Goal: Information Seeking & Learning: Compare options

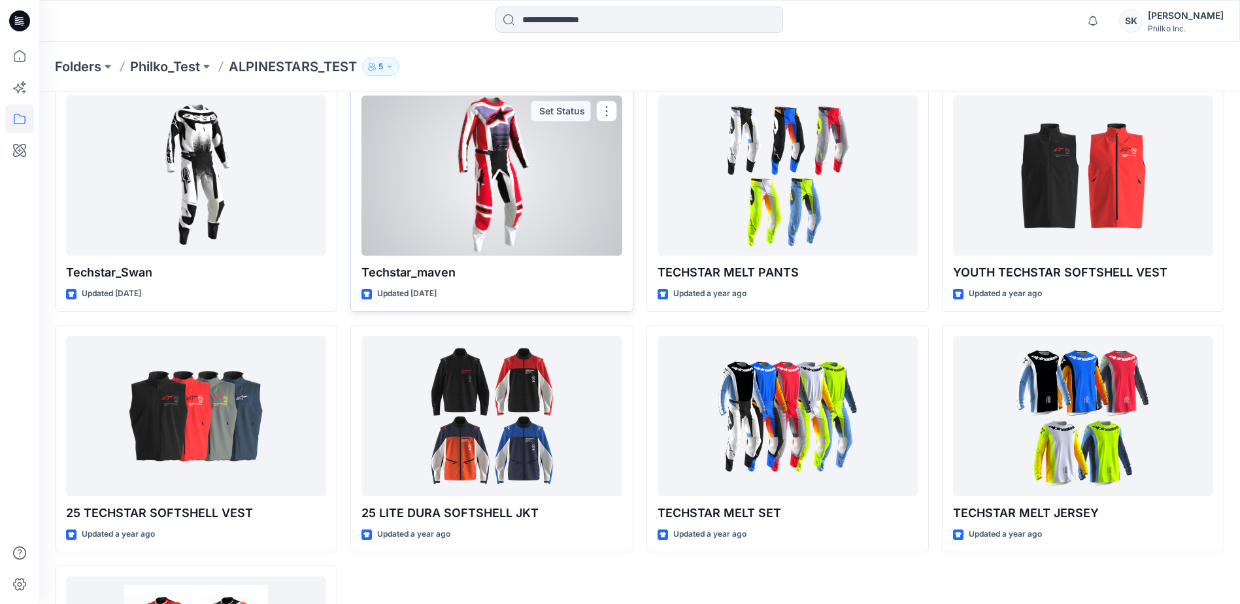
scroll to position [421, 0]
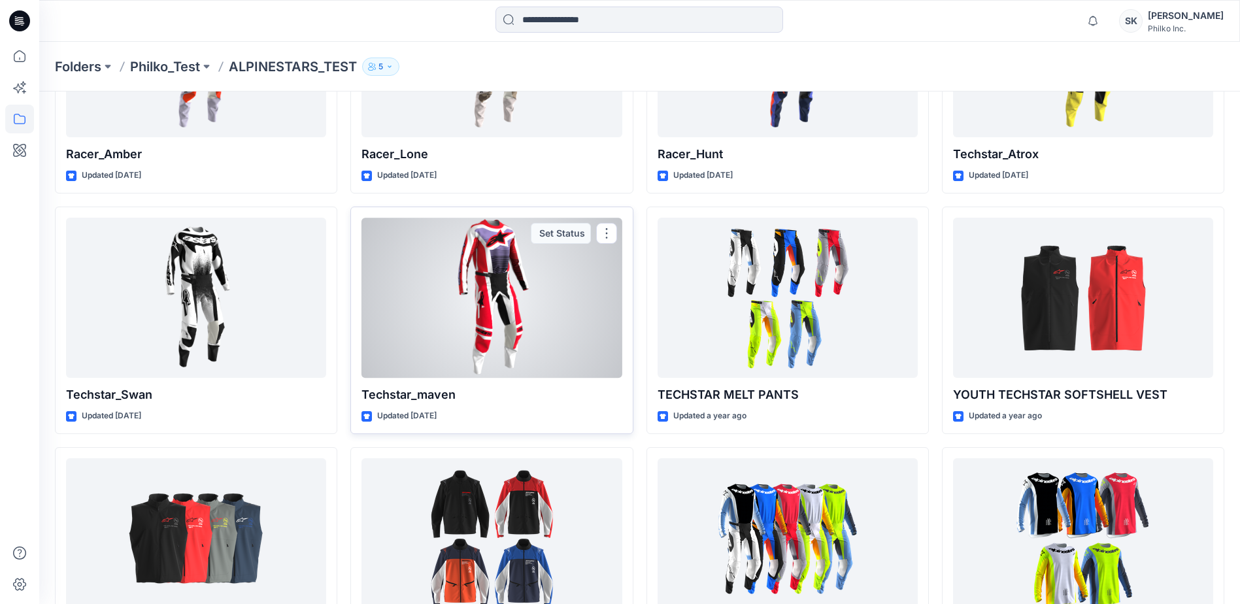
click at [527, 378] on div "Techstar_maven Updated 3 days ago Set Status" at bounding box center [491, 319] width 282 height 227
click at [527, 333] on div at bounding box center [491, 298] width 260 height 160
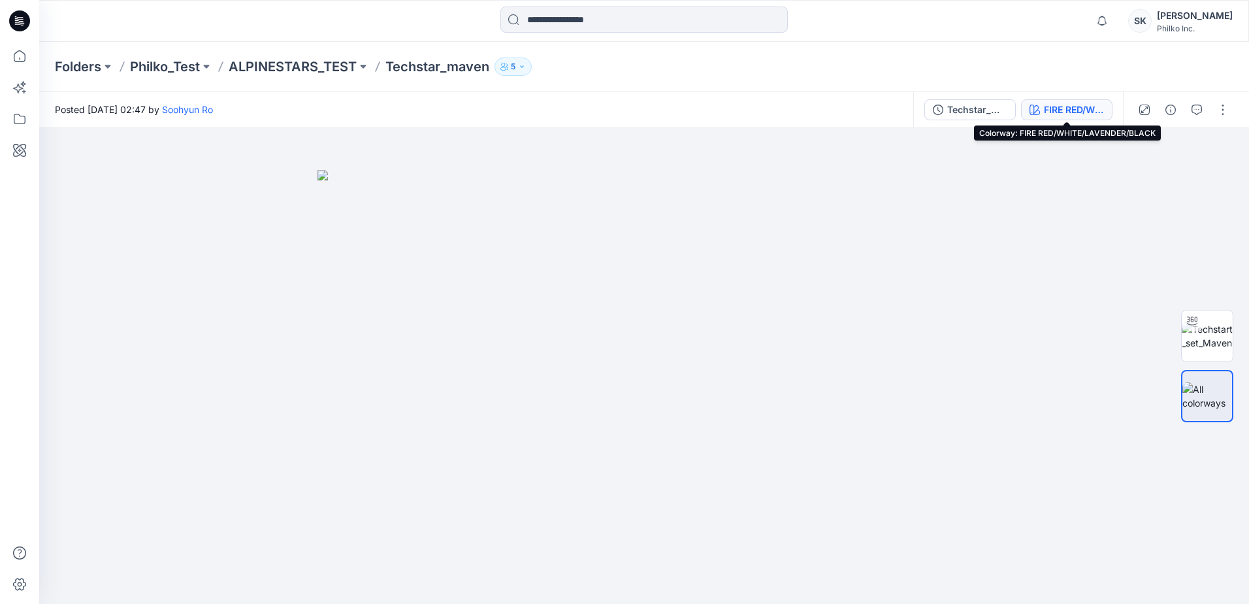
click at [1074, 114] on div "FIRE RED/WHITE/LAVENDER/BLACK" at bounding box center [1074, 110] width 60 height 14
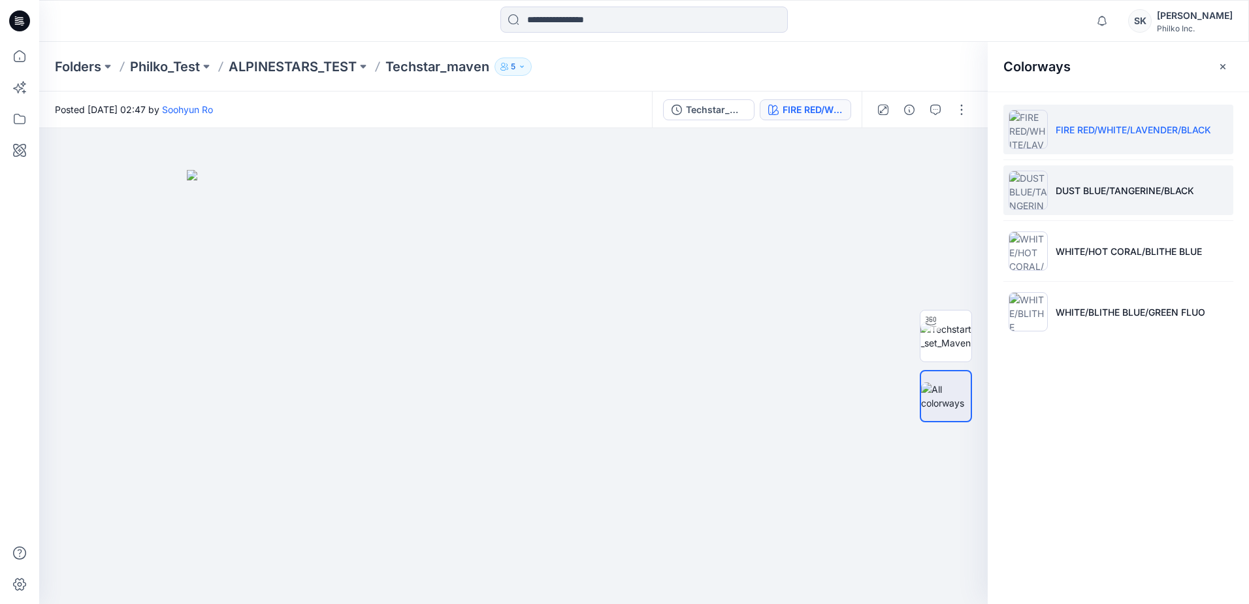
click at [1100, 201] on li "DUST BLUE/TANGERINE/BLACK" at bounding box center [1119, 190] width 230 height 50
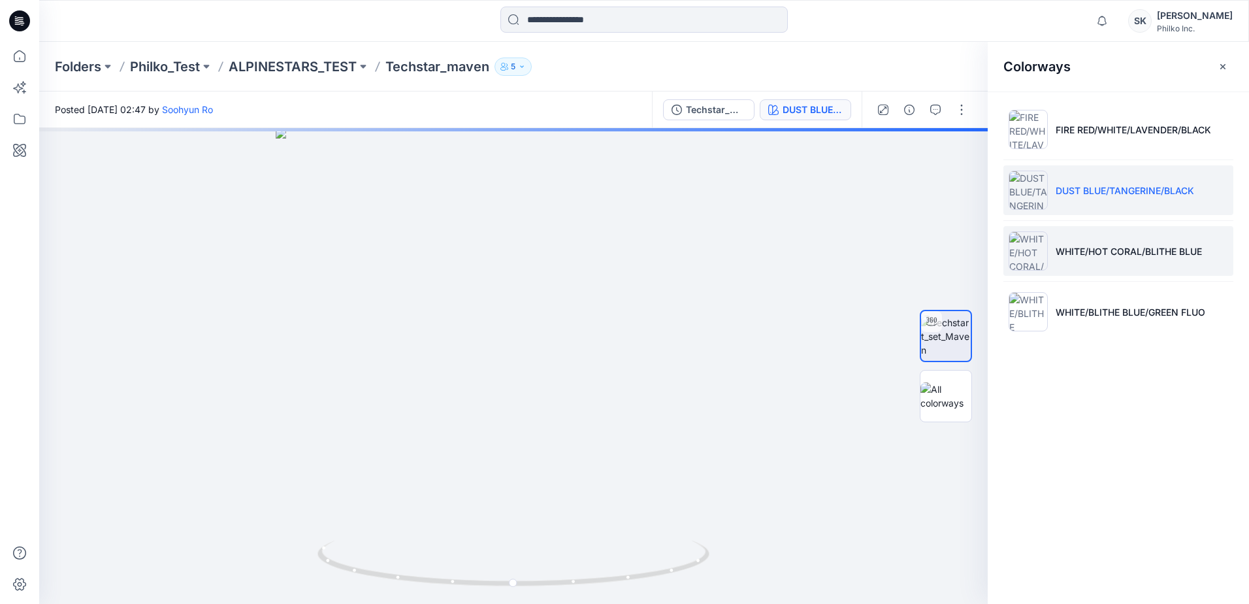
click at [1130, 261] on li "WHITE/HOT CORAL/BLITHE BLUE" at bounding box center [1119, 251] width 230 height 50
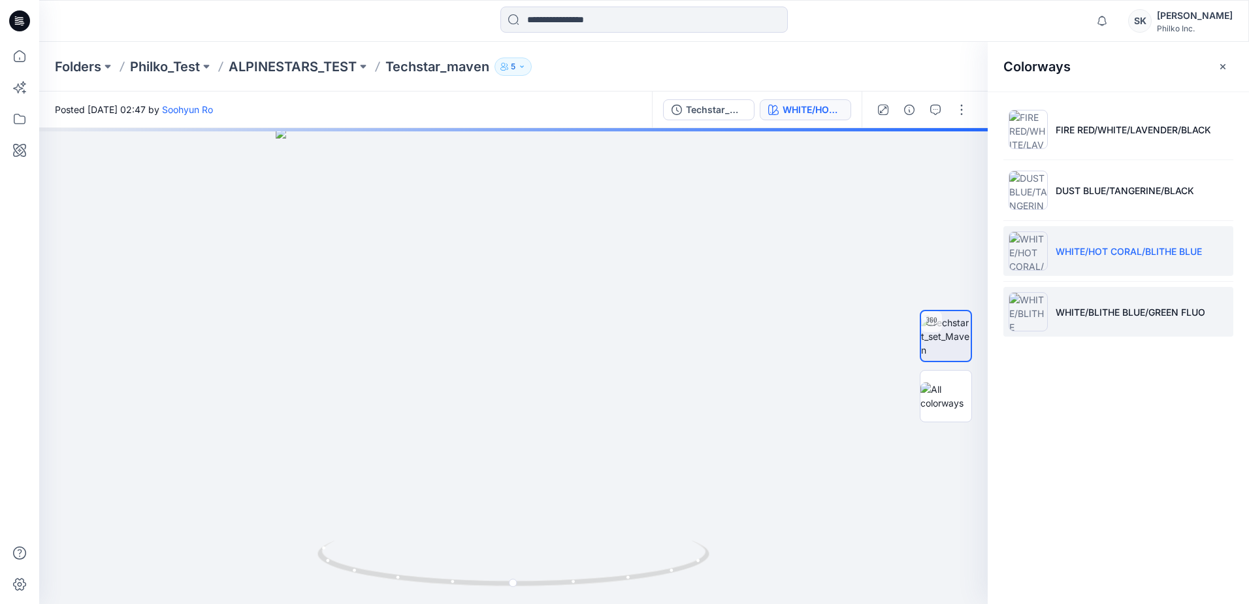
click at [1118, 300] on li "WHITE/BLITHE BLUE/GREEN FLUO" at bounding box center [1119, 312] width 230 height 50
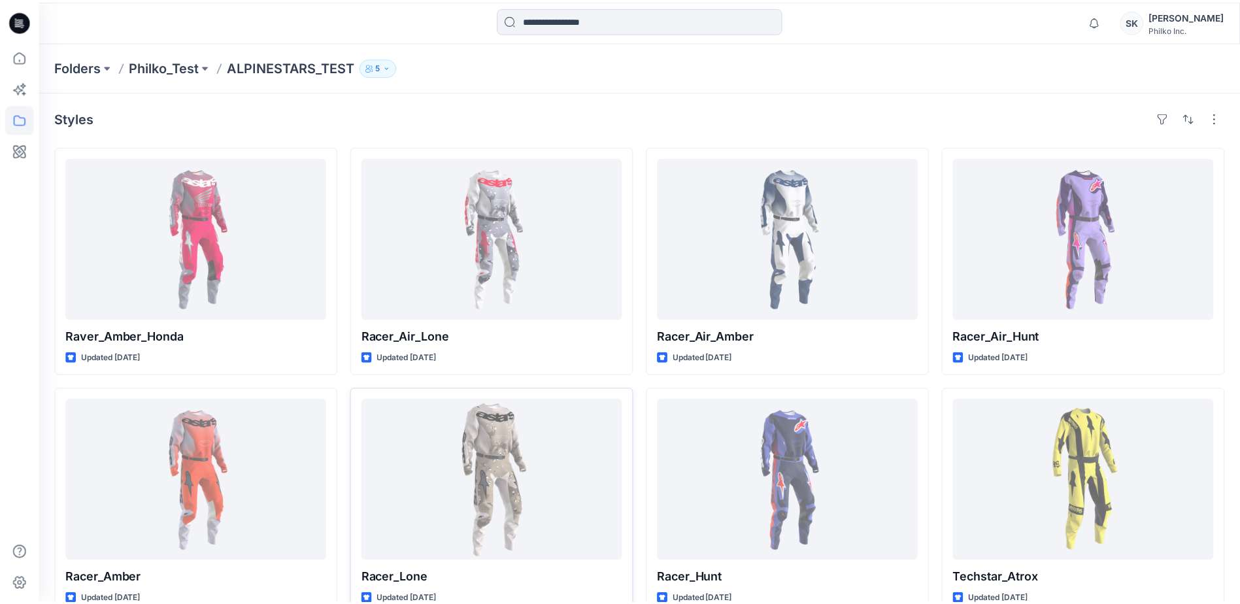
scroll to position [421, 0]
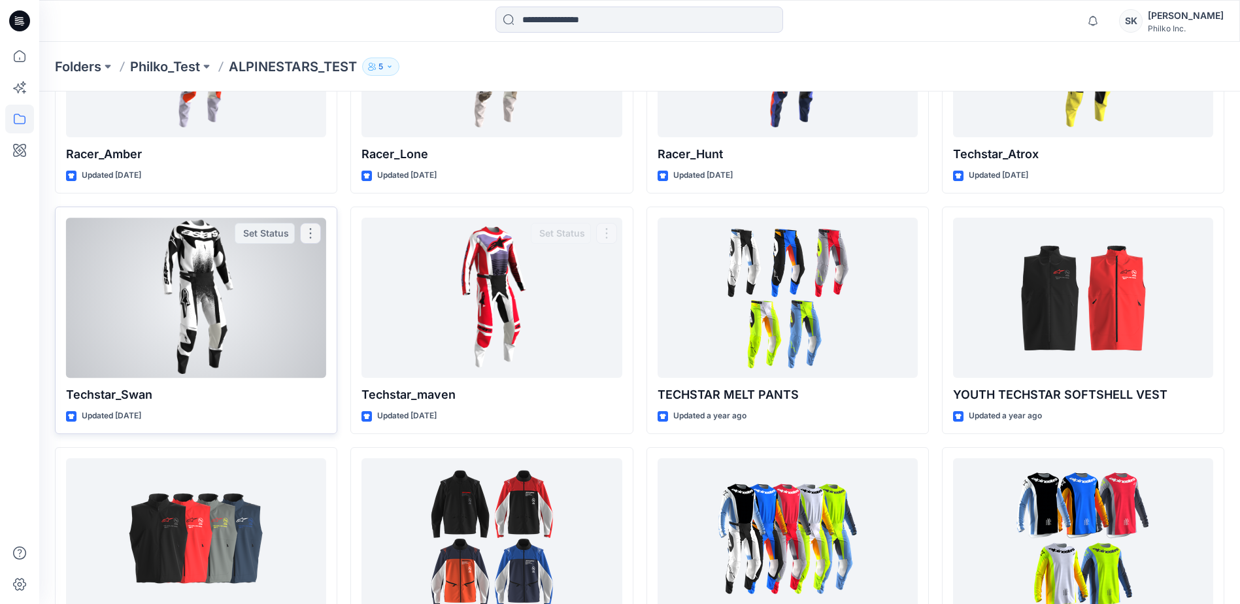
click at [180, 323] on div at bounding box center [196, 298] width 260 height 160
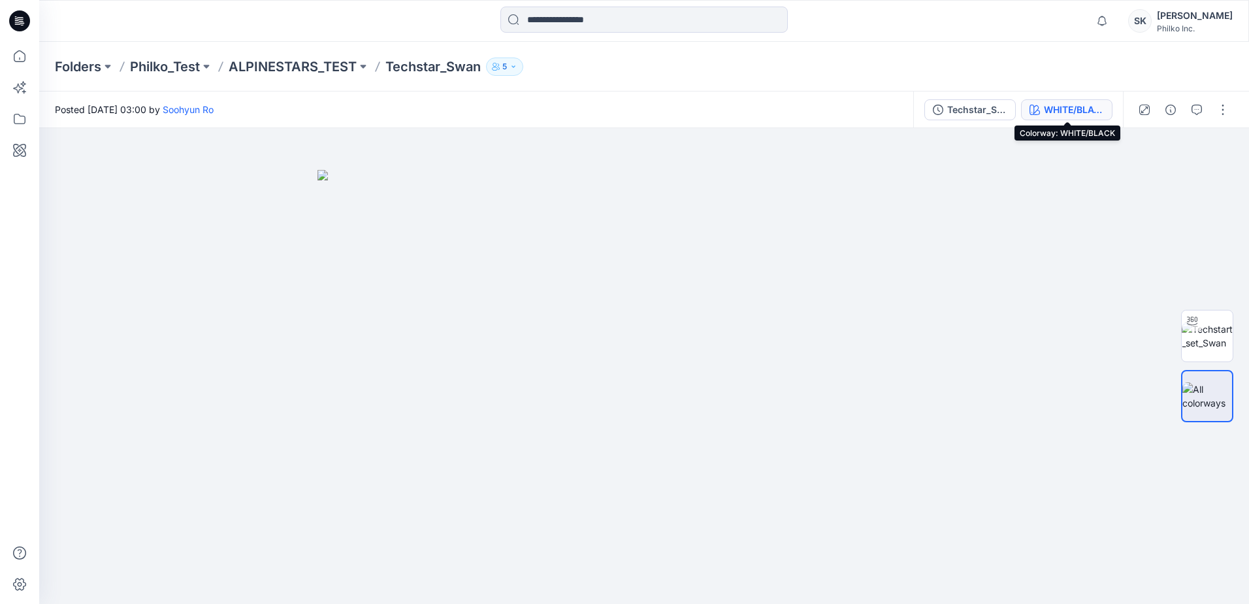
click at [1047, 119] on button "WHITE/BLACK" at bounding box center [1066, 109] width 91 height 21
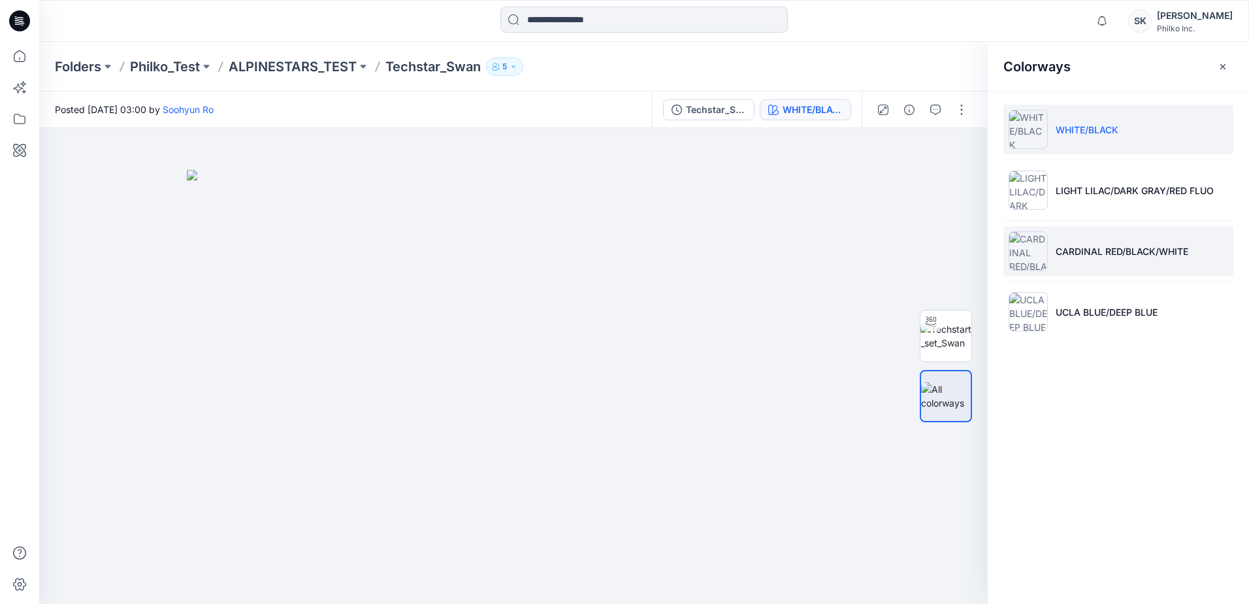
click at [1170, 251] on p "CARDINAL RED/BLACK/WHITE" at bounding box center [1122, 251] width 133 height 14
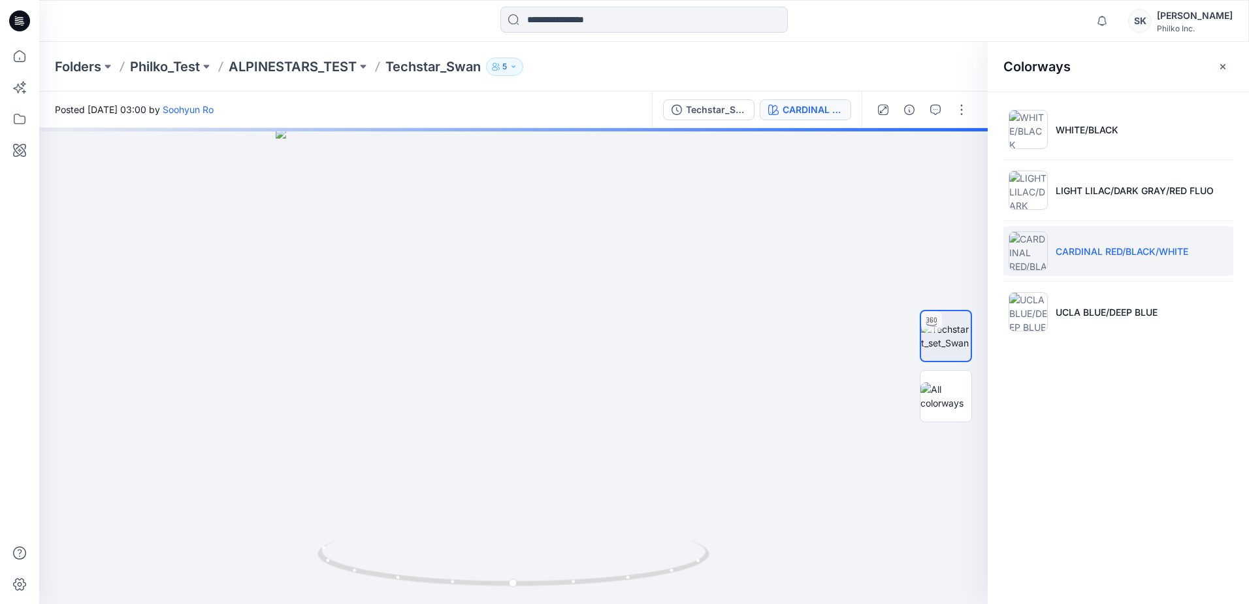
click at [1145, 278] on ul "WHITE/BLACK LIGHT LILAC/DARK GRAY/RED FLUO CARDINAL RED/BLACK/WHITE UCLA BLUE/D…" at bounding box center [1118, 220] width 261 height 258
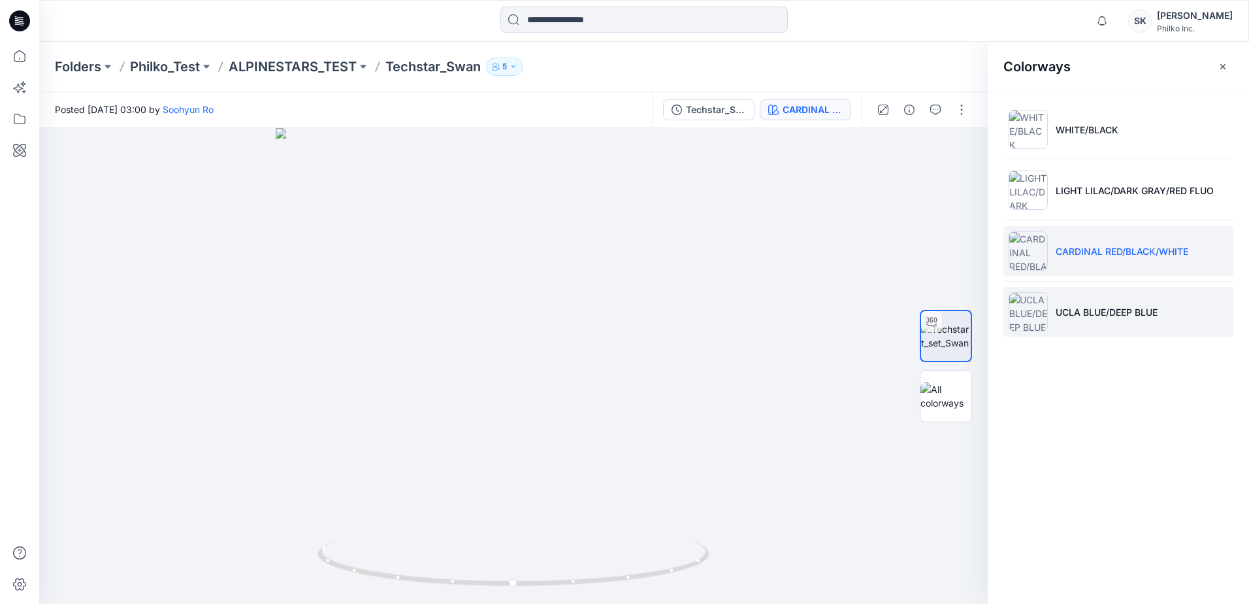
click at [1133, 306] on p "UCLA BLUE/DEEP BLUE" at bounding box center [1107, 312] width 102 height 14
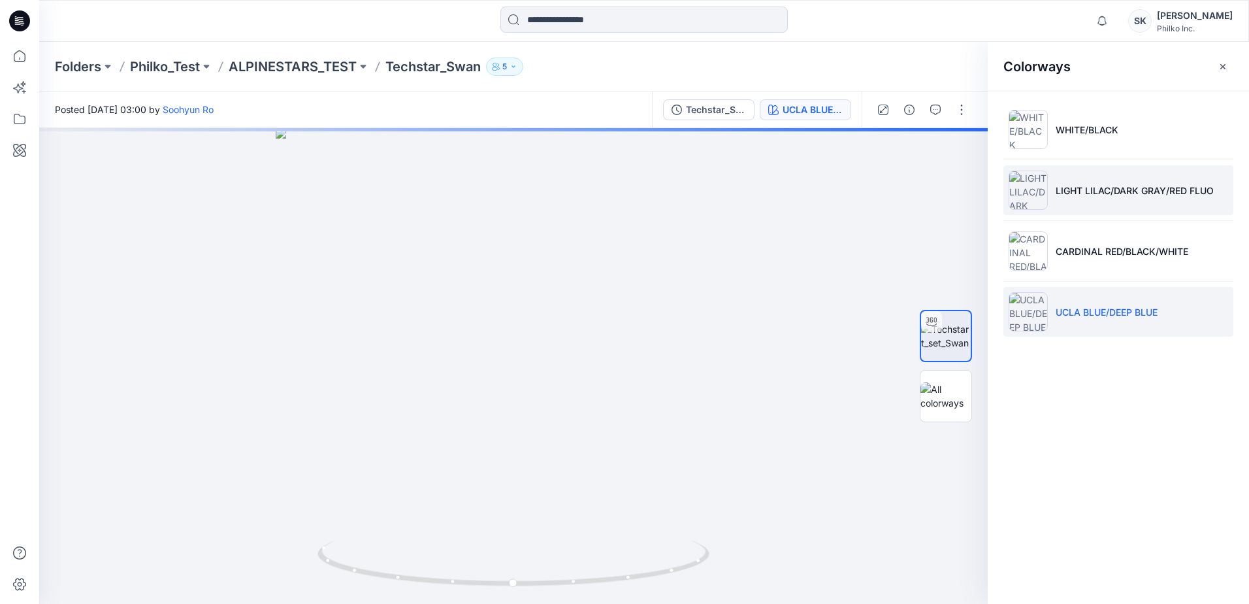
click at [1141, 193] on p "LIGHT LILAC/DARK GRAY/RED FLUO" at bounding box center [1135, 191] width 158 height 14
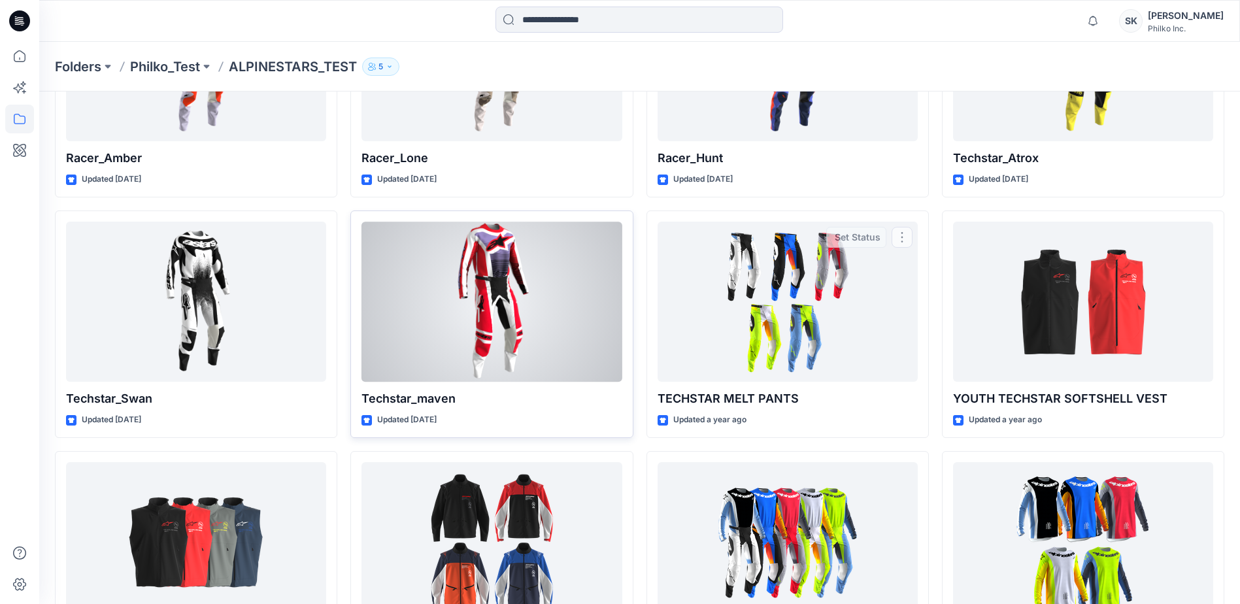
scroll to position [159, 0]
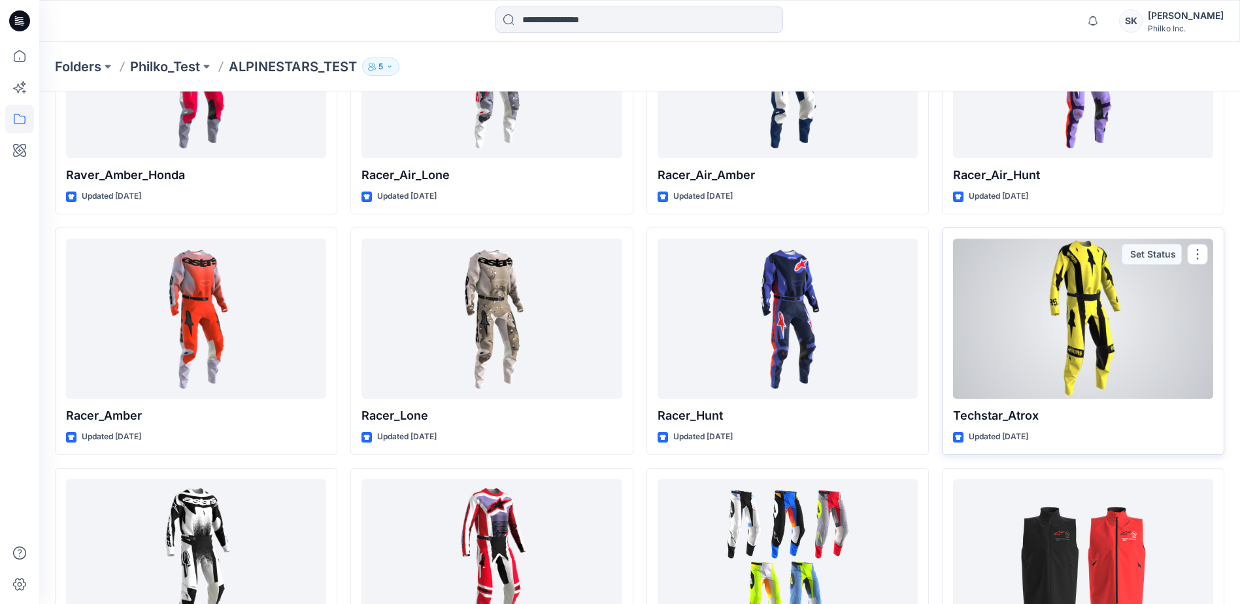
click at [1028, 270] on div at bounding box center [1083, 318] width 260 height 160
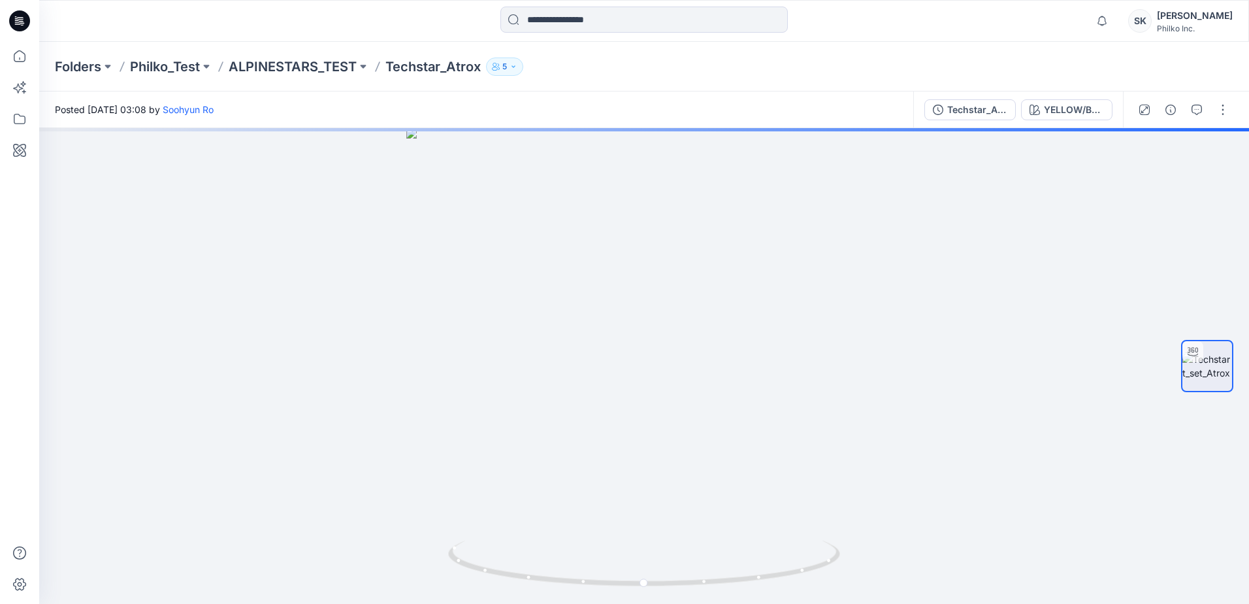
click at [1073, 123] on div "Techstar_Atrox YELLOW/BLACK" at bounding box center [1018, 109] width 210 height 37
click at [1070, 110] on div "YELLOW/BLACK" at bounding box center [1074, 110] width 60 height 14
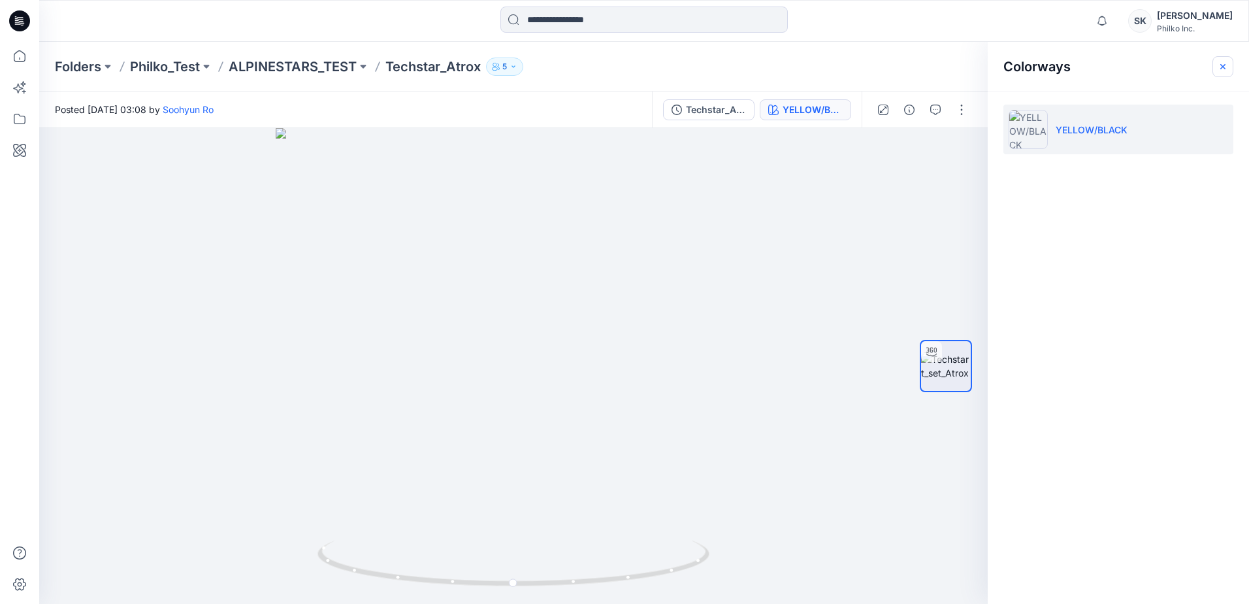
click at [1224, 59] on button "button" at bounding box center [1223, 66] width 21 height 21
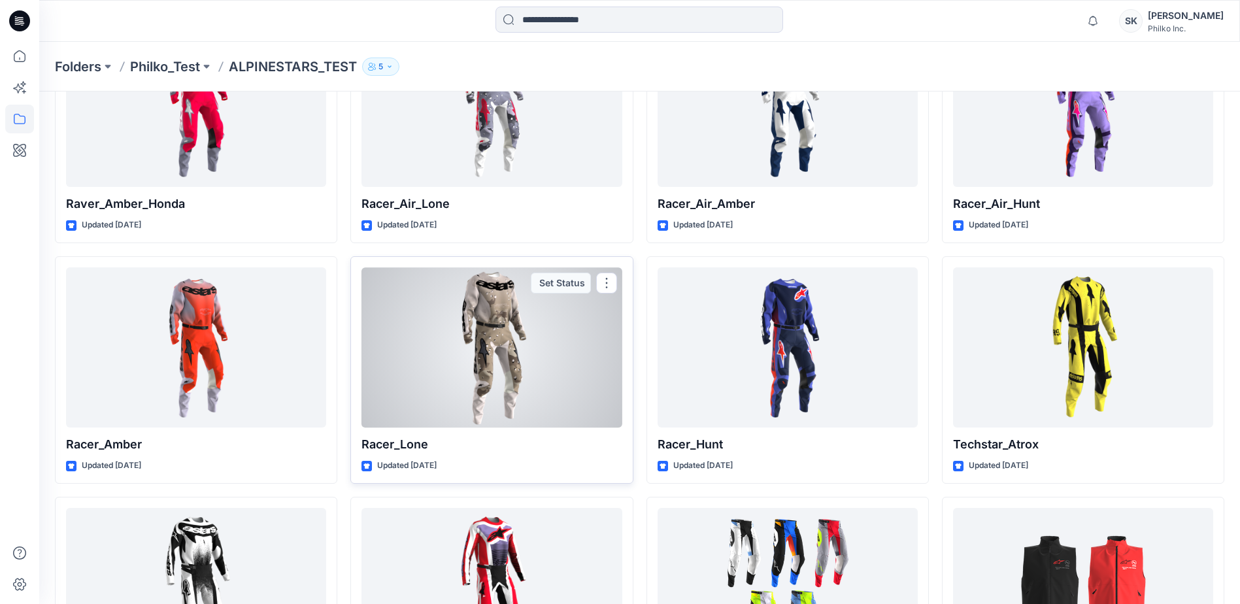
scroll to position [327, 0]
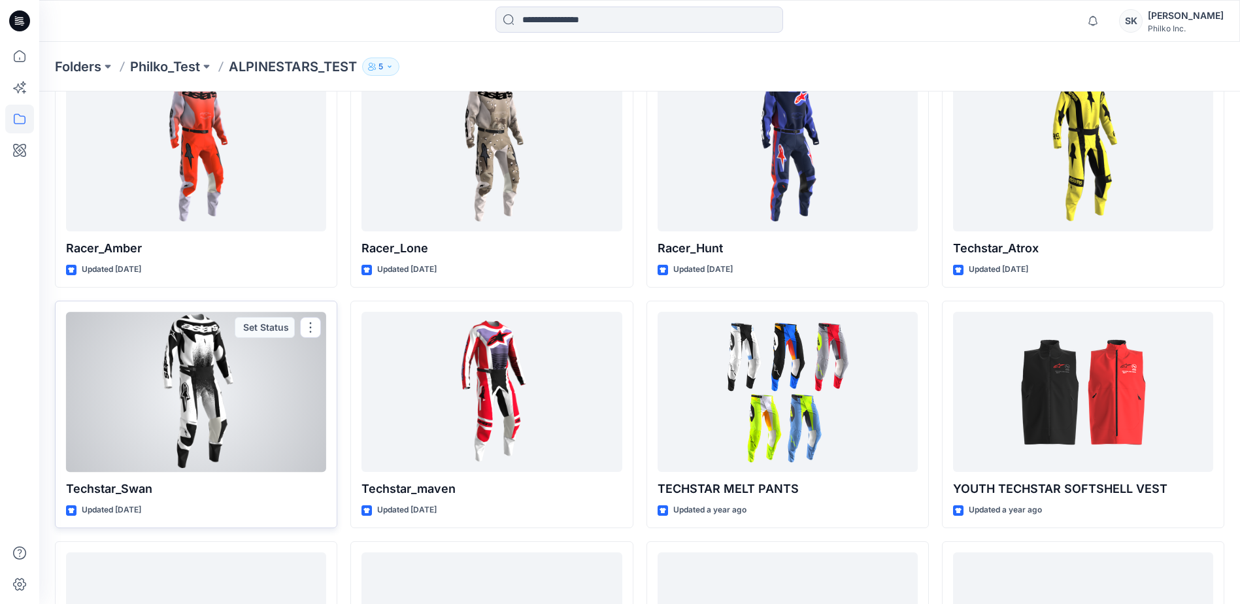
click at [251, 417] on div at bounding box center [196, 392] width 260 height 160
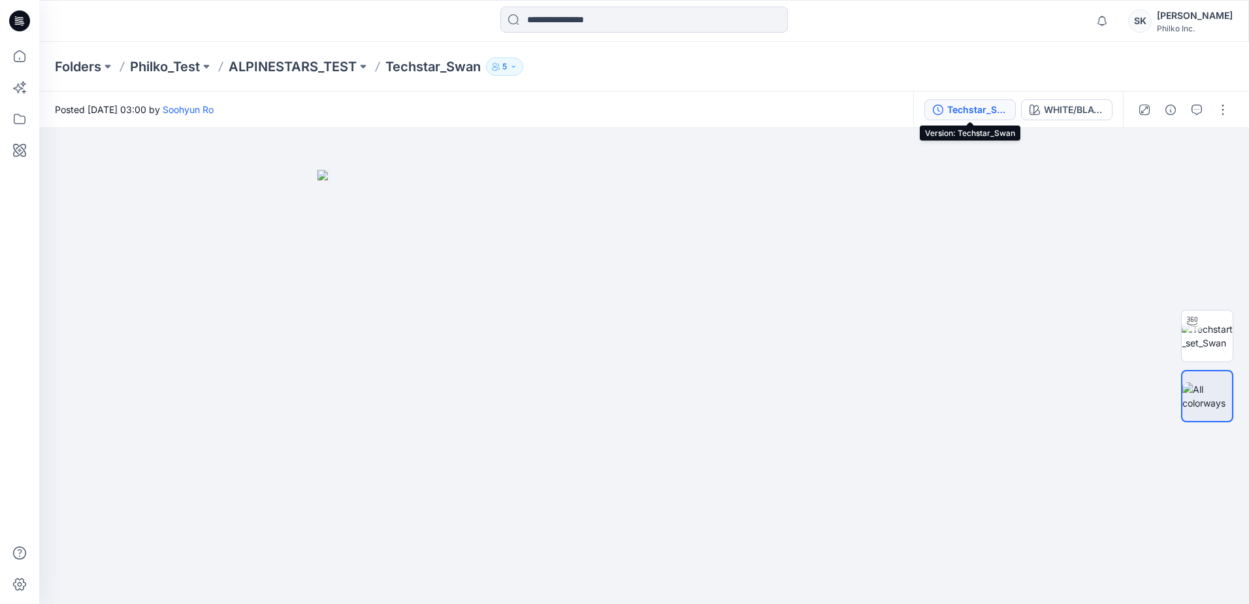
click at [995, 110] on div "Techstar_Swan" at bounding box center [977, 110] width 60 height 14
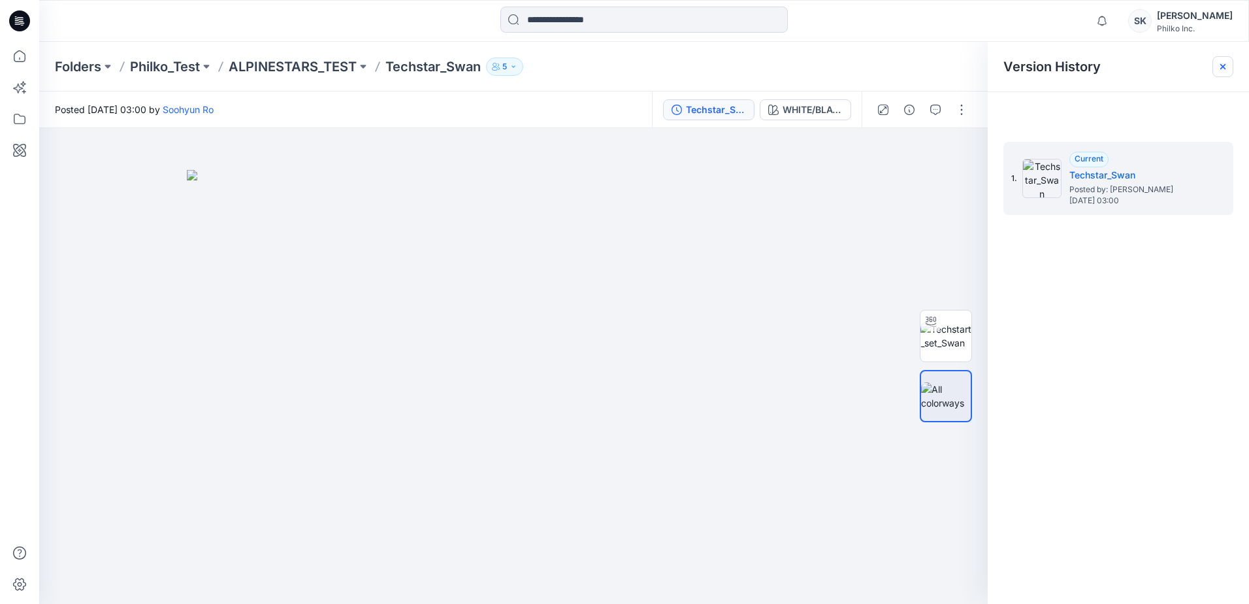
click at [1222, 61] on icon at bounding box center [1223, 66] width 10 height 10
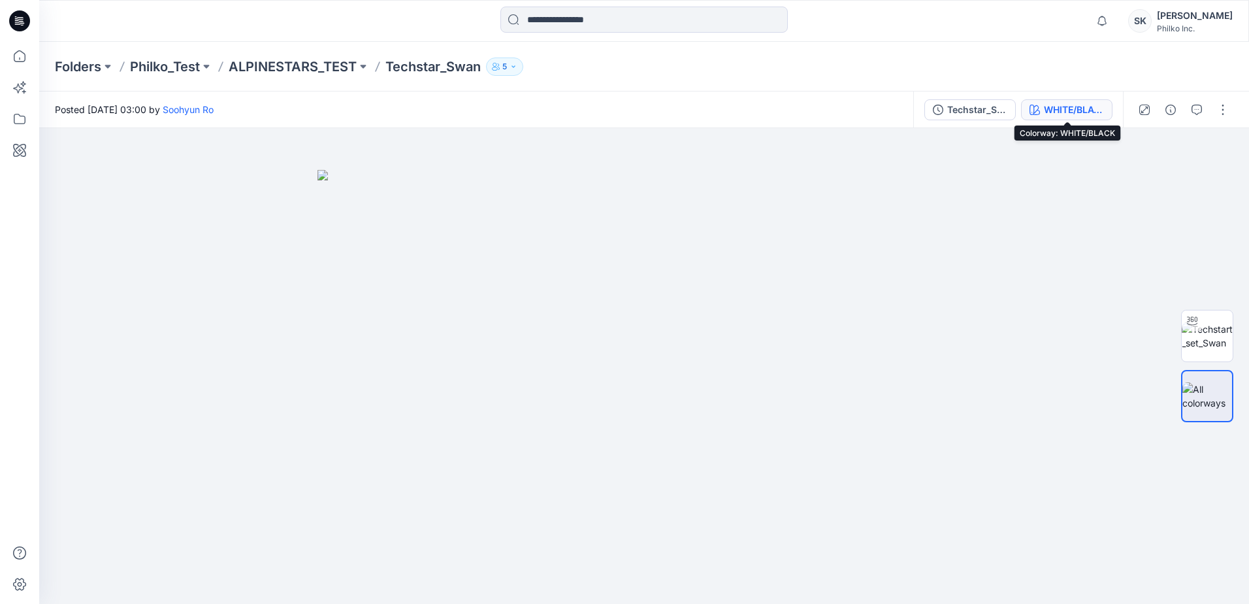
click at [1042, 116] on button "WHITE/BLACK" at bounding box center [1066, 109] width 91 height 21
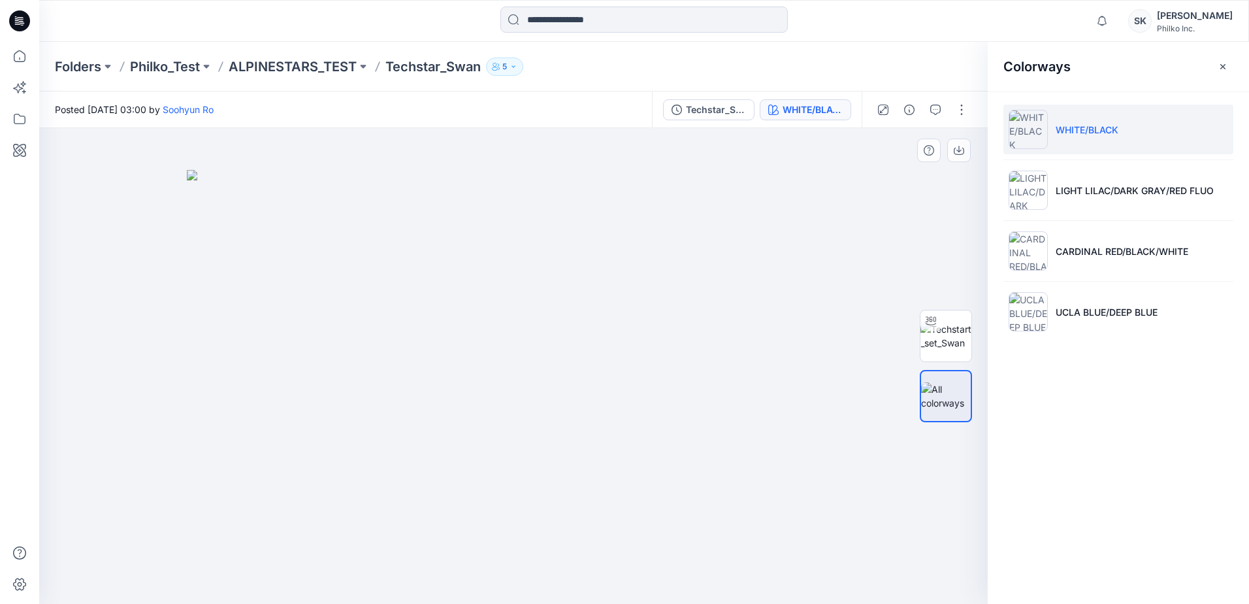
click at [756, 335] on img at bounding box center [513, 387] width 653 height 434
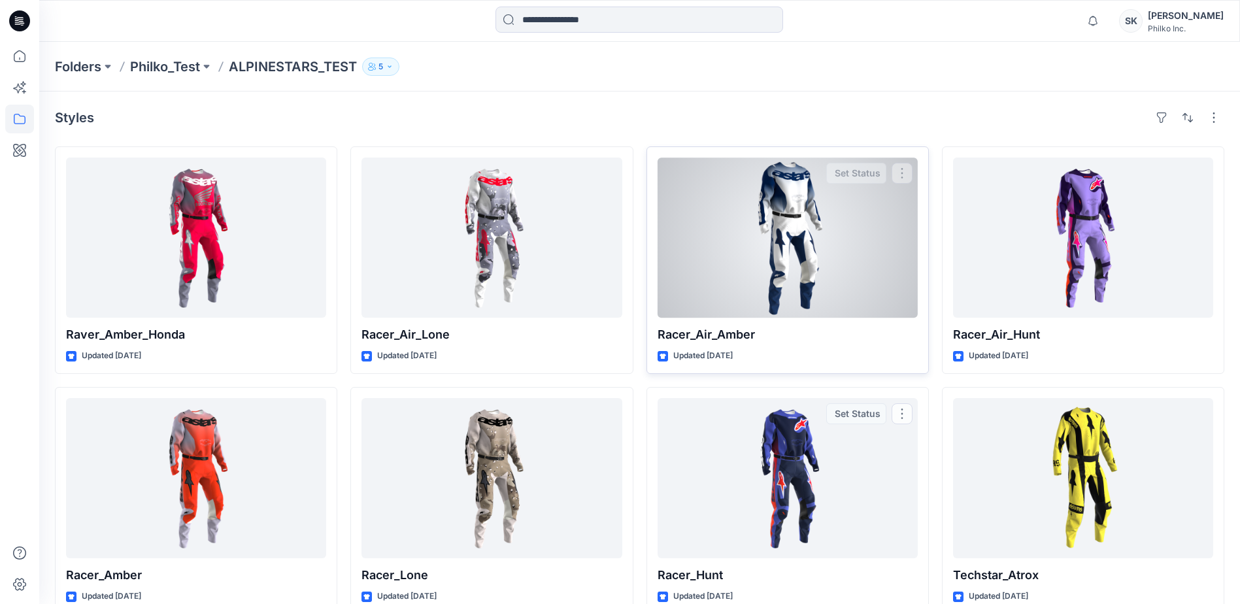
click at [729, 252] on div at bounding box center [787, 237] width 260 height 160
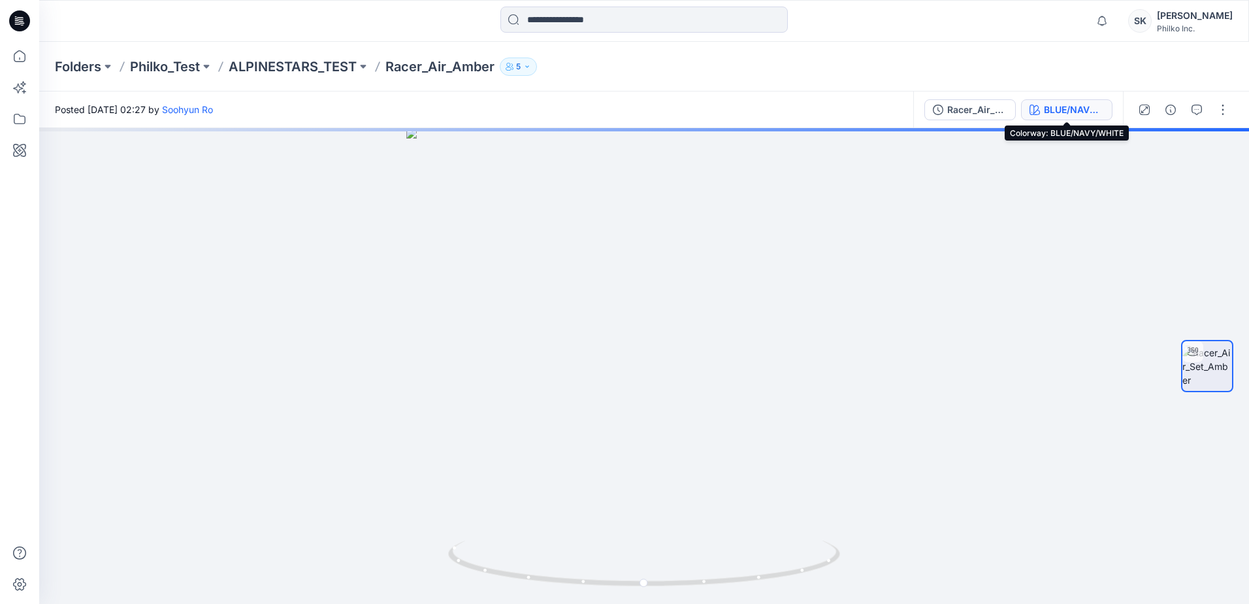
click at [1042, 116] on button "BLUE/NAVY/WHITE" at bounding box center [1066, 109] width 91 height 21
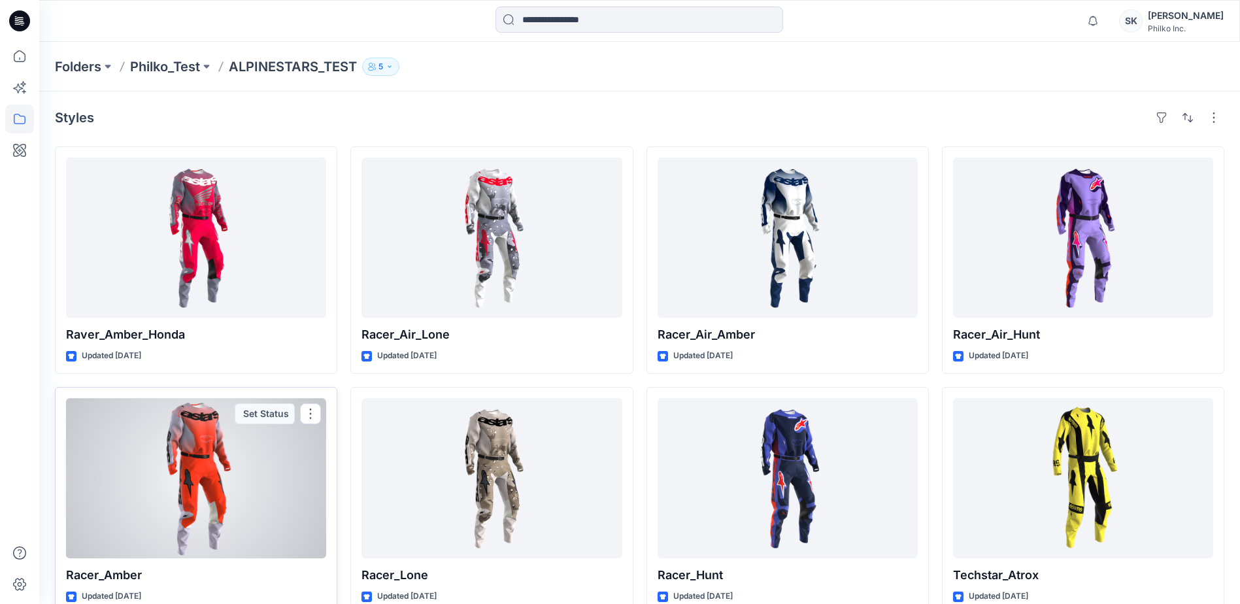
click at [205, 491] on div at bounding box center [196, 478] width 260 height 160
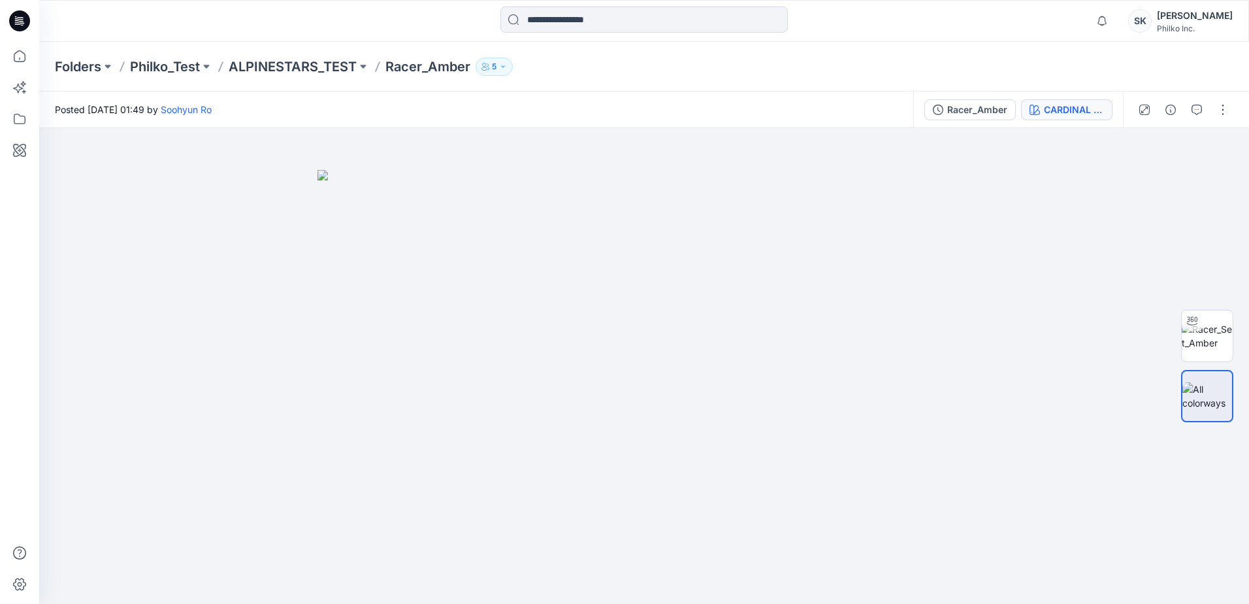
click at [1049, 107] on div "CARDINAL RED/LIGHT LILAC/BLACK" at bounding box center [1074, 110] width 60 height 14
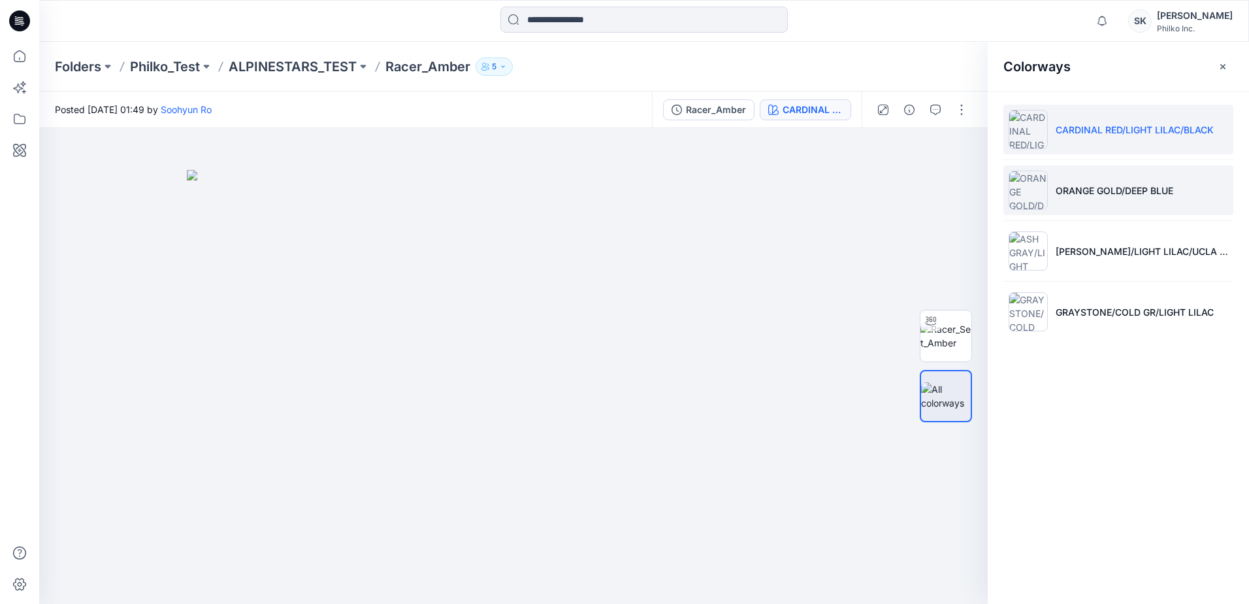
click at [1098, 184] on p "ORANGE GOLD/DEEP BLUE" at bounding box center [1115, 191] width 118 height 14
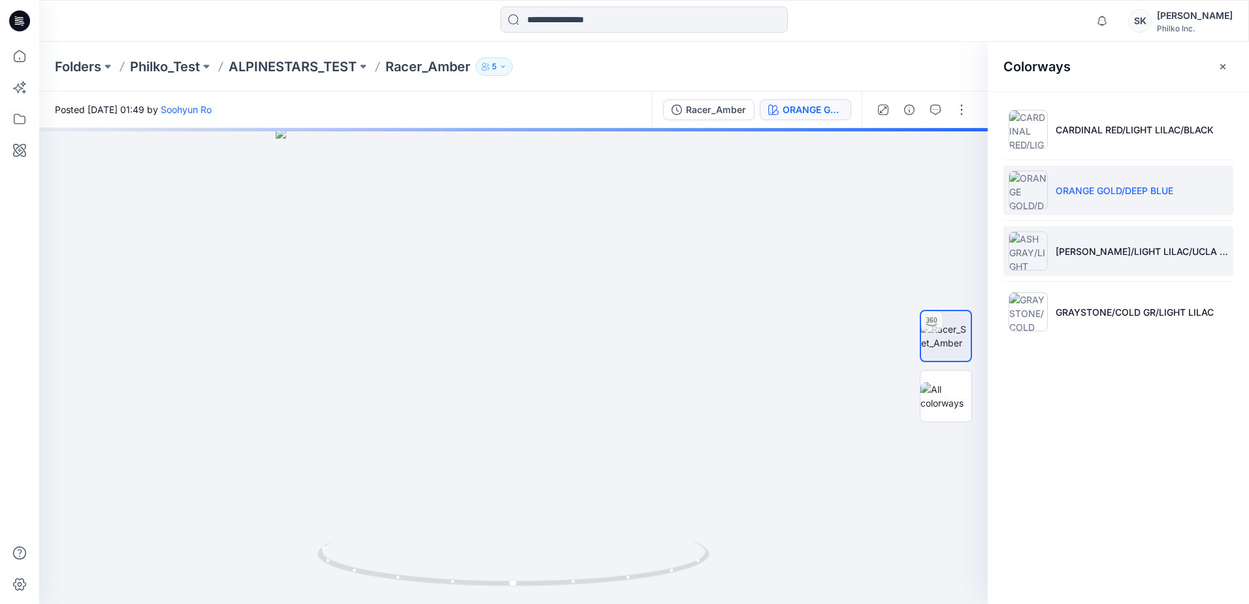
click at [1100, 254] on p "ASH GRAY/LIGHT LILAC/UCLA BLUE" at bounding box center [1142, 251] width 172 height 14
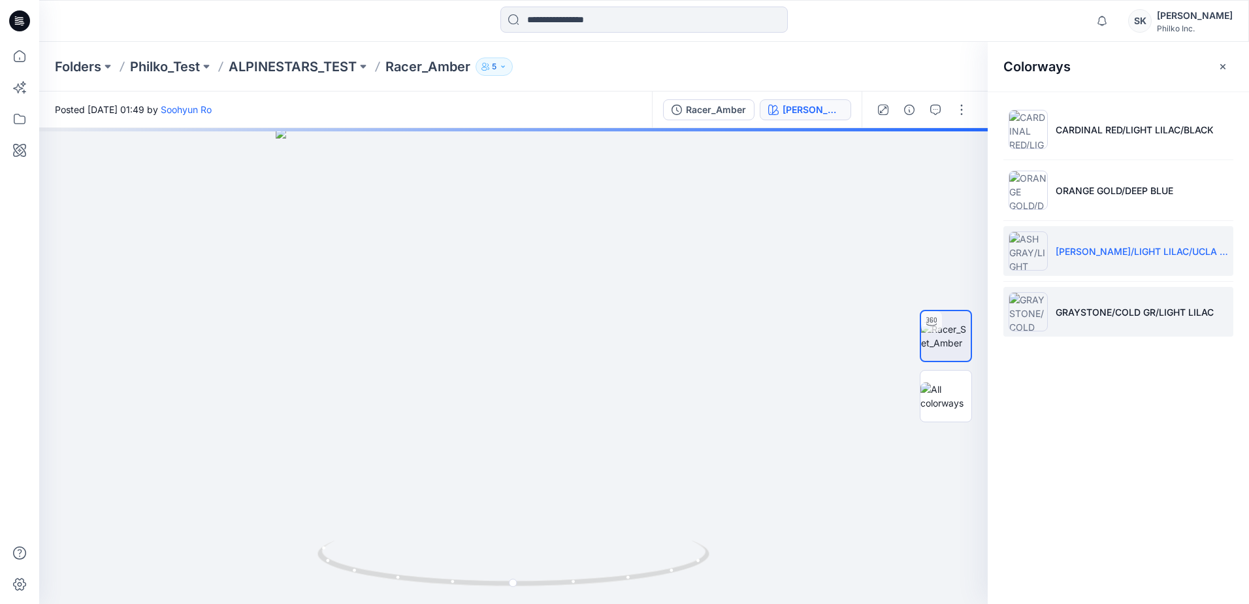
click at [1125, 320] on li "GRAYSTONE/COLD GR/LIGHT LILAC" at bounding box center [1119, 312] width 230 height 50
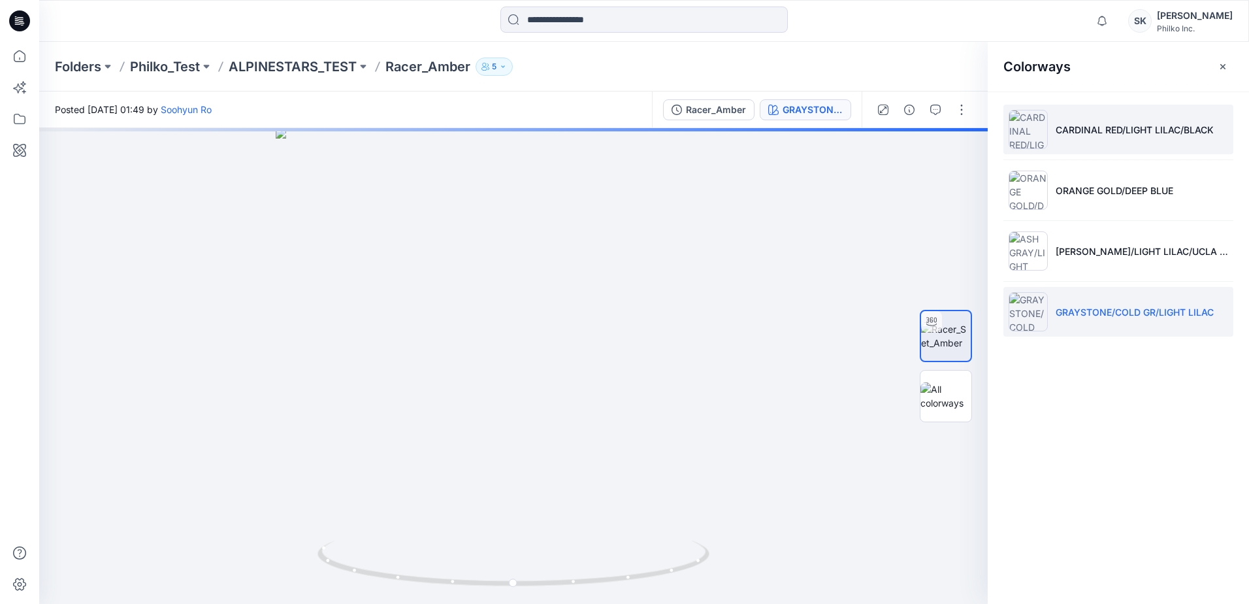
click at [1134, 116] on li "CARDINAL RED/LIGHT LILAC/BLACK" at bounding box center [1119, 130] width 230 height 50
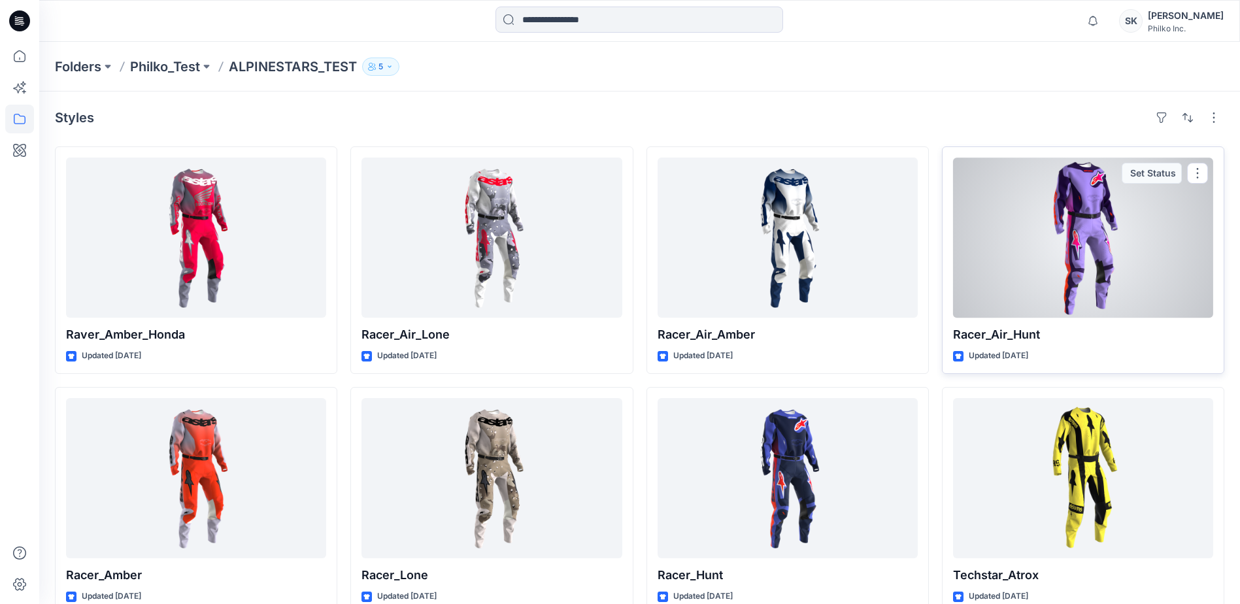
click at [1048, 255] on div at bounding box center [1083, 237] width 260 height 160
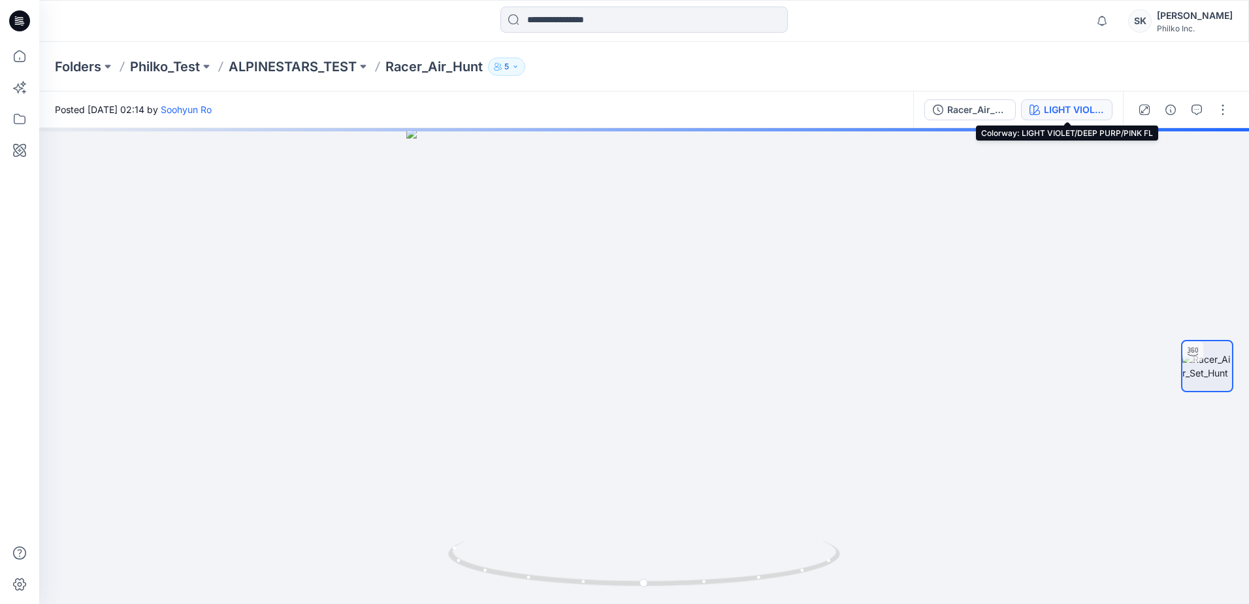
click at [1046, 111] on div "LIGHT VIOLET/DEEP PURP/PINK FL" at bounding box center [1074, 110] width 60 height 14
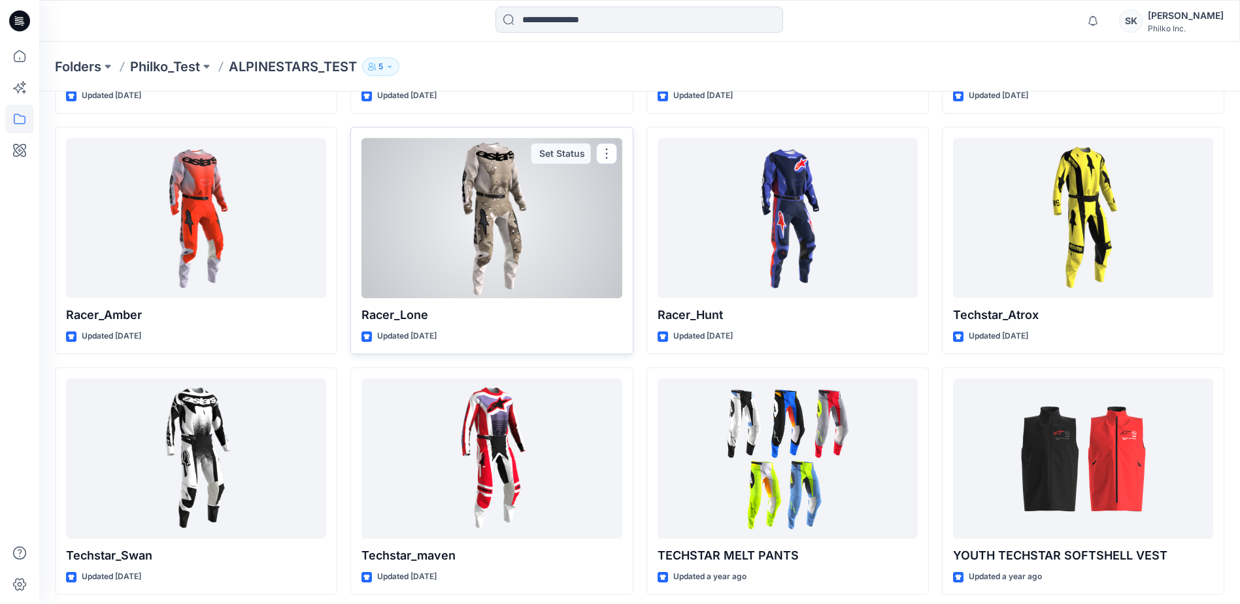
scroll to position [261, 0]
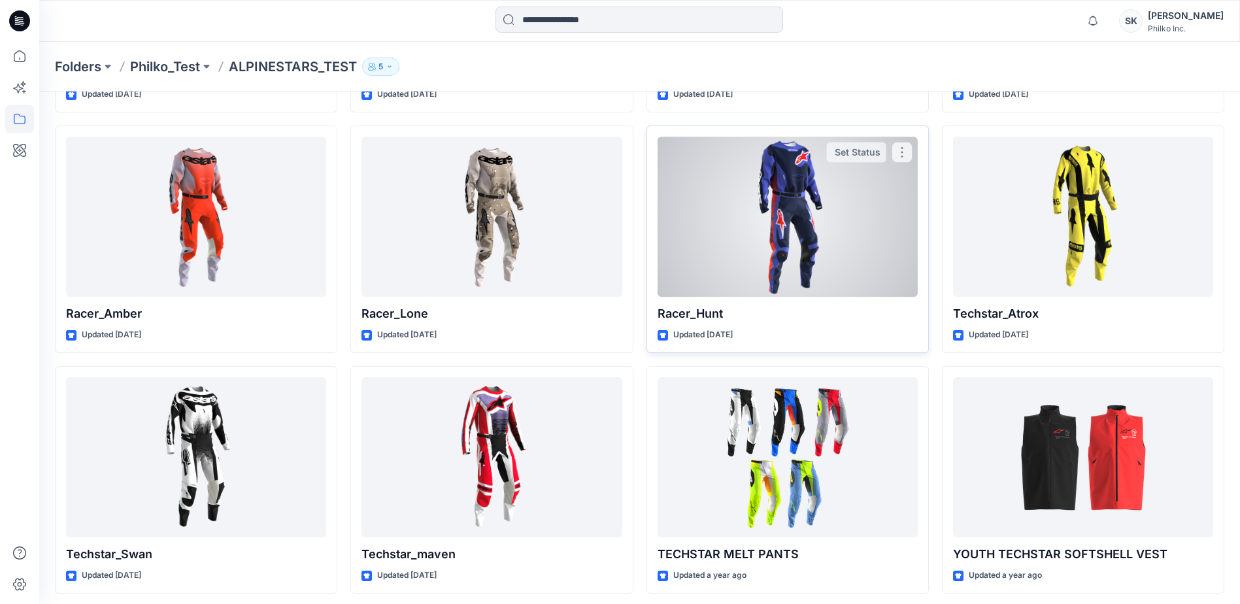
click at [742, 267] on div at bounding box center [787, 217] width 260 height 160
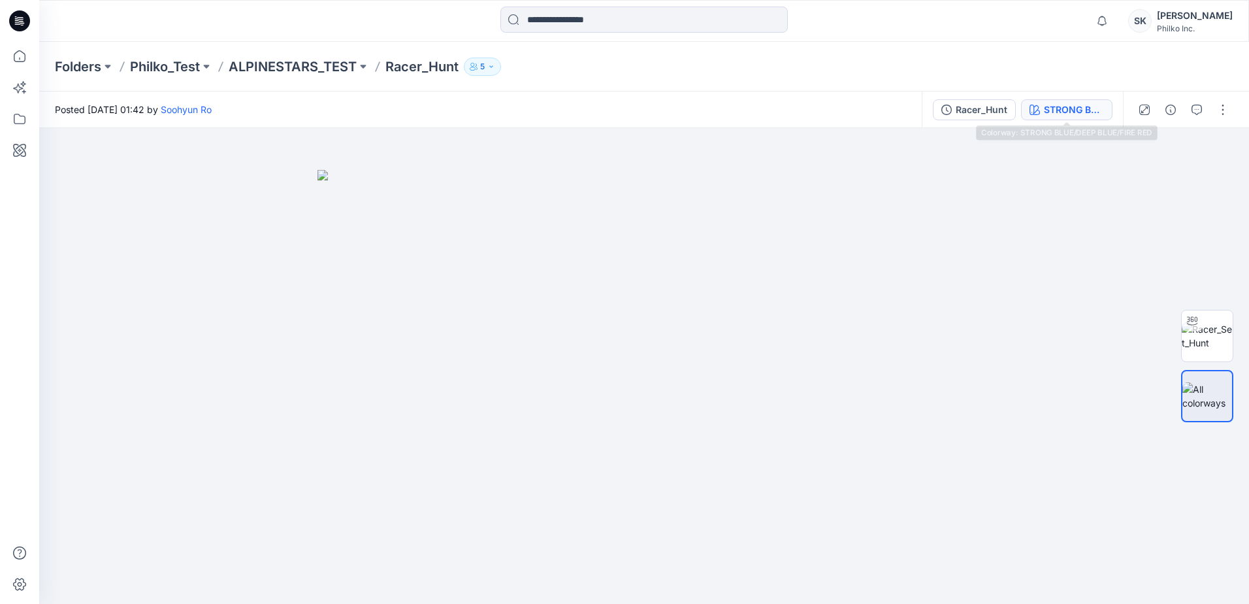
click at [1045, 109] on div "STRONG BLUE/DEEP BLUE/FIRE RED" at bounding box center [1074, 110] width 60 height 14
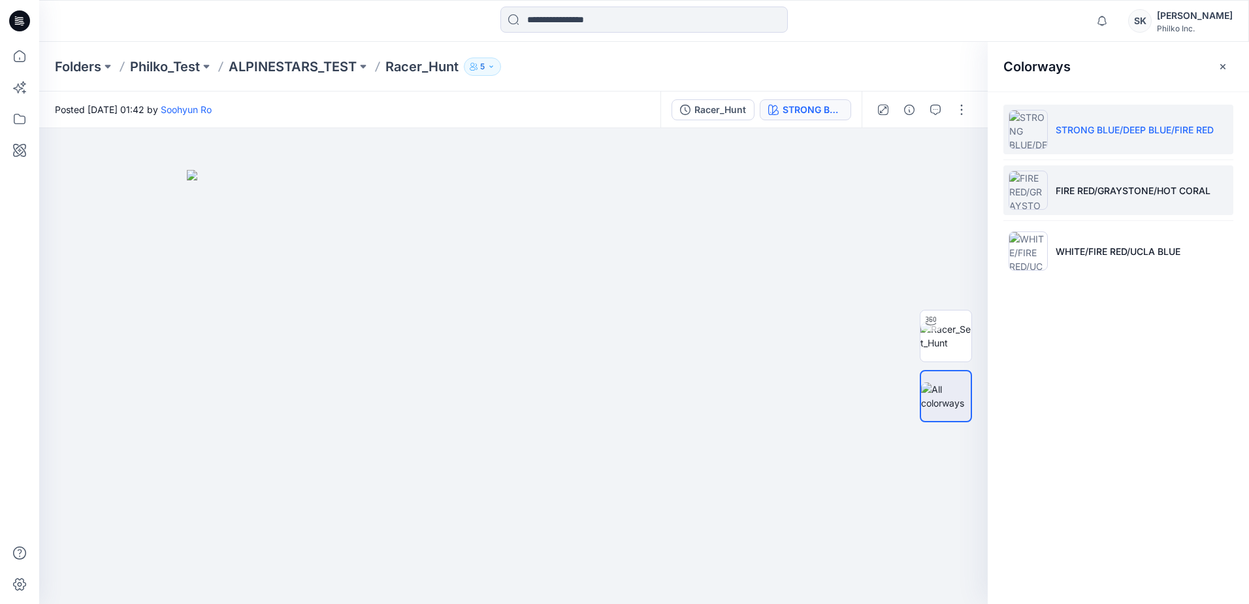
click at [1102, 201] on li "FIRE RED/GRAYSTONE/HOT CORAL" at bounding box center [1119, 190] width 230 height 50
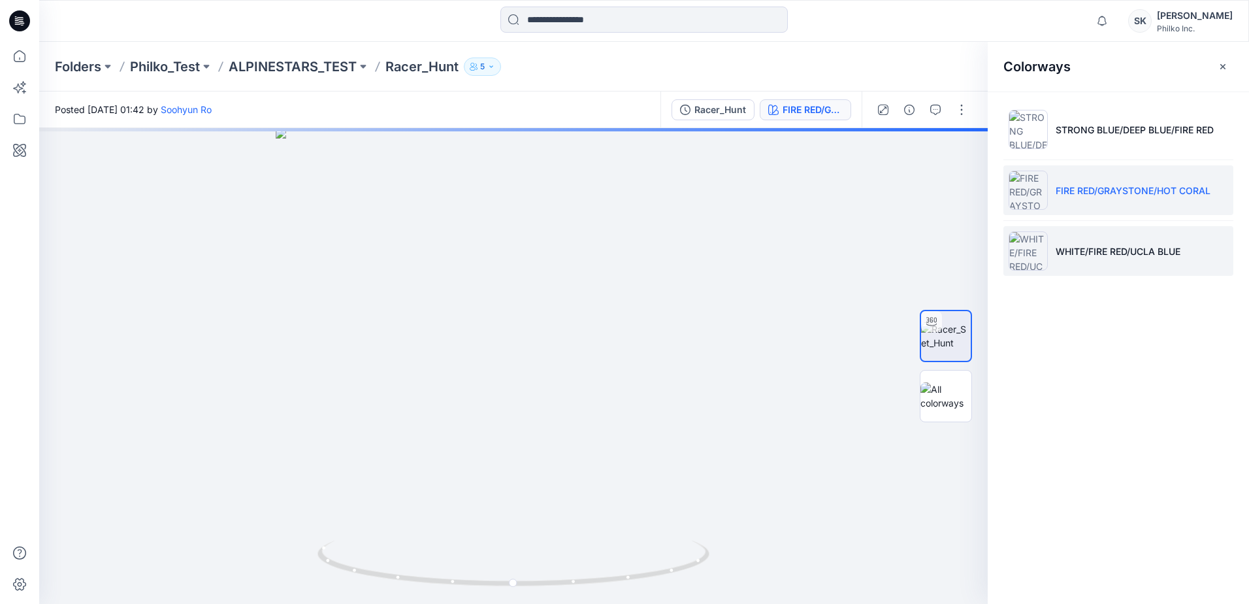
click at [1113, 259] on li "WHITE/FIRE RED/UCLA BLUE" at bounding box center [1119, 251] width 230 height 50
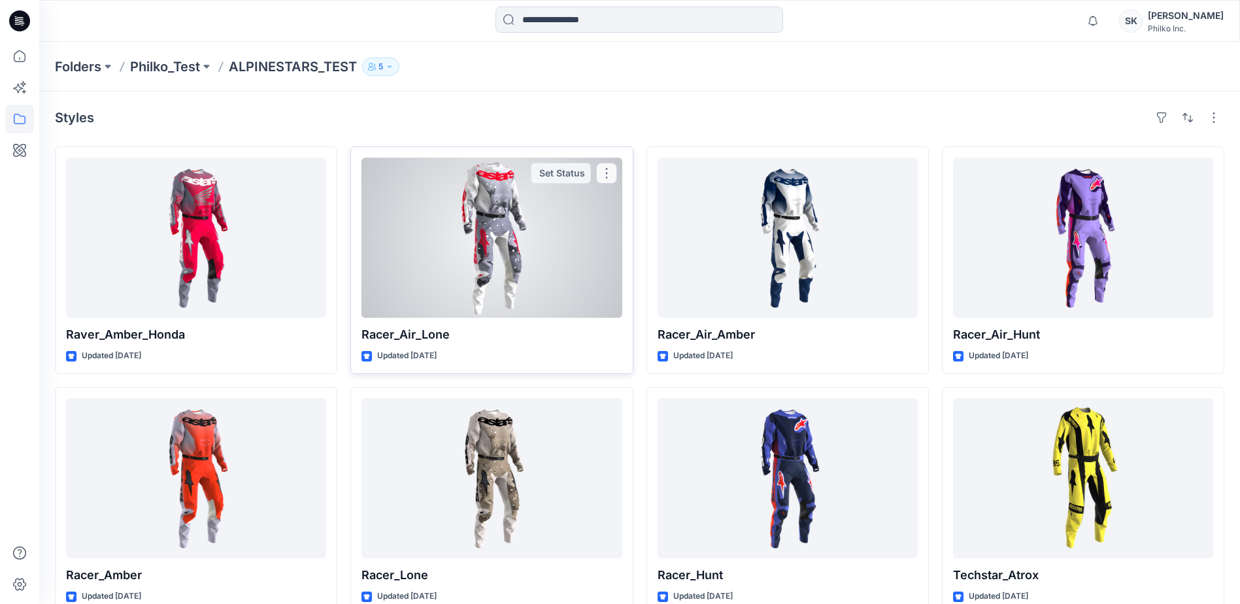
click at [444, 267] on div at bounding box center [491, 237] width 260 height 160
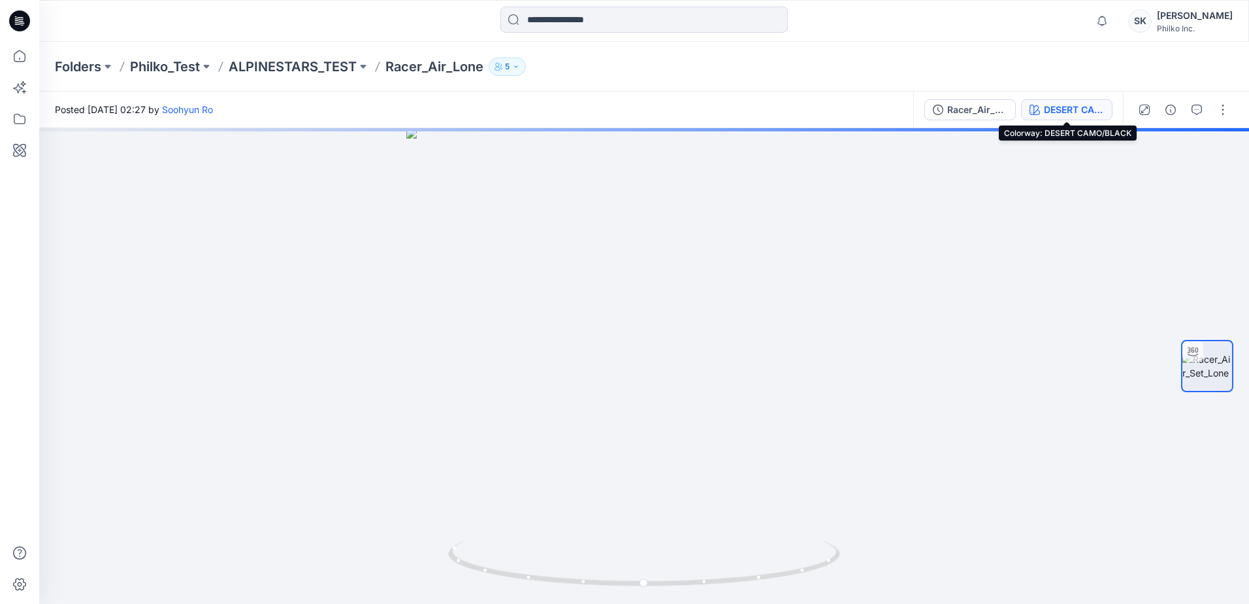
click at [1049, 108] on div "DESERT CAMO/BLACK" at bounding box center [1074, 110] width 60 height 14
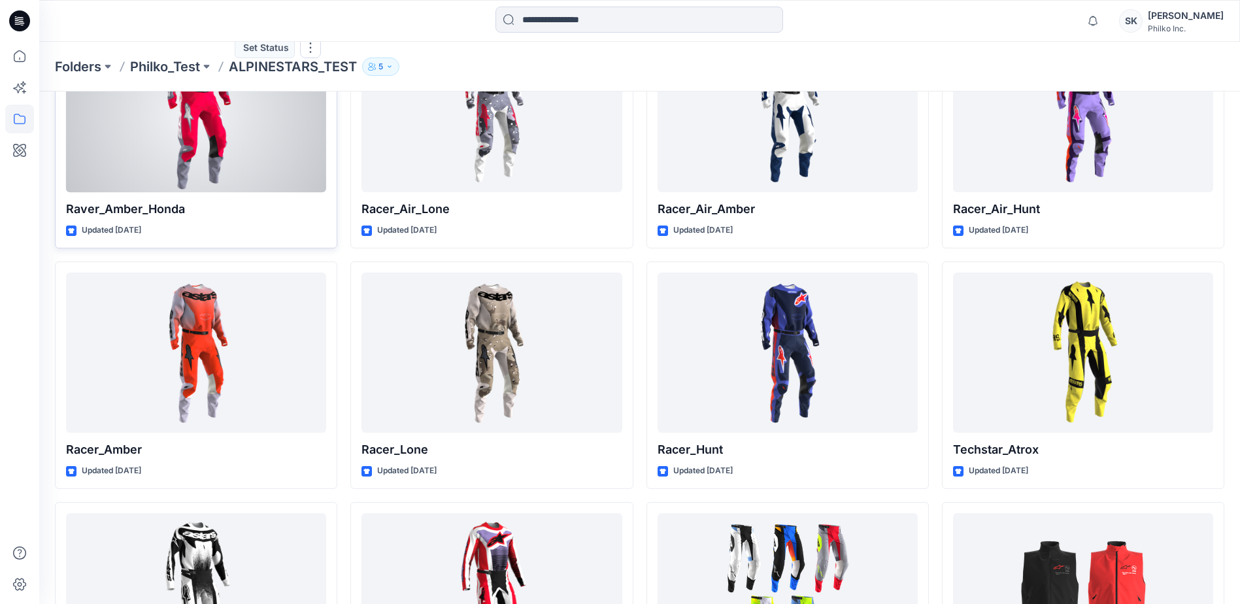
scroll to position [131, 0]
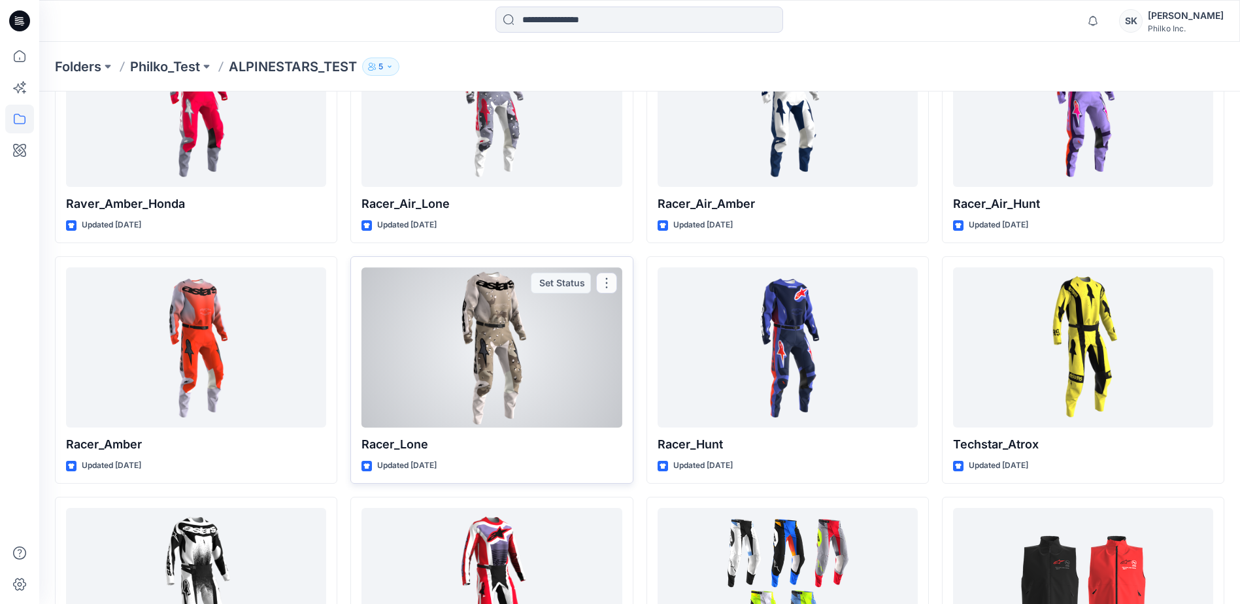
click at [440, 335] on div at bounding box center [491, 347] width 260 height 160
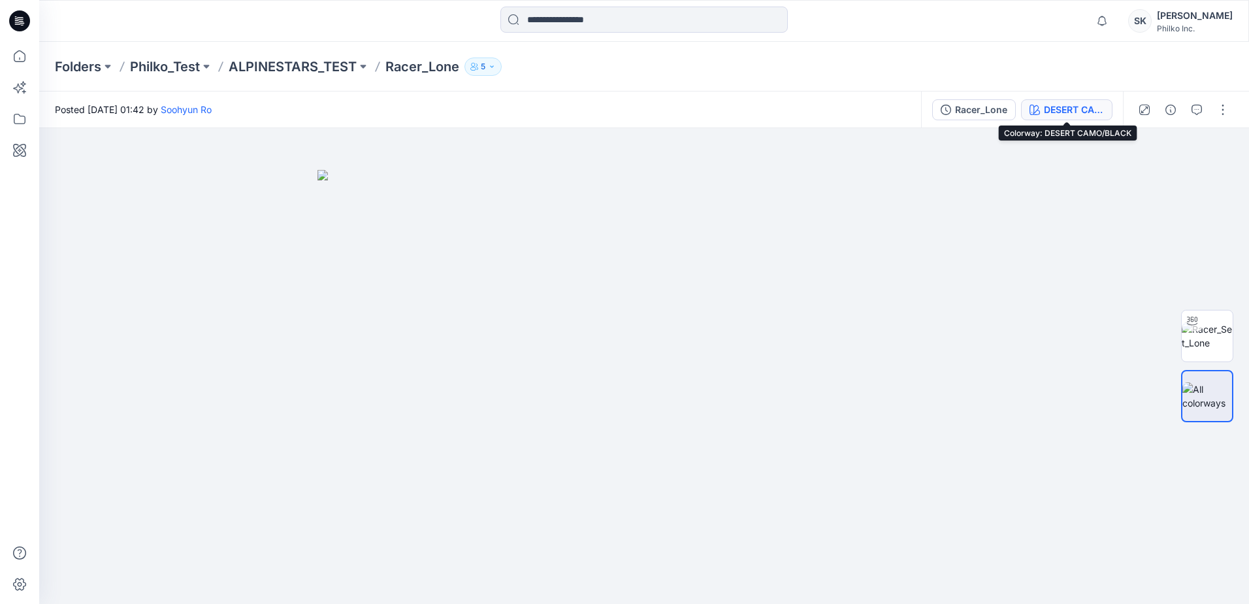
click at [1047, 116] on div "DESERT CAMO/BLACK" at bounding box center [1074, 110] width 60 height 14
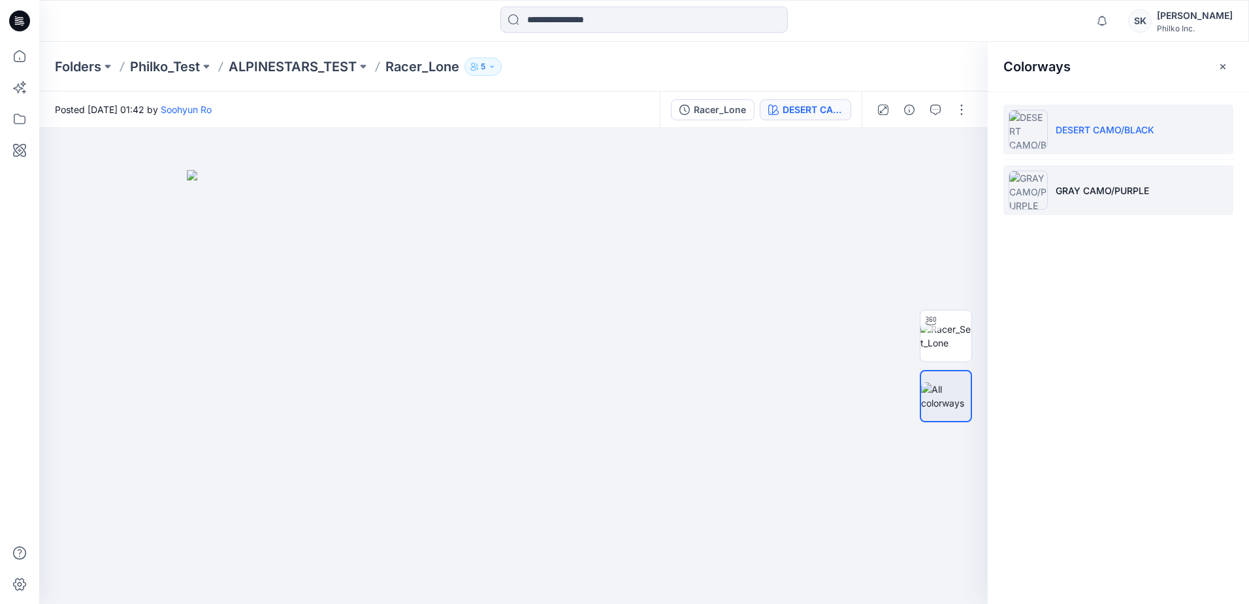
click at [1072, 195] on p "GRAY CAMO/PURPLE" at bounding box center [1102, 191] width 93 height 14
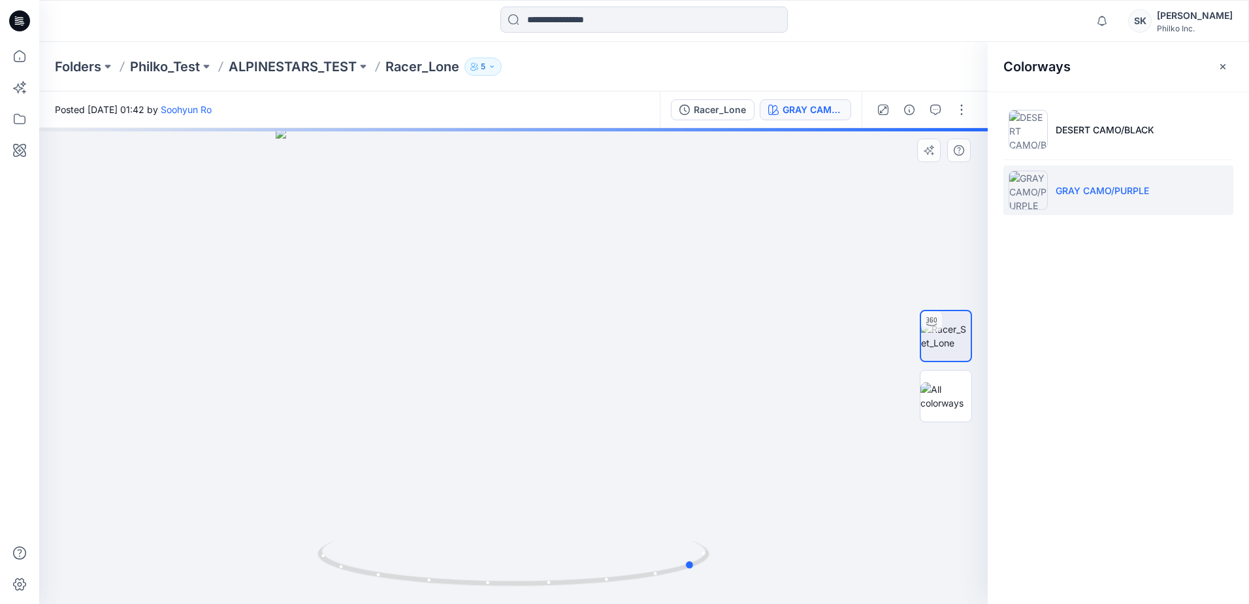
drag, startPoint x: 657, startPoint y: 404, endPoint x: 448, endPoint y: 433, distance: 211.0
click at [448, 433] on div at bounding box center [513, 366] width 949 height 476
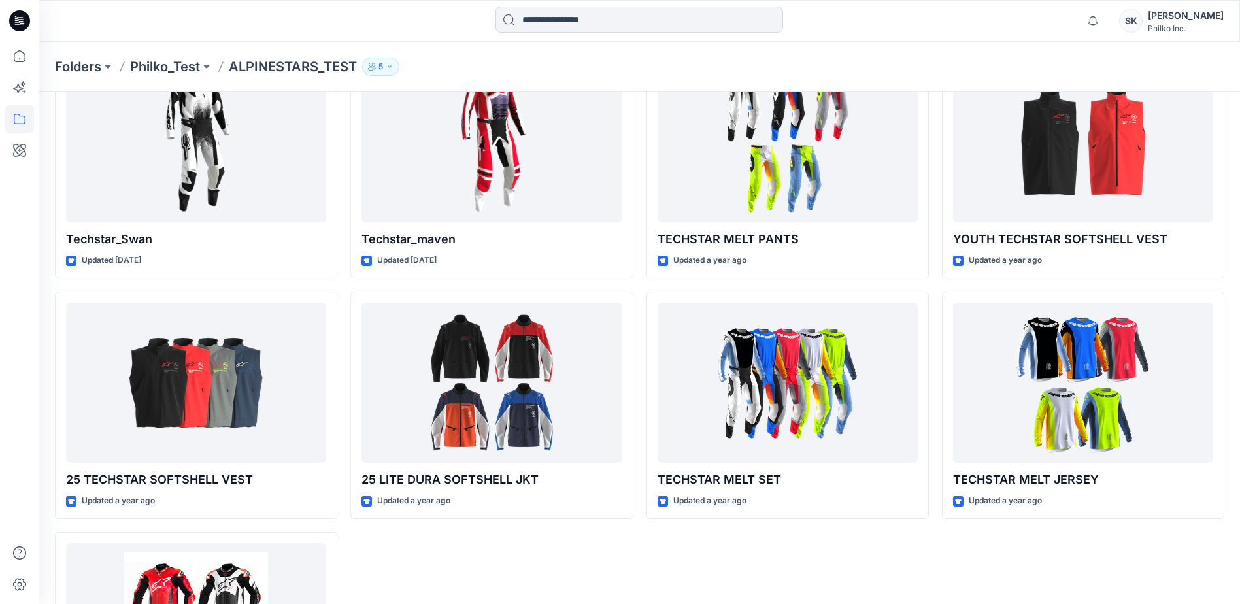
scroll to position [588, 0]
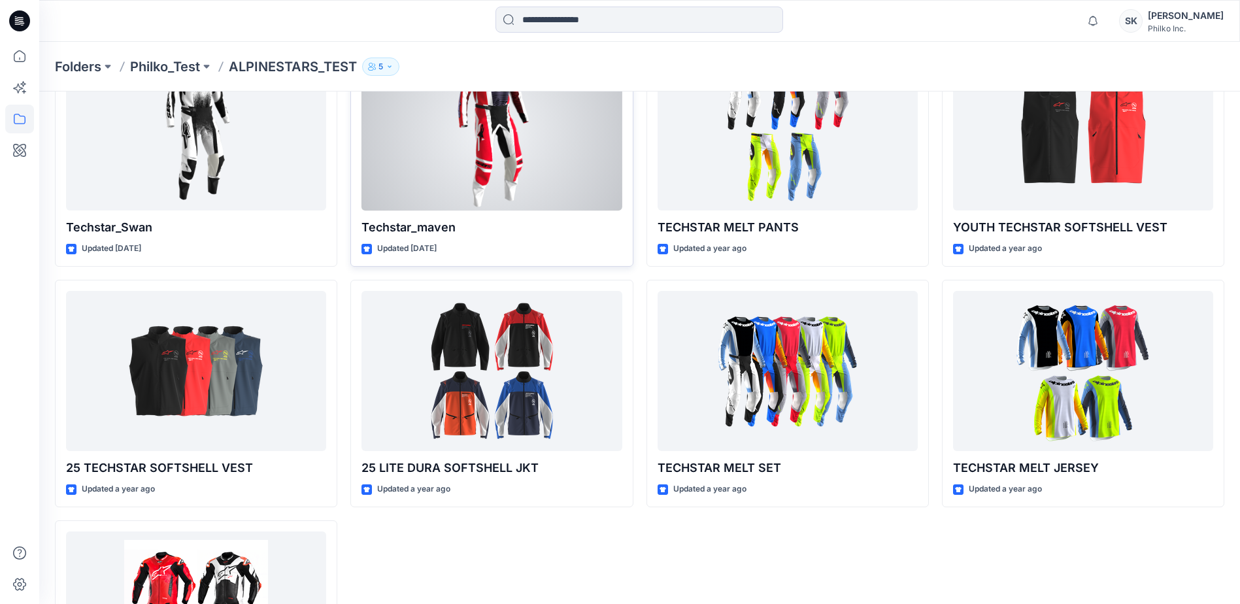
click at [499, 162] on div at bounding box center [491, 130] width 260 height 160
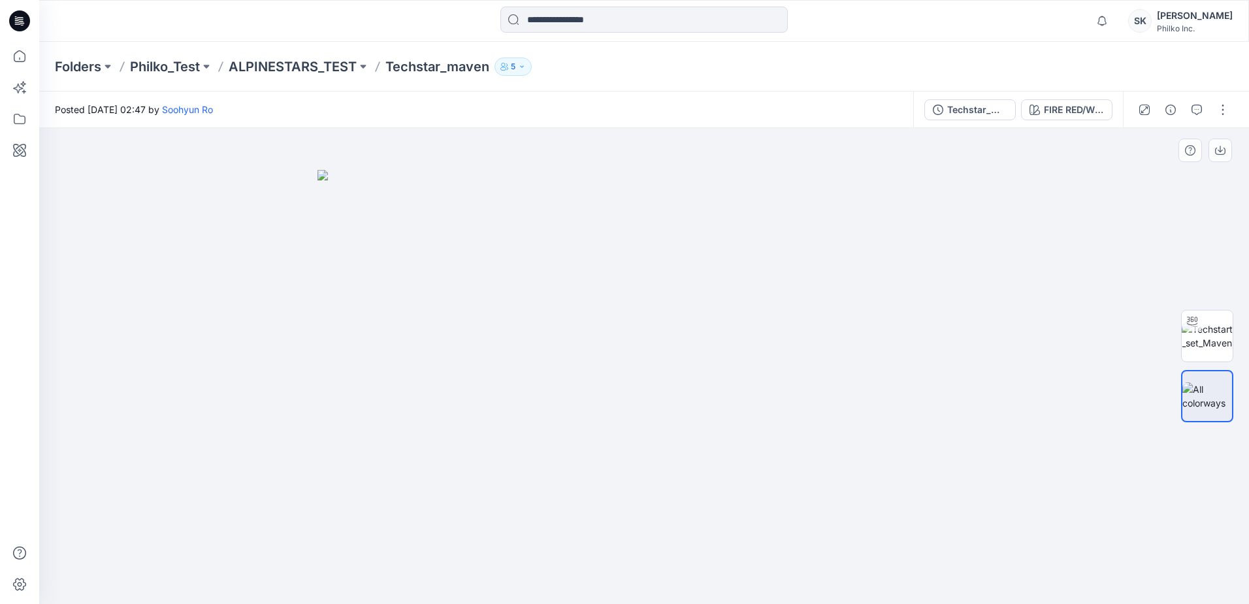
click at [658, 316] on img at bounding box center [644, 387] width 653 height 434
click at [653, 269] on img at bounding box center [644, 387] width 653 height 434
click at [615, 306] on img at bounding box center [644, 387] width 653 height 434
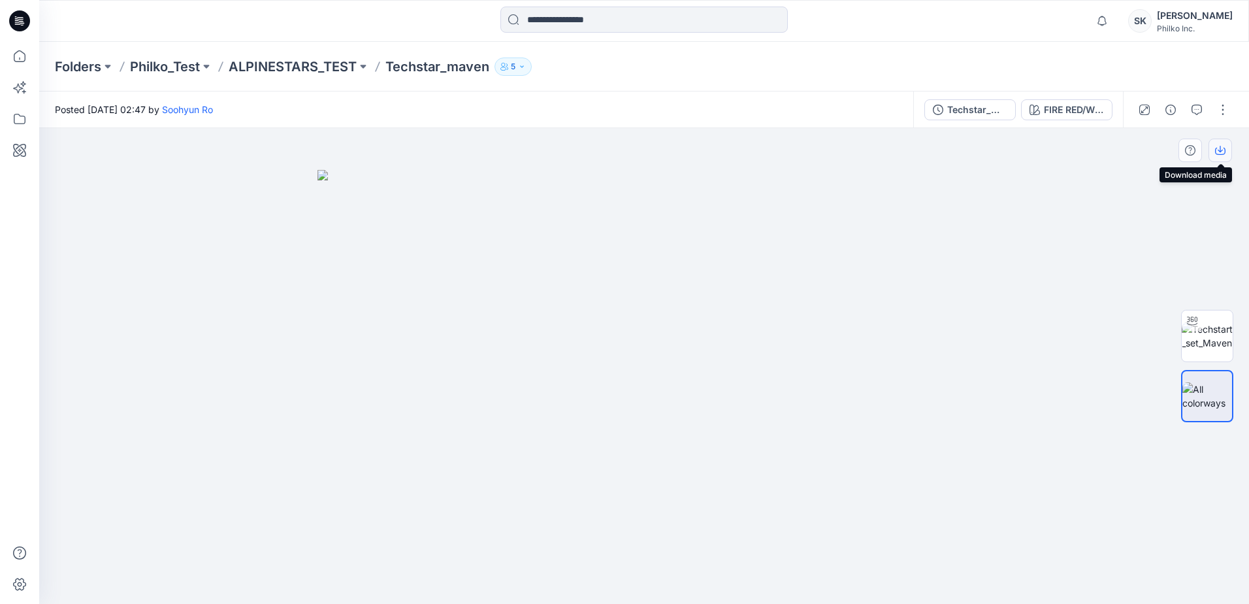
click at [1223, 155] on icon "button" at bounding box center [1220, 150] width 10 height 10
click at [732, 258] on img at bounding box center [644, 387] width 653 height 434
drag, startPoint x: 614, startPoint y: 293, endPoint x: 671, endPoint y: 312, distance: 60.5
click at [671, 312] on img at bounding box center [644, 387] width 653 height 434
drag, startPoint x: 632, startPoint y: 489, endPoint x: 531, endPoint y: 493, distance: 102.0
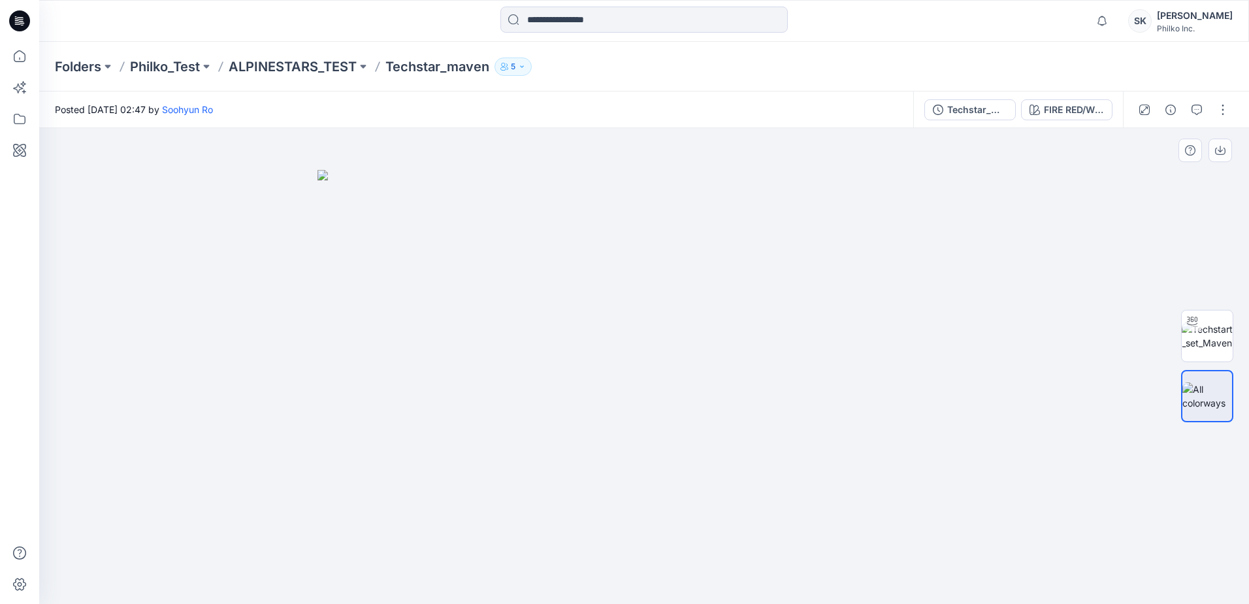
click at [531, 493] on img at bounding box center [644, 387] width 653 height 434
drag, startPoint x: 658, startPoint y: 585, endPoint x: 579, endPoint y: 573, distance: 80.0
click at [579, 574] on div at bounding box center [644, 366] width 1210 height 476
click at [661, 389] on img at bounding box center [644, 387] width 653 height 434
drag, startPoint x: 666, startPoint y: 356, endPoint x: 861, endPoint y: 208, distance: 244.8
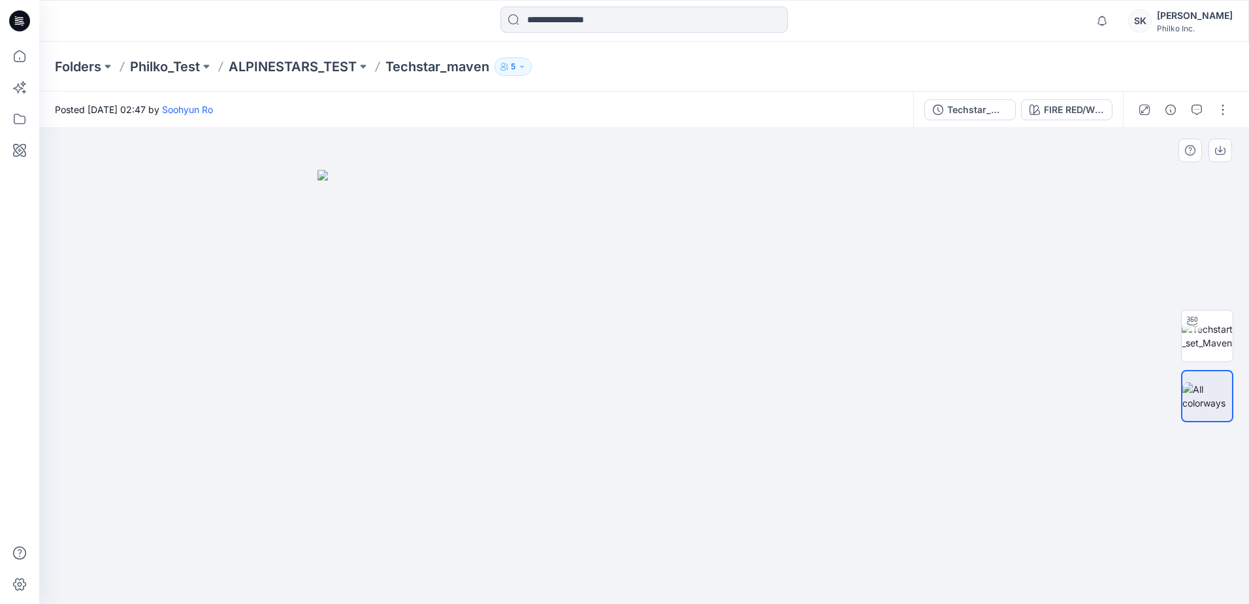
click at [666, 355] on img at bounding box center [644, 387] width 653 height 434
click at [1134, 103] on div at bounding box center [1183, 109] width 121 height 37
click at [1137, 110] on button "button" at bounding box center [1144, 109] width 21 height 21
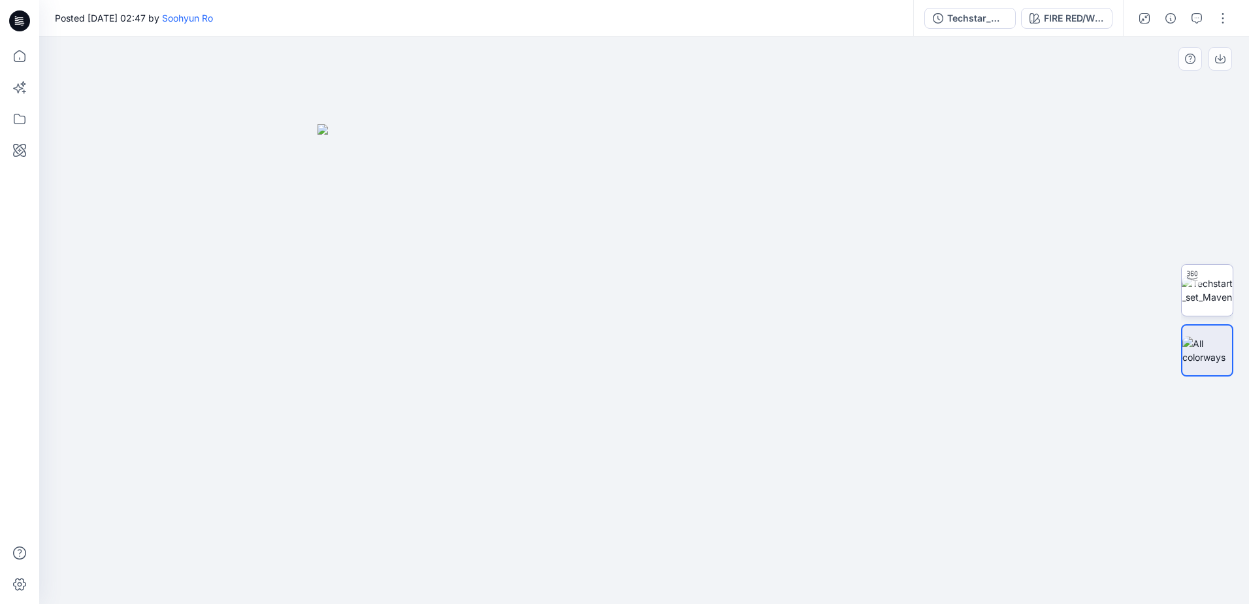
click at [1189, 294] on img at bounding box center [1207, 289] width 51 height 27
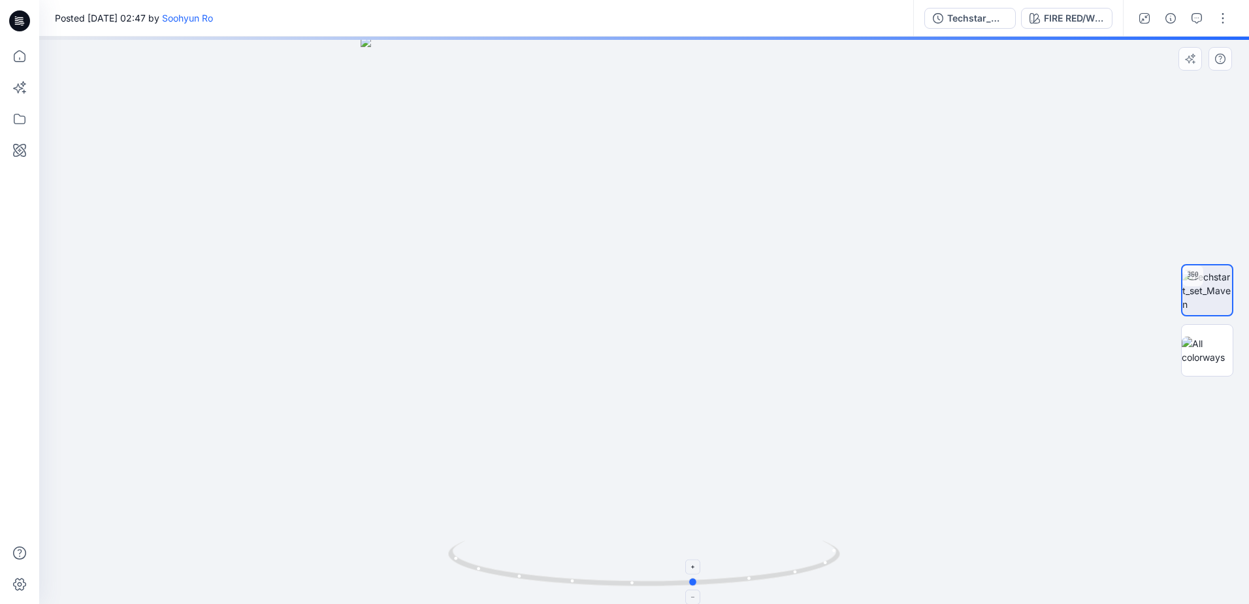
drag, startPoint x: 661, startPoint y: 579, endPoint x: 713, endPoint y: 582, distance: 52.3
click at [712, 581] on icon at bounding box center [645, 564] width 395 height 49
drag, startPoint x: 731, startPoint y: 582, endPoint x: 759, endPoint y: 593, distance: 30.2
click at [759, 593] on div at bounding box center [644, 570] width 392 height 65
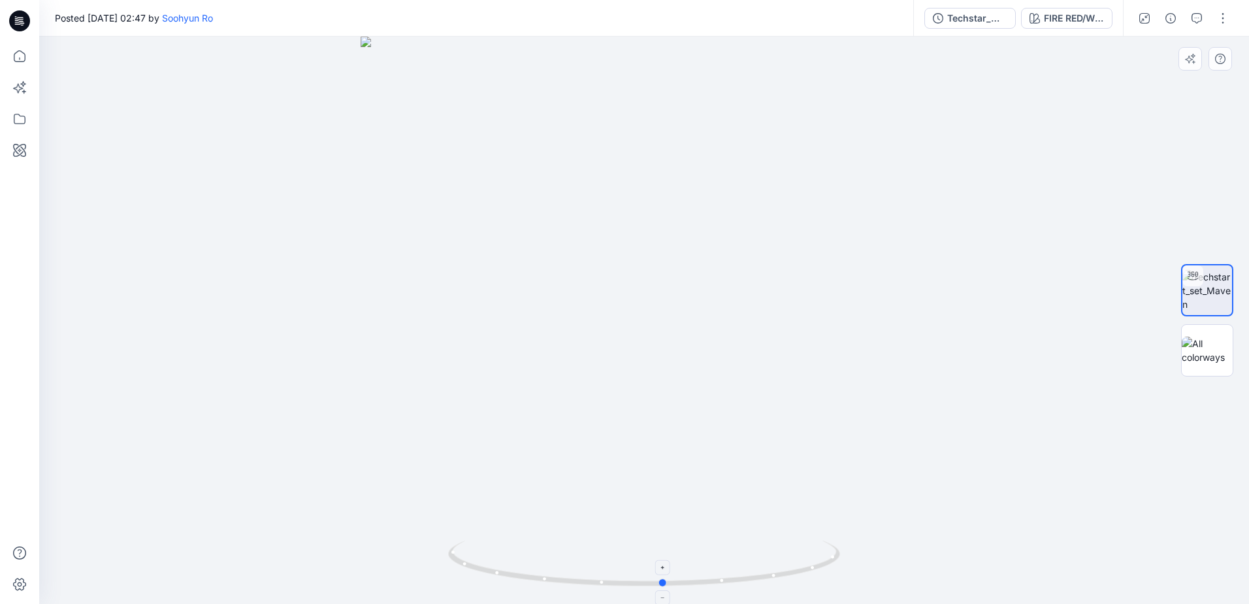
drag, startPoint x: 714, startPoint y: 585, endPoint x: 649, endPoint y: 573, distance: 65.2
click at [652, 582] on icon at bounding box center [645, 564] width 395 height 49
drag, startPoint x: 646, startPoint y: 80, endPoint x: 644, endPoint y: 359, distance: 279.7
click at [645, 361] on img at bounding box center [644, 320] width 1029 height 567
click at [600, 161] on img at bounding box center [644, 320] width 1274 height 567
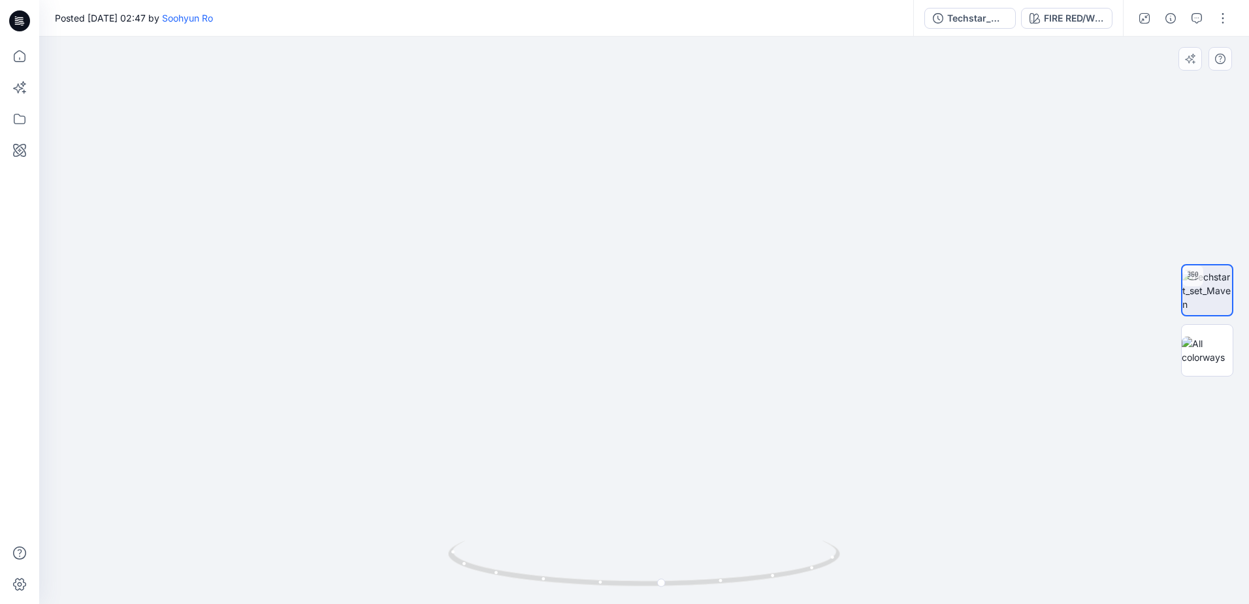
drag, startPoint x: 193, startPoint y: 360, endPoint x: 506, endPoint y: 457, distance: 328.2
click at [193, 360] on img at bounding box center [644, 320] width 1274 height 567
drag, startPoint x: 652, startPoint y: 585, endPoint x: 432, endPoint y: 578, distance: 220.3
click at [432, 578] on div at bounding box center [644, 320] width 1210 height 567
drag, startPoint x: 886, startPoint y: 503, endPoint x: 830, endPoint y: 338, distance: 174.6
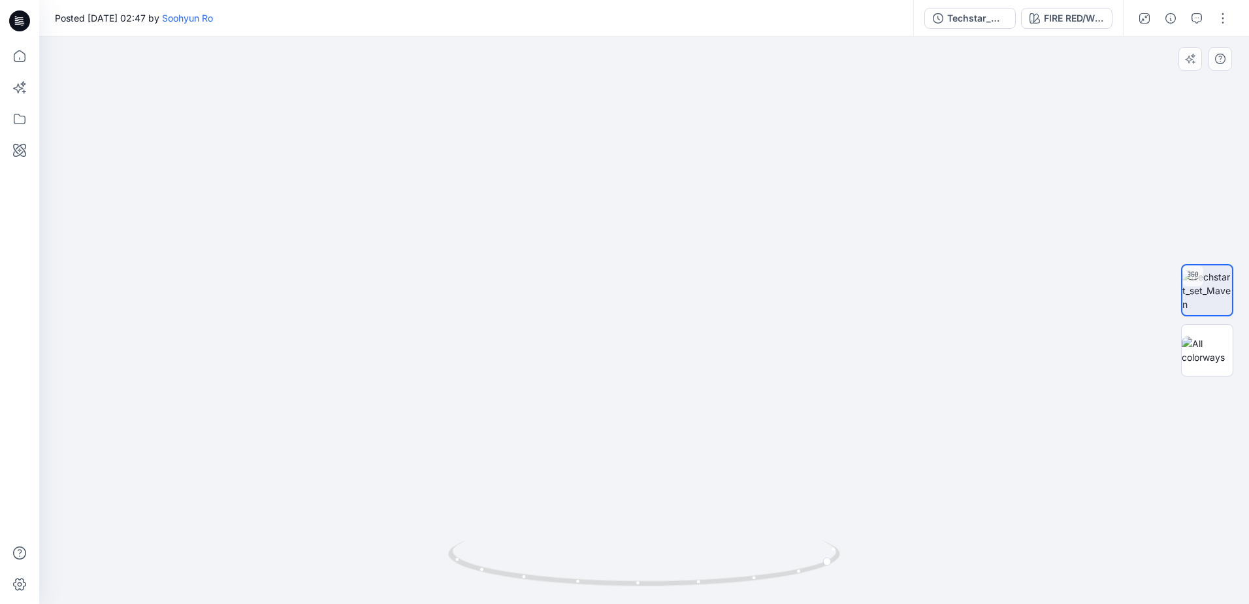
click at [830, 338] on img at bounding box center [612, 225] width 1274 height 755
click at [887, 444] on img at bounding box center [612, 216] width 1274 height 776
click at [866, 423] on img at bounding box center [612, 216] width 1274 height 776
drag, startPoint x: 470, startPoint y: 278, endPoint x: 514, endPoint y: 242, distance: 57.1
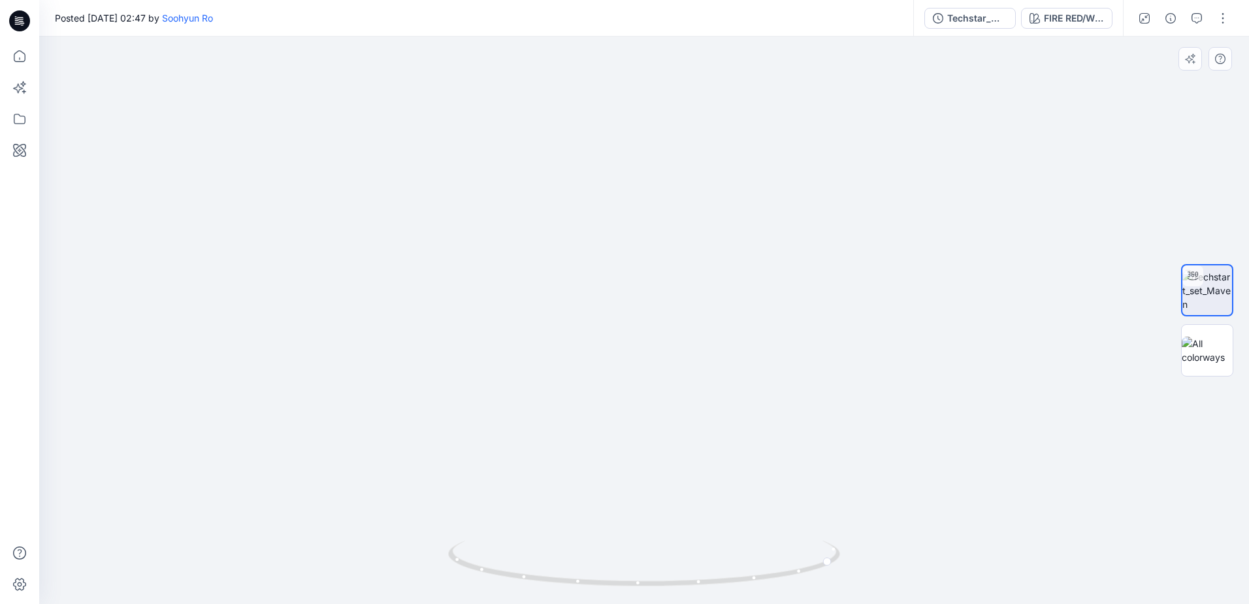
click at [470, 278] on img at bounding box center [612, 216] width 1274 height 776
drag, startPoint x: 548, startPoint y: 222, endPoint x: 530, endPoint y: 413, distance: 192.3
click at [530, 413] on img at bounding box center [612, 320] width 1274 height 567
click at [1038, 212] on img at bounding box center [612, 320] width 1274 height 567
click at [1053, 1] on div "Techstar_maven FIRE RED/WHITE/LAVENDER/BLACK" at bounding box center [1018, 18] width 210 height 37
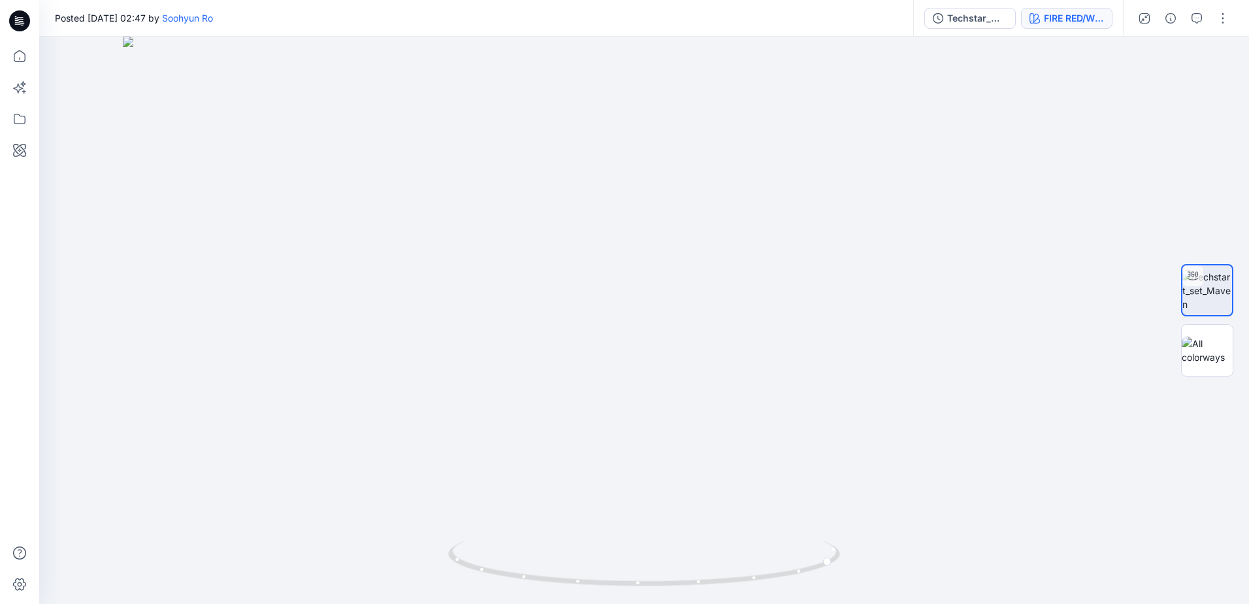
click at [1051, 9] on button "FIRE RED/WHITE/LAVENDER/BLACK" at bounding box center [1066, 18] width 91 height 21
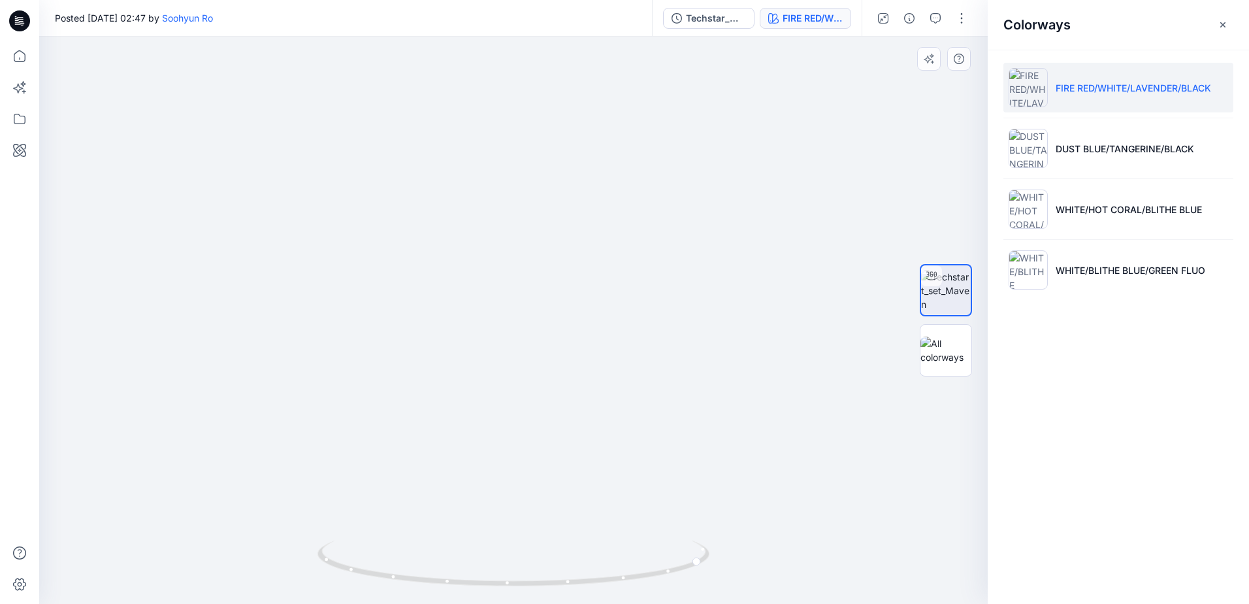
click at [865, 186] on img at bounding box center [513, 320] width 1043 height 567
click at [537, 433] on img at bounding box center [513, 320] width 1043 height 567
click at [370, 421] on img at bounding box center [513, 320] width 1043 height 567
drag, startPoint x: 385, startPoint y: 468, endPoint x: 374, endPoint y: 408, distance: 61.1
click at [374, 408] on img at bounding box center [499, 289] width 1158 height 629
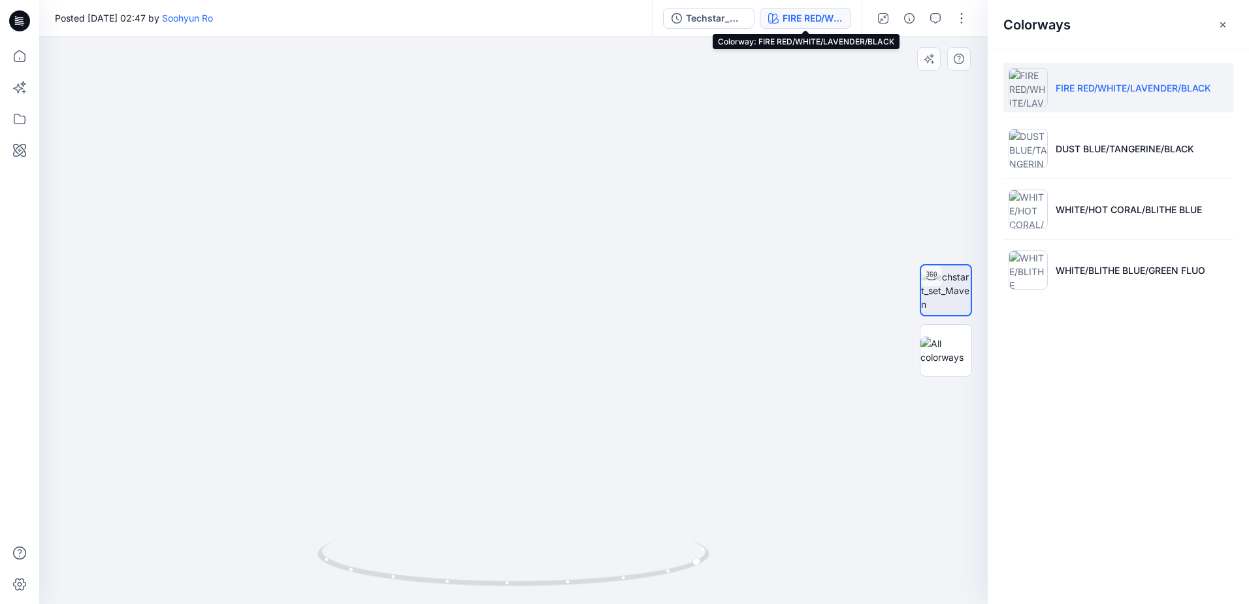
drag, startPoint x: 377, startPoint y: 514, endPoint x: 374, endPoint y: 432, distance: 82.4
click at [374, 432] on img at bounding box center [500, 251] width 1101 height 705
click at [440, 485] on img at bounding box center [500, 251] width 1101 height 705
drag, startPoint x: 397, startPoint y: 504, endPoint x: 390, endPoint y: 472, distance: 32.8
click at [390, 472] on img at bounding box center [491, 232] width 1101 height 742
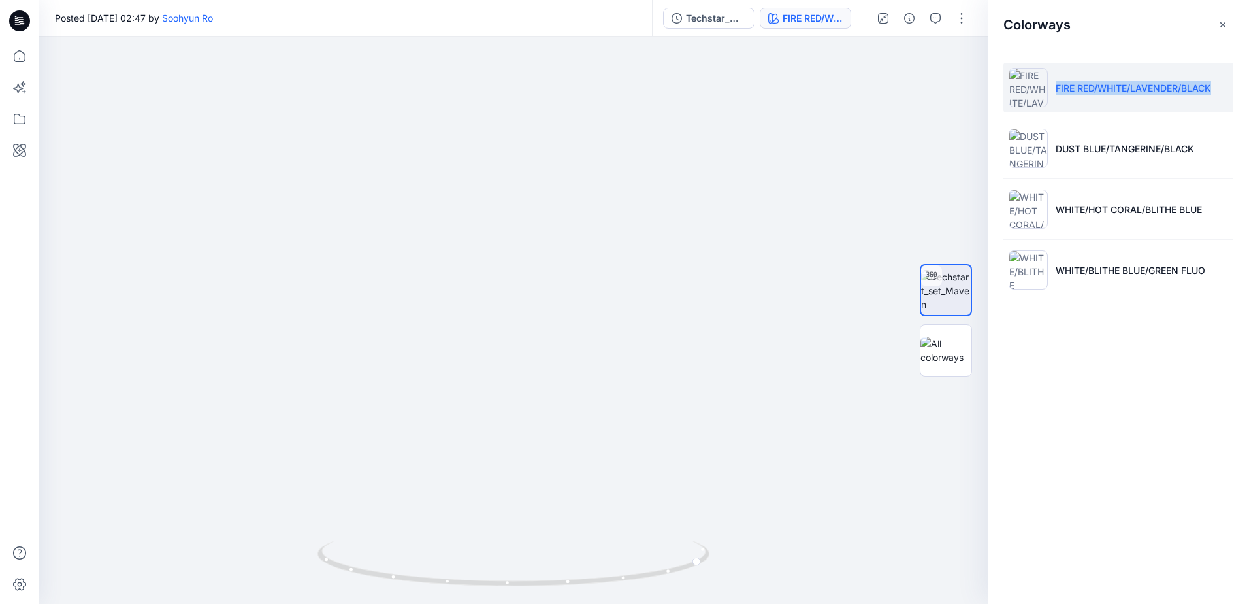
drag, startPoint x: 1227, startPoint y: 90, endPoint x: 1057, endPoint y: 92, distance: 169.9
click at [1057, 92] on li "FIRE RED/WHITE/LAVENDER/BLACK" at bounding box center [1119, 88] width 230 height 50
copy p "FIRE RED/WHITE/LAVENDER/BLACK"
click at [759, 254] on img at bounding box center [513, 320] width 567 height 567
click at [517, 439] on img at bounding box center [514, 143] width 1274 height 921
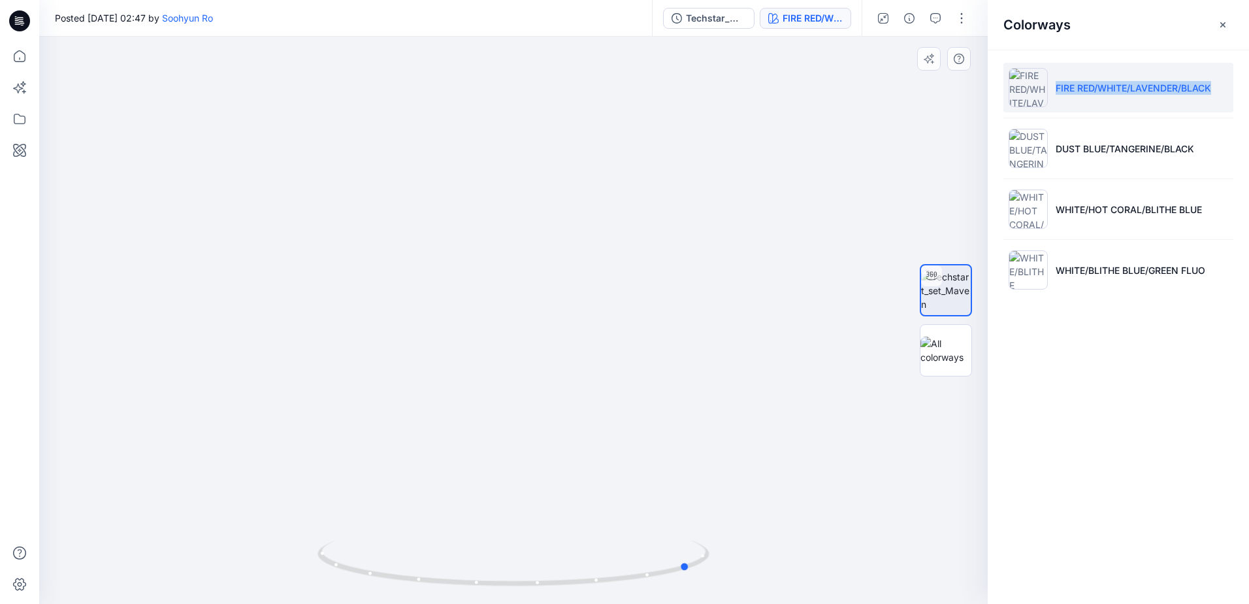
drag, startPoint x: 585, startPoint y: 585, endPoint x: 370, endPoint y: 594, distance: 214.5
click at [370, 594] on div at bounding box center [514, 570] width 392 height 65
click at [468, 287] on img at bounding box center [514, 143] width 1274 height 921
drag, startPoint x: 631, startPoint y: 459, endPoint x: 576, endPoint y: 171, distance: 293.3
click at [576, 171] on img at bounding box center [498, 133] width 1274 height 942
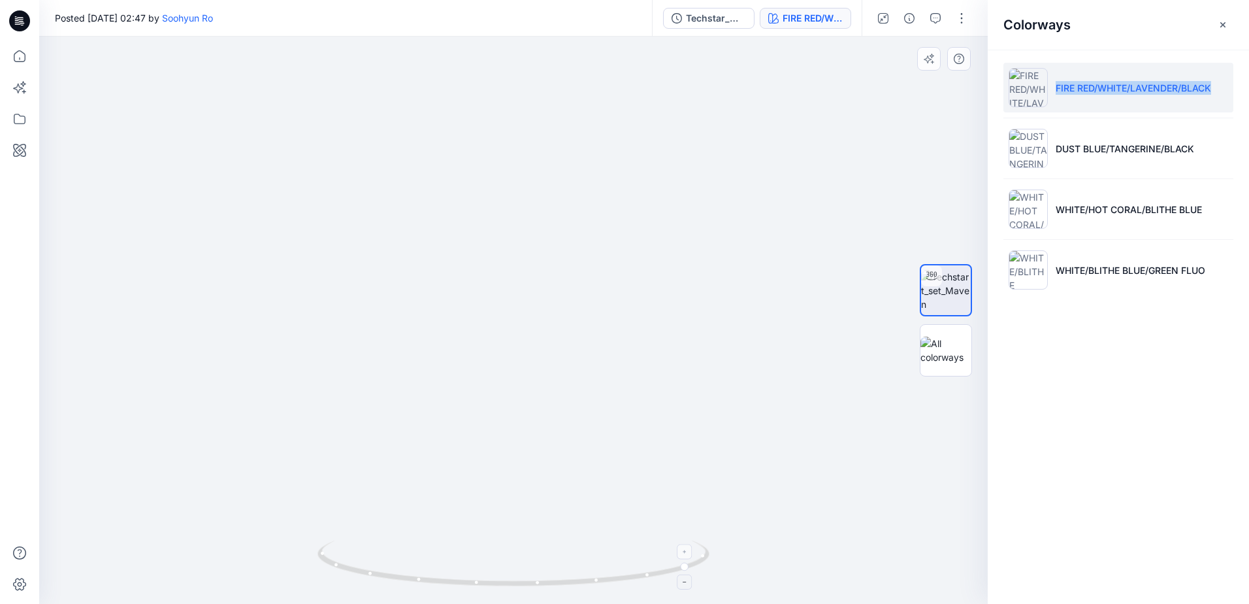
drag, startPoint x: 464, startPoint y: 424, endPoint x: 496, endPoint y: 565, distance: 144.1
click at [496, 565] on div at bounding box center [513, 320] width 949 height 567
click at [448, 393] on img at bounding box center [487, 70] width 1274 height 1067
drag, startPoint x: 548, startPoint y: 272, endPoint x: 525, endPoint y: 435, distance: 163.6
click at [525, 435] on img at bounding box center [501, 109] width 1274 height 990
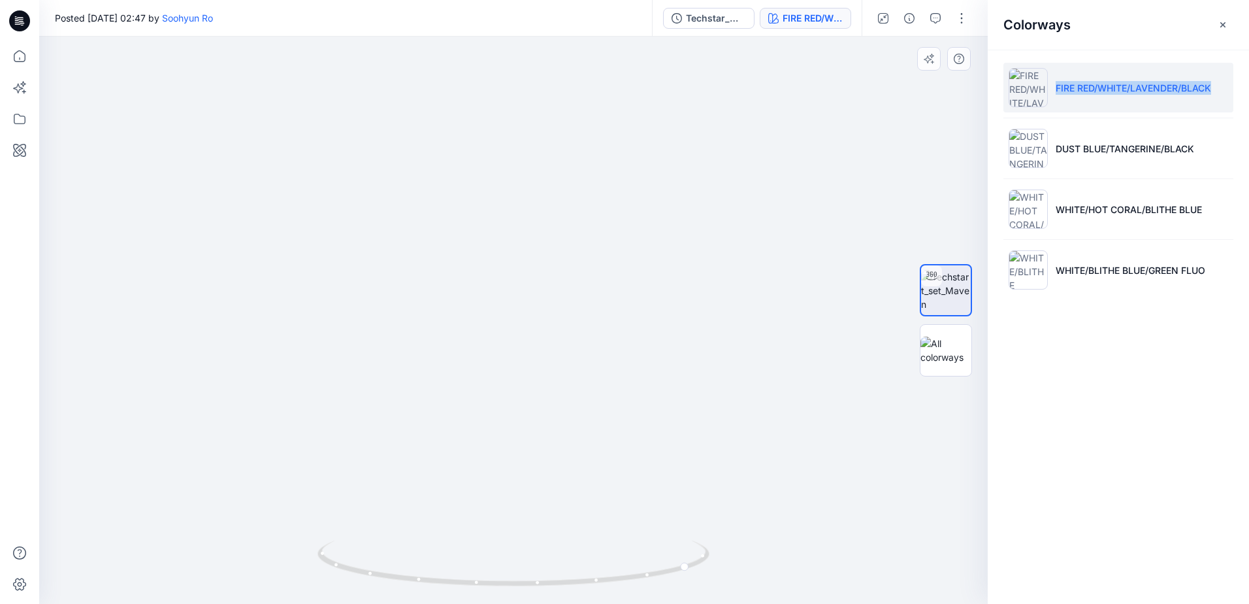
drag, startPoint x: 259, startPoint y: 236, endPoint x: 269, endPoint y: 236, distance: 10.5
click at [259, 236] on img at bounding box center [479, 190] width 1274 height 828
click at [487, 273] on img at bounding box center [479, 190] width 1274 height 828
click at [457, 309] on img at bounding box center [514, 190] width 1274 height 828
click at [517, 498] on img at bounding box center [514, 190] width 1274 height 828
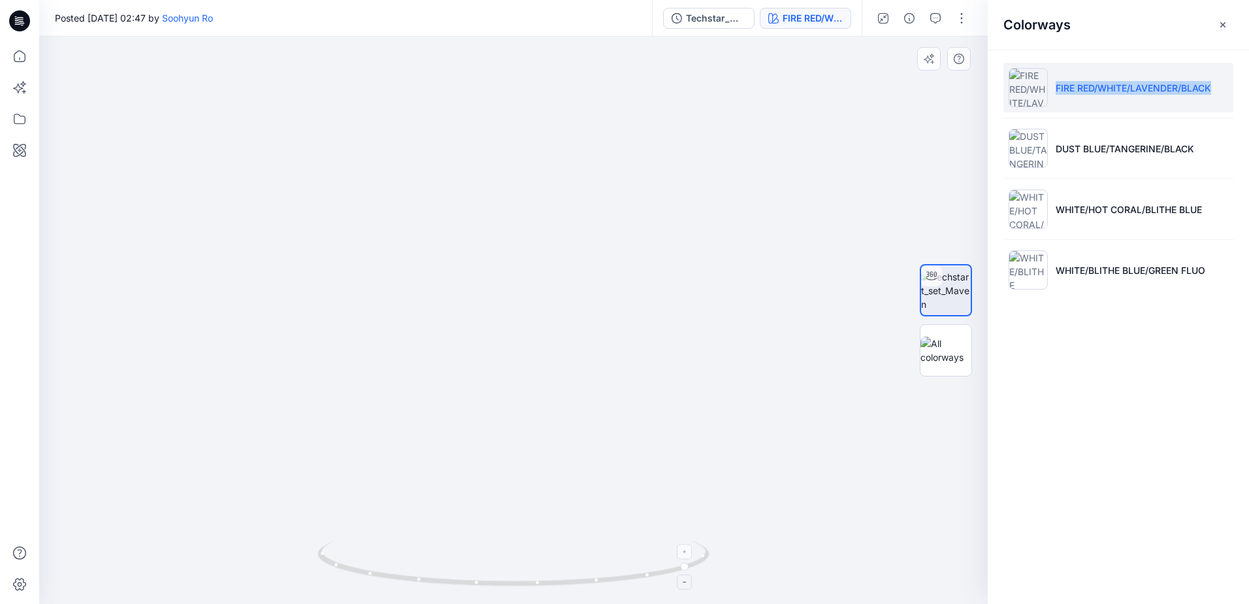
drag, startPoint x: 580, startPoint y: 557, endPoint x: 572, endPoint y: 561, distance: 8.8
click at [573, 561] on icon at bounding box center [515, 564] width 395 height 49
drag, startPoint x: 546, startPoint y: 576, endPoint x: 351, endPoint y: 559, distance: 195.5
click at [351, 559] on icon at bounding box center [515, 564] width 395 height 49
drag, startPoint x: 557, startPoint y: 297, endPoint x: 564, endPoint y: 316, distance: 20.0
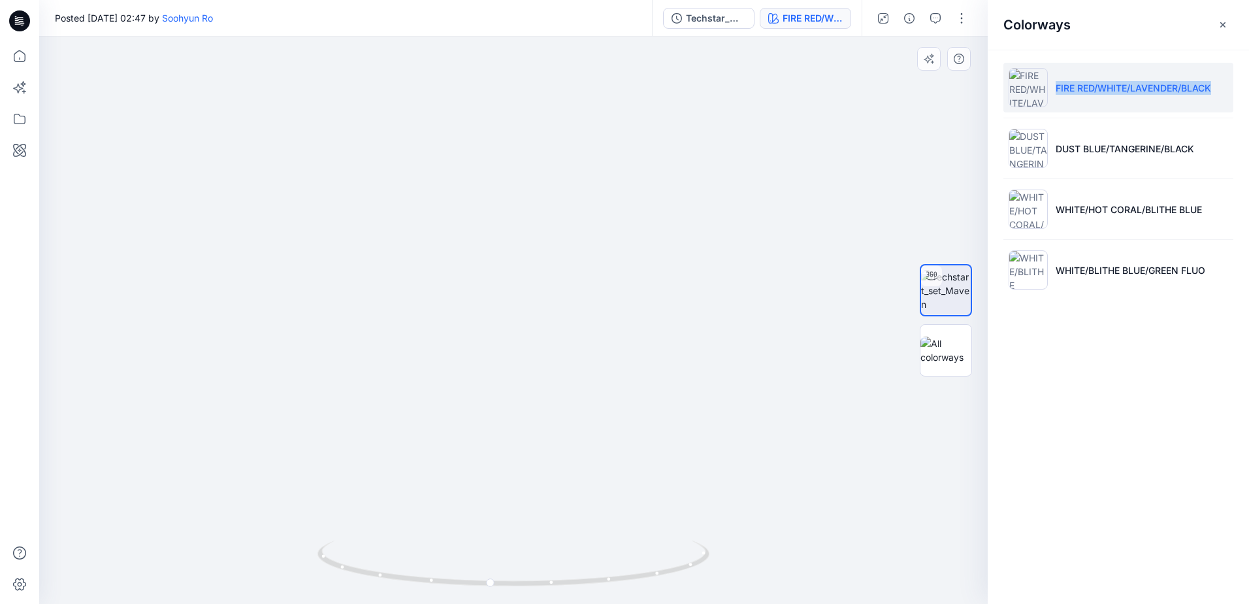
click at [564, 316] on img at bounding box center [524, 202] width 1274 height 802
drag, startPoint x: 431, startPoint y: 578, endPoint x: 496, endPoint y: 582, distance: 65.5
click at [496, 582] on icon at bounding box center [515, 564] width 395 height 49
drag, startPoint x: 644, startPoint y: 312, endPoint x: 587, endPoint y: 312, distance: 56.8
click at [637, 312] on img at bounding box center [524, 202] width 1274 height 802
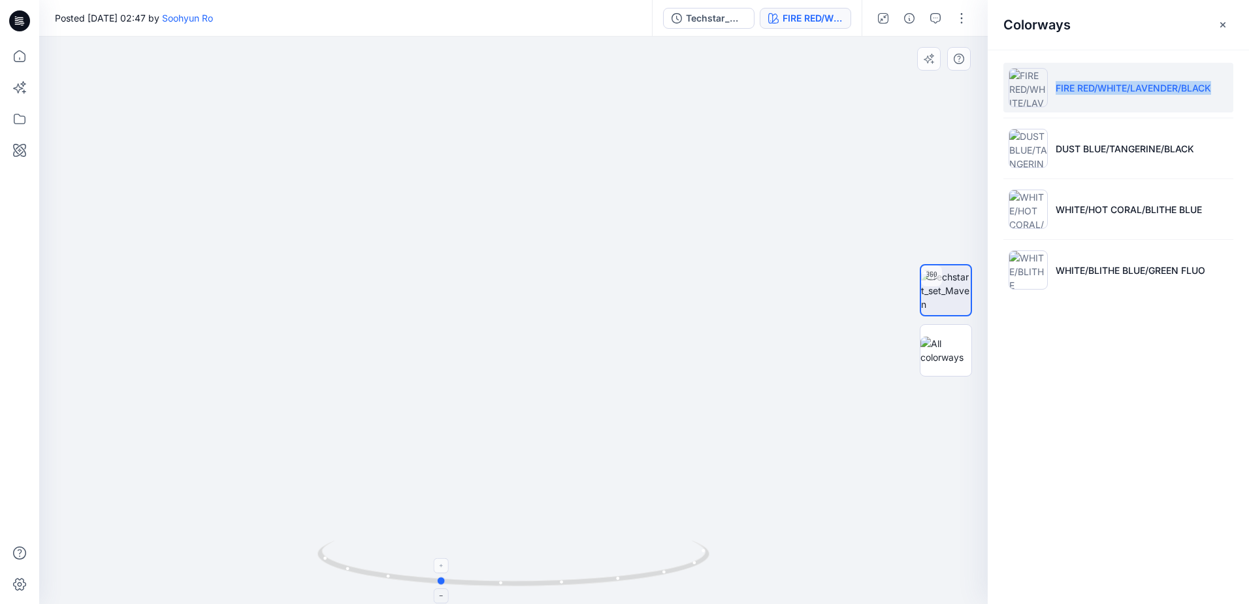
drag, startPoint x: 563, startPoint y: 597, endPoint x: 447, endPoint y: 595, distance: 116.3
click at [447, 595] on div at bounding box center [514, 570] width 392 height 65
click at [529, 320] on img at bounding box center [517, 202] width 1274 height 802
drag, startPoint x: 492, startPoint y: 584, endPoint x: 595, endPoint y: 557, distance: 106.0
click at [595, 557] on icon at bounding box center [515, 564] width 395 height 49
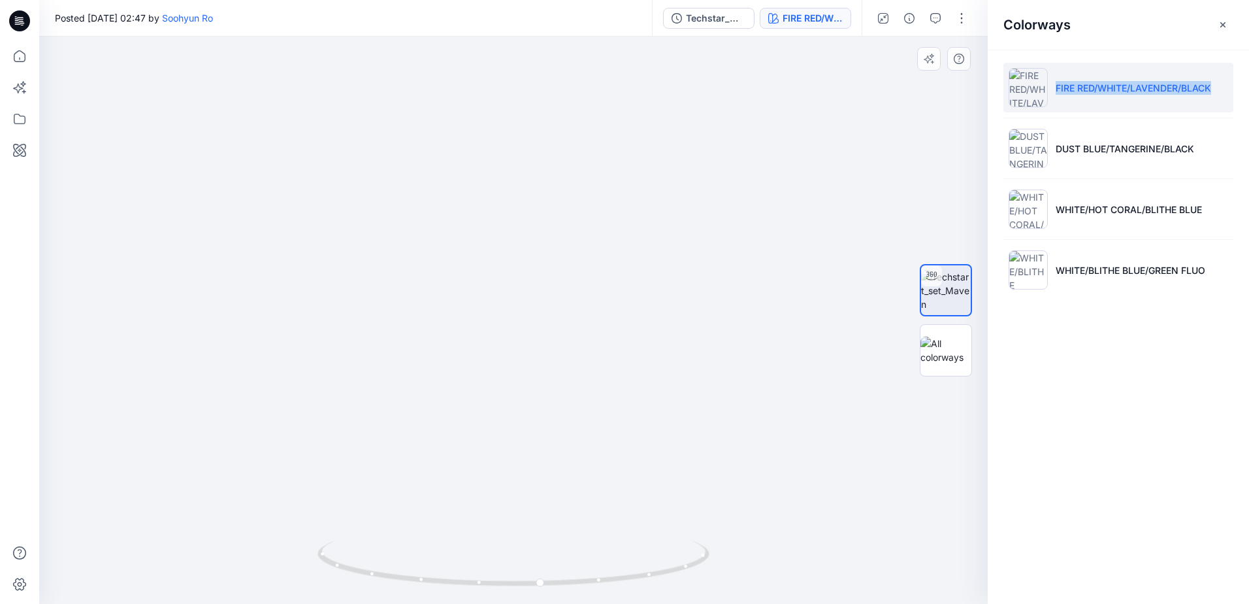
click at [167, 187] on img at bounding box center [517, 202] width 1274 height 802
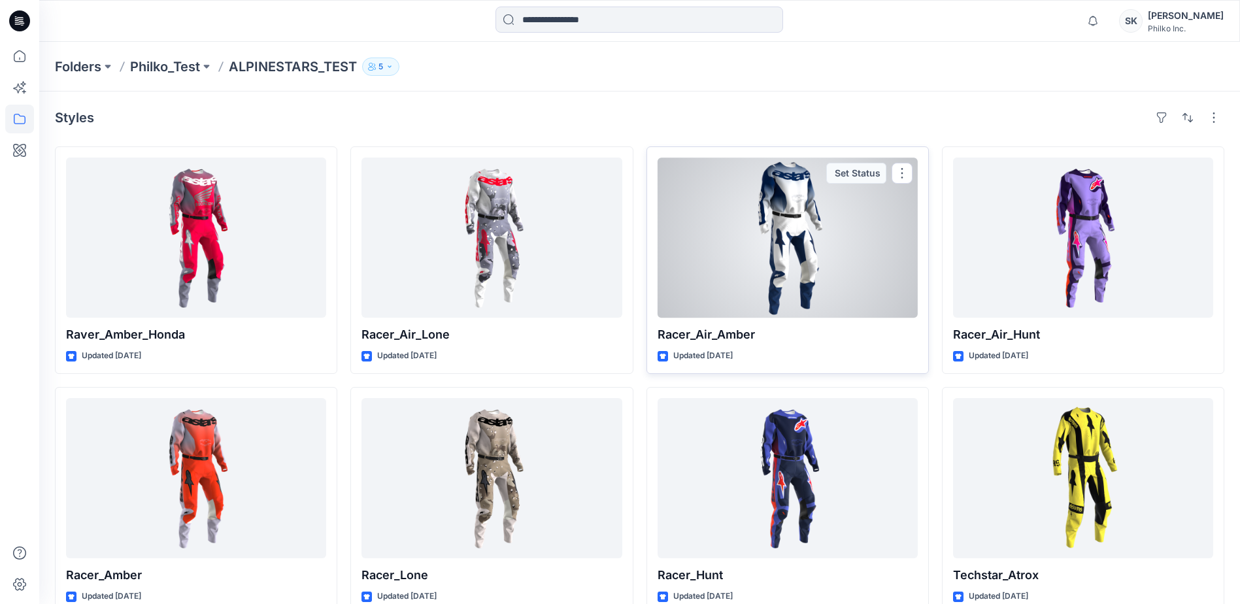
scroll to position [314, 0]
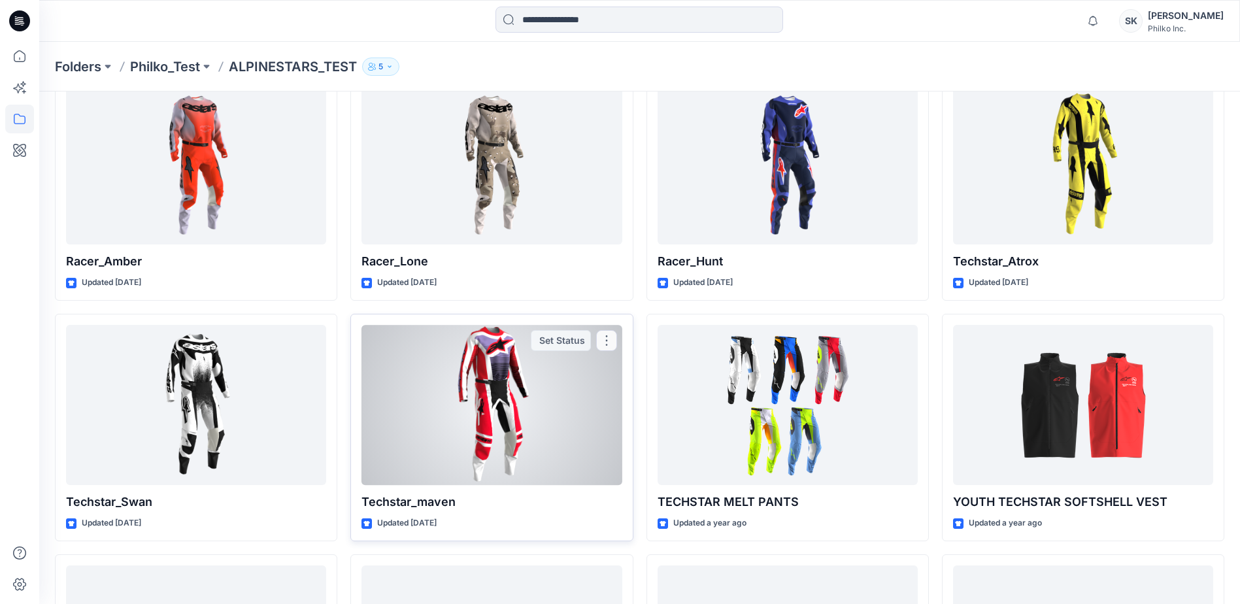
click at [534, 412] on div at bounding box center [491, 405] width 260 height 160
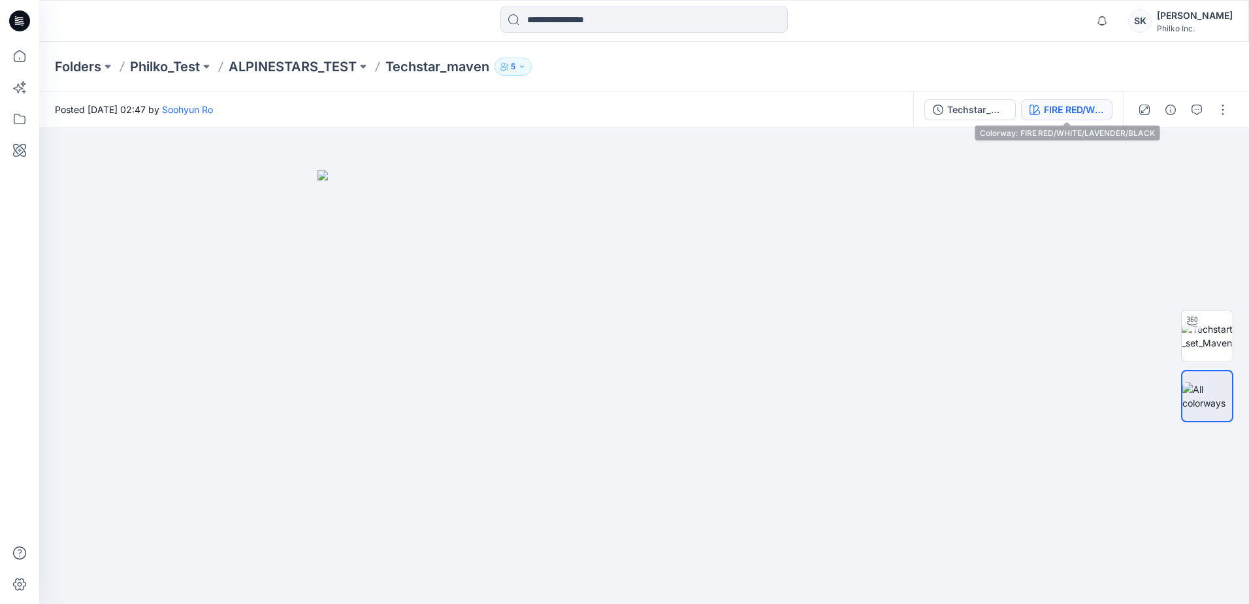
click at [1076, 111] on div "FIRE RED/WHITE/LAVENDER/BLACK" at bounding box center [1074, 110] width 60 height 14
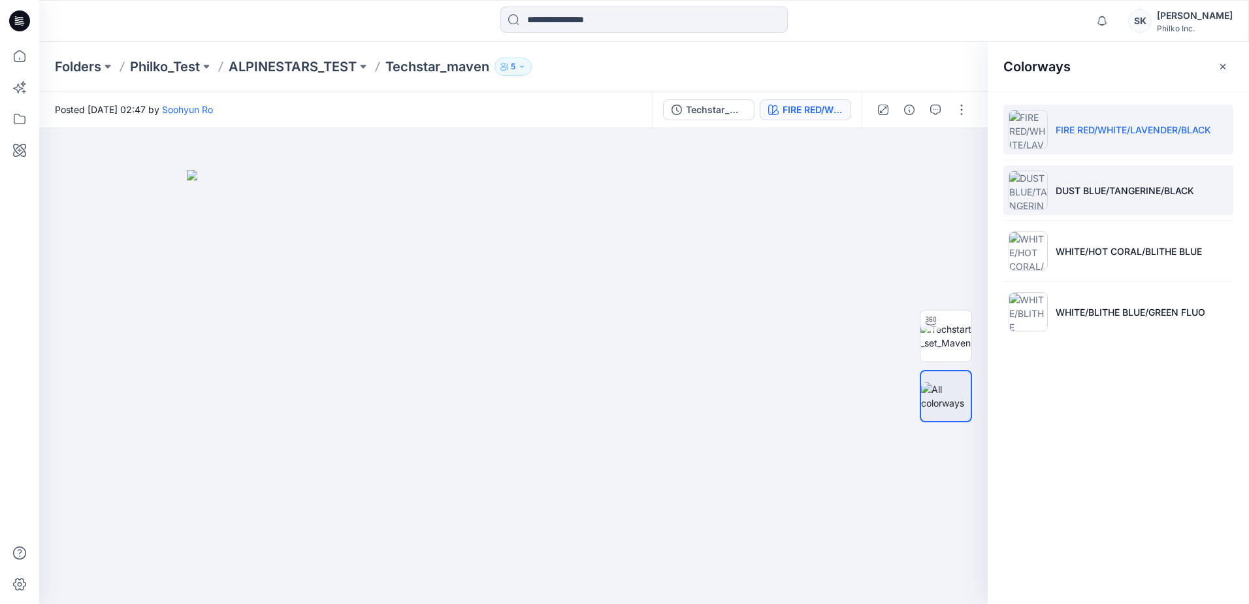
click at [1062, 184] on p "DUST BLUE/TANGERINE/BLACK" at bounding box center [1125, 191] width 139 height 14
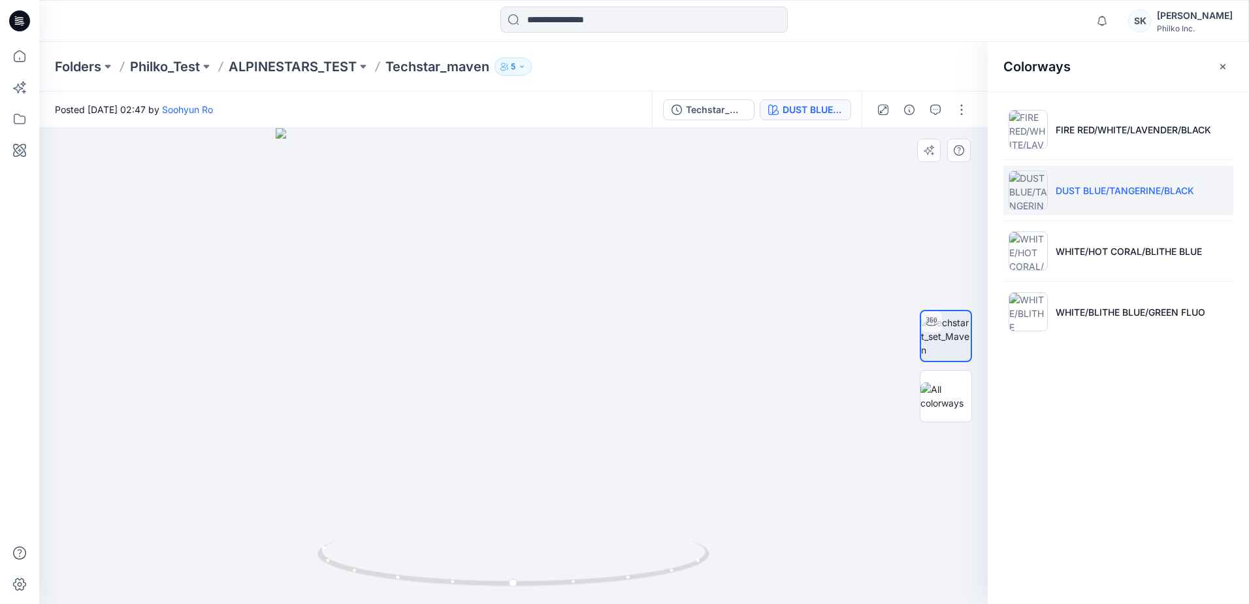
click at [574, 289] on div at bounding box center [513, 366] width 949 height 476
drag, startPoint x: 548, startPoint y: 266, endPoint x: 555, endPoint y: 355, distance: 89.2
click at [555, 355] on img at bounding box center [521, 232] width 1274 height 744
click at [542, 276] on img at bounding box center [521, 232] width 1274 height 744
click at [1224, 67] on icon "button" at bounding box center [1223, 66] width 10 height 10
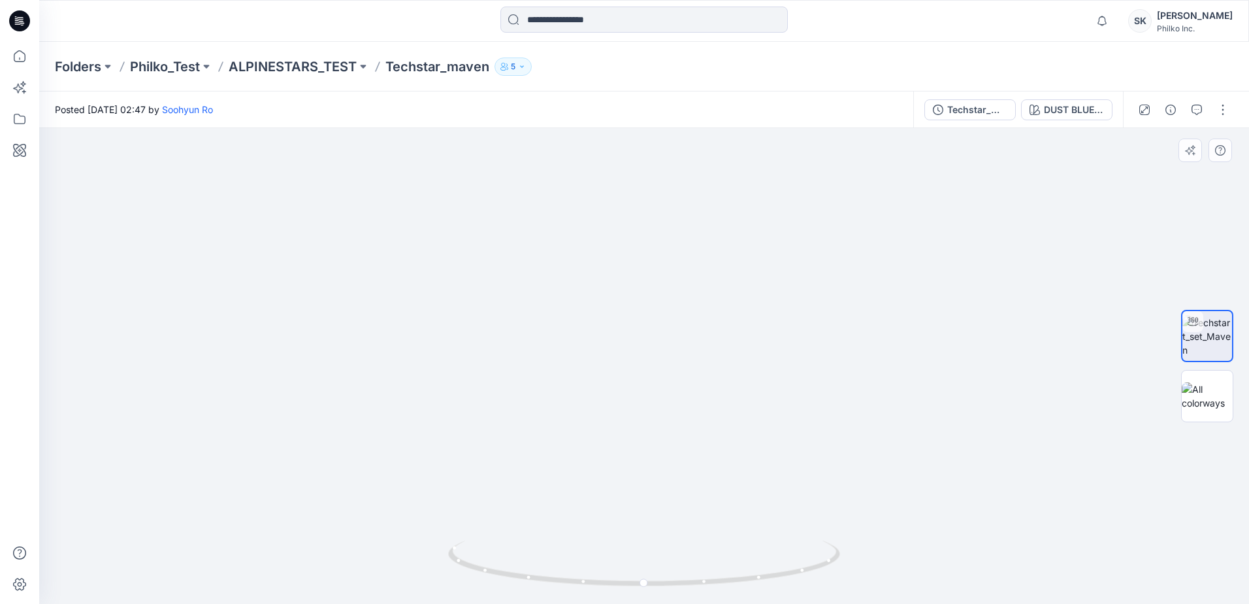
drag, startPoint x: 662, startPoint y: 210, endPoint x: 644, endPoint y: 401, distance: 192.3
click at [644, 401] on img at bounding box center [628, 327] width 1274 height 553
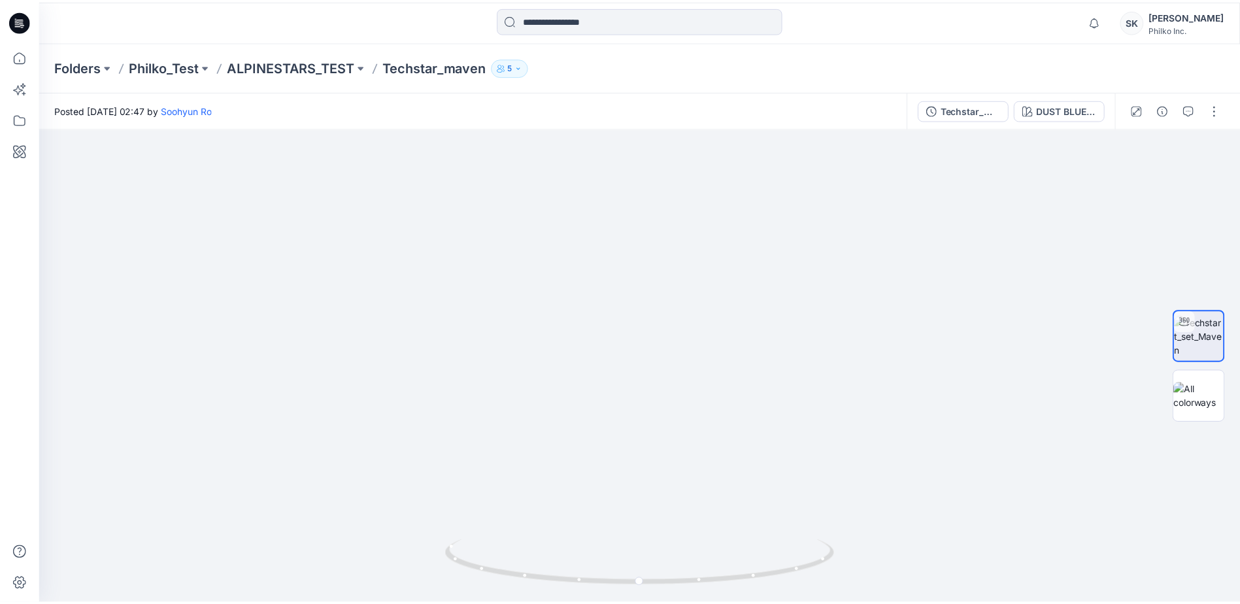
scroll to position [314, 0]
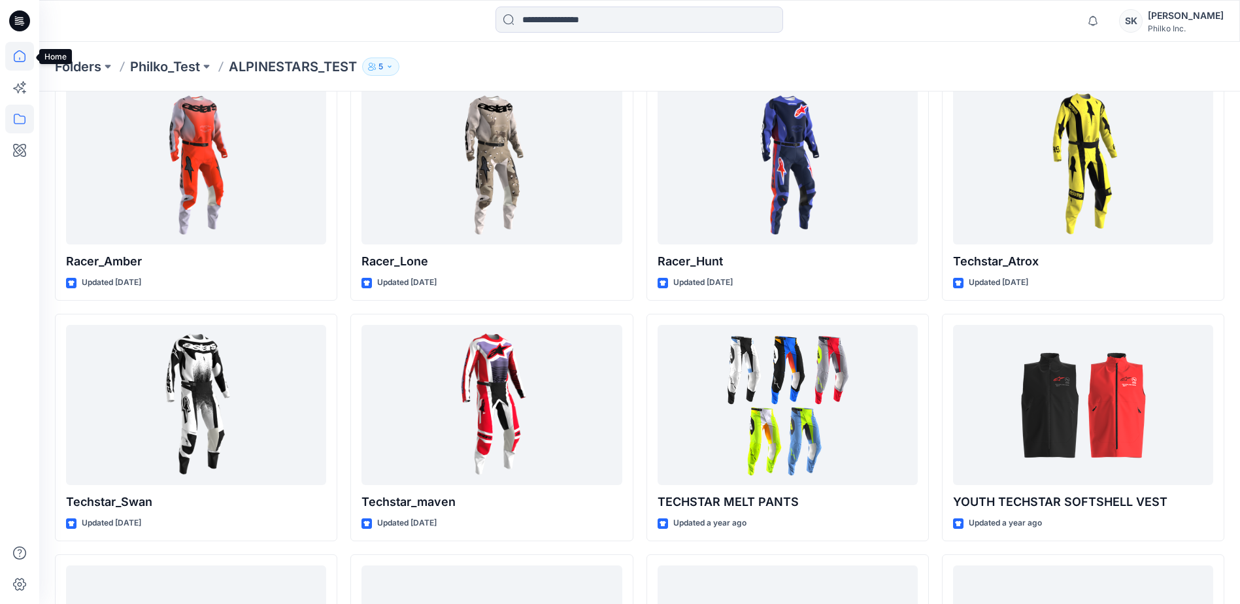
click at [14, 59] on icon at bounding box center [19, 56] width 29 height 29
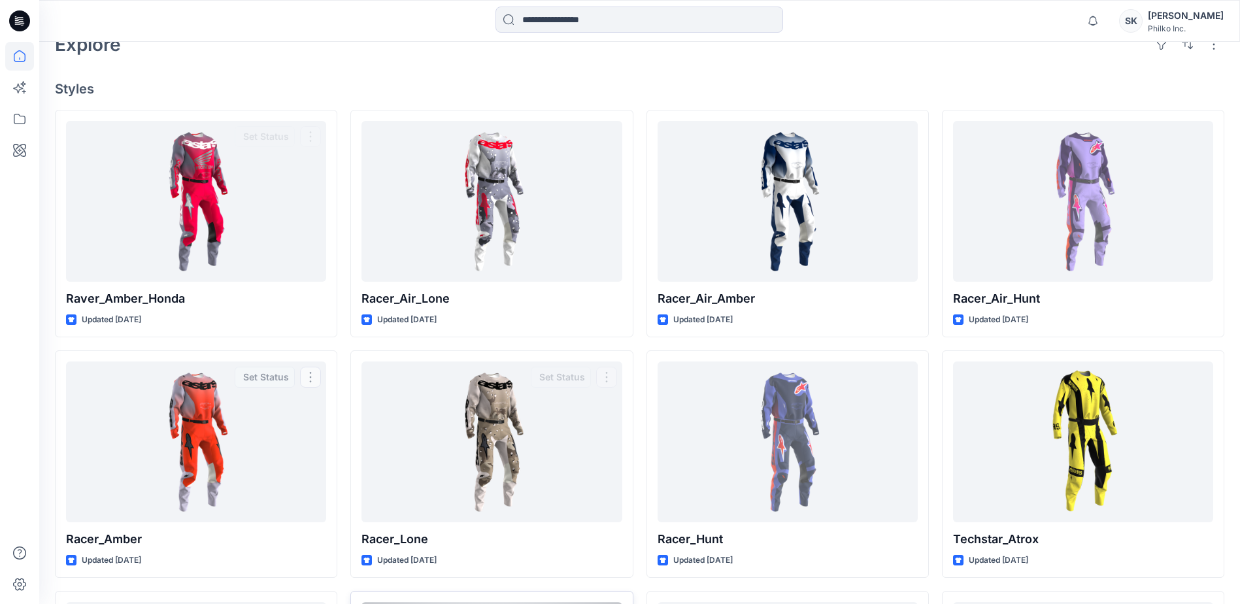
scroll to position [582, 0]
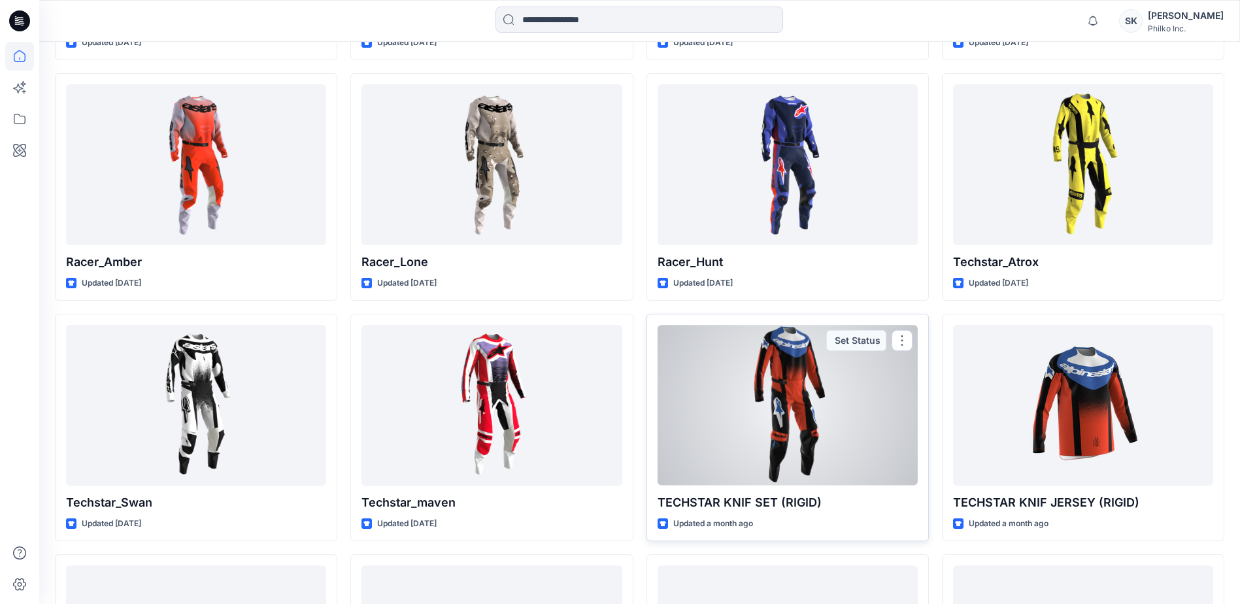
click at [763, 434] on div at bounding box center [787, 405] width 260 height 160
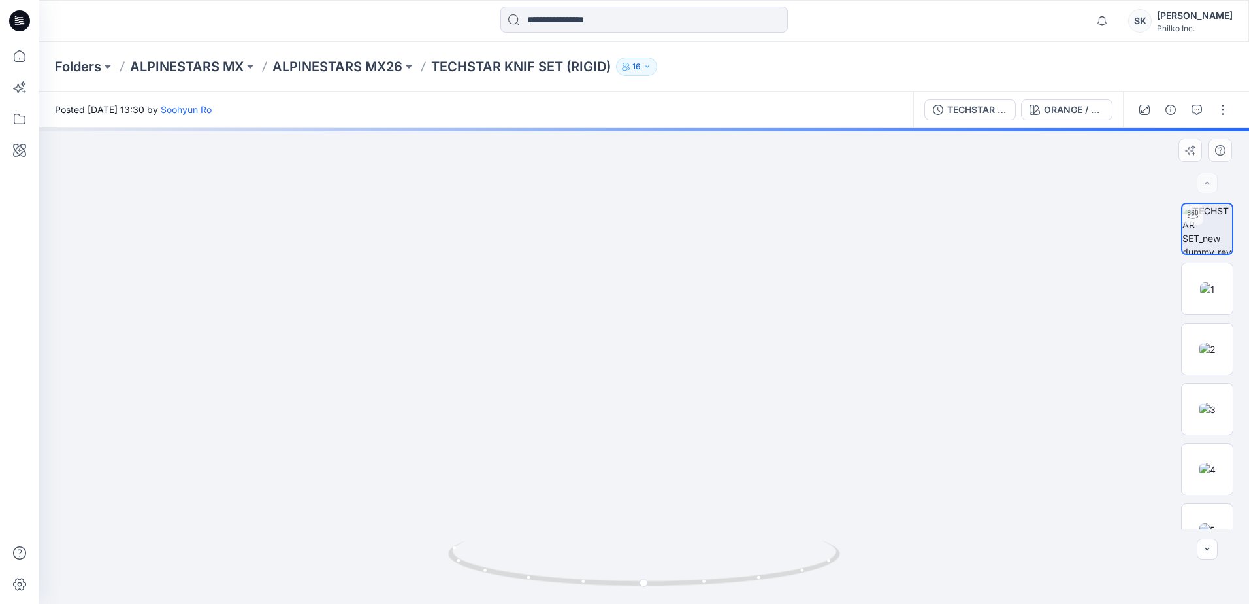
drag, startPoint x: 618, startPoint y: 188, endPoint x: 645, endPoint y: 386, distance: 199.8
click at [645, 386] on img at bounding box center [644, 223] width 1192 height 761
drag, startPoint x: 527, startPoint y: 231, endPoint x: 553, endPoint y: 293, distance: 66.7
click at [553, 293] on img at bounding box center [664, 296] width 1274 height 616
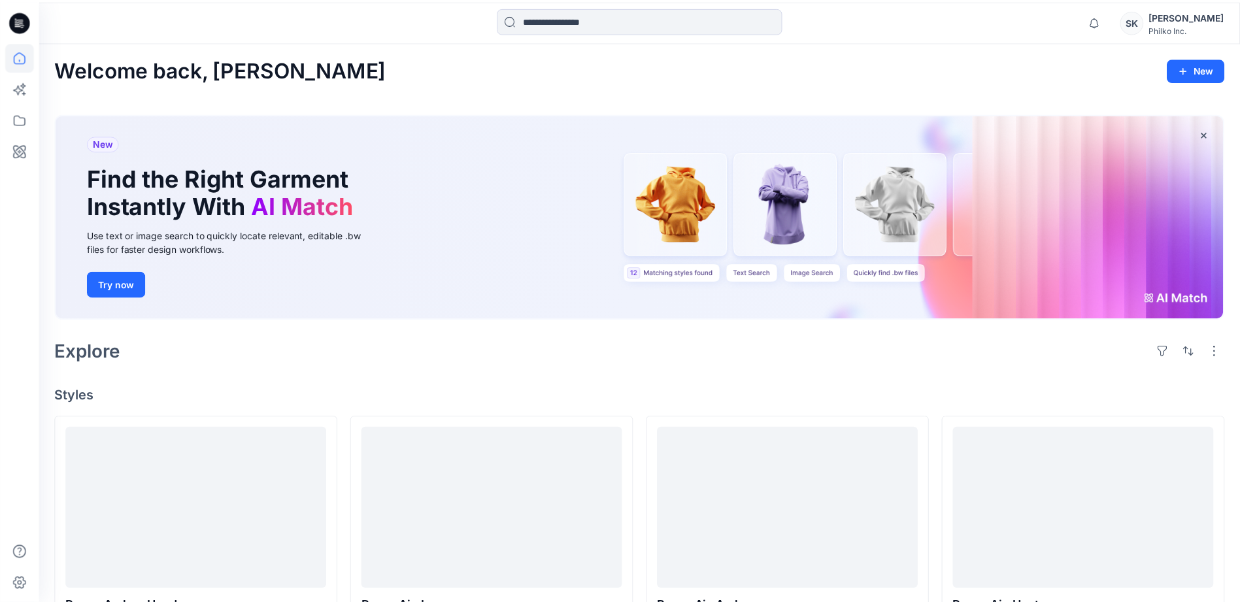
scroll to position [582, 0]
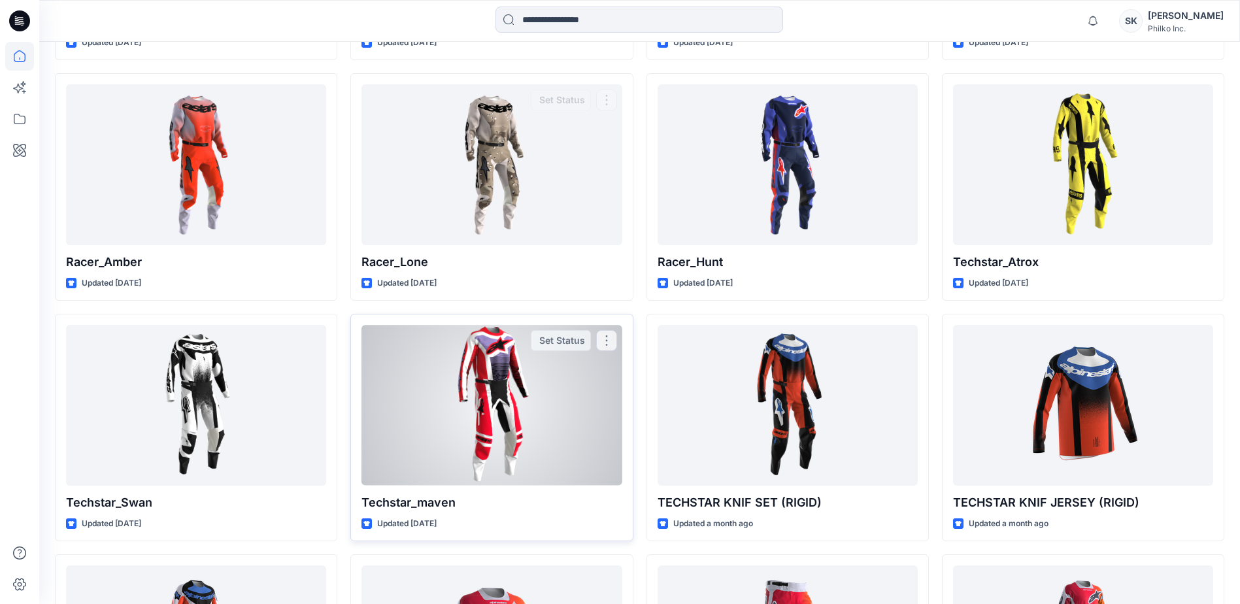
click at [519, 387] on div at bounding box center [491, 405] width 260 height 160
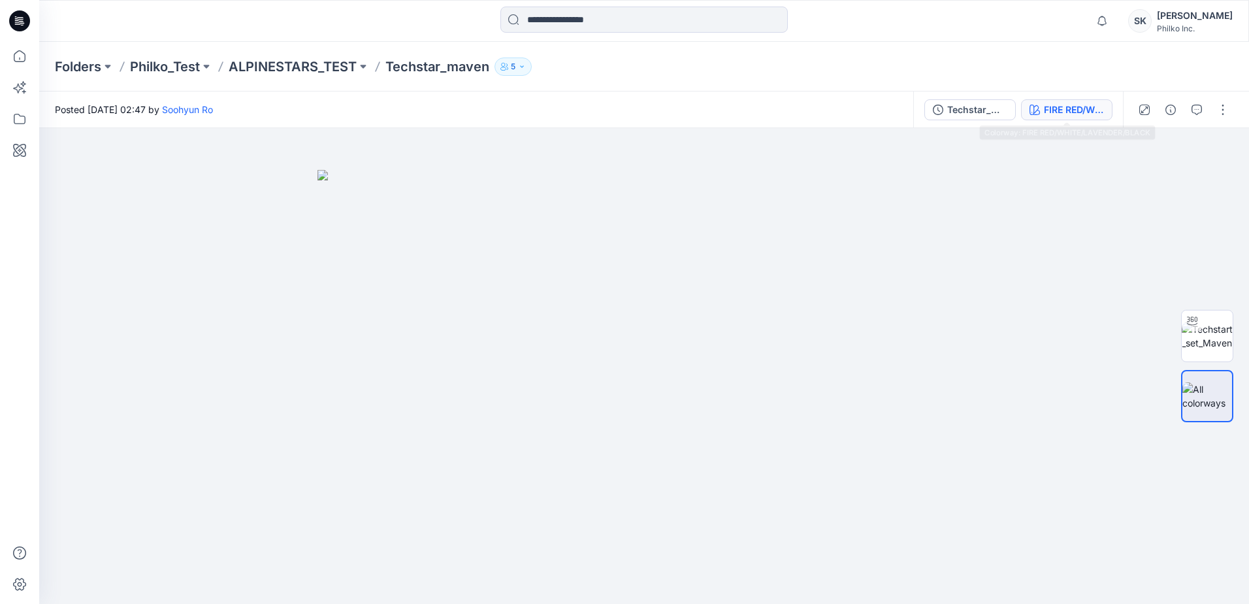
click at [1045, 119] on button "FIRE RED/WHITE/LAVENDER/BLACK" at bounding box center [1066, 109] width 91 height 21
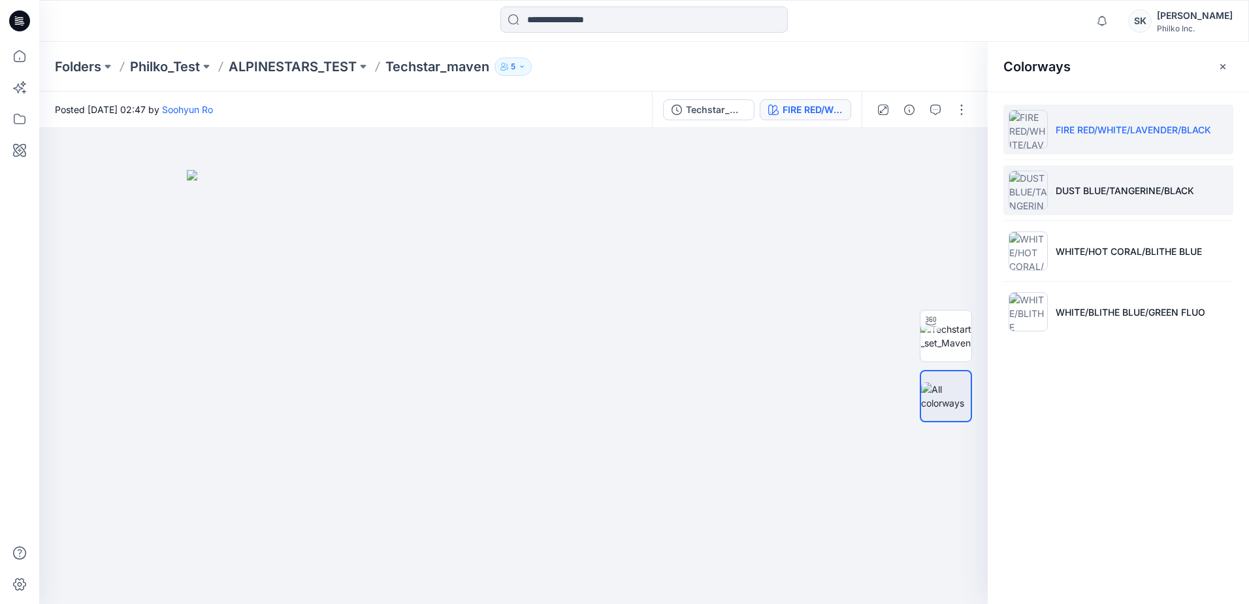
click at [1074, 195] on p "DUST BLUE/TANGERINE/BLACK" at bounding box center [1125, 191] width 139 height 14
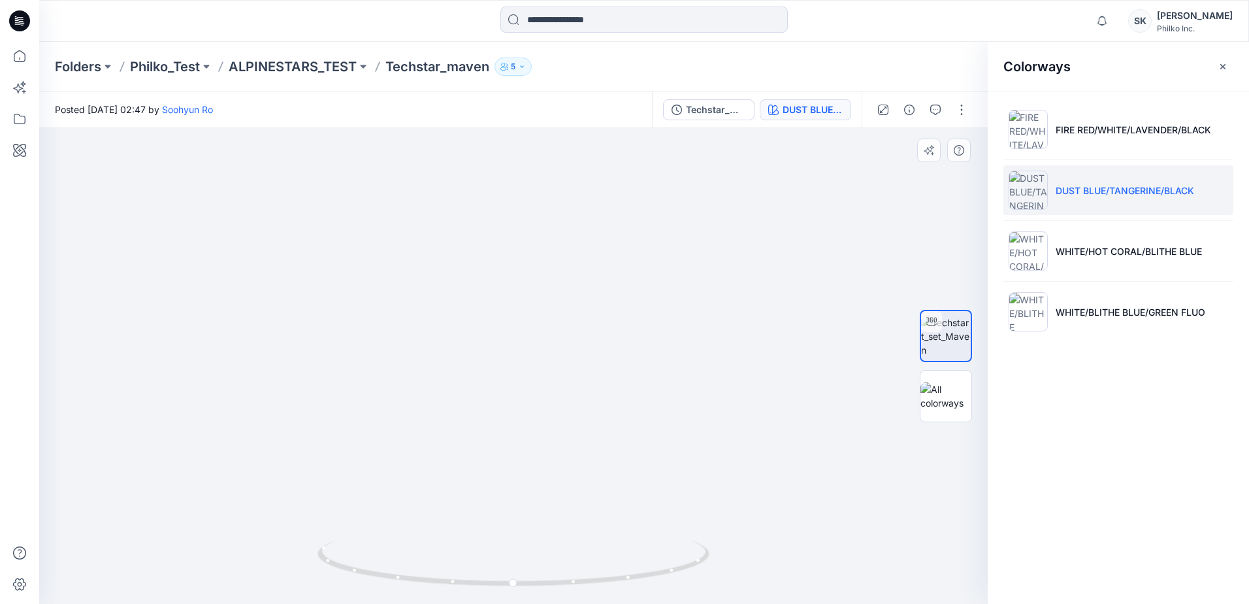
drag, startPoint x: 572, startPoint y: 218, endPoint x: 591, endPoint y: 347, distance: 130.2
click at [591, 347] on img at bounding box center [533, 299] width 997 height 609
drag, startPoint x: 566, startPoint y: 584, endPoint x: 504, endPoint y: 599, distance: 63.1
click at [504, 599] on div at bounding box center [514, 570] width 392 height 65
drag, startPoint x: 565, startPoint y: 300, endPoint x: 552, endPoint y: 418, distance: 118.9
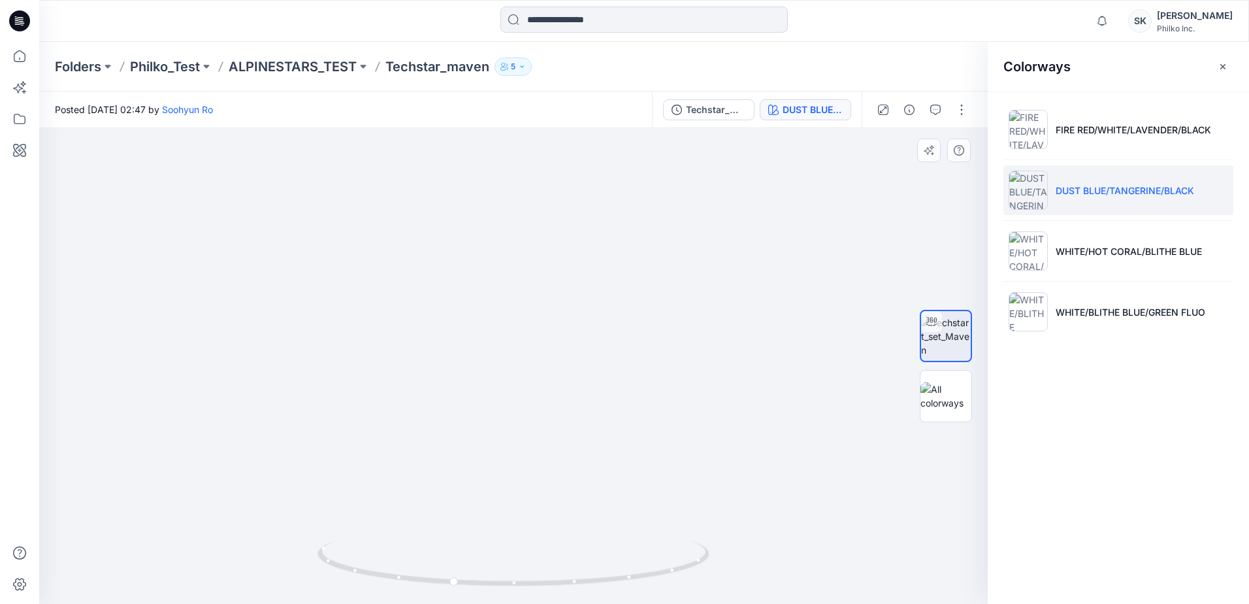
click at [552, 418] on img at bounding box center [527, 356] width 1013 height 493
drag, startPoint x: 580, startPoint y: 585, endPoint x: 463, endPoint y: 584, distance: 117.0
click at [463, 584] on icon at bounding box center [515, 564] width 395 height 49
drag, startPoint x: 565, startPoint y: 408, endPoint x: 504, endPoint y: 184, distance: 232.0
click at [504, 184] on img at bounding box center [452, 239] width 1274 height 729
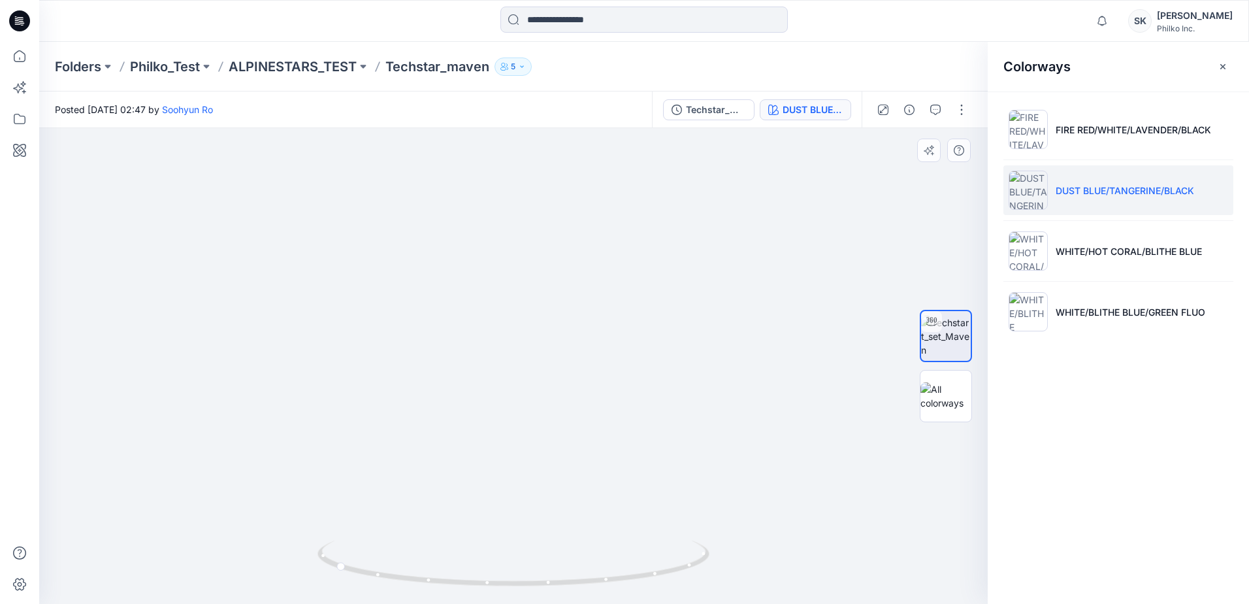
drag, startPoint x: 505, startPoint y: 414, endPoint x: 505, endPoint y: 354, distance: 59.5
click at [505, 354] on img at bounding box center [452, 239] width 1274 height 729
drag, startPoint x: 431, startPoint y: 489, endPoint x: 455, endPoint y: 325, distance: 165.9
click at [455, 325] on img at bounding box center [476, 124] width 1274 height 960
click at [457, 395] on img at bounding box center [476, 124] width 1274 height 960
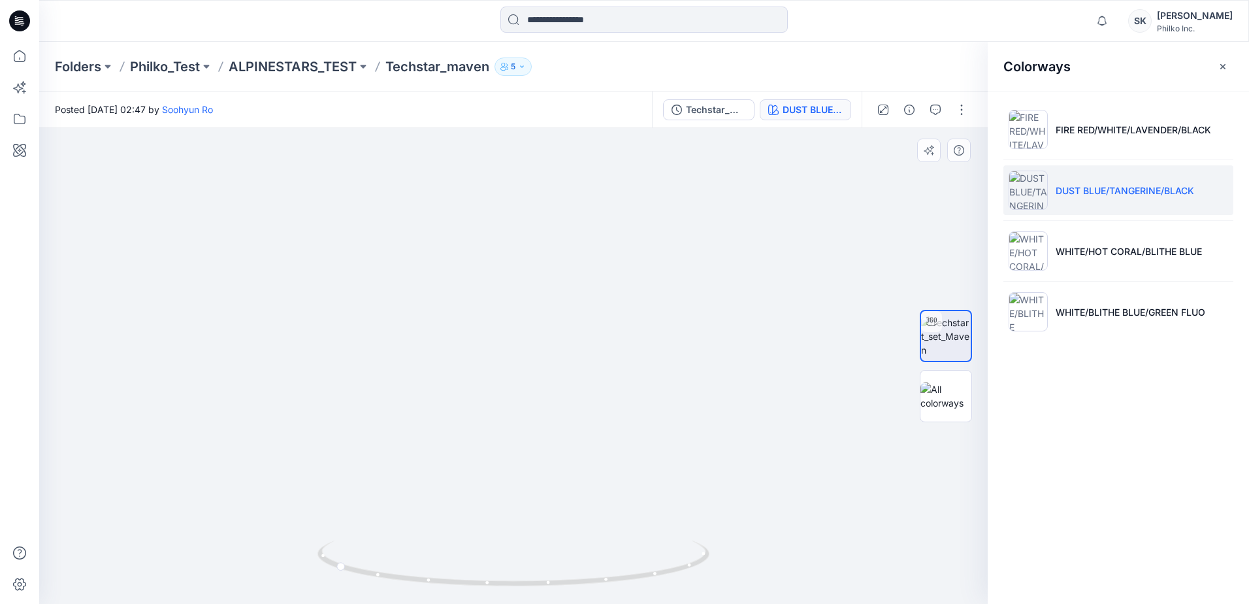
click at [452, 297] on img at bounding box center [476, 147] width 1274 height 911
drag, startPoint x: 446, startPoint y: 309, endPoint x: 447, endPoint y: 339, distance: 30.1
click at [447, 339] on img at bounding box center [477, 162] width 1274 height 881
click at [445, 335] on img at bounding box center [476, 160] width 1274 height 885
drag, startPoint x: 468, startPoint y: 465, endPoint x: 485, endPoint y: 402, distance: 64.8
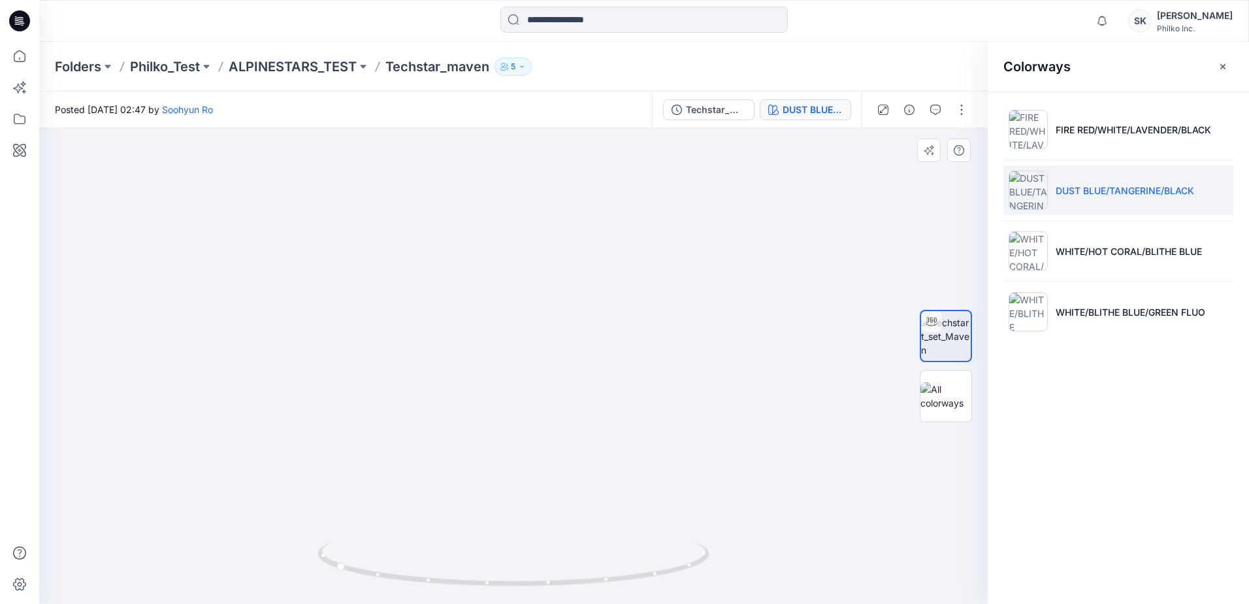
click at [485, 402] on img at bounding box center [514, 160] width 1274 height 885
drag, startPoint x: 407, startPoint y: 272, endPoint x: 404, endPoint y: 319, distance: 47.1
click at [404, 319] on img at bounding box center [532, 151] width 1274 height 906
click at [416, 306] on img at bounding box center [529, 154] width 1274 height 898
click at [756, 100] on div "Techstar_maven DUST BLUE/TANGERINE/BLACK" at bounding box center [757, 109] width 210 height 37
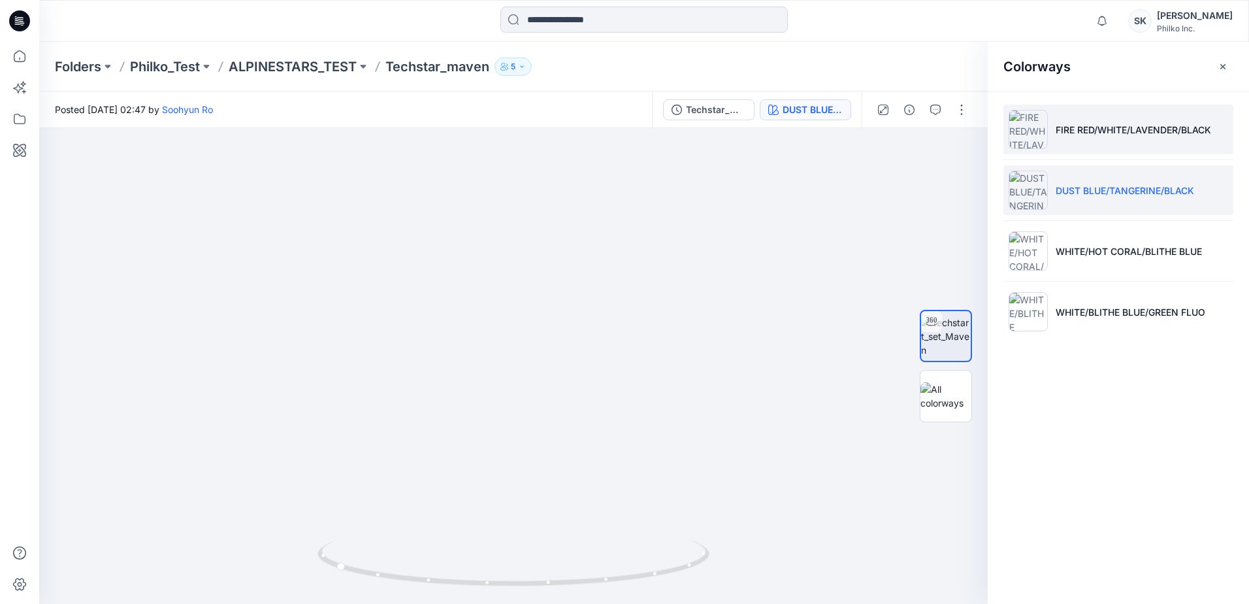
click at [1157, 123] on p "FIRE RED/WHITE/LAVENDER/BLACK" at bounding box center [1134, 130] width 156 height 14
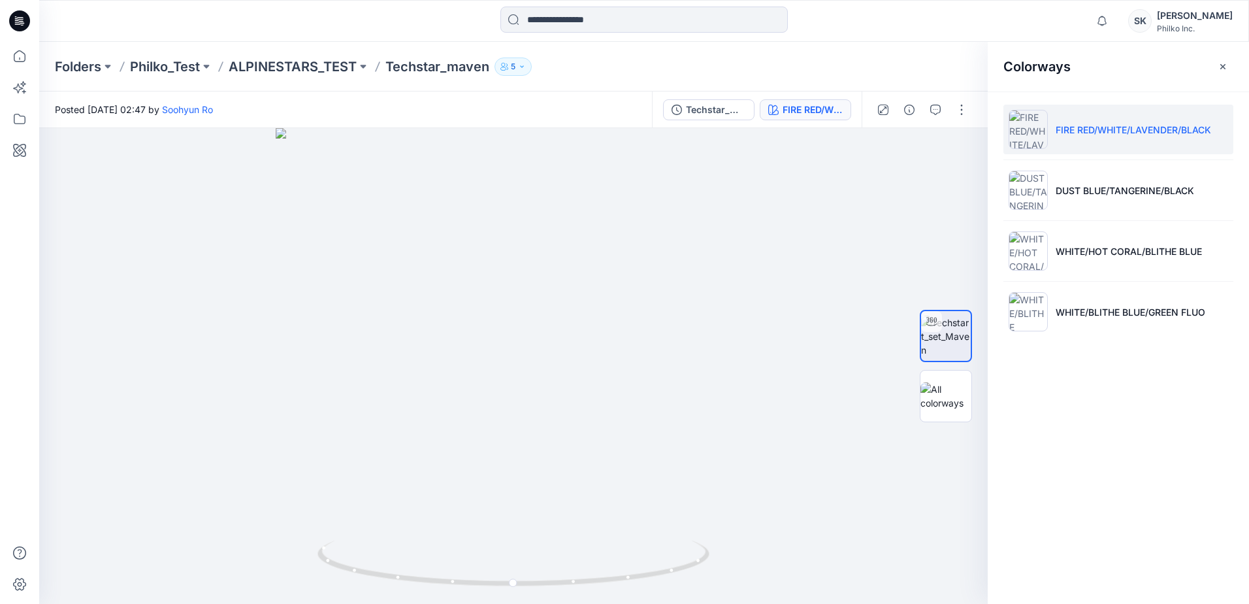
click at [1149, 141] on li "FIRE RED/WHITE/LAVENDER/BLACK" at bounding box center [1119, 130] width 230 height 50
drag, startPoint x: 502, startPoint y: 214, endPoint x: 517, endPoint y: 435, distance: 221.3
click at [517, 435] on img at bounding box center [514, 366] width 802 height 476
drag, startPoint x: 508, startPoint y: 511, endPoint x: 501, endPoint y: 487, distance: 24.4
click at [501, 487] on img at bounding box center [514, 354] width 802 height 499
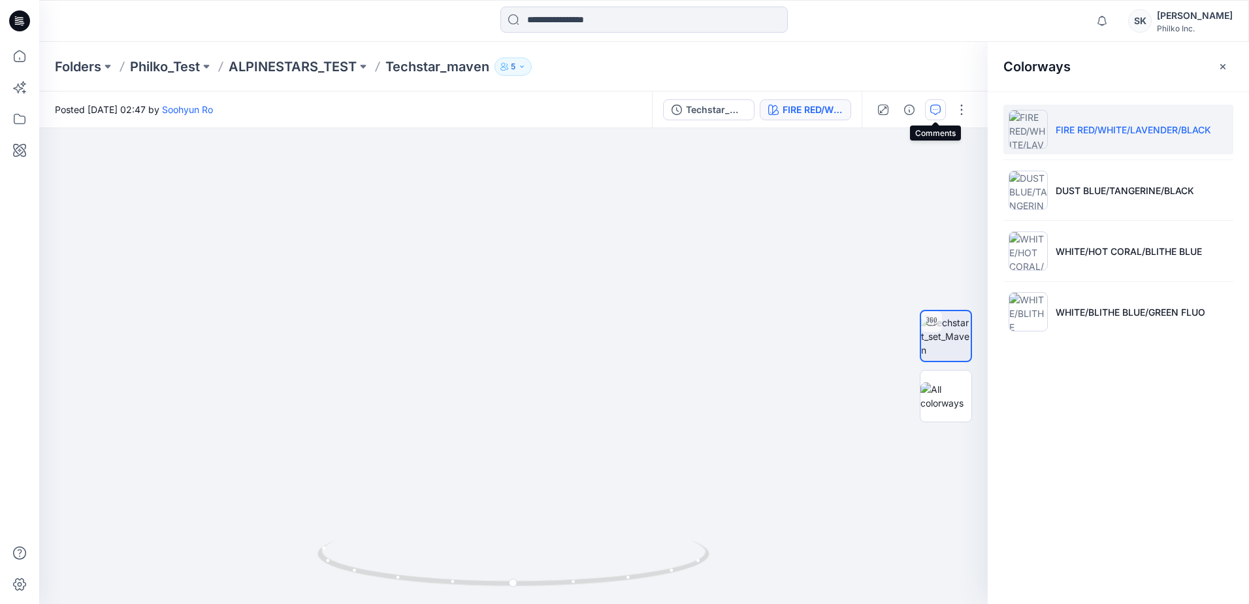
click at [940, 118] on button "button" at bounding box center [935, 109] width 21 height 21
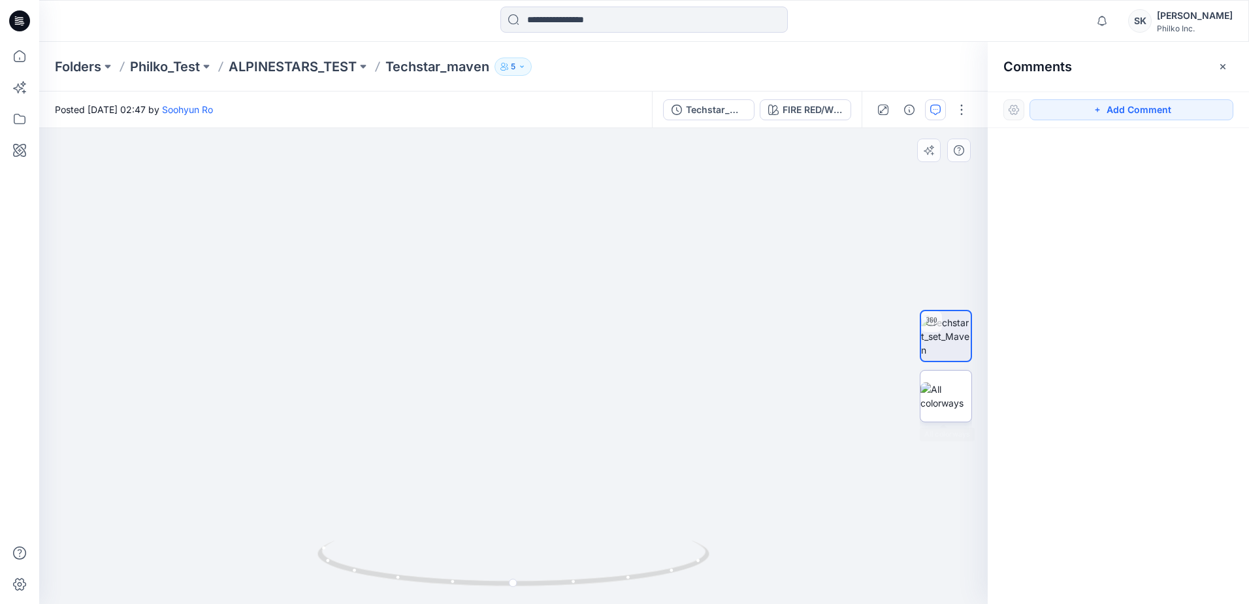
click at [944, 416] on div at bounding box center [946, 396] width 52 height 52
click at [512, 367] on img at bounding box center [513, 387] width 653 height 434
click at [958, 342] on img at bounding box center [946, 335] width 51 height 27
click at [8, 54] on icon at bounding box center [19, 56] width 29 height 29
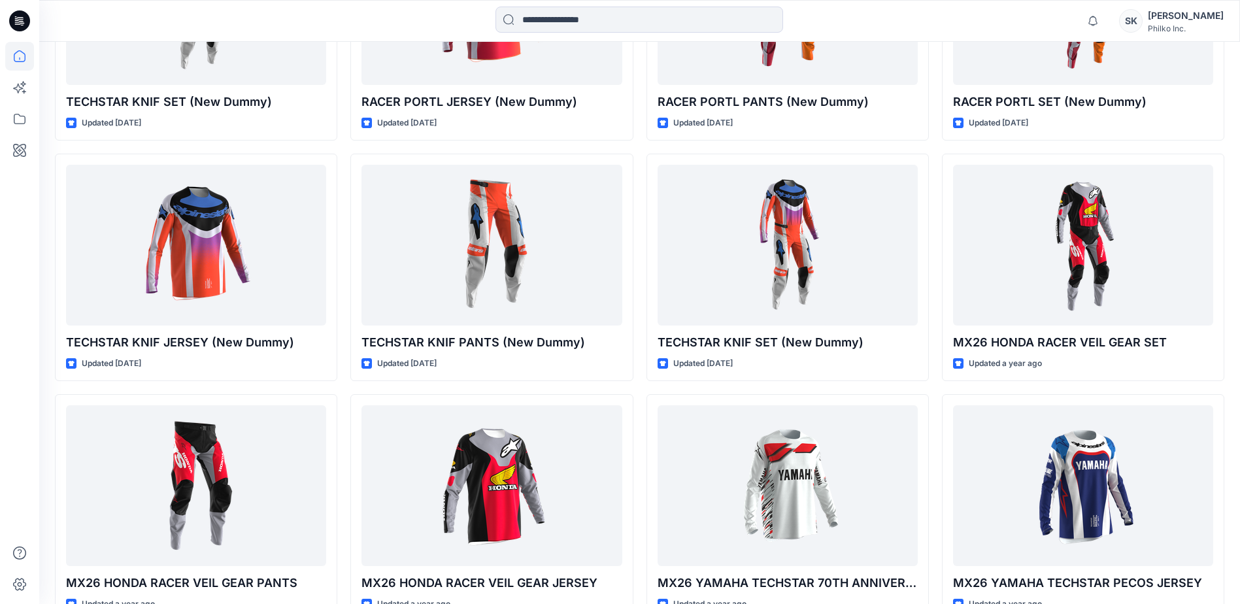
scroll to position [1303, 0]
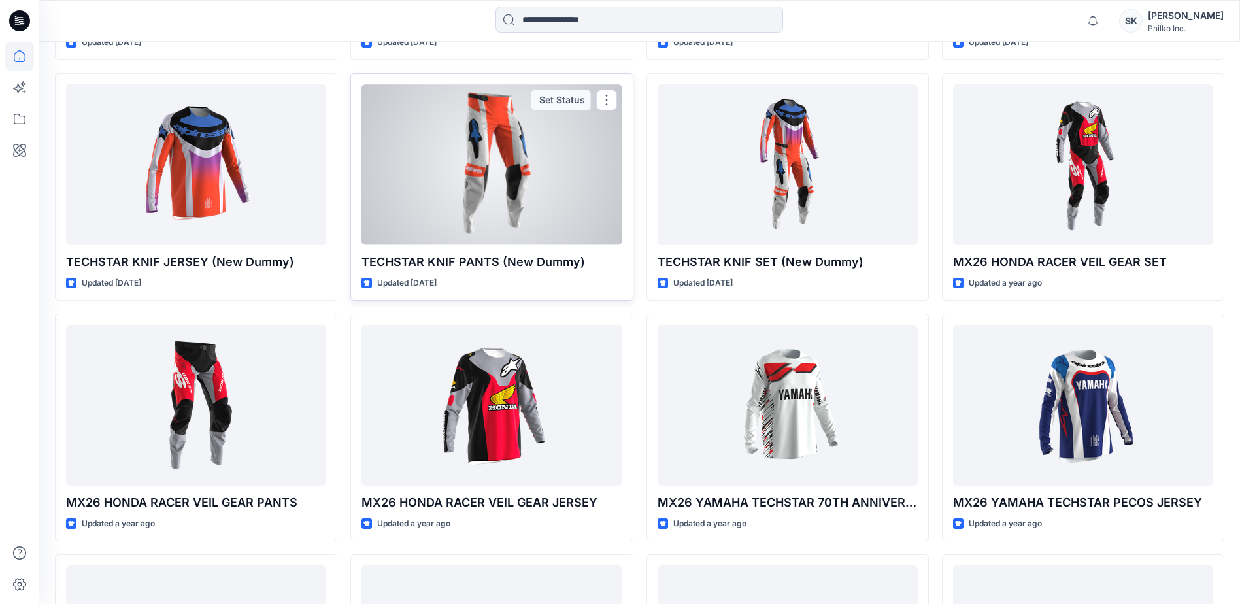
click at [503, 178] on div at bounding box center [491, 164] width 260 height 160
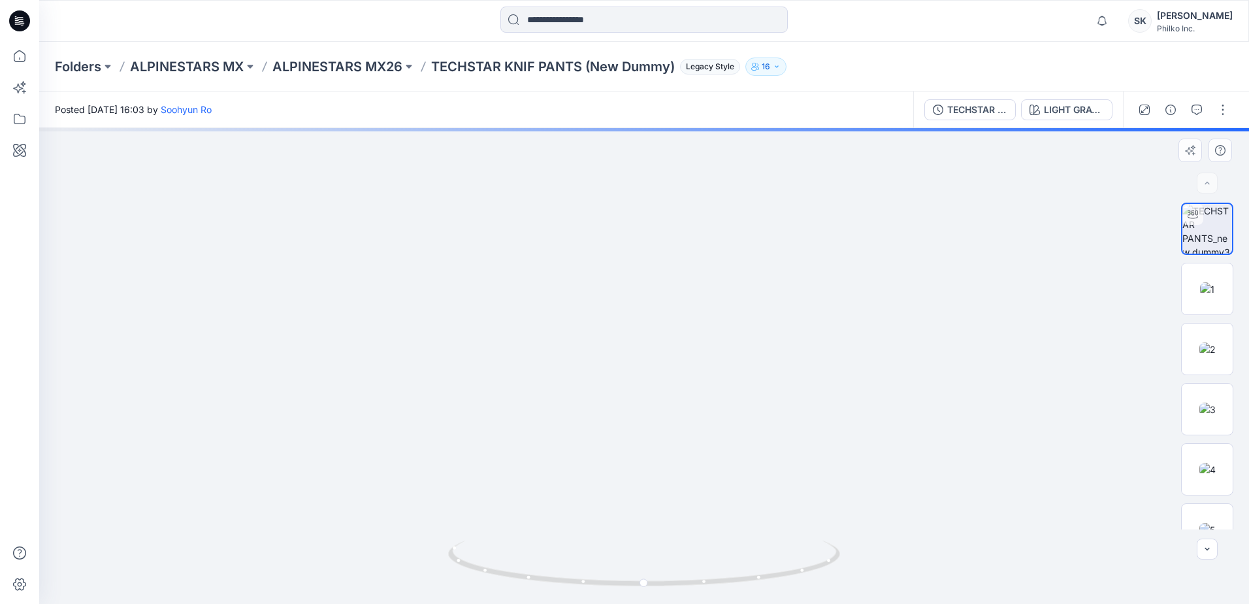
drag, startPoint x: 536, startPoint y: 329, endPoint x: 529, endPoint y: 359, distance: 31.5
click at [529, 359] on img at bounding box center [635, 243] width 1274 height 719
drag, startPoint x: 746, startPoint y: 582, endPoint x: 561, endPoint y: 589, distance: 185.7
click at [561, 589] on icon at bounding box center [645, 564] width 395 height 49
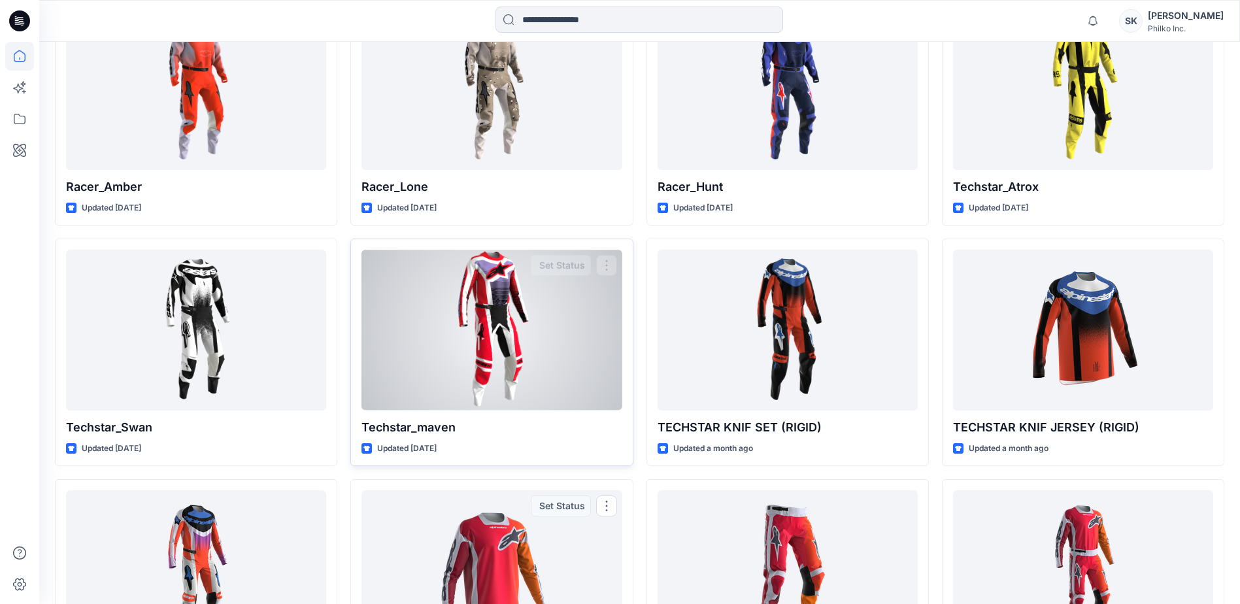
scroll to position [649, 0]
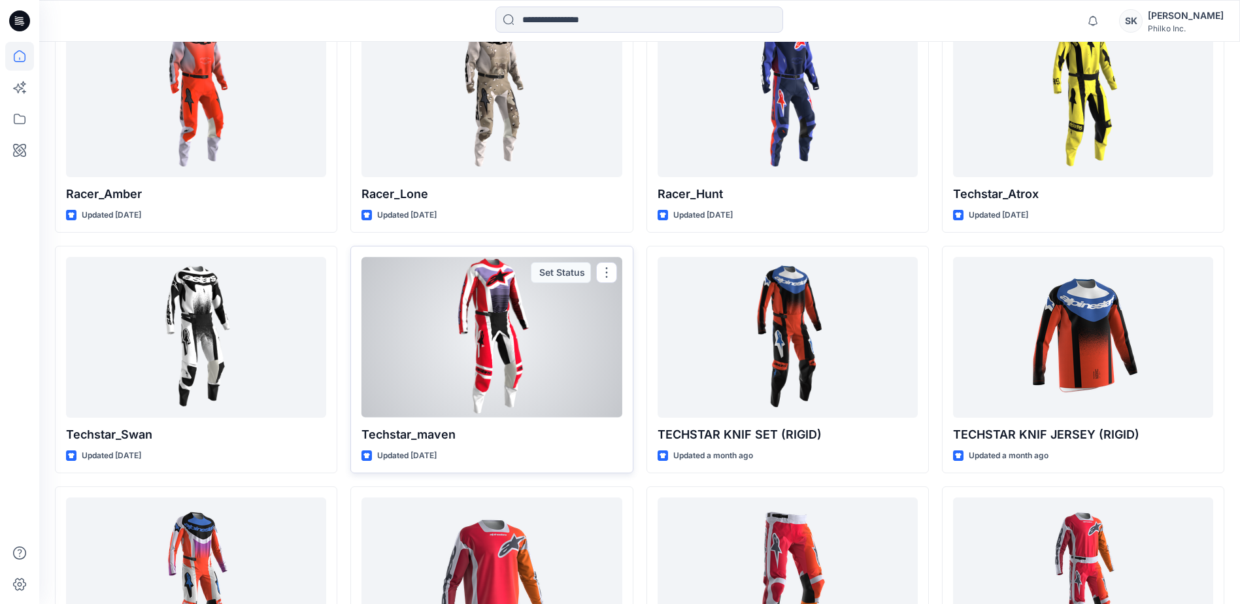
click at [440, 340] on div at bounding box center [491, 337] width 260 height 160
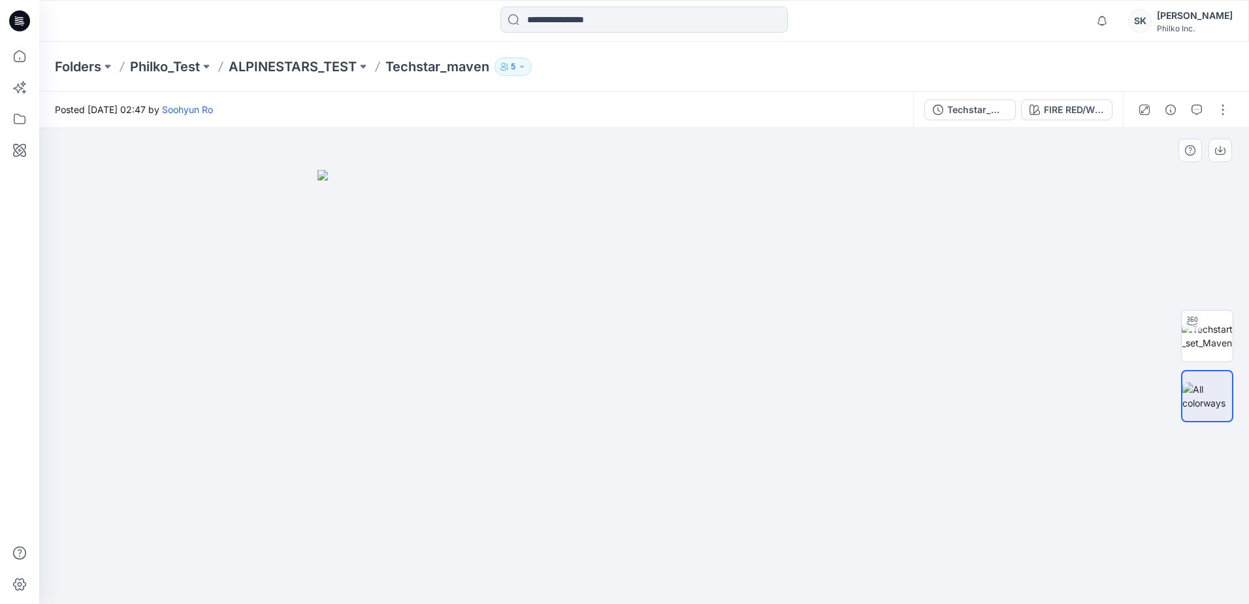
click at [682, 418] on img at bounding box center [644, 387] width 653 height 434
click at [607, 369] on img at bounding box center [644, 387] width 653 height 434
click at [620, 370] on img at bounding box center [644, 387] width 653 height 434
drag, startPoint x: 620, startPoint y: 370, endPoint x: 638, endPoint y: 370, distance: 18.3
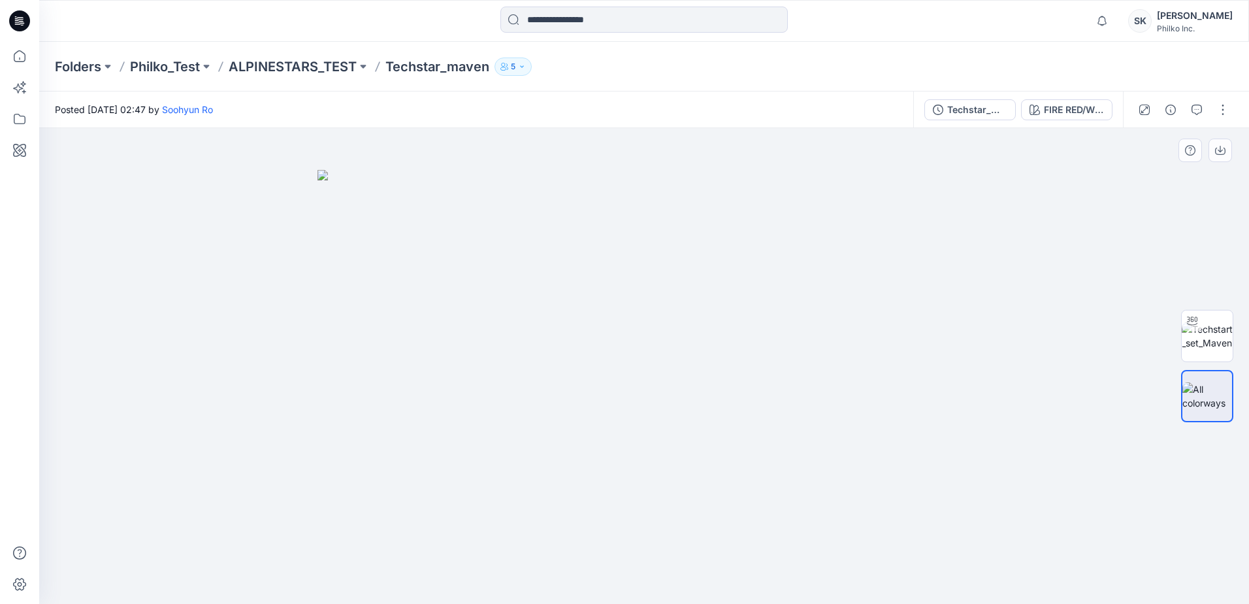
click at [622, 370] on img at bounding box center [644, 387] width 653 height 434
click at [1192, 345] on img at bounding box center [1207, 335] width 51 height 27
drag, startPoint x: 704, startPoint y: 411, endPoint x: 609, endPoint y: 338, distance: 119.7
click at [609, 338] on img at bounding box center [612, 130] width 1274 height 948
drag, startPoint x: 618, startPoint y: 405, endPoint x: 619, endPoint y: 242, distance: 163.4
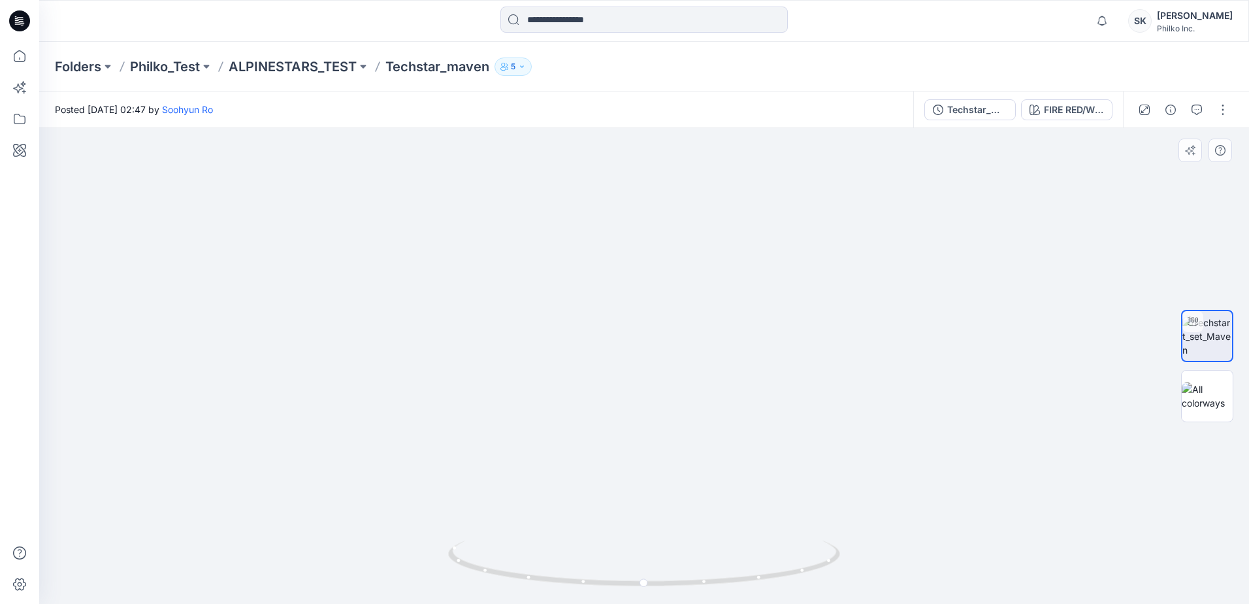
click at [619, 242] on img at bounding box center [613, 47] width 1274 height 1111
click at [654, 418] on img at bounding box center [613, 47] width 1274 height 1111
drag, startPoint x: 661, startPoint y: 372, endPoint x: 663, endPoint y: 397, distance: 24.3
click at [663, 397] on img at bounding box center [615, 53] width 1274 height 1102
drag, startPoint x: 635, startPoint y: 275, endPoint x: 630, endPoint y: 395, distance: 120.3
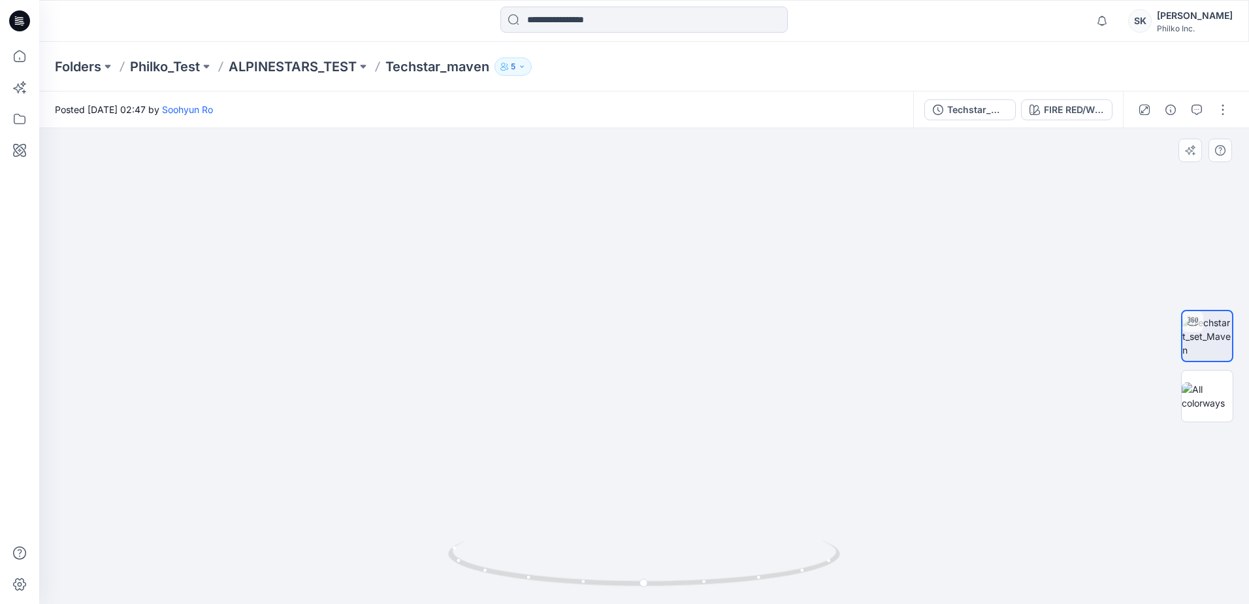
click at [630, 395] on img at bounding box center [612, 120] width 1274 height 967
drag, startPoint x: 629, startPoint y: 307, endPoint x: 632, endPoint y: 345, distance: 38.0
click at [632, 345] on img at bounding box center [615, 139] width 1274 height 929
click at [632, 348] on img at bounding box center [615, 139] width 1274 height 929
click at [676, 278] on img at bounding box center [615, 141] width 1274 height 926
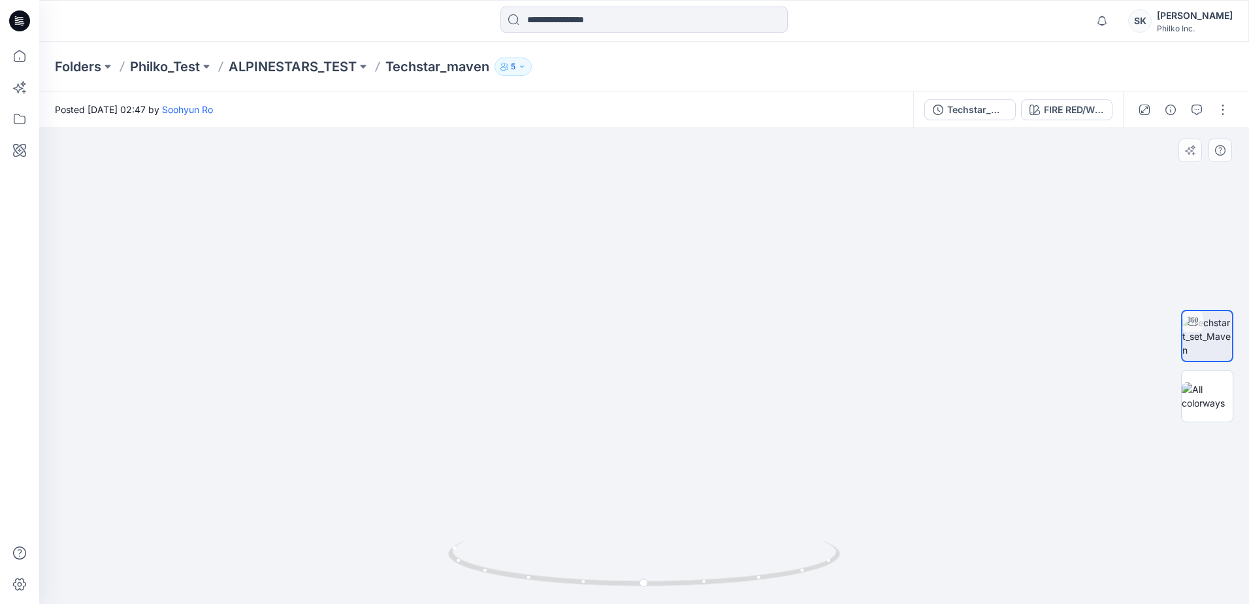
click at [961, 347] on img at bounding box center [616, 141] width 1274 height 926
drag, startPoint x: 668, startPoint y: 585, endPoint x: 470, endPoint y: 580, distance: 198.7
click at [470, 580] on icon at bounding box center [645, 564] width 395 height 49
drag, startPoint x: 558, startPoint y: 212, endPoint x: 564, endPoint y: 240, distance: 28.7
click at [564, 240] on img at bounding box center [617, 140] width 1274 height 927
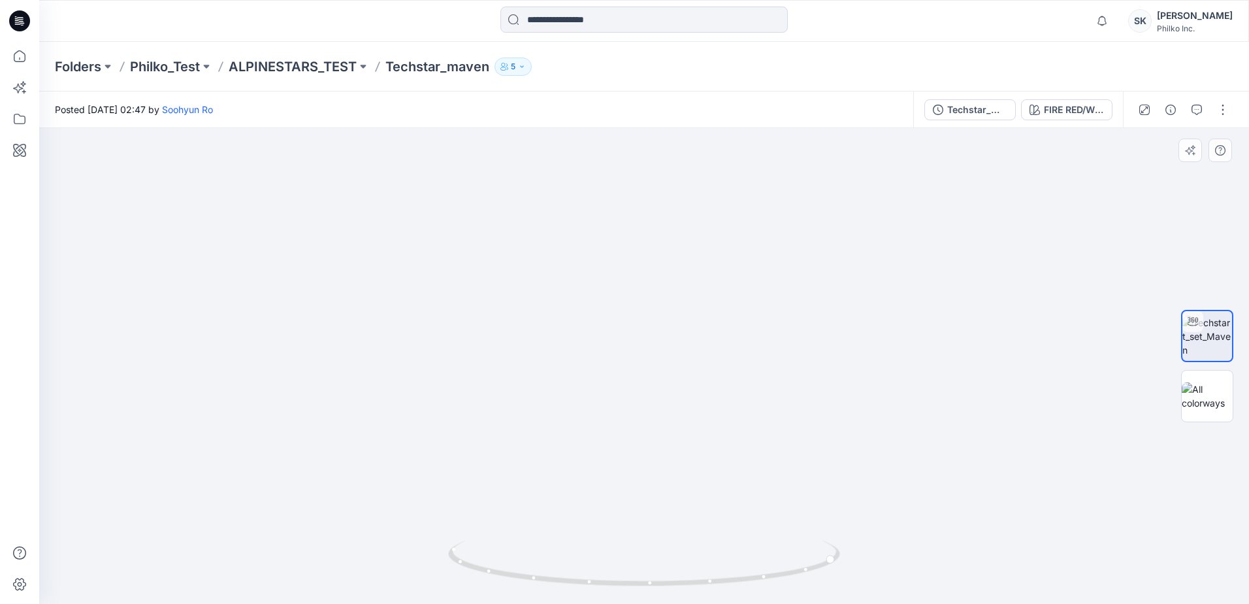
drag, startPoint x: 583, startPoint y: 463, endPoint x: 604, endPoint y: 330, distance: 134.9
click at [604, 330] on img at bounding box center [664, 93] width 1274 height 1021
drag, startPoint x: 646, startPoint y: 248, endPoint x: 630, endPoint y: 348, distance: 101.2
click at [630, 348] on img at bounding box center [649, 138] width 1274 height 931
click at [1113, 350] on img at bounding box center [649, 138] width 1274 height 931
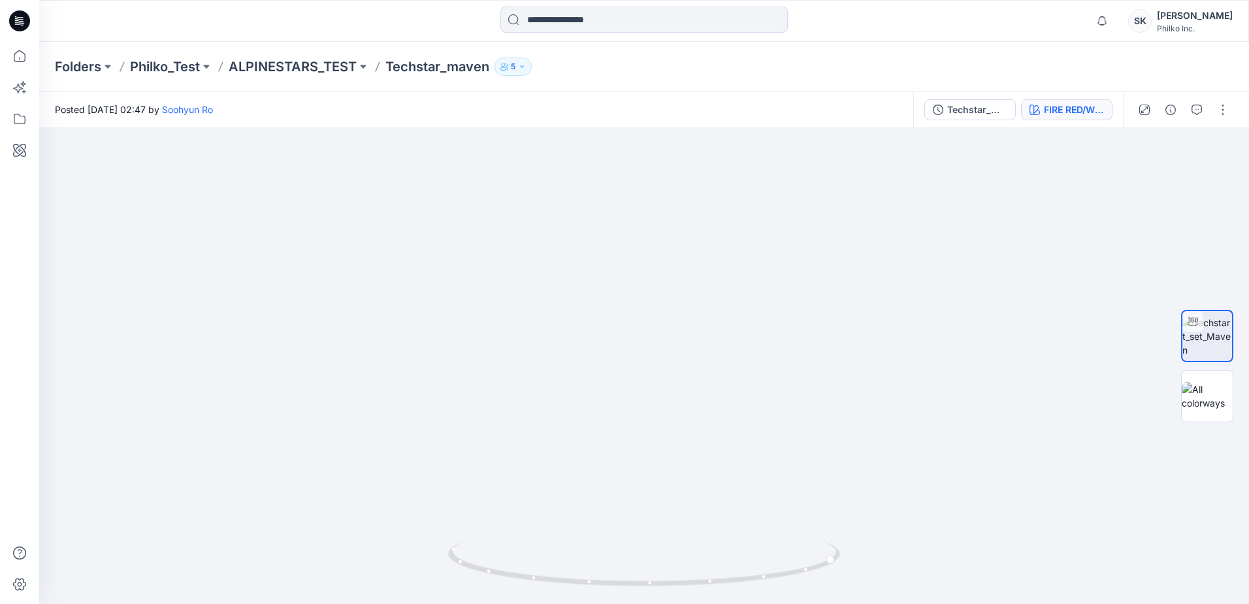
click at [1039, 107] on icon "button" at bounding box center [1035, 110] width 10 height 10
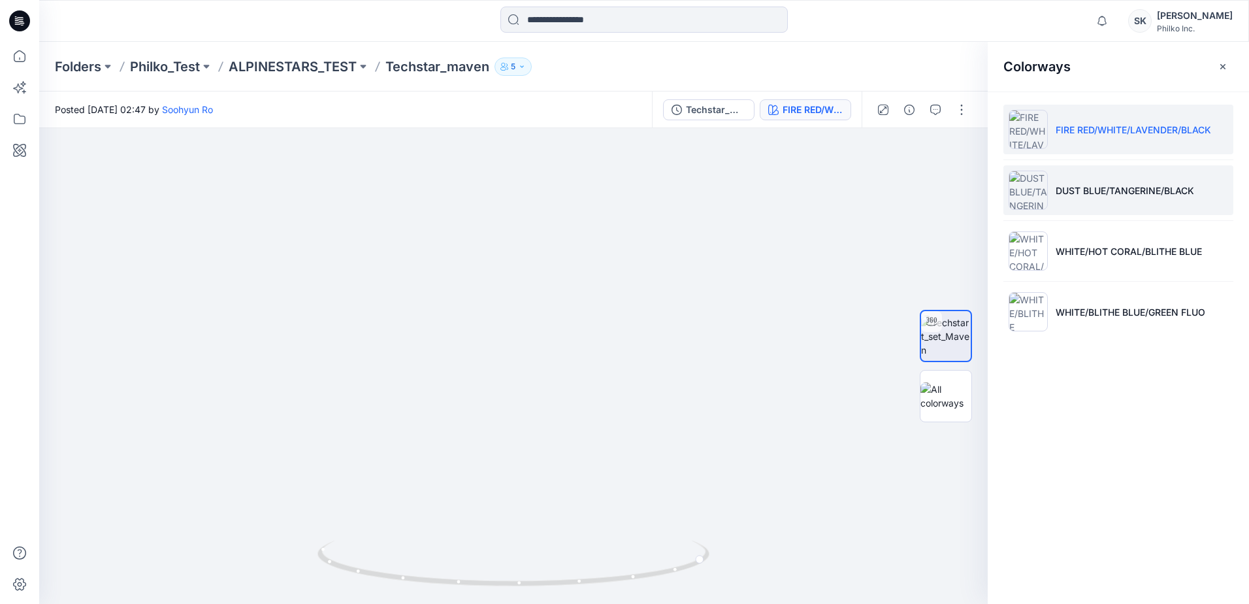
click at [1076, 210] on li "DUST BLUE/TANGERINE/BLACK" at bounding box center [1119, 190] width 230 height 50
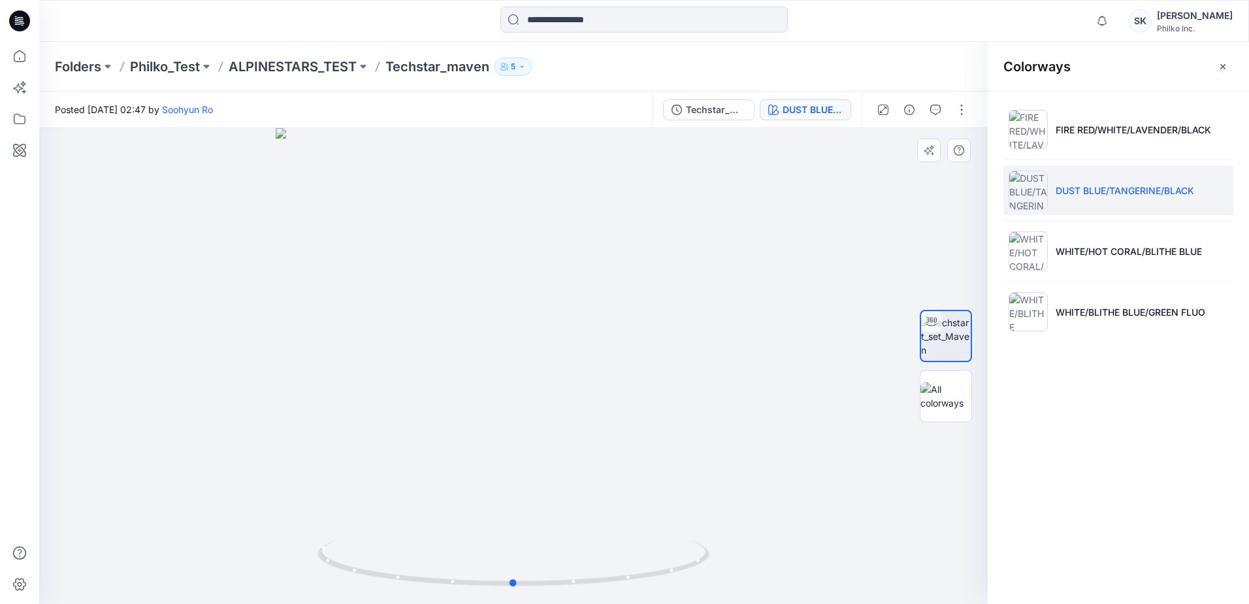
click at [550, 406] on div at bounding box center [513, 366] width 949 height 476
drag, startPoint x: 536, startPoint y: 587, endPoint x: 547, endPoint y: 590, distance: 10.8
click at [547, 590] on div at bounding box center [514, 570] width 392 height 65
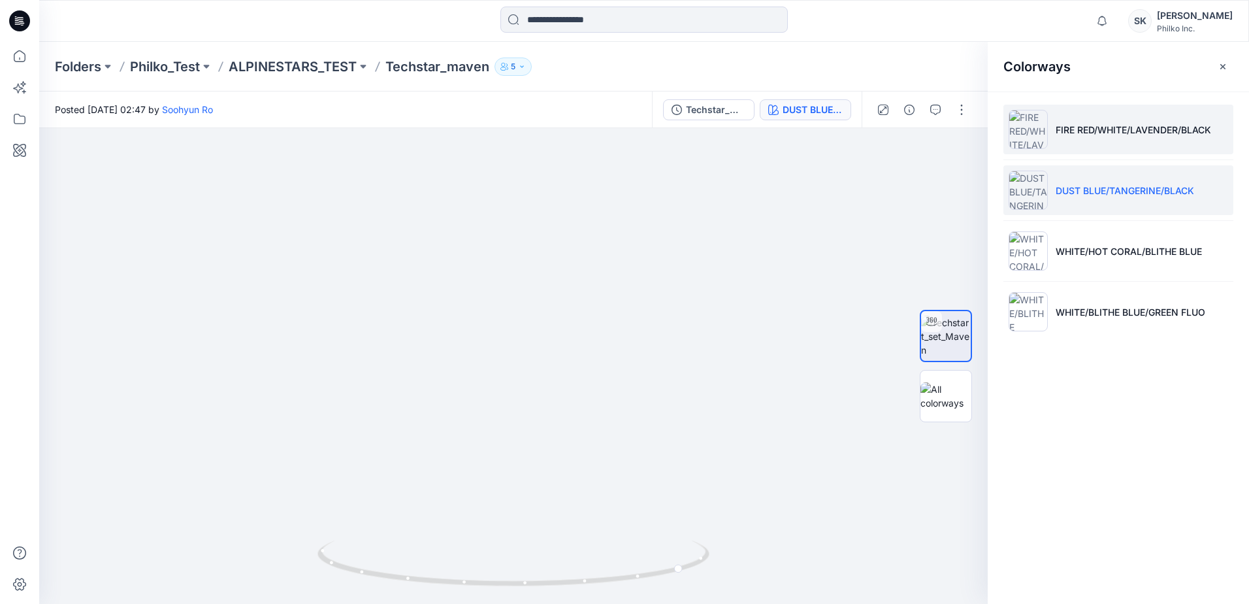
click at [1109, 132] on p "FIRE RED/WHITE/LAVENDER/BLACK" at bounding box center [1134, 130] width 156 height 14
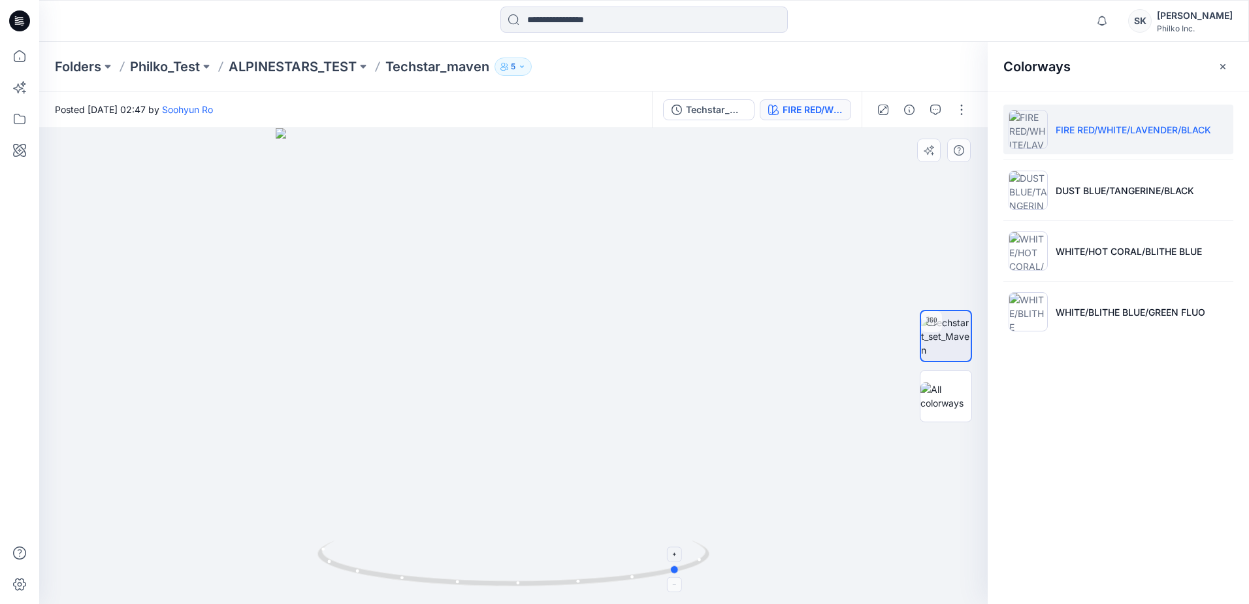
drag, startPoint x: 598, startPoint y: 576, endPoint x: 372, endPoint y: 589, distance: 225.8
click at [372, 589] on icon at bounding box center [515, 564] width 395 height 49
drag, startPoint x: 526, startPoint y: 525, endPoint x: 527, endPoint y: 307, distance: 218.2
click at [527, 307] on div at bounding box center [513, 366] width 949 height 476
drag, startPoint x: 418, startPoint y: 527, endPoint x: 489, endPoint y: 363, distance: 179.7
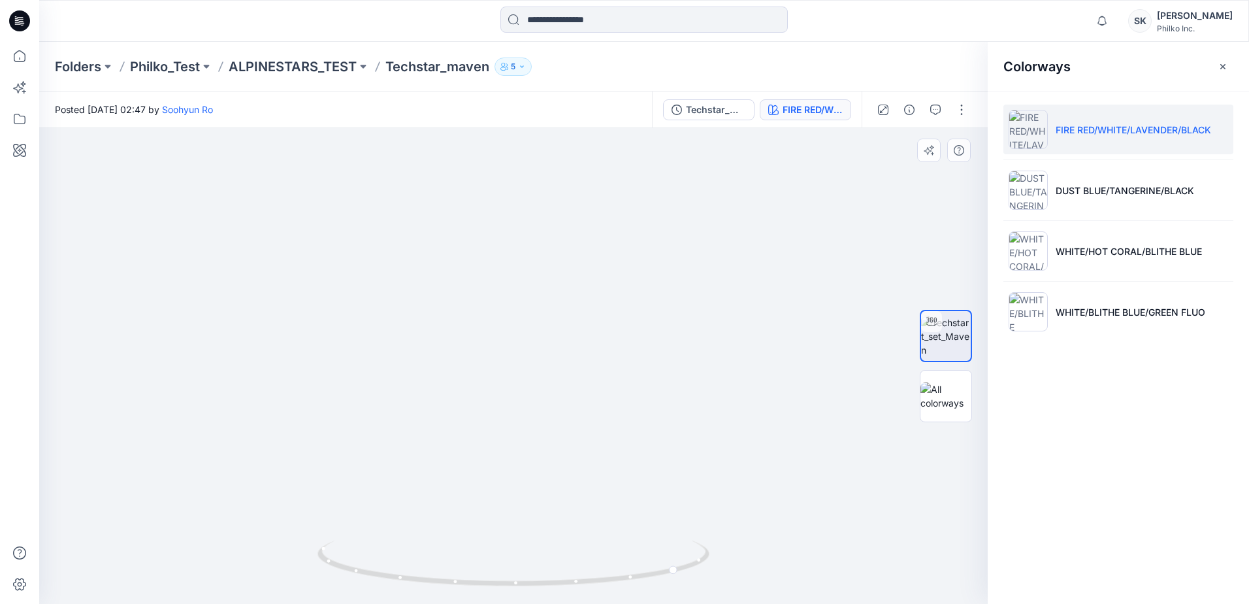
click at [489, 363] on img at bounding box center [510, 163] width 1274 height 879
drag, startPoint x: 502, startPoint y: 399, endPoint x: 429, endPoint y: 431, distance: 79.9
click at [429, 431] on img at bounding box center [546, 92] width 1274 height 1024
click at [502, 427] on div at bounding box center [513, 366] width 949 height 476
drag, startPoint x: 616, startPoint y: 579, endPoint x: 431, endPoint y: 610, distance: 187.4
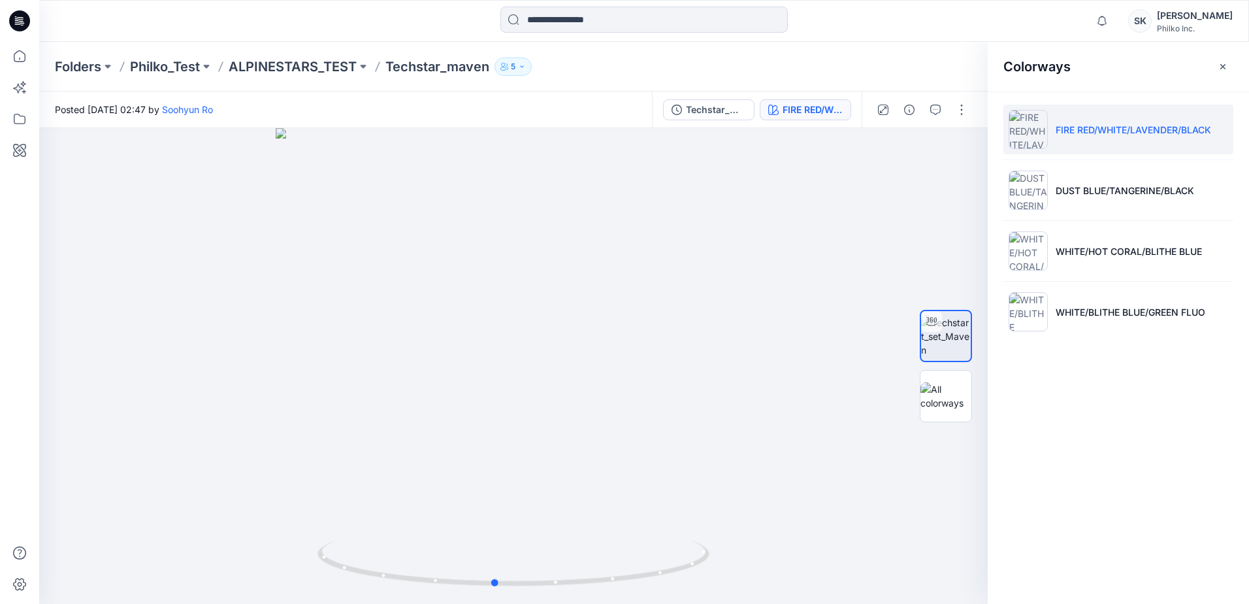
click at [431, 603] on html "Notifications Mark all as read View all notifications SK Sungji Kim Philko Inc.…" at bounding box center [624, 302] width 1249 height 604
drag, startPoint x: 278, startPoint y: 329, endPoint x: 315, endPoint y: 359, distance: 47.9
click at [278, 329] on div at bounding box center [513, 366] width 949 height 476
drag, startPoint x: 496, startPoint y: 585, endPoint x: 310, endPoint y: 582, distance: 186.3
click at [310, 582] on div at bounding box center [513, 366] width 949 height 476
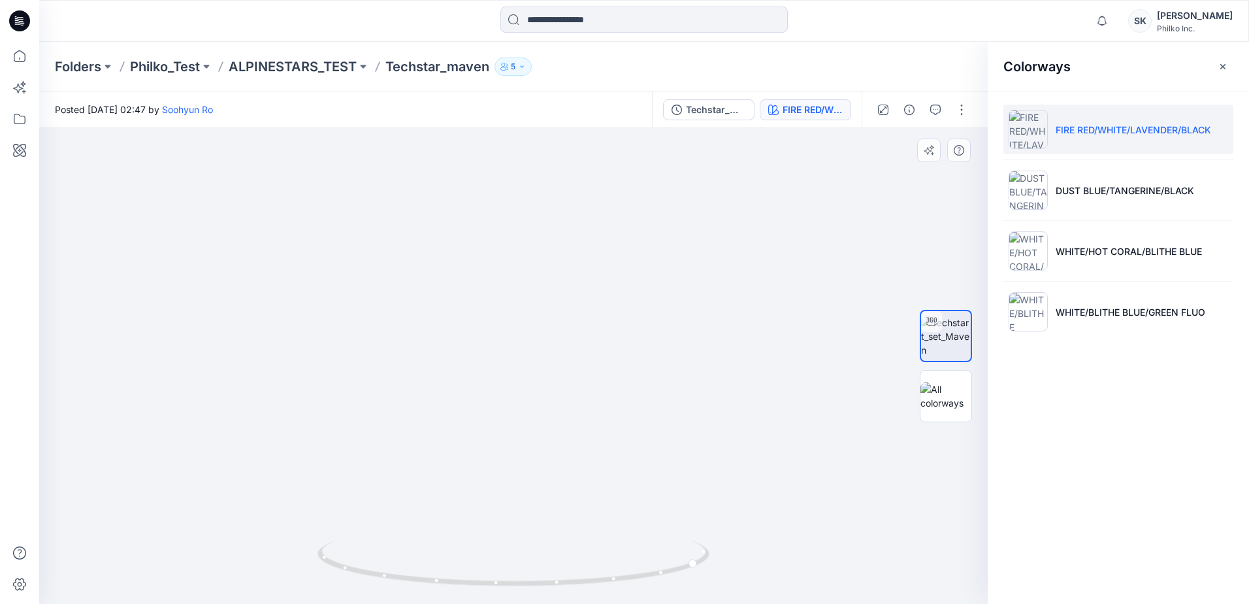
drag, startPoint x: 444, startPoint y: 421, endPoint x: 429, endPoint y: 373, distance: 50.0
click at [429, 373] on img at bounding box center [514, 358] width 492 height 492
drag, startPoint x: 575, startPoint y: 468, endPoint x: 588, endPoint y: 523, distance: 56.4
click at [575, 468] on img at bounding box center [514, 358] width 492 height 492
drag, startPoint x: 474, startPoint y: 384, endPoint x: 463, endPoint y: 515, distance: 131.2
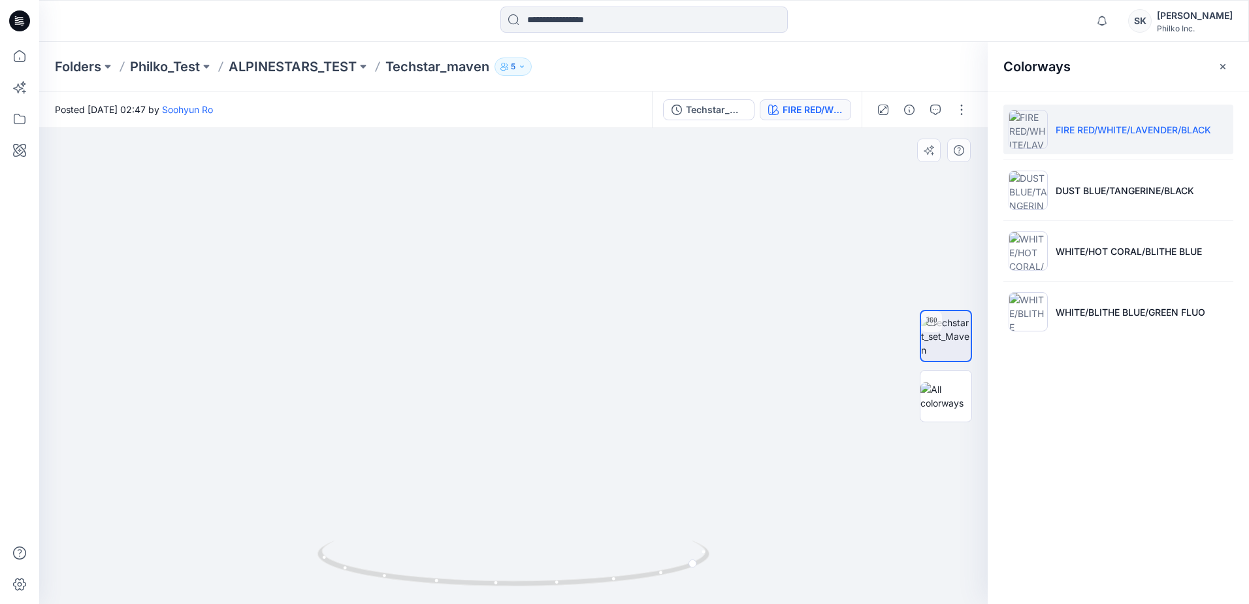
click at [463, 515] on img at bounding box center [502, 74] width 1274 height 1060
drag, startPoint x: 429, startPoint y: 228, endPoint x: 426, endPoint y: 354, distance: 126.1
click at [426, 354] on img at bounding box center [499, 137] width 1274 height 934
drag, startPoint x: 401, startPoint y: 381, endPoint x: 571, endPoint y: 432, distance: 178.0
click at [571, 432] on img at bounding box center [670, 163] width 1274 height 882
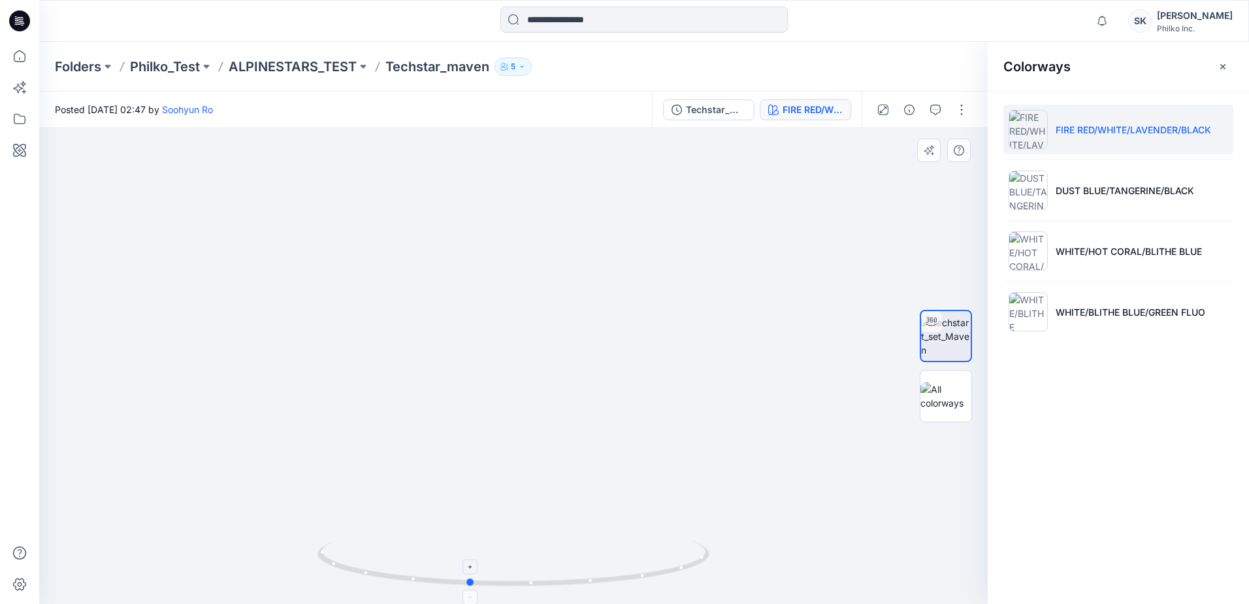
drag, startPoint x: 659, startPoint y: 572, endPoint x: 428, endPoint y: 586, distance: 231.1
click at [428, 586] on icon at bounding box center [515, 564] width 395 height 49
drag, startPoint x: 646, startPoint y: 318, endPoint x: 408, endPoint y: 364, distance: 243.0
click at [408, 364] on img at bounding box center [431, 186] width 1274 height 836
drag, startPoint x: 453, startPoint y: 475, endPoint x: 464, endPoint y: 315, distance: 160.5
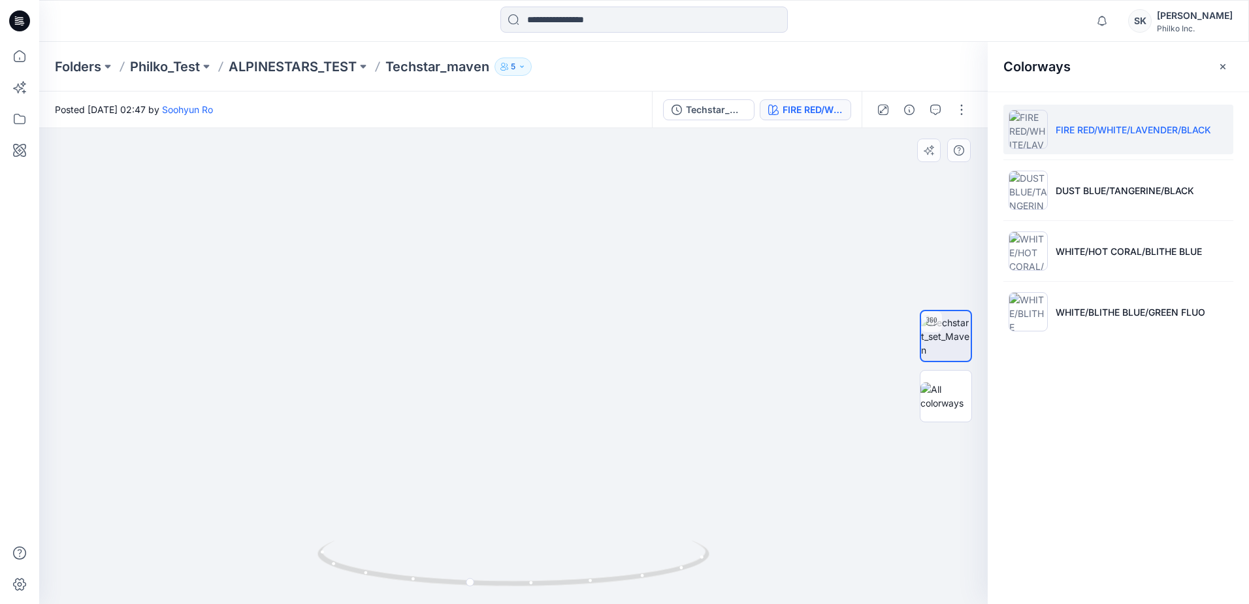
click at [464, 315] on img at bounding box center [443, 106] width 1274 height 994
click at [484, 431] on img at bounding box center [443, 106] width 1274 height 994
click at [333, 478] on img at bounding box center [443, 106] width 1274 height 994
drag, startPoint x: 664, startPoint y: 383, endPoint x: 652, endPoint y: 328, distance: 56.1
click at [652, 328] on img at bounding box center [412, 56] width 1274 height 1095
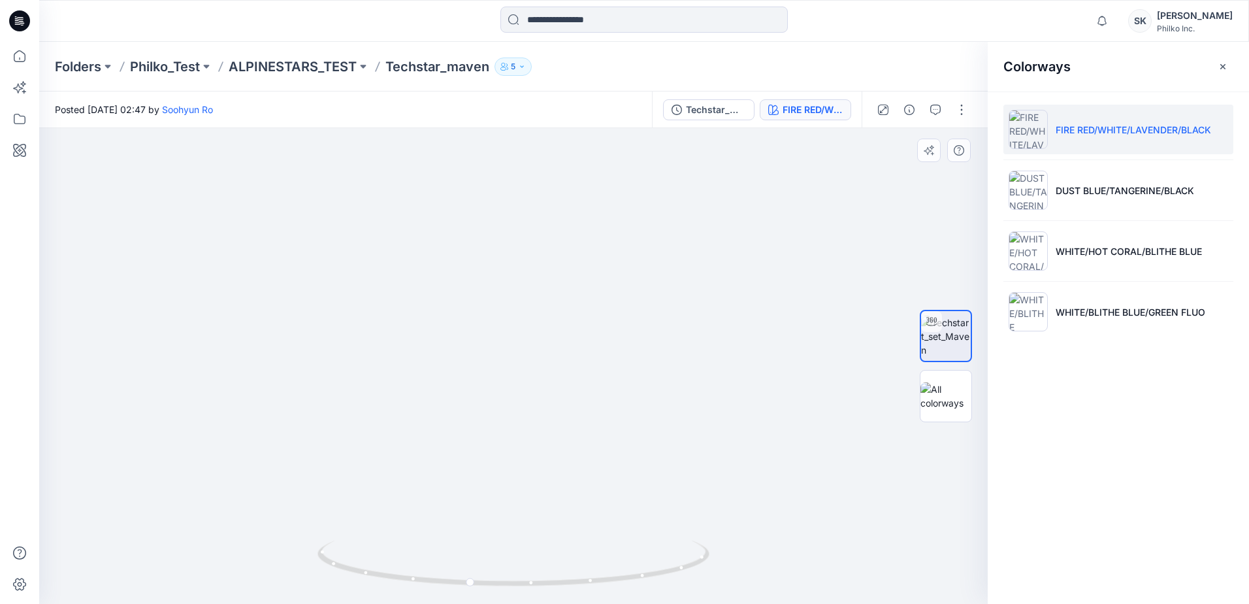
drag, startPoint x: 301, startPoint y: 442, endPoint x: 433, endPoint y: 297, distance: 196.1
click at [433, 297] on img at bounding box center [468, 23] width 1274 height 1160
drag, startPoint x: 683, startPoint y: 321, endPoint x: 510, endPoint y: 321, distance: 173.2
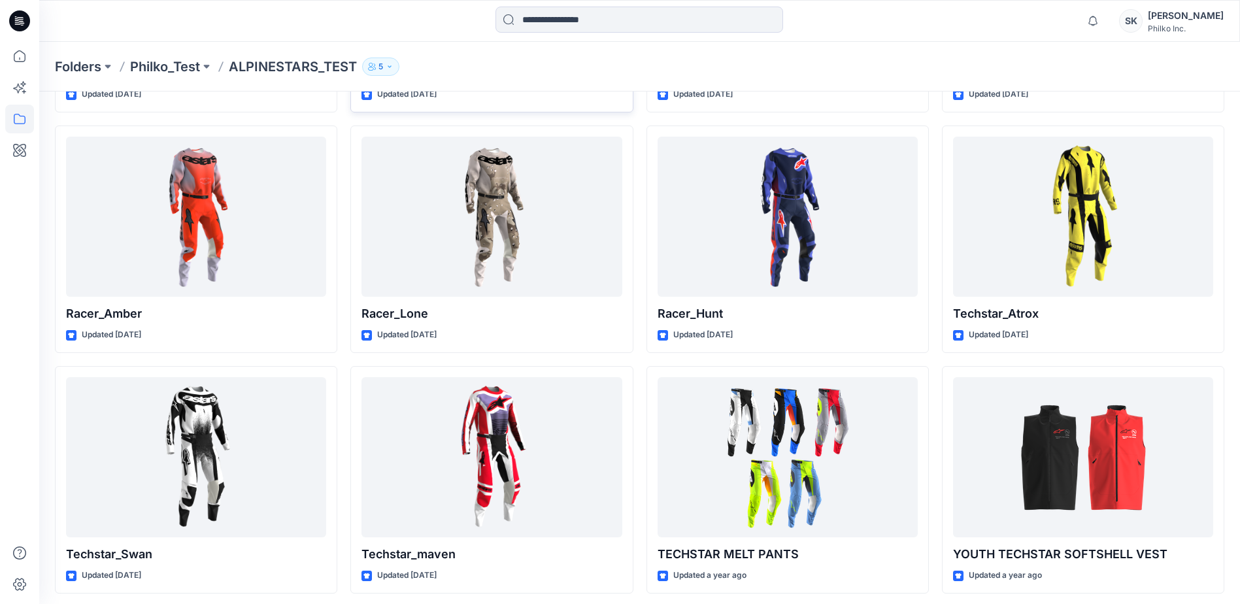
scroll to position [314, 0]
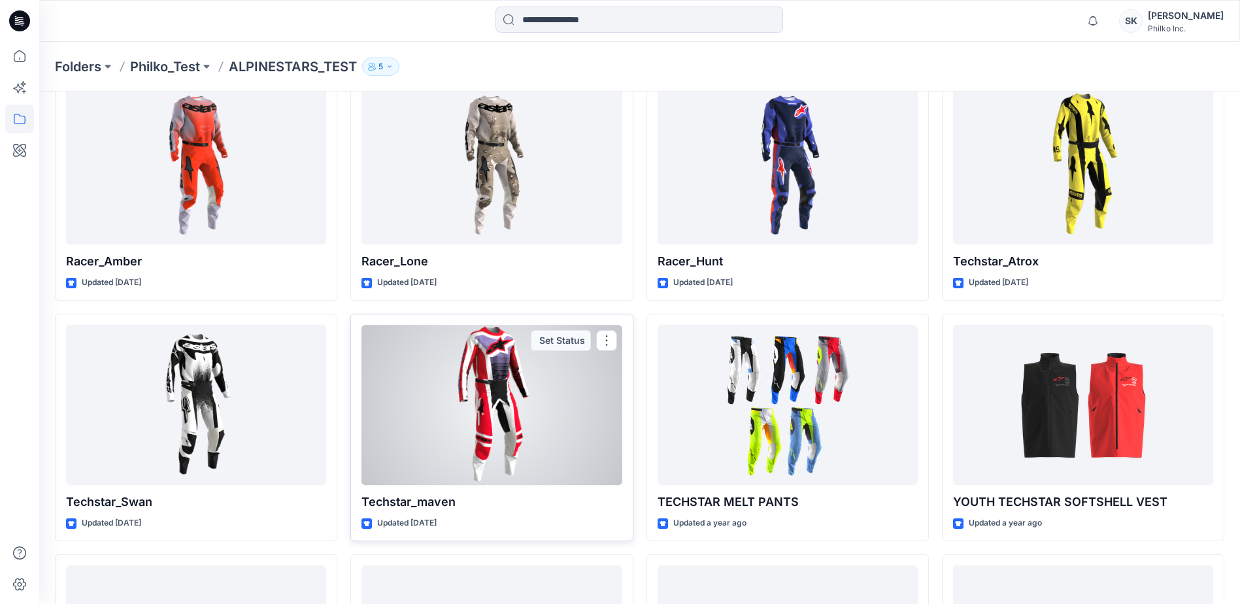
click at [497, 359] on div at bounding box center [491, 405] width 260 height 160
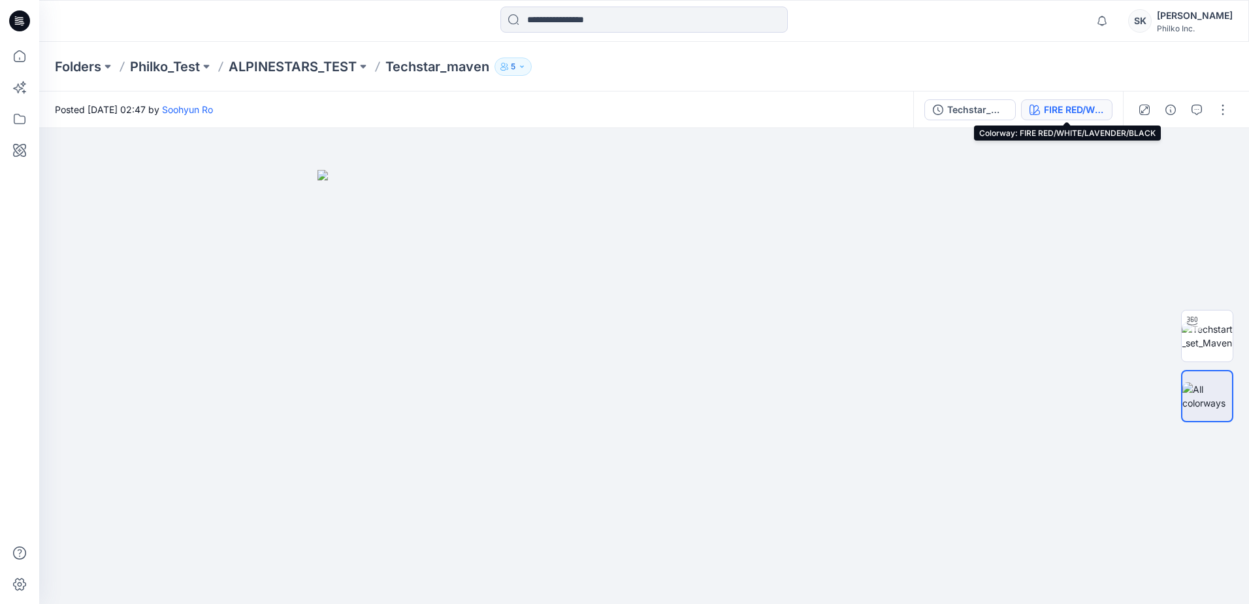
click at [601, 104] on div "FIRE RED/WHITE/LAVENDER/BLACK" at bounding box center [1074, 110] width 60 height 14
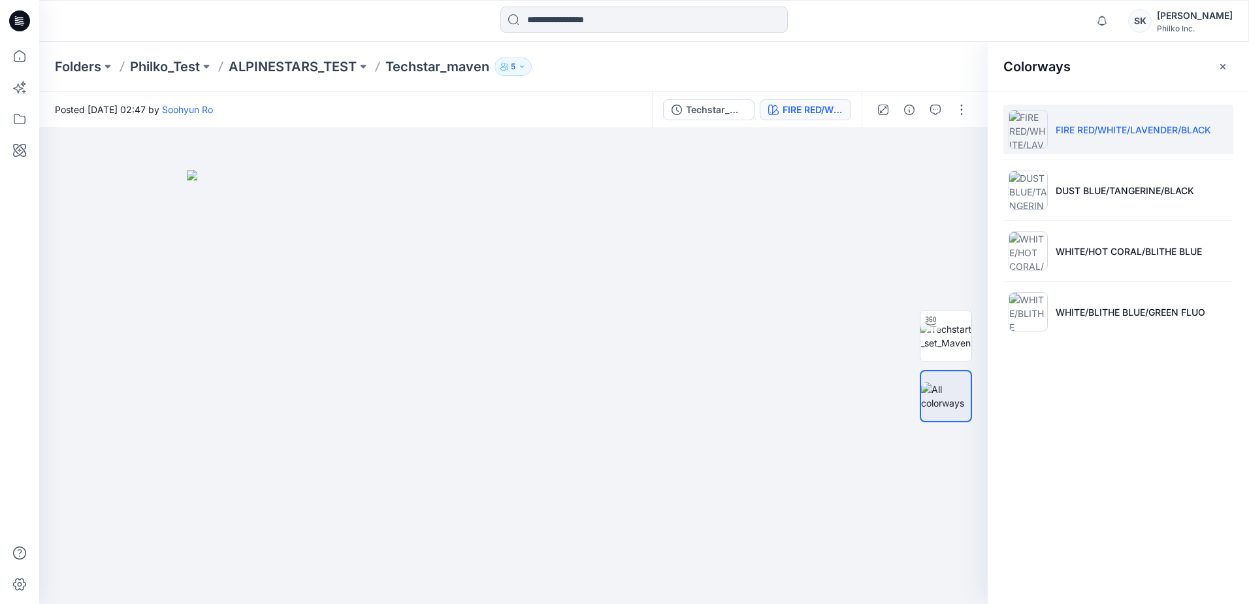
click at [601, 140] on li "FIRE RED/WHITE/LAVENDER/BLACK" at bounding box center [1119, 130] width 230 height 50
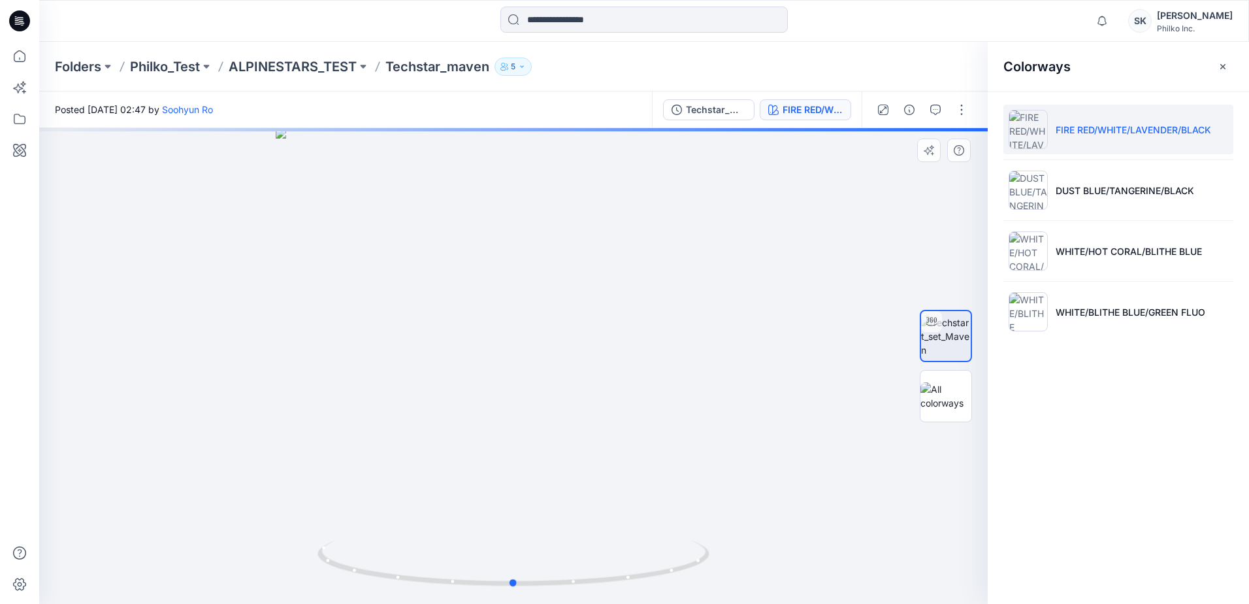
click at [483, 359] on div at bounding box center [513, 366] width 949 height 476
drag, startPoint x: 509, startPoint y: 290, endPoint x: 517, endPoint y: 377, distance: 87.3
click at [517, 359] on img at bounding box center [522, 246] width 1128 height 715
click at [533, 345] on img at bounding box center [522, 246] width 1128 height 715
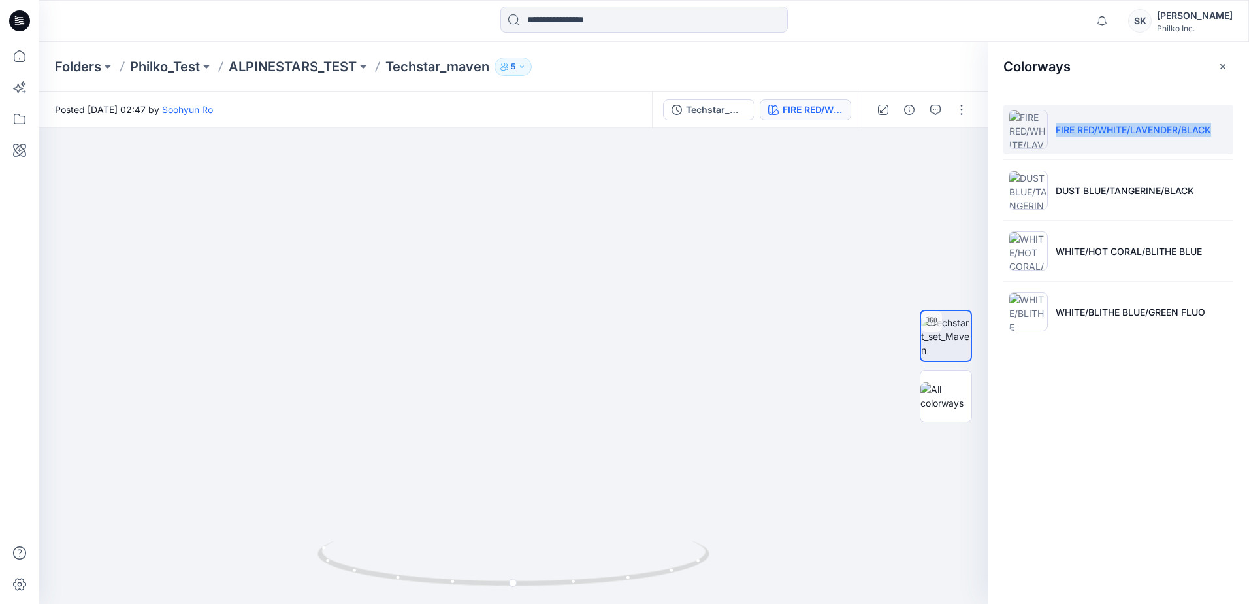
drag, startPoint x: 1220, startPoint y: 126, endPoint x: 1057, endPoint y: 130, distance: 162.7
click at [601, 130] on li "FIRE RED/WHITE/LAVENDER/BLACK" at bounding box center [1119, 130] width 230 height 50
copy p "FIRE RED/WHITE/LAVENDER/BLACK"
drag, startPoint x: 559, startPoint y: 325, endPoint x: 525, endPoint y: 327, distance: 33.4
click at [559, 325] on div at bounding box center [513, 366] width 949 height 476
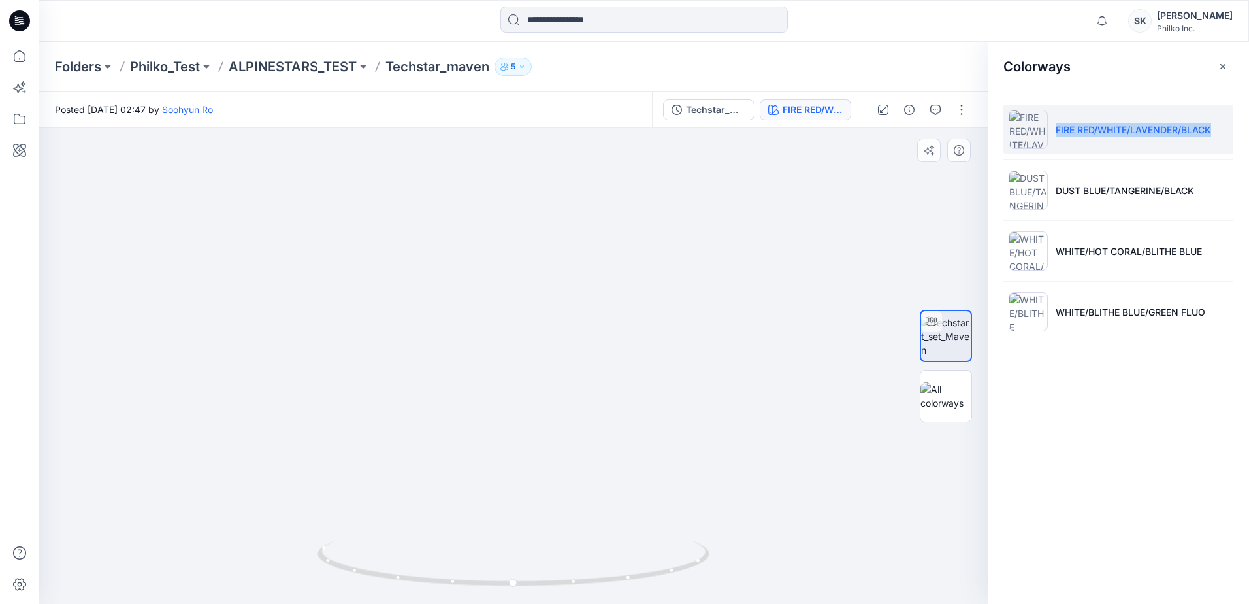
click at [601, 295] on img at bounding box center [514, 166] width 1274 height 875
click at [601, 359] on img at bounding box center [514, 166] width 1274 height 875
drag, startPoint x: 536, startPoint y: 597, endPoint x: 721, endPoint y: 583, distance: 185.4
click at [601, 359] on div at bounding box center [513, 366] width 949 height 476
drag, startPoint x: 458, startPoint y: 315, endPoint x: 463, endPoint y: 329, distance: 14.5
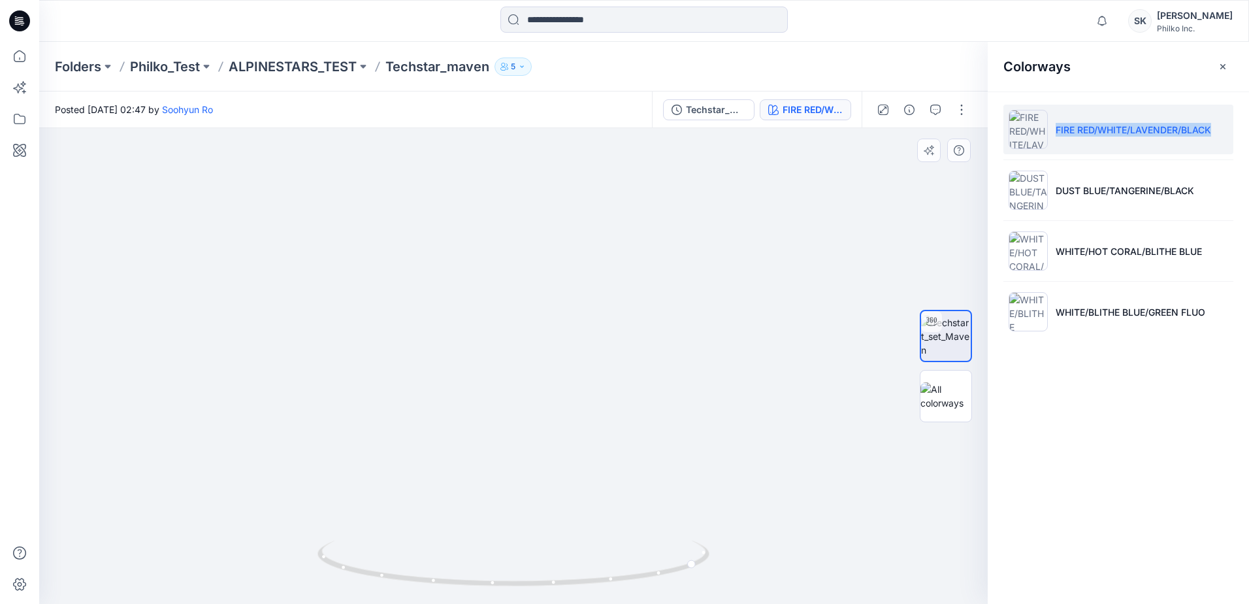
click at [463, 329] on img at bounding box center [540, 199] width 1274 height 809
click at [601, 324] on img at bounding box center [540, 199] width 1274 height 809
drag, startPoint x: 606, startPoint y: 263, endPoint x: 576, endPoint y: 306, distance: 52.0
click at [576, 306] on img at bounding box center [510, 220] width 1274 height 766
click at [420, 320] on img at bounding box center [510, 220] width 1274 height 766
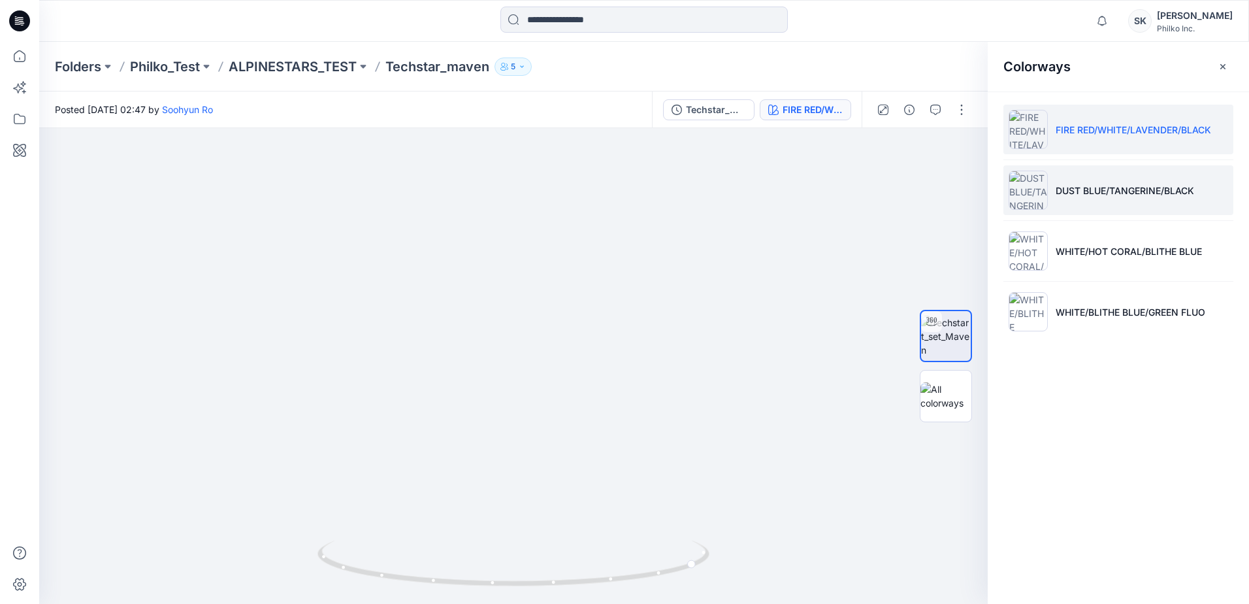
click at [601, 189] on p "DUST BLUE/TANGERINE/BLACK" at bounding box center [1125, 191] width 139 height 14
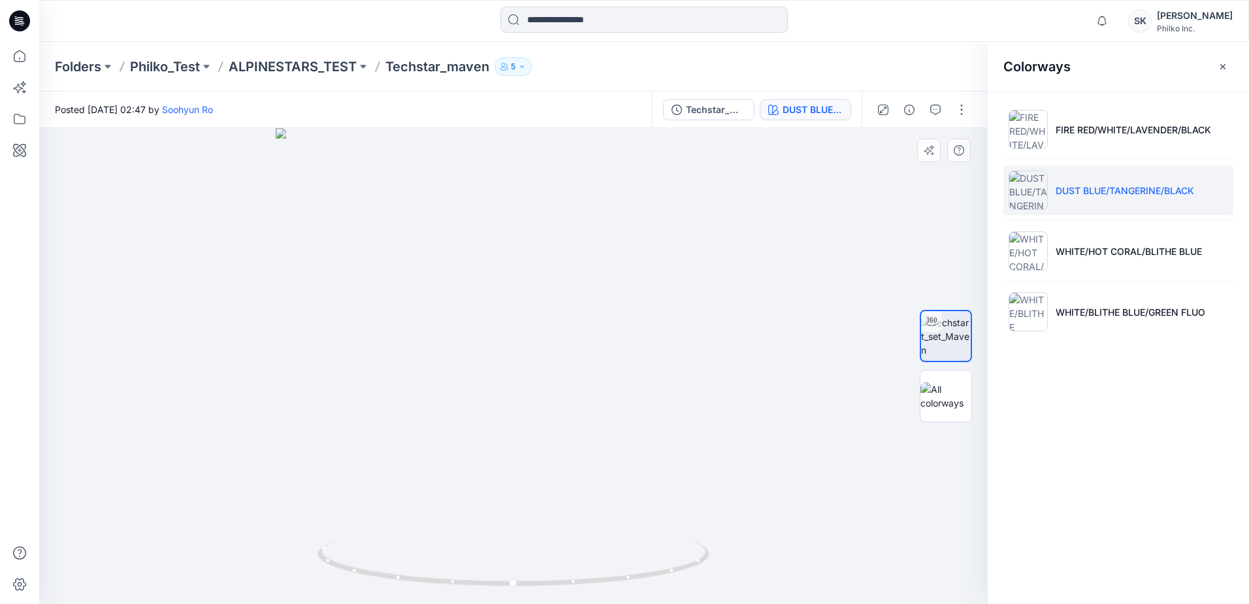
click at [410, 252] on div at bounding box center [513, 366] width 949 height 476
click at [601, 359] on icon at bounding box center [515, 564] width 395 height 49
drag, startPoint x: 610, startPoint y: 577, endPoint x: 548, endPoint y: 516, distance: 86.4
click at [480, 359] on icon at bounding box center [515, 564] width 395 height 49
click at [601, 104] on ul "FIRE RED/WHITE/LAVENDER/BLACK DUST BLUE/TANGERINE/BLACK WHITE/HOT CORAL/BLITHE …" at bounding box center [1118, 220] width 261 height 258
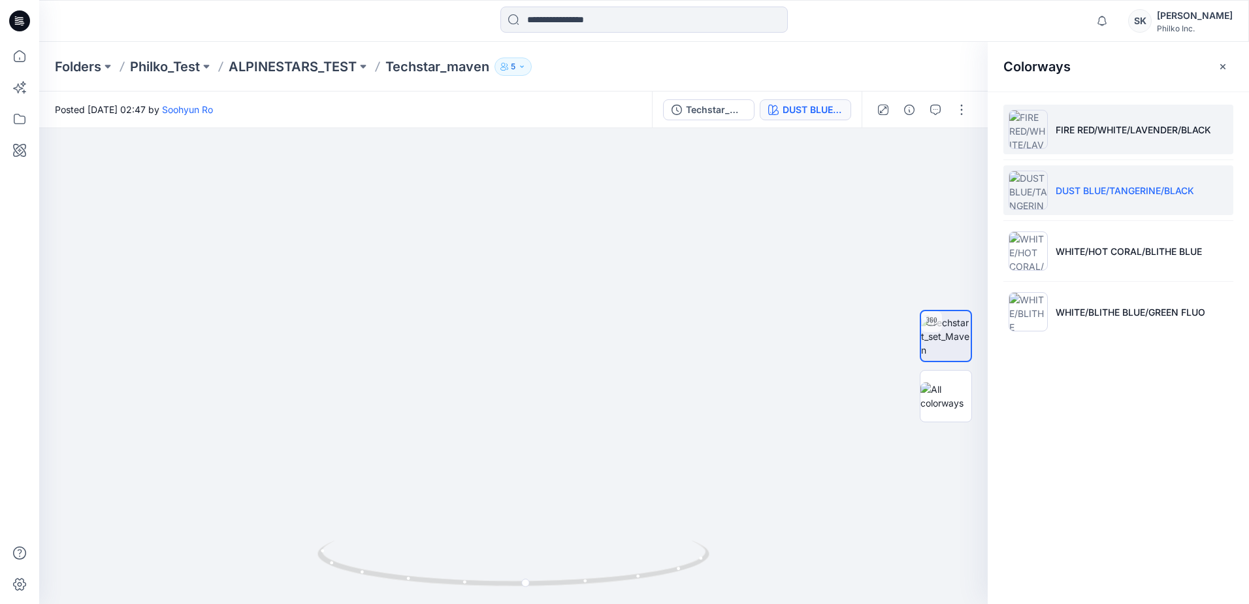
click at [601, 125] on p "FIRE RED/WHITE/LAVENDER/BLACK" at bounding box center [1134, 130] width 156 height 14
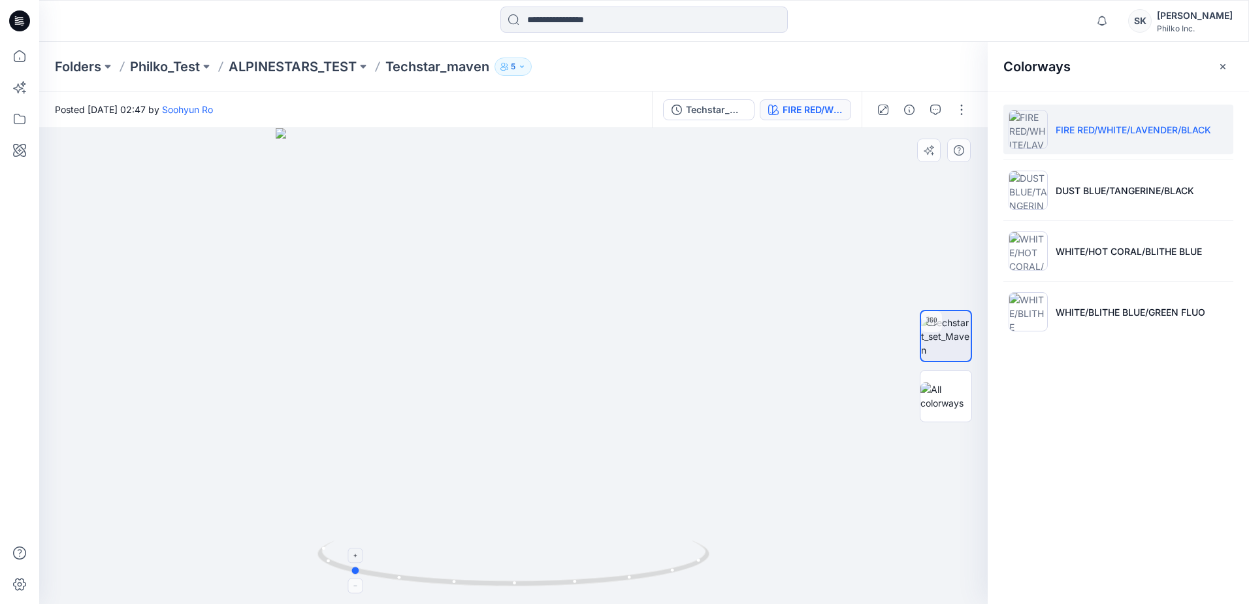
drag, startPoint x: 521, startPoint y: 582, endPoint x: 334, endPoint y: 585, distance: 186.9
click at [334, 359] on icon at bounding box center [515, 564] width 395 height 49
click at [601, 188] on p "DUST BLUE/TANGERINE/BLACK" at bounding box center [1125, 191] width 139 height 14
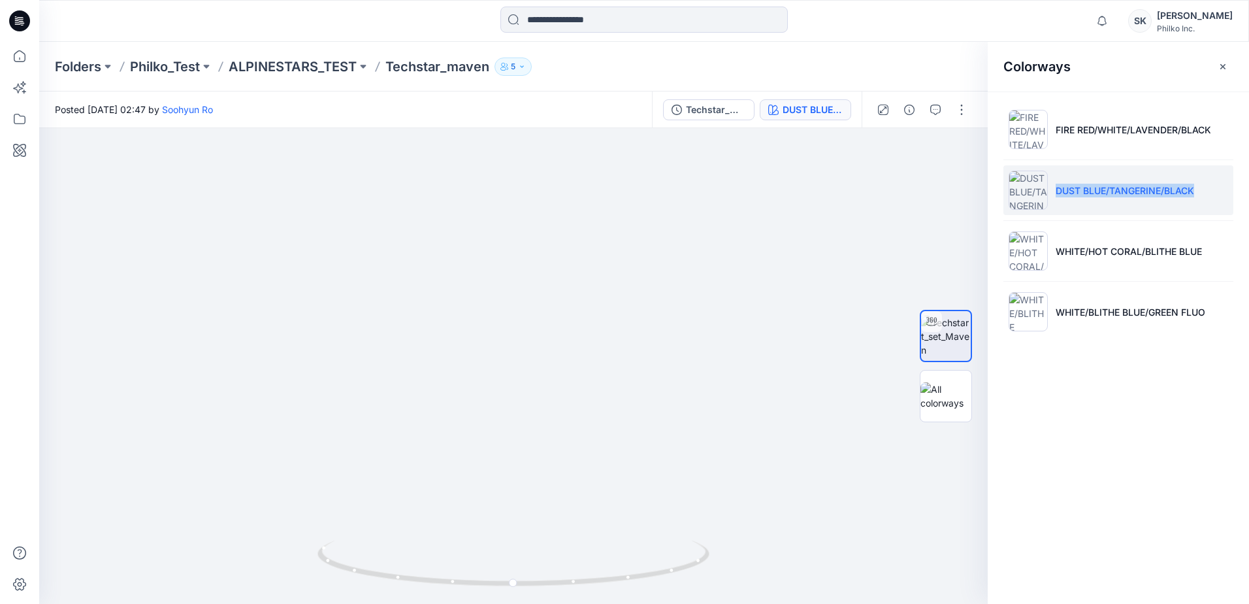
drag, startPoint x: 1207, startPoint y: 186, endPoint x: 1057, endPoint y: 201, distance: 150.4
click at [601, 201] on li "DUST BLUE/TANGERINE/BLACK" at bounding box center [1119, 190] width 230 height 50
copy p "DUST BLUE/TANGERINE/BLACK"
click at [441, 359] on div at bounding box center [513, 366] width 949 height 476
drag, startPoint x: 530, startPoint y: 584, endPoint x: 384, endPoint y: 586, distance: 145.7
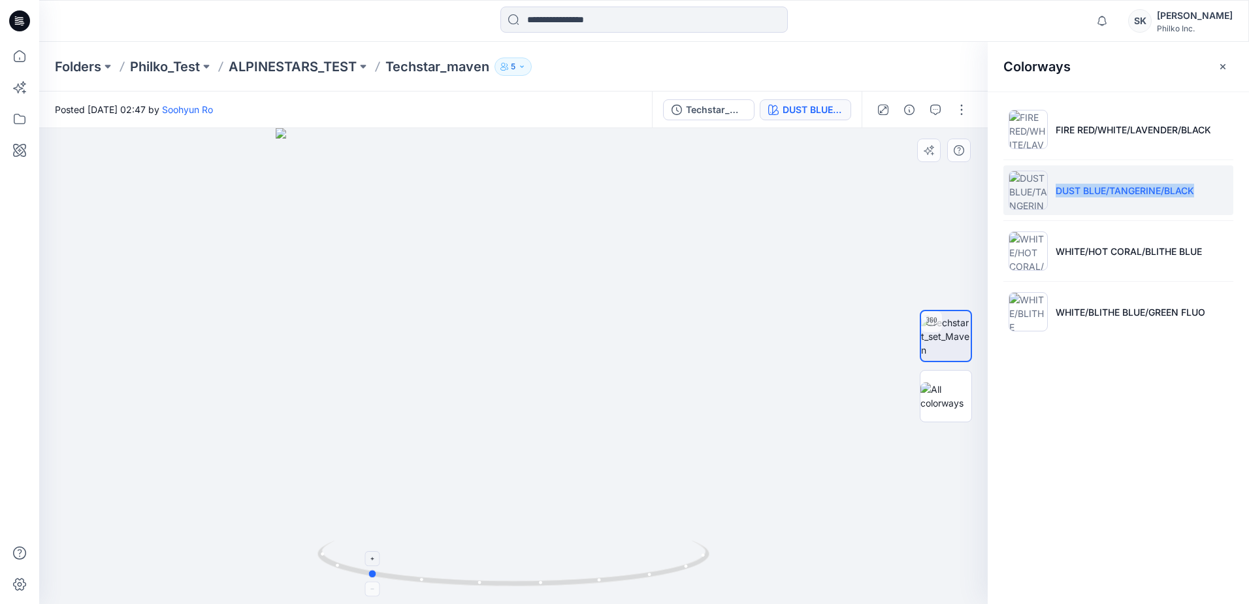
click at [384, 359] on icon at bounding box center [515, 564] width 395 height 49
click at [344, 346] on div at bounding box center [513, 366] width 949 height 476
drag, startPoint x: 540, startPoint y: 431, endPoint x: 472, endPoint y: 438, distance: 69.1
click at [472, 359] on div at bounding box center [513, 366] width 949 height 476
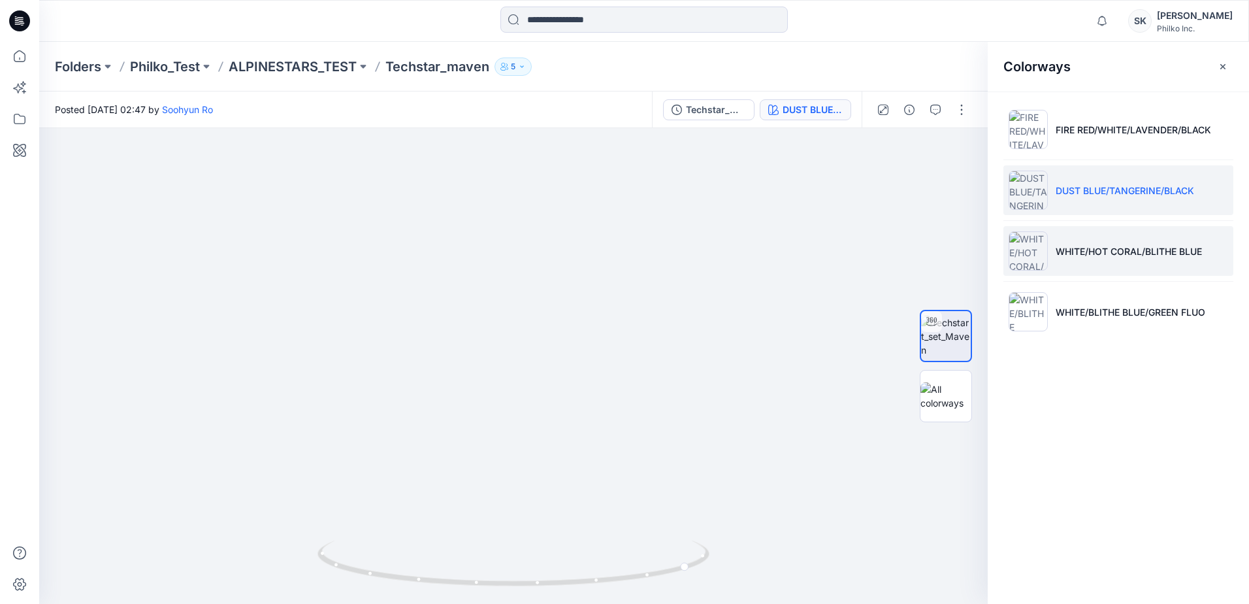
click at [601, 259] on li "WHITE/HOT CORAL/BLITHE BLUE" at bounding box center [1119, 251] width 230 height 50
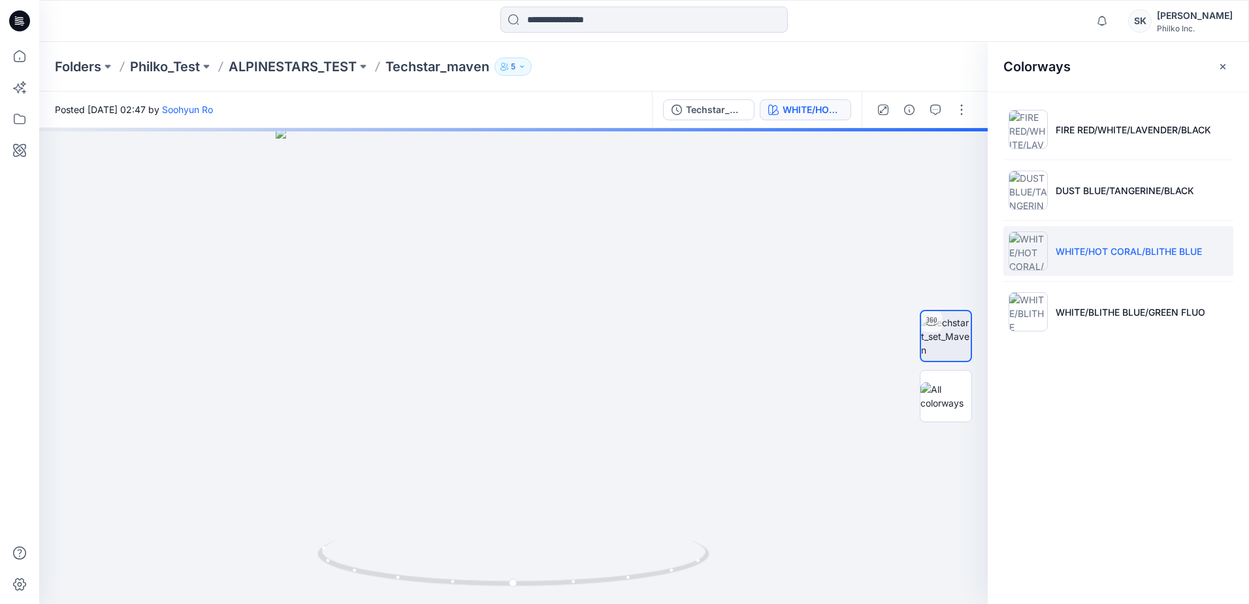
click at [601, 255] on img at bounding box center [1028, 250] width 39 height 39
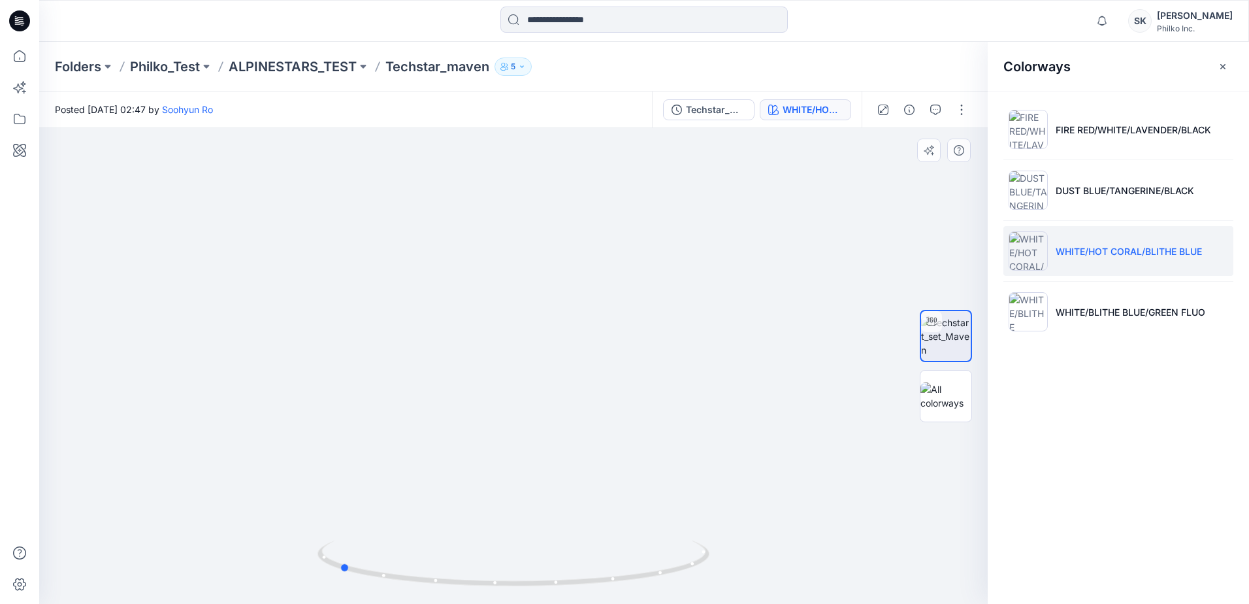
drag, startPoint x: 613, startPoint y: 584, endPoint x: 438, endPoint y: 591, distance: 174.6
click at [438, 359] on div at bounding box center [514, 570] width 392 height 65
drag, startPoint x: 538, startPoint y: 361, endPoint x: 488, endPoint y: 431, distance: 85.8
click at [489, 359] on img at bounding box center [435, 248] width 1274 height 711
drag, startPoint x: 529, startPoint y: 591, endPoint x: 234, endPoint y: 597, distance: 295.4
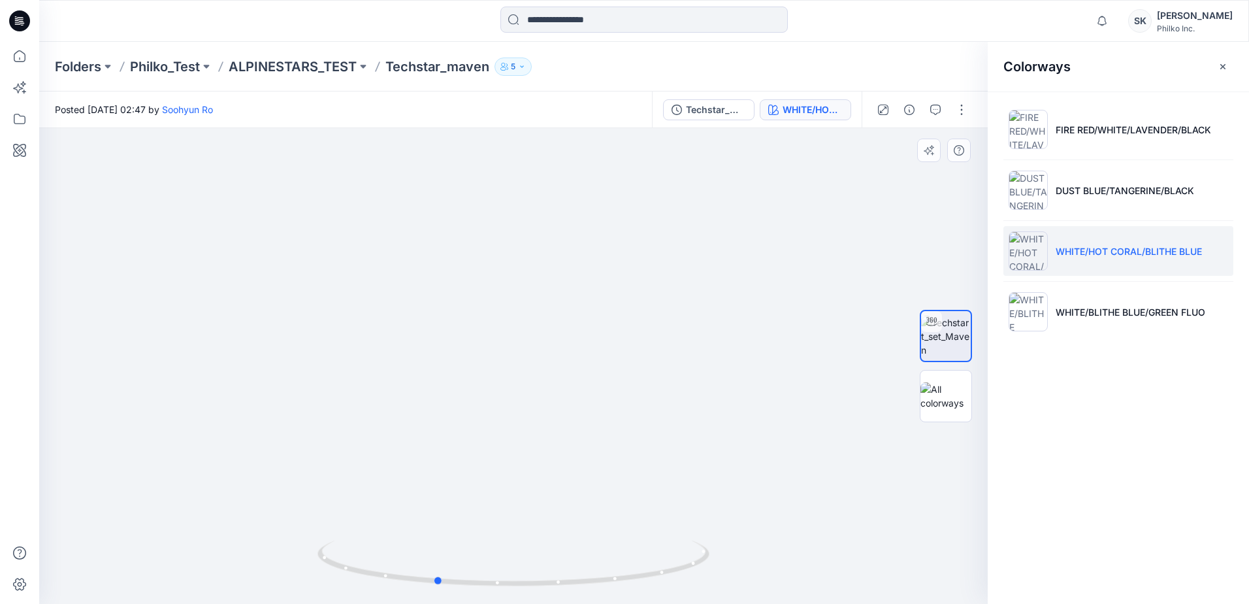
click at [234, 359] on div at bounding box center [513, 366] width 949 height 476
drag, startPoint x: 613, startPoint y: 480, endPoint x: 557, endPoint y: 390, distance: 105.9
click at [557, 359] on img at bounding box center [377, 205] width 1274 height 797
drag, startPoint x: 399, startPoint y: 586, endPoint x: 555, endPoint y: 568, distance: 157.2
click at [555, 359] on icon at bounding box center [515, 564] width 395 height 49
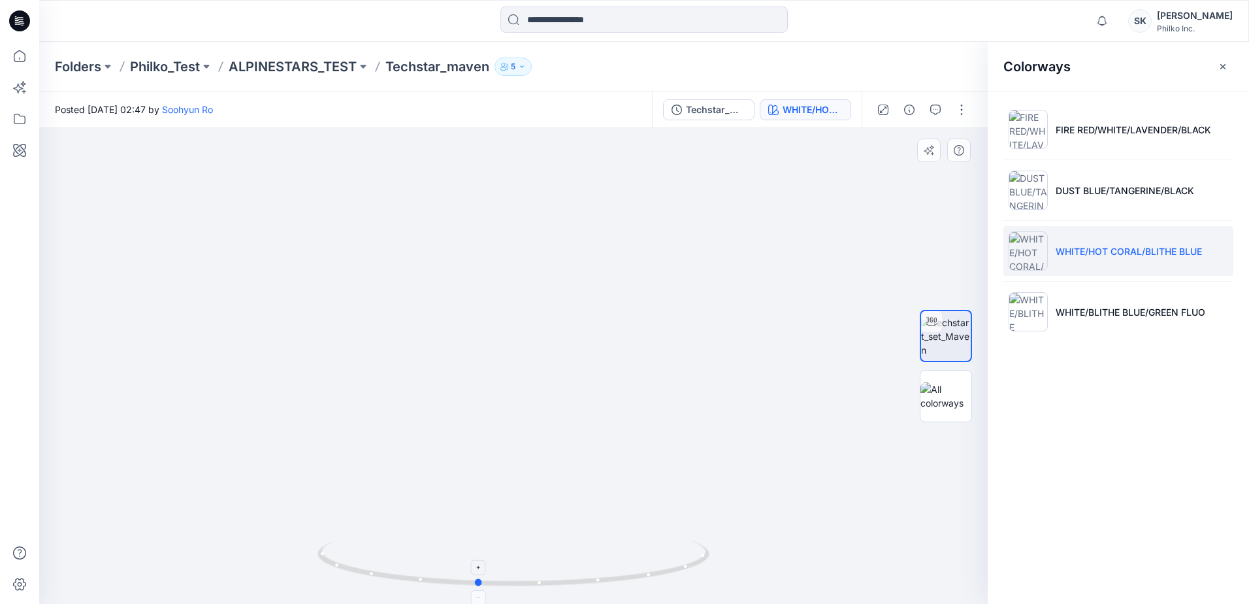
drag, startPoint x: 595, startPoint y: 577, endPoint x: 471, endPoint y: 587, distance: 124.5
click at [471, 359] on icon at bounding box center [515, 564] width 395 height 49
drag, startPoint x: 501, startPoint y: 585, endPoint x: 544, endPoint y: 585, distance: 43.1
click at [544, 359] on icon at bounding box center [515, 564] width 395 height 49
drag, startPoint x: 1215, startPoint y: 254, endPoint x: 1055, endPoint y: 254, distance: 159.4
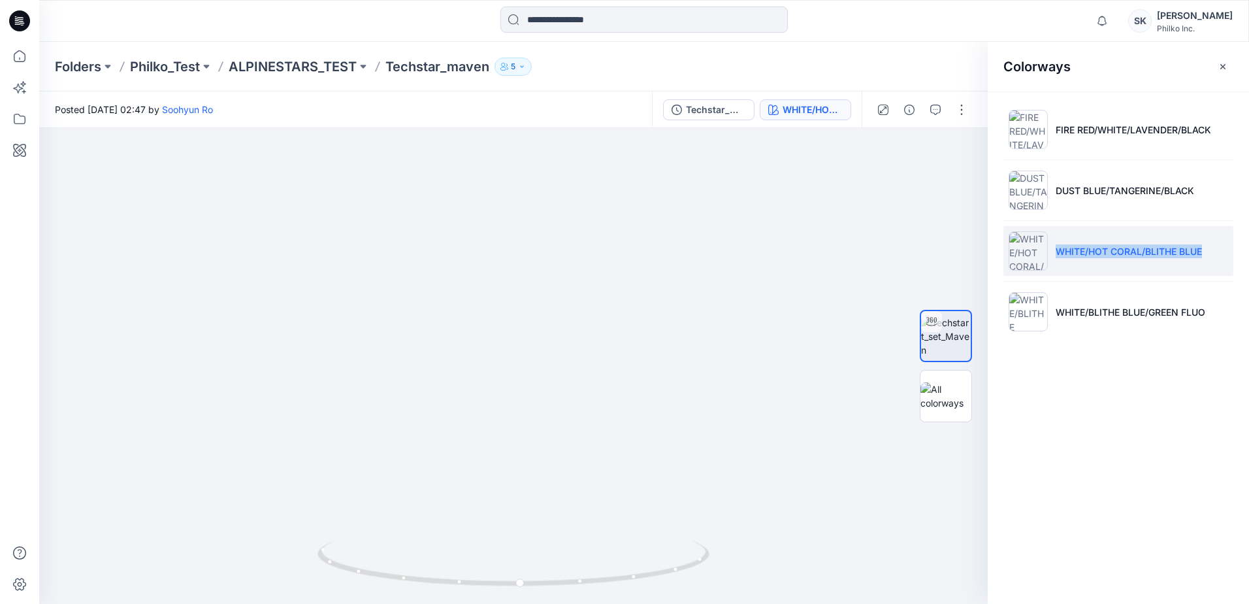
click at [601, 254] on li "WHITE/HOT CORAL/BLITHE BLUE" at bounding box center [1119, 251] width 230 height 50
copy p "WHITE/HOT CORAL/BLITHE BLUE"
drag, startPoint x: 527, startPoint y: 588, endPoint x: 566, endPoint y: 591, distance: 38.6
click at [566, 359] on div at bounding box center [513, 366] width 949 height 476
drag, startPoint x: 626, startPoint y: 438, endPoint x: 629, endPoint y: 345, distance: 92.8
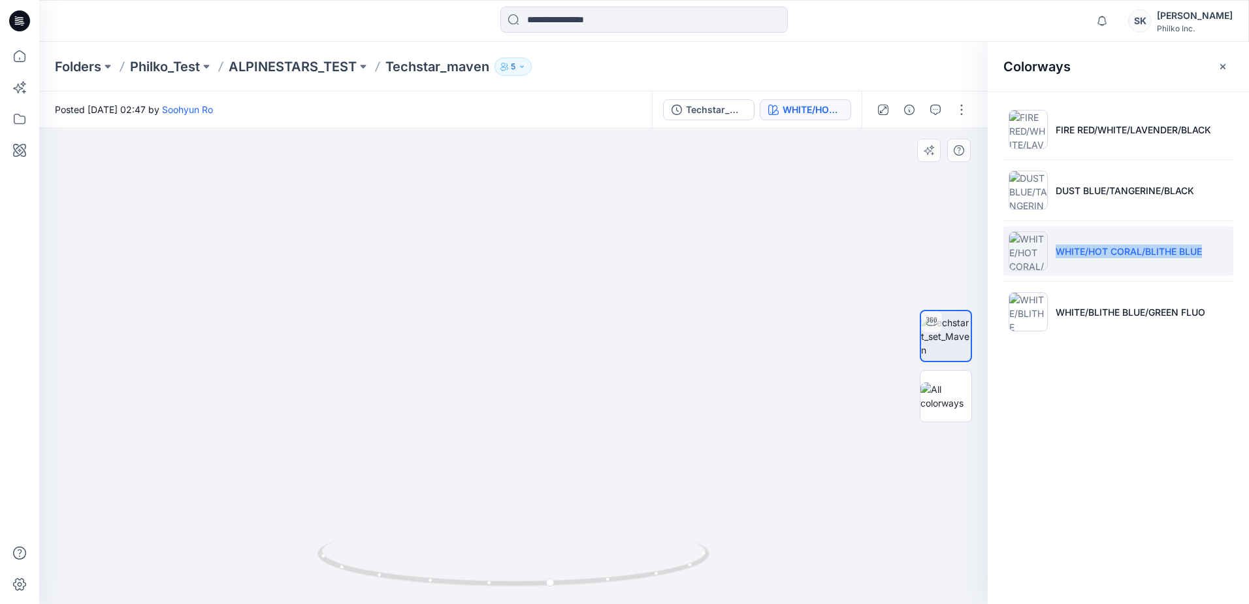
click at [601, 345] on img at bounding box center [516, 164] width 1013 height 880
click at [429, 359] on img at bounding box center [516, 164] width 1013 height 880
drag, startPoint x: 440, startPoint y: 457, endPoint x: 440, endPoint y: 437, distance: 19.6
click at [440, 359] on img at bounding box center [509, 148] width 1013 height 912
drag, startPoint x: 570, startPoint y: 585, endPoint x: 499, endPoint y: 586, distance: 71.2
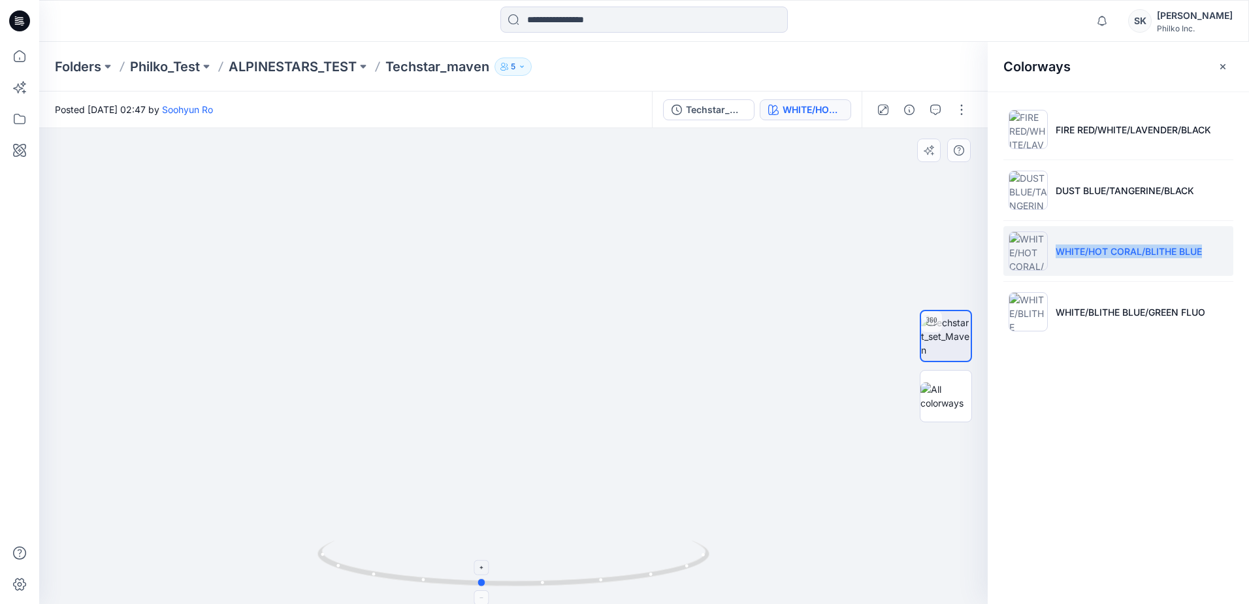
click at [499, 359] on icon at bounding box center [515, 564] width 395 height 49
drag, startPoint x: 484, startPoint y: 257, endPoint x: 502, endPoint y: 325, distance: 70.8
click at [502, 325] on img at bounding box center [528, 183] width 1013 height 841
click at [240, 359] on img at bounding box center [527, 182] width 1013 height 844
drag, startPoint x: 525, startPoint y: 590, endPoint x: 745, endPoint y: 582, distance: 220.3
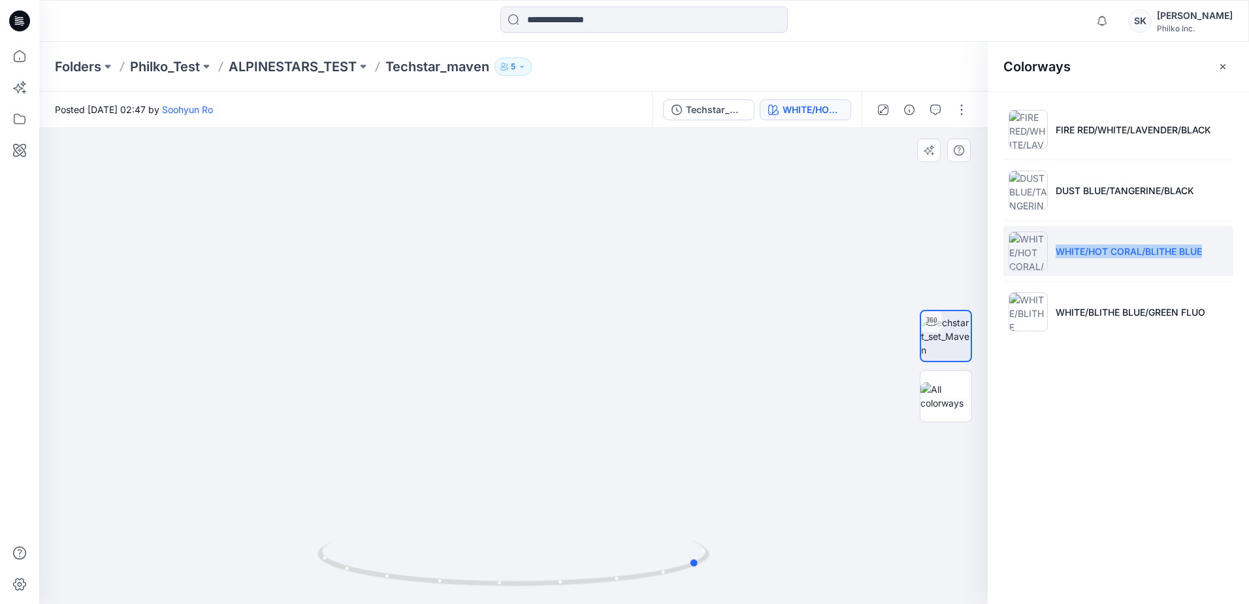
click at [601, 359] on div at bounding box center [513, 366] width 949 height 476
drag, startPoint x: 512, startPoint y: 588, endPoint x: 453, endPoint y: 593, distance: 58.4
click at [453, 359] on div at bounding box center [514, 570] width 392 height 65
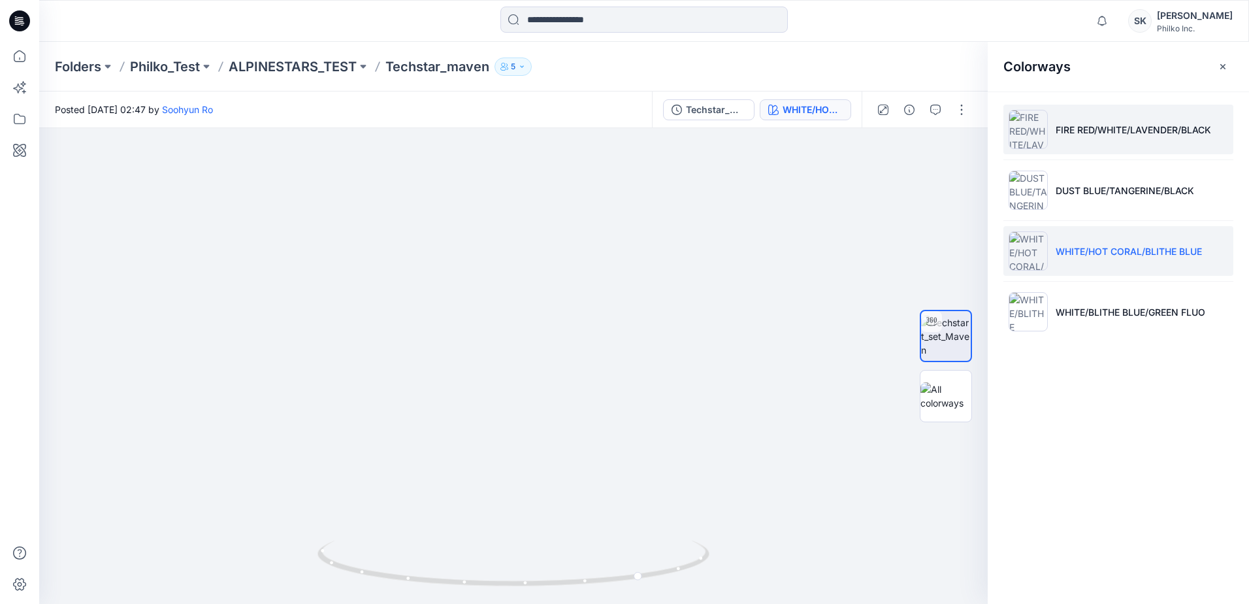
click at [601, 137] on li "FIRE RED/WHITE/LAVENDER/BLACK" at bounding box center [1119, 130] width 230 height 50
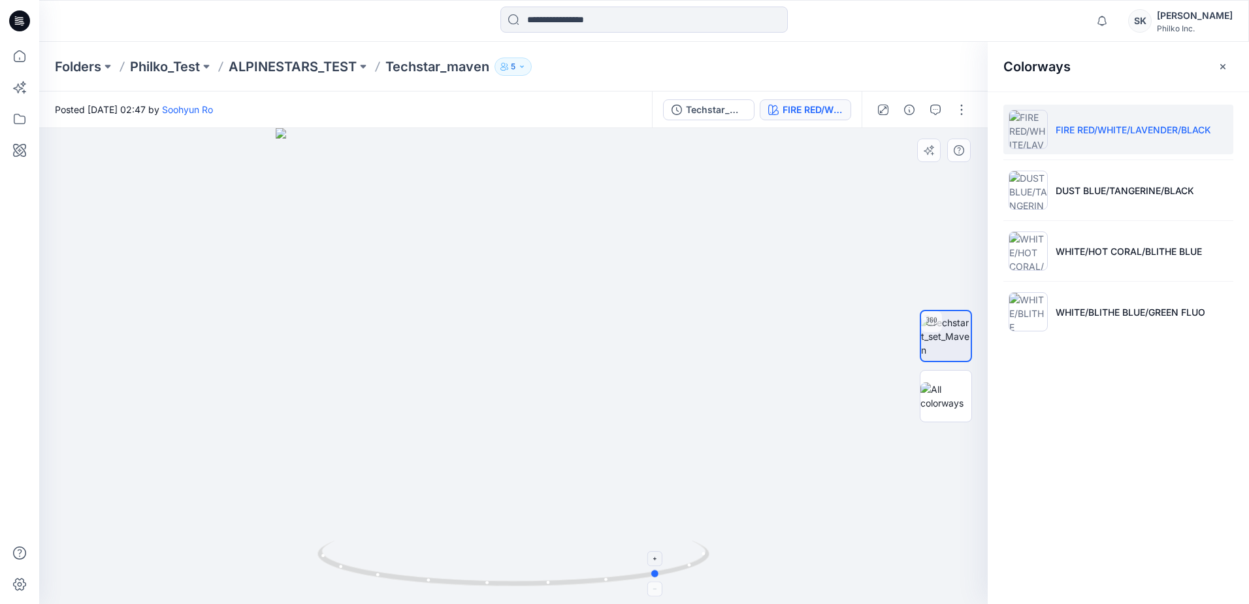
drag, startPoint x: 639, startPoint y: 580, endPoint x: 391, endPoint y: 586, distance: 248.4
click at [391, 359] on icon at bounding box center [515, 564] width 395 height 49
click at [450, 333] on img at bounding box center [514, 166] width 1274 height 875
click at [509, 359] on div at bounding box center [514, 570] width 392 height 65
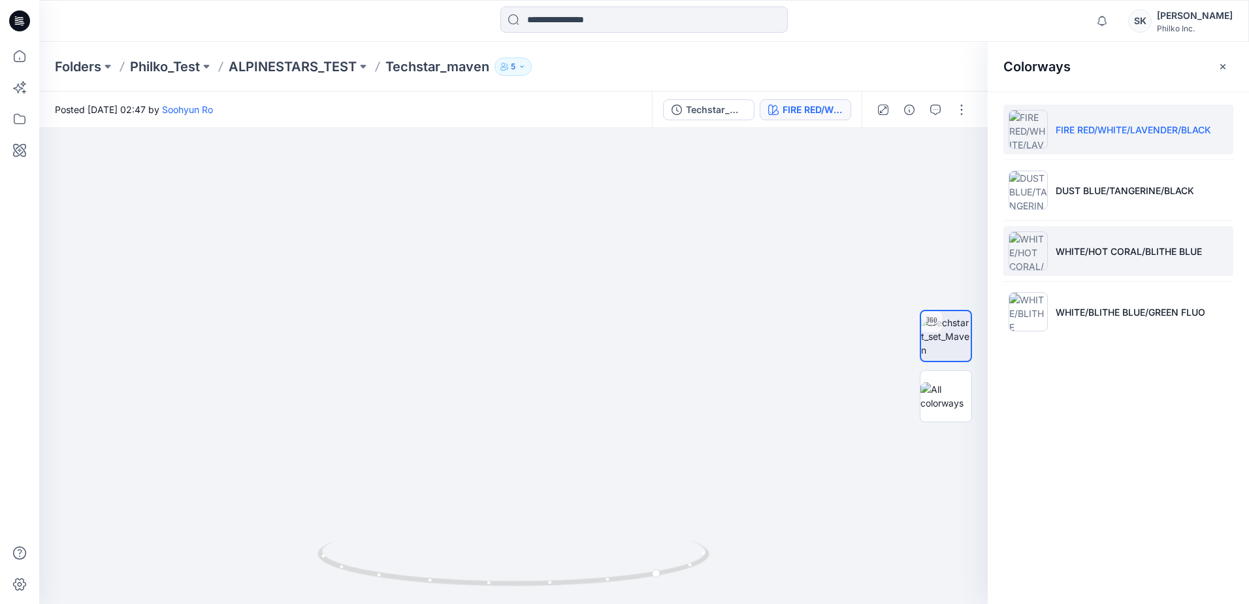
click at [601, 252] on p "WHITE/HOT CORAL/BLITHE BLUE" at bounding box center [1129, 251] width 146 height 14
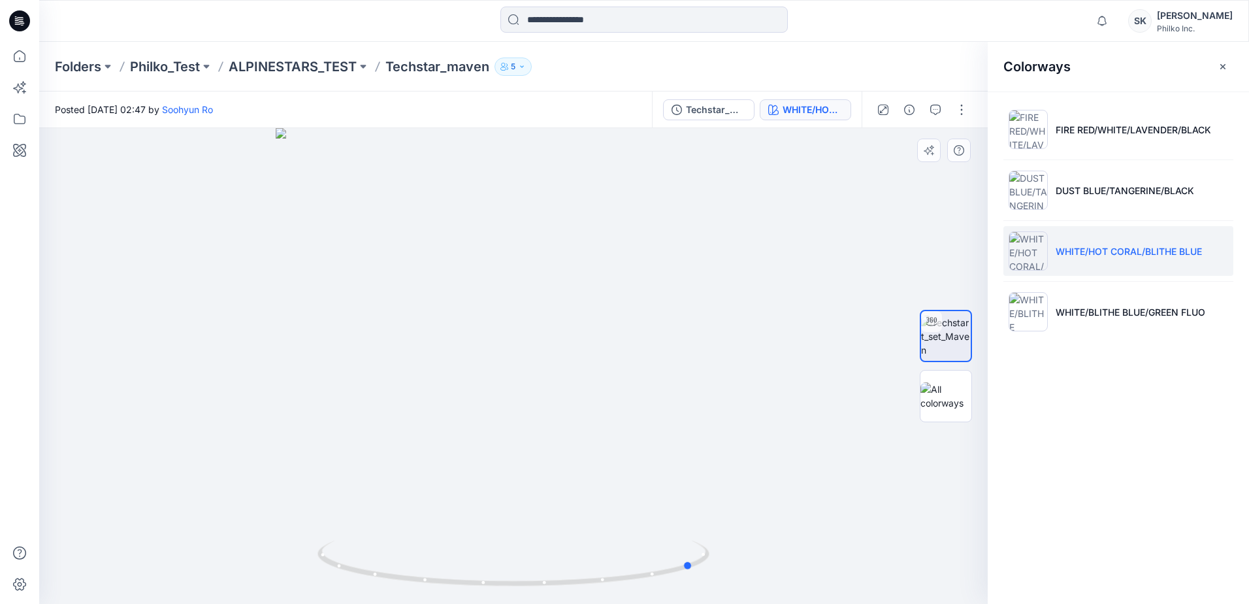
drag, startPoint x: 536, startPoint y: 492, endPoint x: 325, endPoint y: 506, distance: 211.5
click at [325, 359] on div at bounding box center [513, 366] width 949 height 476
drag, startPoint x: 562, startPoint y: 504, endPoint x: 562, endPoint y: 272, distance: 232.0
click at [562, 272] on img at bounding box center [513, 232] width 883 height 742
click at [544, 359] on img at bounding box center [513, 162] width 883 height 883
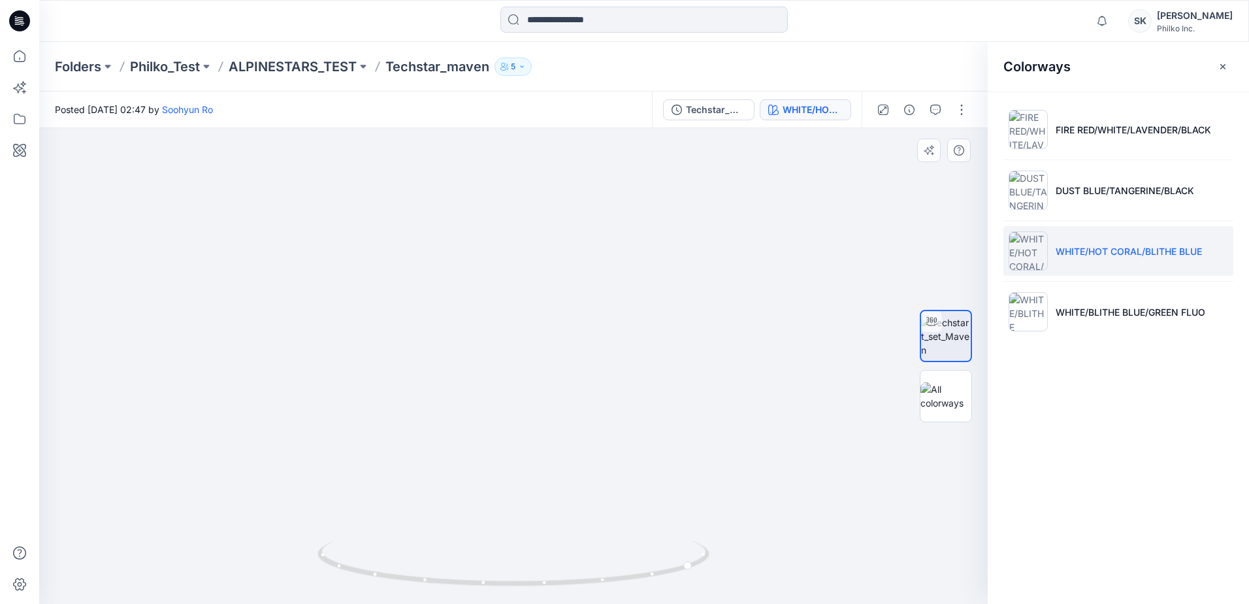
drag, startPoint x: 510, startPoint y: 213, endPoint x: 527, endPoint y: 453, distance: 240.4
click at [527, 359] on img at bounding box center [531, 84] width 1274 height 1040
drag, startPoint x: 530, startPoint y: 310, endPoint x: 533, endPoint y: 336, distance: 25.6
click at [533, 336] on img at bounding box center [531, 86] width 1274 height 1034
drag, startPoint x: 584, startPoint y: 267, endPoint x: 573, endPoint y: 497, distance: 230.3
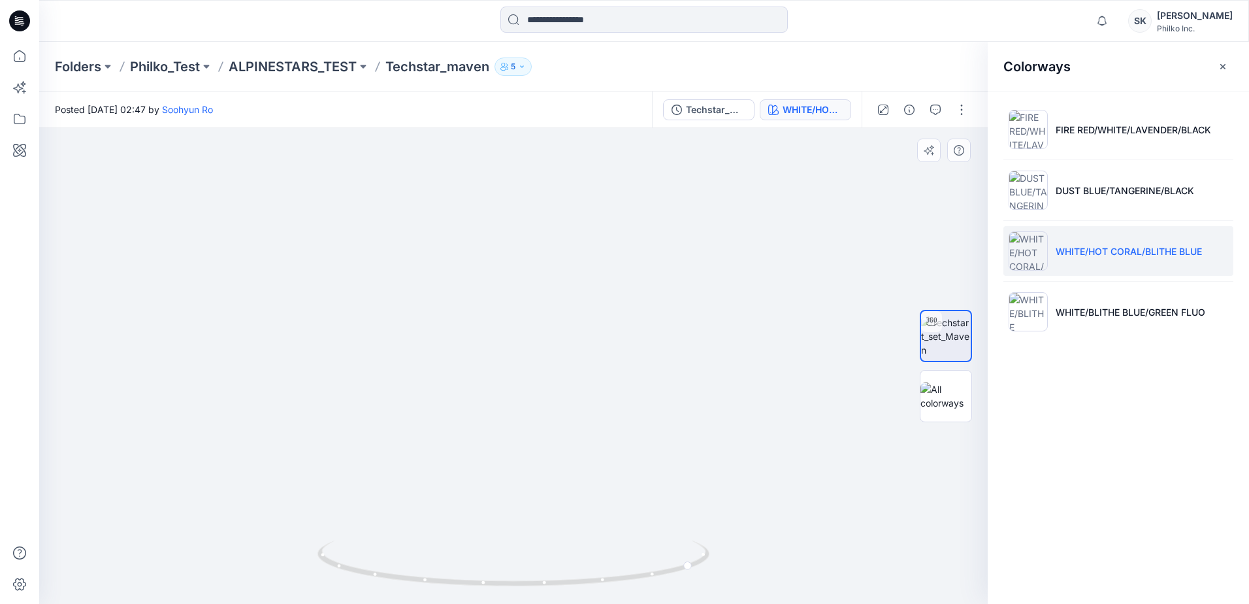
click at [573, 359] on img at bounding box center [523, 211] width 1274 height 785
drag, startPoint x: 537, startPoint y: 583, endPoint x: 316, endPoint y: 602, distance: 222.3
click at [316, 359] on div at bounding box center [513, 366] width 949 height 476
drag, startPoint x: 555, startPoint y: 584, endPoint x: 769, endPoint y: 561, distance: 215.0
click at [601, 359] on div at bounding box center [513, 366] width 949 height 476
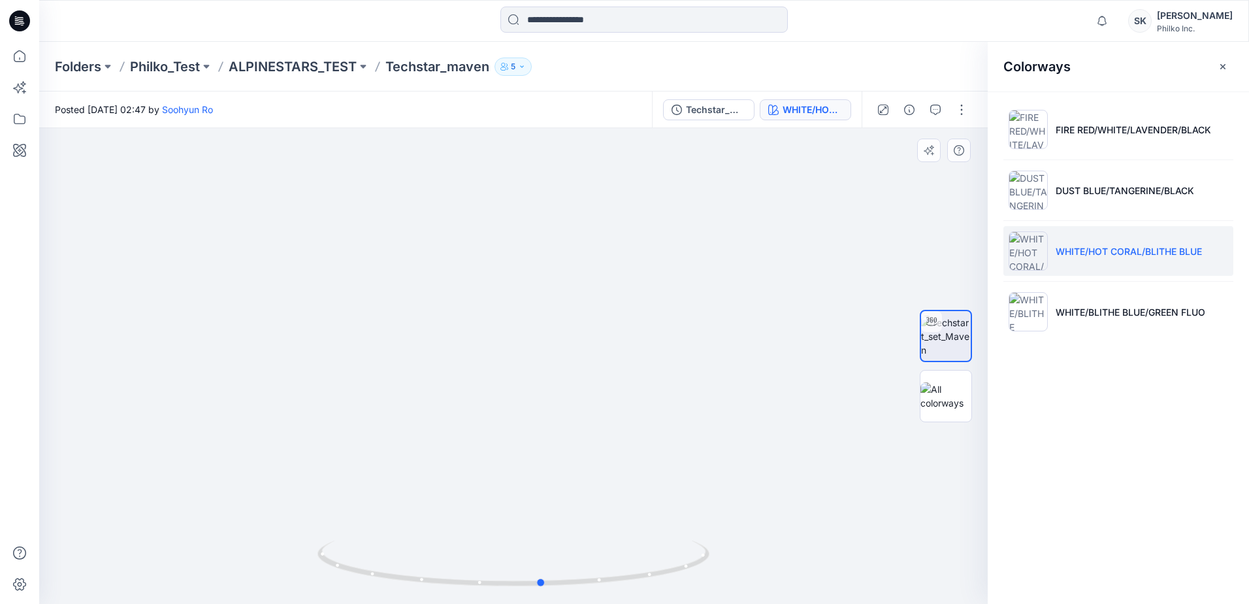
drag, startPoint x: 544, startPoint y: 563, endPoint x: 393, endPoint y: 447, distance: 190.7
click at [393, 359] on div at bounding box center [513, 366] width 949 height 476
drag, startPoint x: 587, startPoint y: 540, endPoint x: 511, endPoint y: 312, distance: 240.5
click at [511, 312] on div at bounding box center [513, 366] width 949 height 476
drag, startPoint x: 460, startPoint y: 572, endPoint x: 596, endPoint y: 578, distance: 136.0
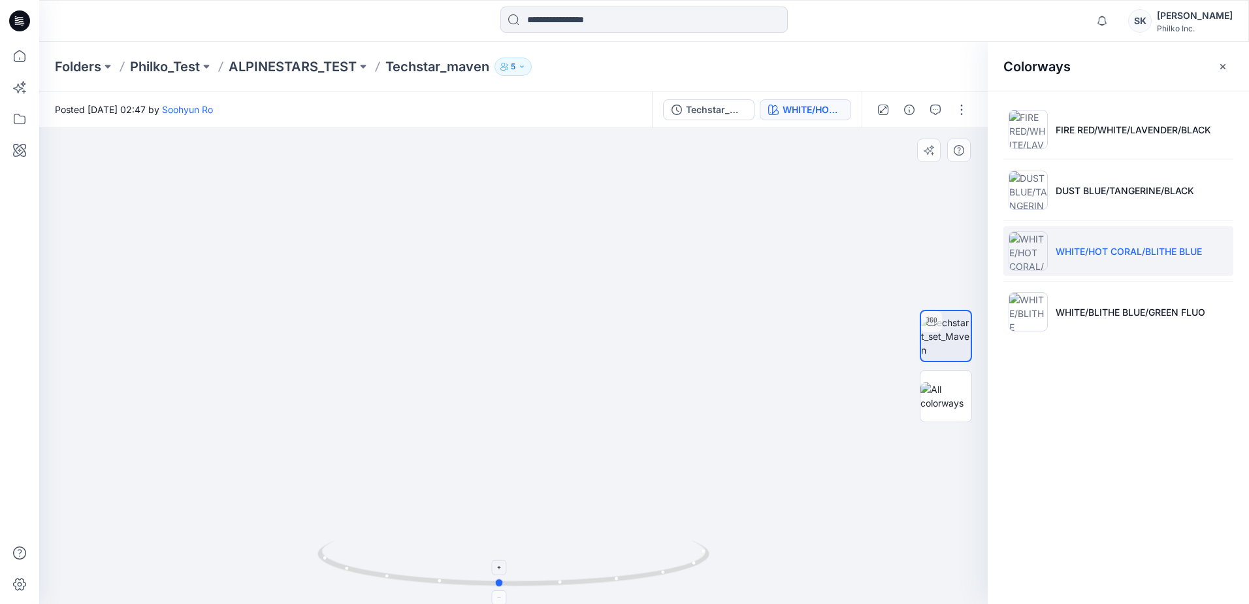
click at [596, 359] on icon at bounding box center [515, 564] width 395 height 49
drag, startPoint x: 641, startPoint y: 531, endPoint x: 587, endPoint y: 225, distance: 310.5
click at [587, 225] on img at bounding box center [460, 61] width 1274 height 1085
click at [552, 359] on img at bounding box center [460, 61] width 1274 height 1085
click at [551, 359] on img at bounding box center [460, 61] width 1274 height 1085
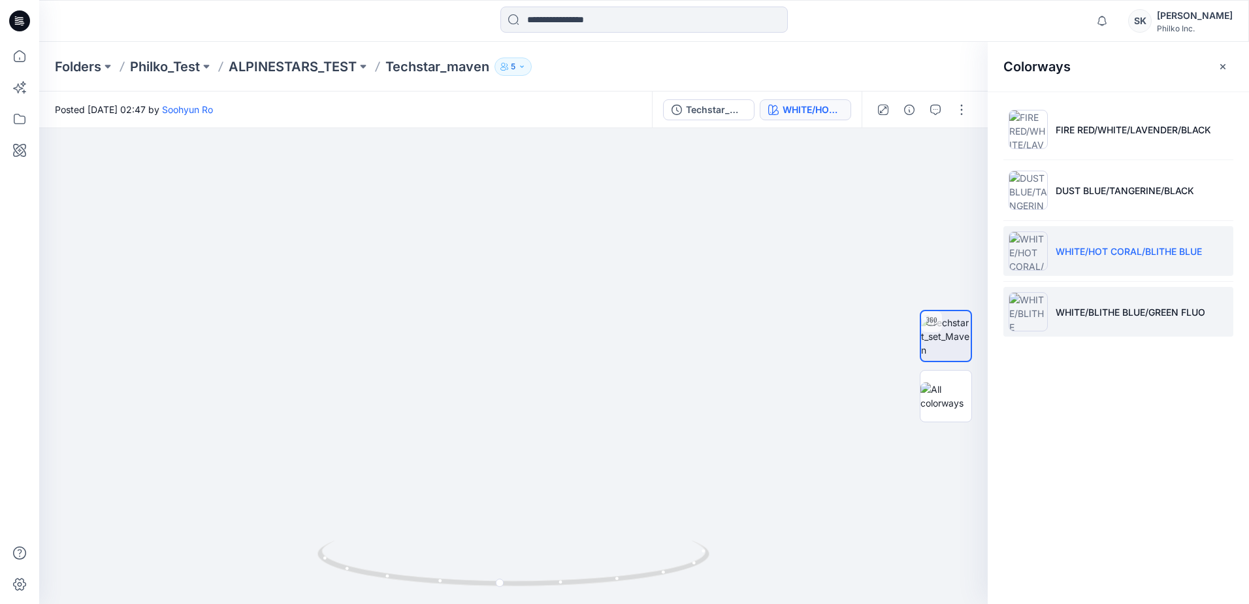
click at [601, 299] on li "WHITE/BLITHE BLUE/GREEN FLUO" at bounding box center [1119, 312] width 230 height 50
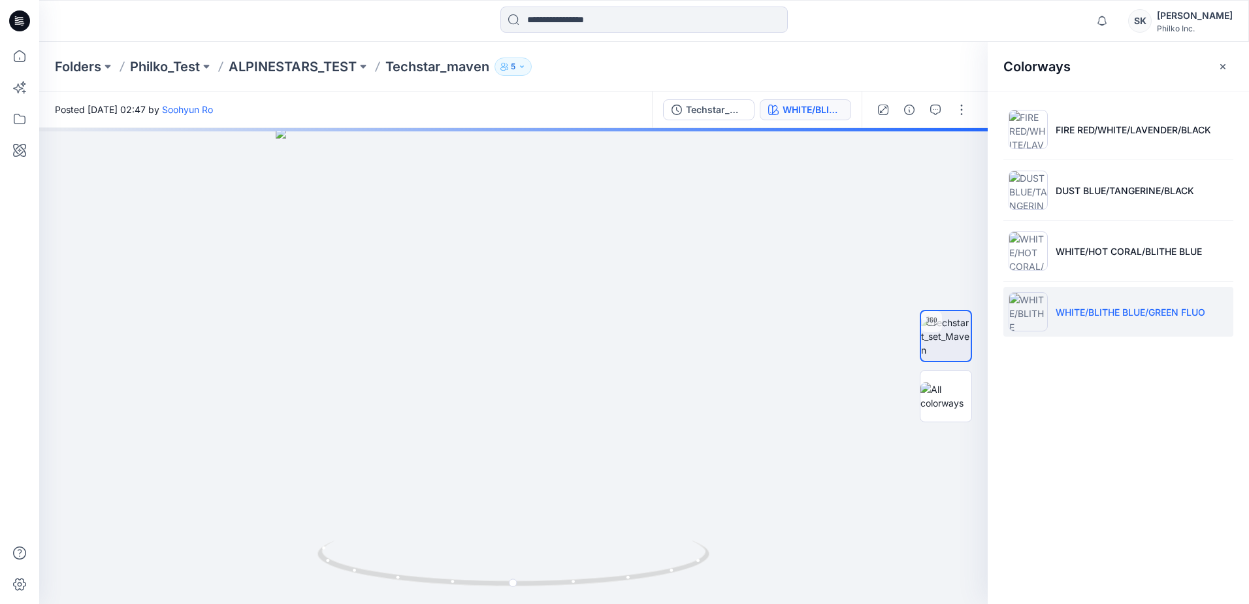
click at [601, 297] on li "WHITE/BLITHE BLUE/GREEN FLUO" at bounding box center [1119, 312] width 230 height 50
click at [601, 326] on li "WHITE/BLITHE BLUE/GREEN FLUO" at bounding box center [1119, 312] width 230 height 50
click at [601, 346] on img at bounding box center [946, 336] width 50 height 41
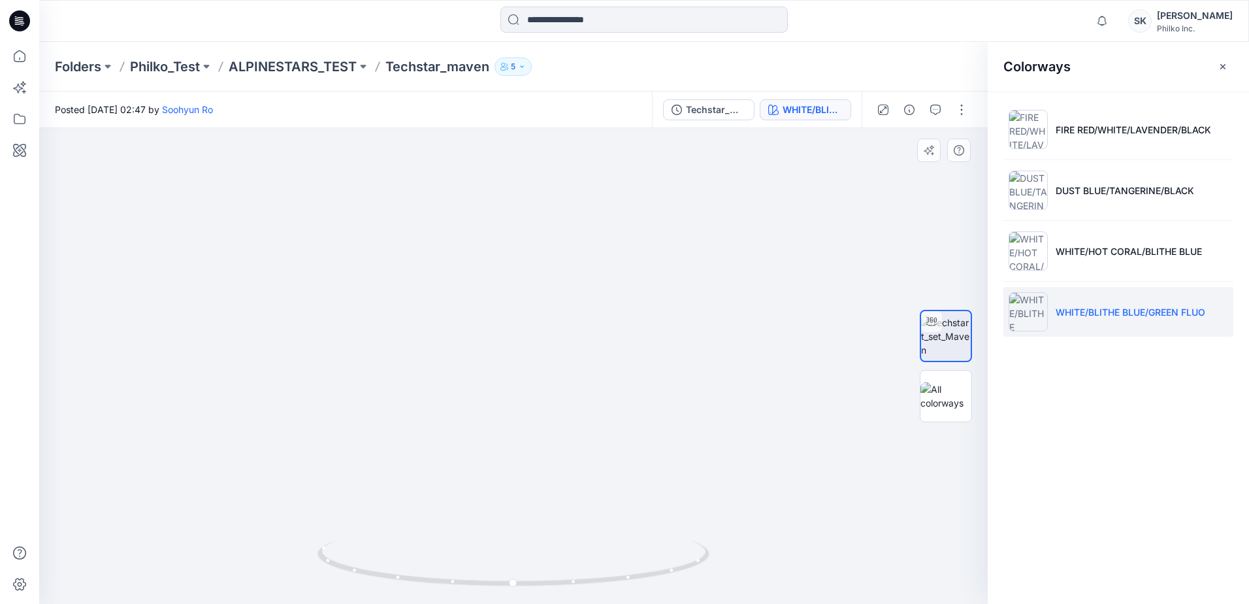
drag, startPoint x: 512, startPoint y: 364, endPoint x: 527, endPoint y: 462, distance: 99.1
click at [527, 359] on img at bounding box center [527, 347] width 997 height 512
drag, startPoint x: 493, startPoint y: 583, endPoint x: 279, endPoint y: 587, distance: 214.4
click at [279, 359] on div at bounding box center [513, 366] width 949 height 476
drag, startPoint x: 638, startPoint y: 582, endPoint x: 550, endPoint y: 587, distance: 87.7
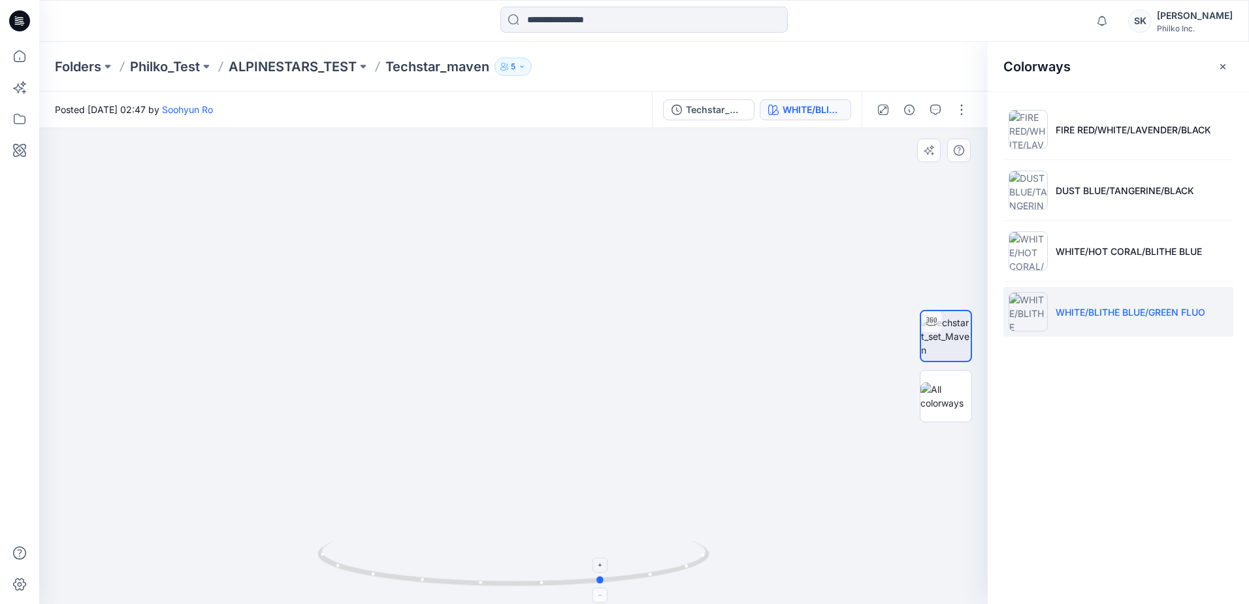
click at [550, 359] on icon at bounding box center [515, 564] width 395 height 49
drag, startPoint x: 515, startPoint y: 470, endPoint x: 515, endPoint y: 295, distance: 175.8
click at [515, 295] on img at bounding box center [527, 327] width 997 height 553
drag, startPoint x: 597, startPoint y: 472, endPoint x: 586, endPoint y: 503, distance: 33.1
click at [586, 359] on img at bounding box center [600, 188] width 1274 height 830
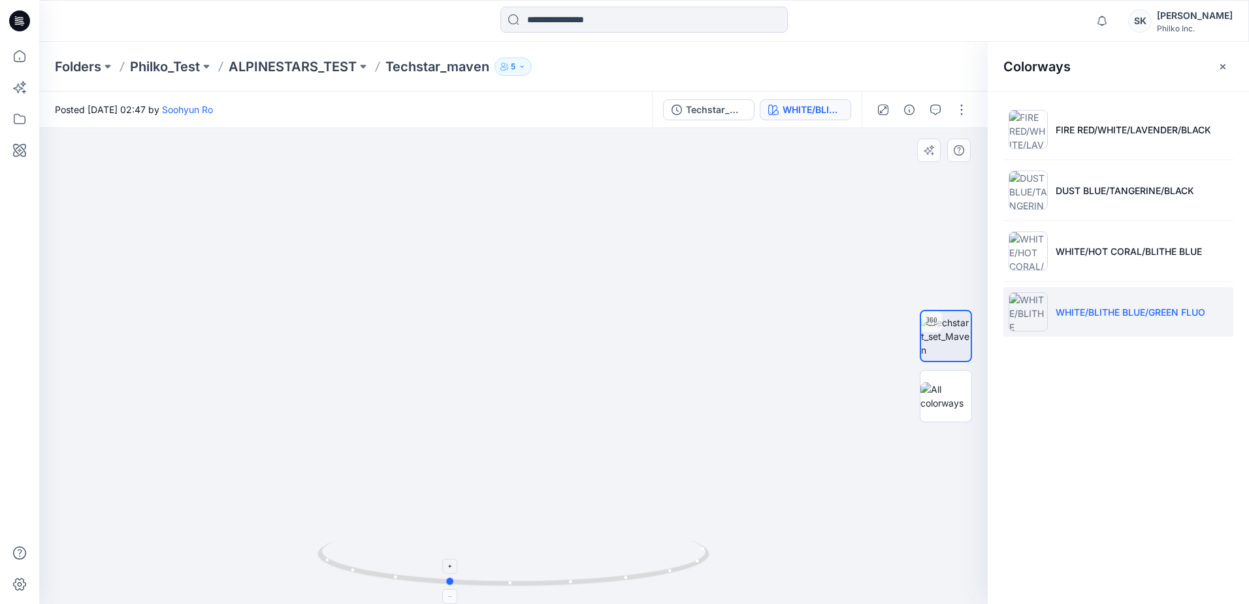
drag, startPoint x: 649, startPoint y: 571, endPoint x: 494, endPoint y: 585, distance: 156.2
click at [494, 359] on icon at bounding box center [515, 564] width 395 height 49
drag, startPoint x: 839, startPoint y: 465, endPoint x: 856, endPoint y: 460, distance: 17.8
click at [601, 359] on img at bounding box center [564, 217] width 1143 height 774
click at [601, 359] on img at bounding box center [565, 217] width 1143 height 773
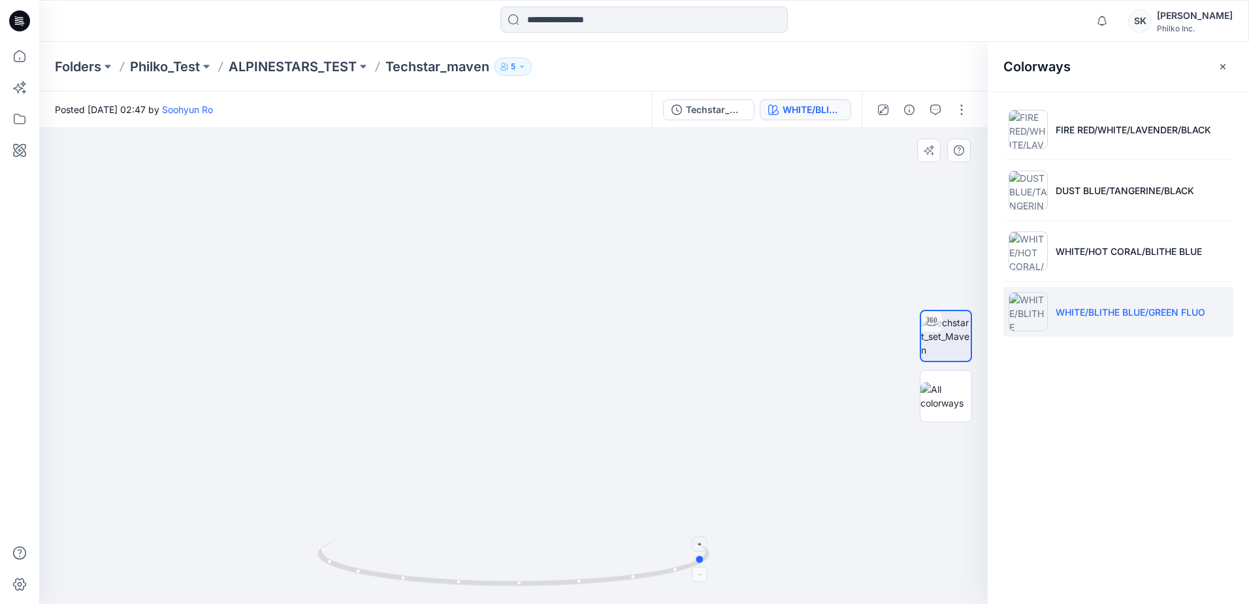
drag, startPoint x: 623, startPoint y: 580, endPoint x: 489, endPoint y: 582, distance: 133.3
click at [489, 359] on icon at bounding box center [515, 564] width 395 height 49
drag, startPoint x: 691, startPoint y: 536, endPoint x: 580, endPoint y: 596, distance: 126.3
click at [579, 359] on div at bounding box center [513, 366] width 949 height 476
drag, startPoint x: 595, startPoint y: 595, endPoint x: 367, endPoint y: 590, distance: 228.1
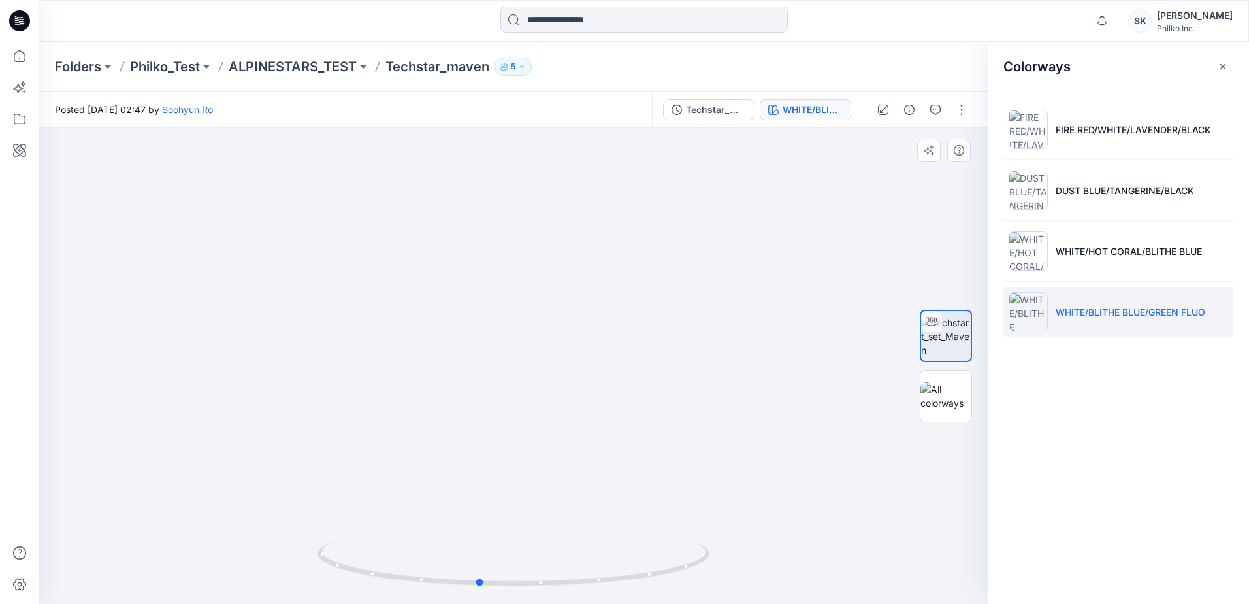
click at [367, 359] on img at bounding box center [514, 571] width 392 height 63
drag, startPoint x: 468, startPoint y: 492, endPoint x: 504, endPoint y: 319, distance: 177.0
click at [504, 319] on img at bounding box center [493, 153] width 1143 height 900
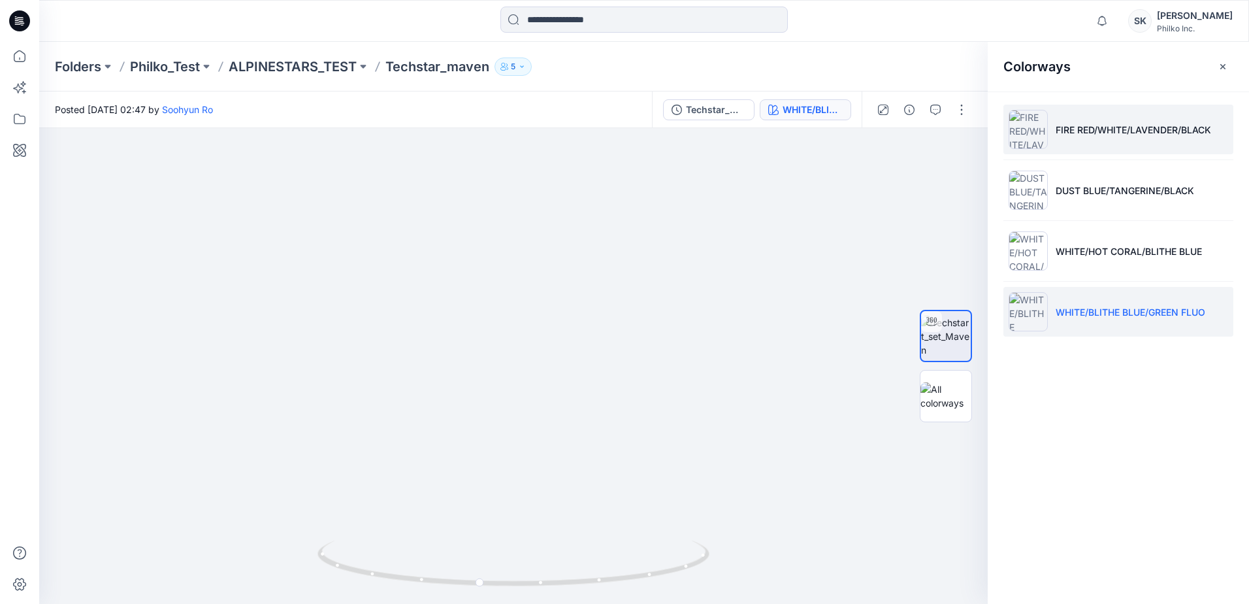
click at [601, 148] on li "FIRE RED/WHITE/LAVENDER/BLACK" at bounding box center [1119, 130] width 230 height 50
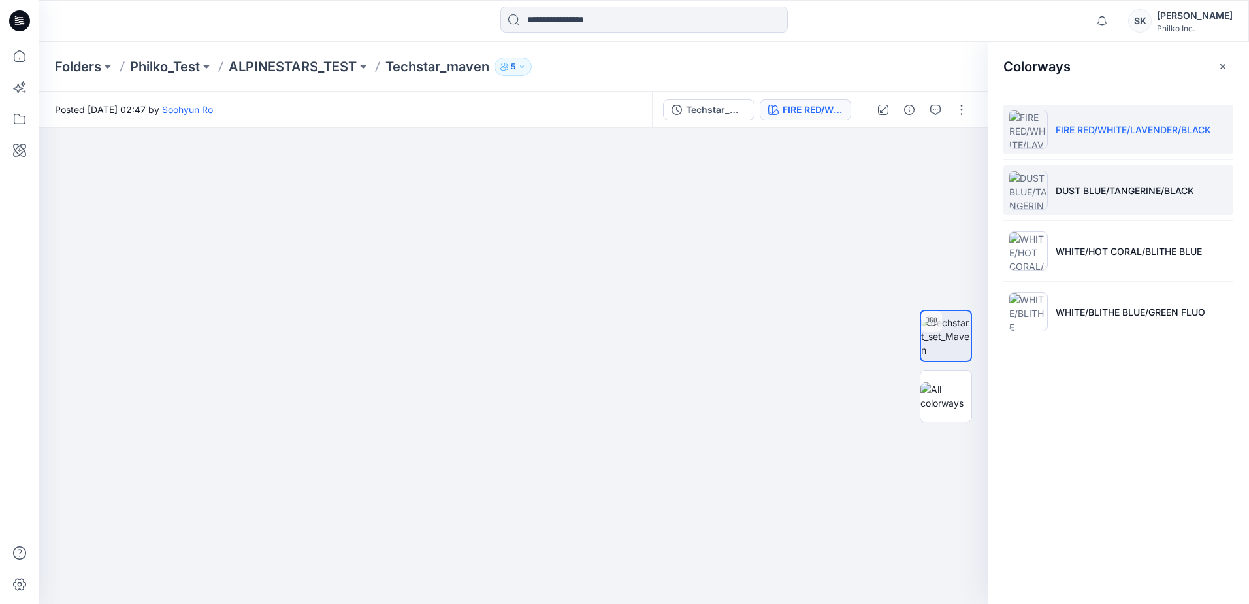
click at [601, 191] on p "DUST BLUE/TANGERINE/BLACK" at bounding box center [1125, 191] width 139 height 14
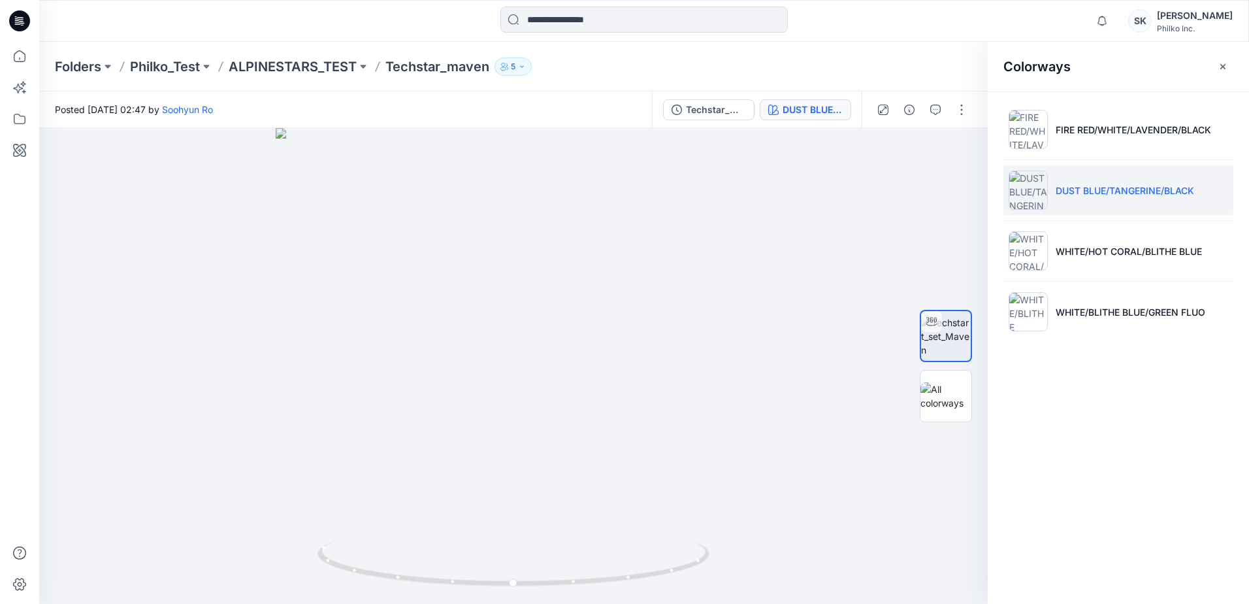
click at [601, 191] on p "DUST BLUE/TANGERINE/BLACK" at bounding box center [1125, 191] width 139 height 14
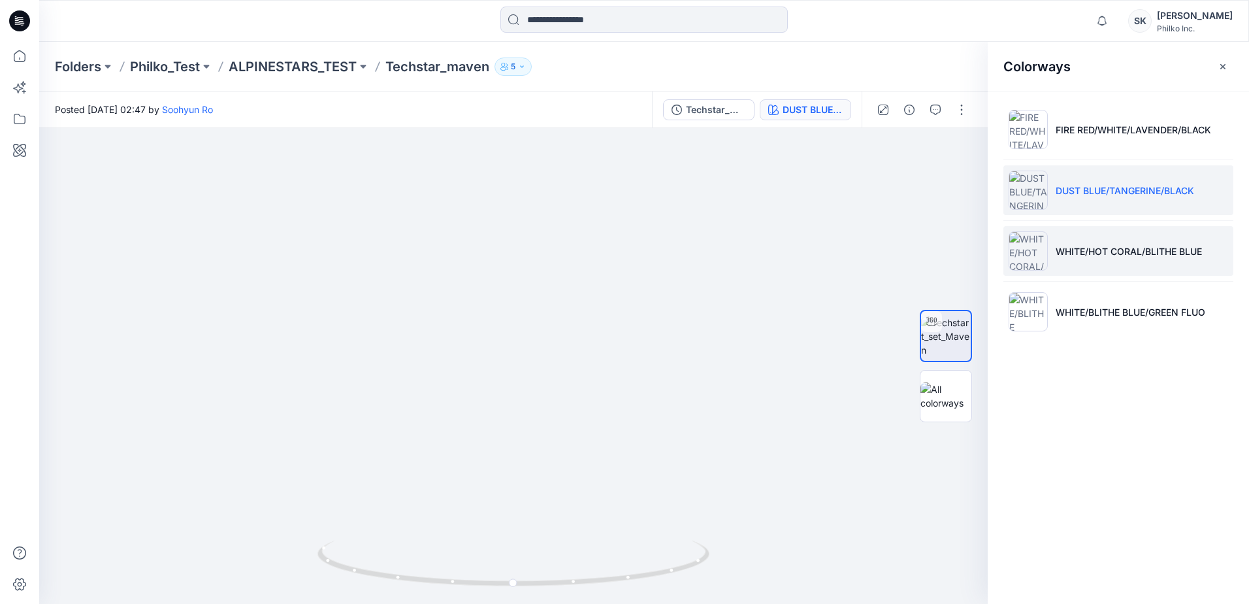
click at [601, 252] on p "WHITE/HOT CORAL/BLITHE BLUE" at bounding box center [1129, 251] width 146 height 14
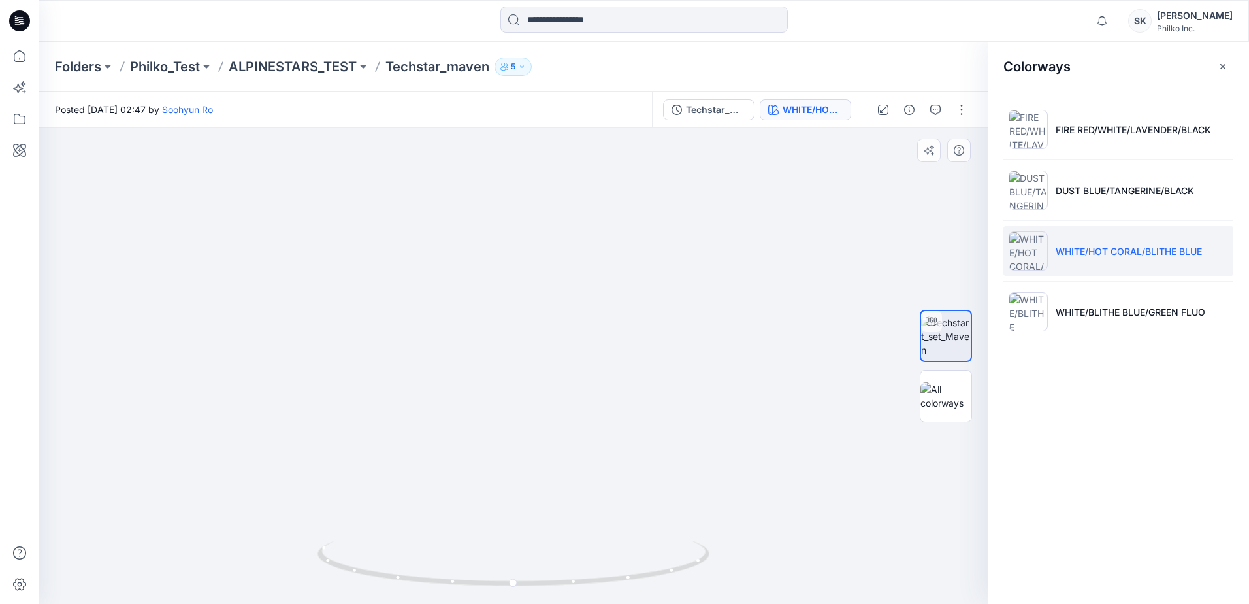
drag, startPoint x: 474, startPoint y: 521, endPoint x: 468, endPoint y: 378, distance: 143.2
click at [468, 359] on img at bounding box center [507, 95] width 1274 height 1018
click at [601, 314] on p "WHITE/BLITHE BLUE/GREEN FLUO" at bounding box center [1131, 312] width 150 height 14
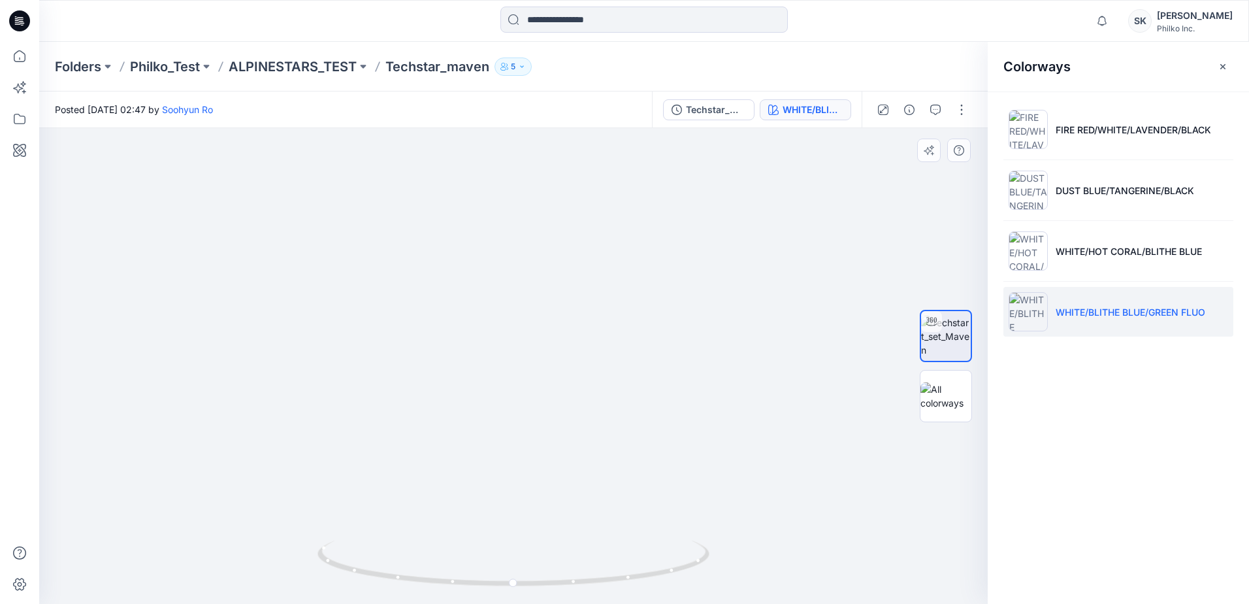
drag, startPoint x: 486, startPoint y: 534, endPoint x: 489, endPoint y: 397, distance: 137.9
click at [489, 359] on img at bounding box center [514, 105] width 1258 height 997
drag, startPoint x: 508, startPoint y: 586, endPoint x: 274, endPoint y: 576, distance: 234.1
click at [274, 359] on div at bounding box center [513, 366] width 949 height 476
drag, startPoint x: 326, startPoint y: 280, endPoint x: 304, endPoint y: 412, distance: 133.8
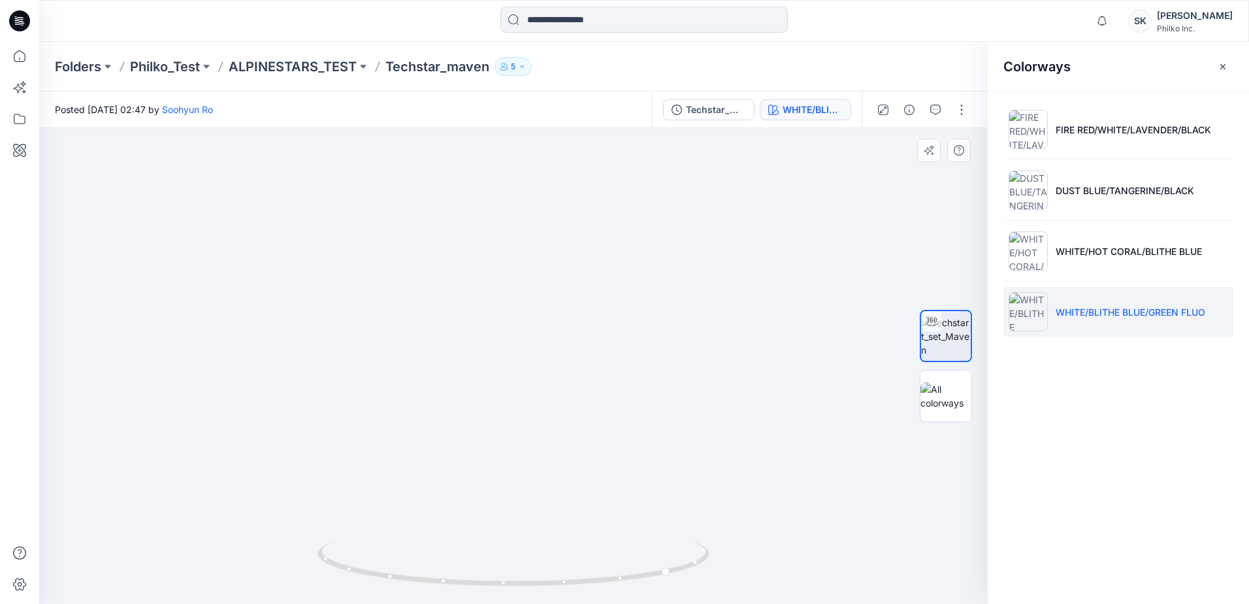
click at [304, 359] on img at bounding box center [493, 160] width 1274 height 887
drag, startPoint x: 1217, startPoint y: 313, endPoint x: 1056, endPoint y: 312, distance: 161.4
click at [601, 312] on li "WHITE/BLITHE BLUE/GREEN FLUO" at bounding box center [1119, 312] width 230 height 50
copy p "WHITE/BLITHE BLUE/GREEN FLUO"
drag, startPoint x: 603, startPoint y: 582, endPoint x: 770, endPoint y: 563, distance: 168.3
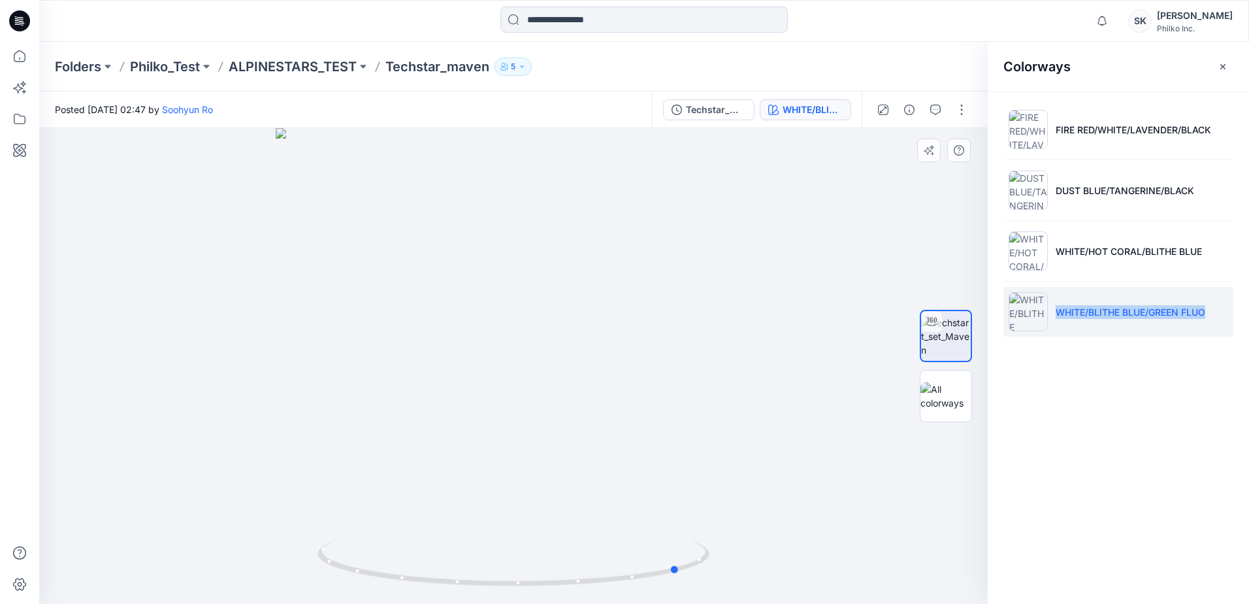
click at [601, 359] on div at bounding box center [513, 366] width 949 height 476
click at [601, 107] on div "Techstar_maven" at bounding box center [716, 110] width 60 height 14
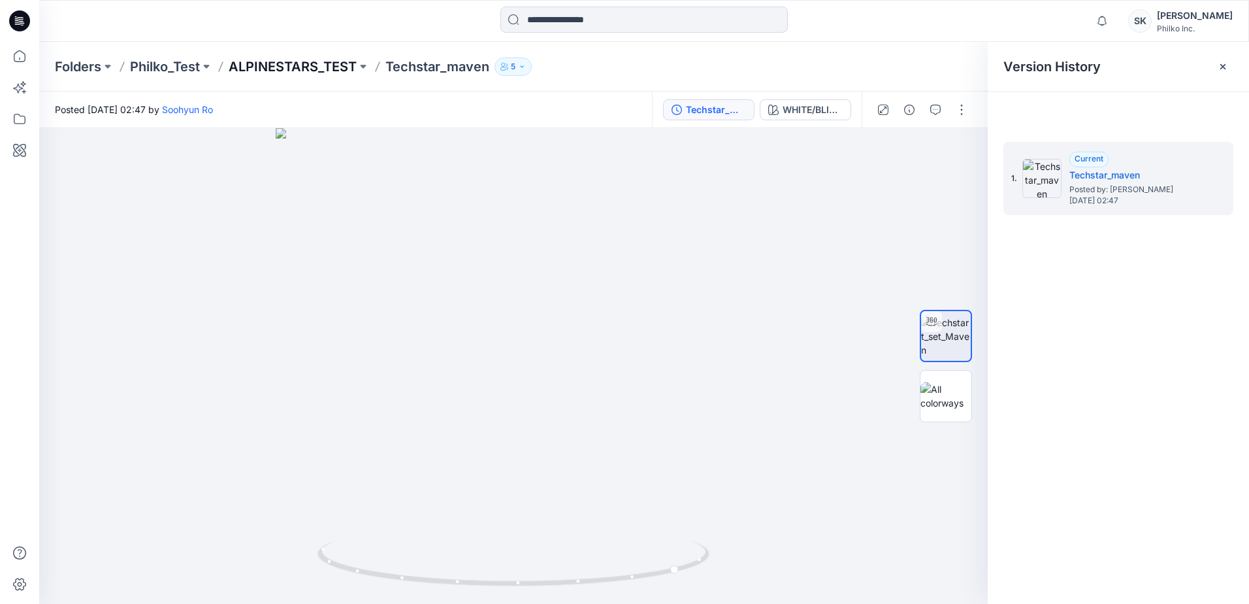
click at [314, 69] on p "ALPINESTARS_TEST" at bounding box center [293, 66] width 128 height 18
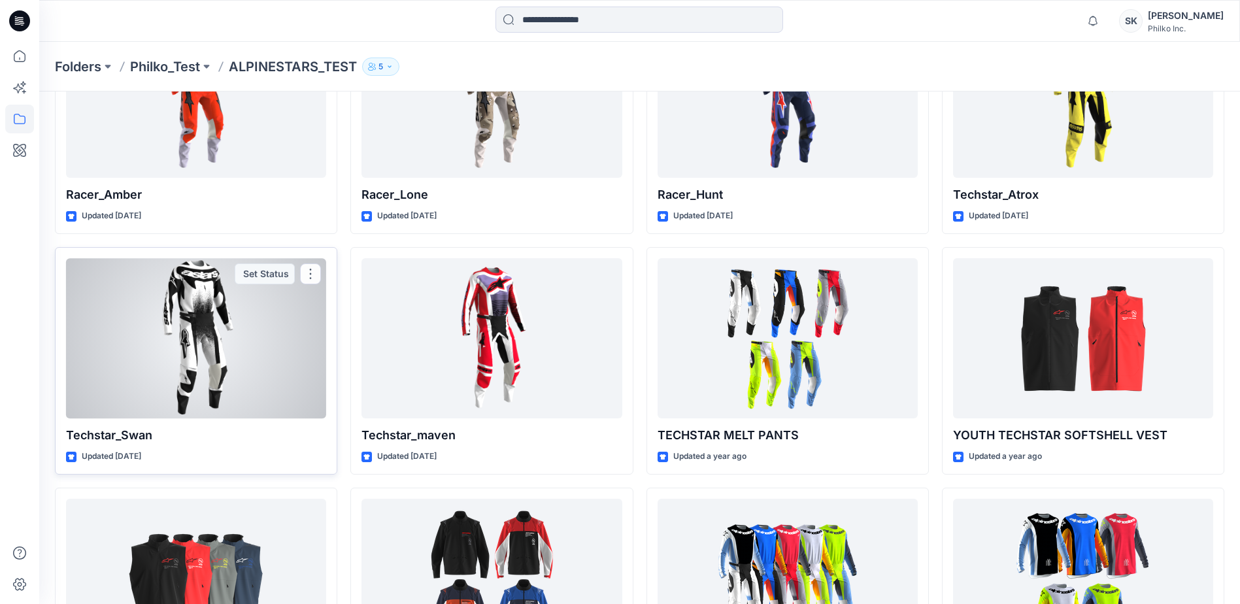
scroll to position [379, 0]
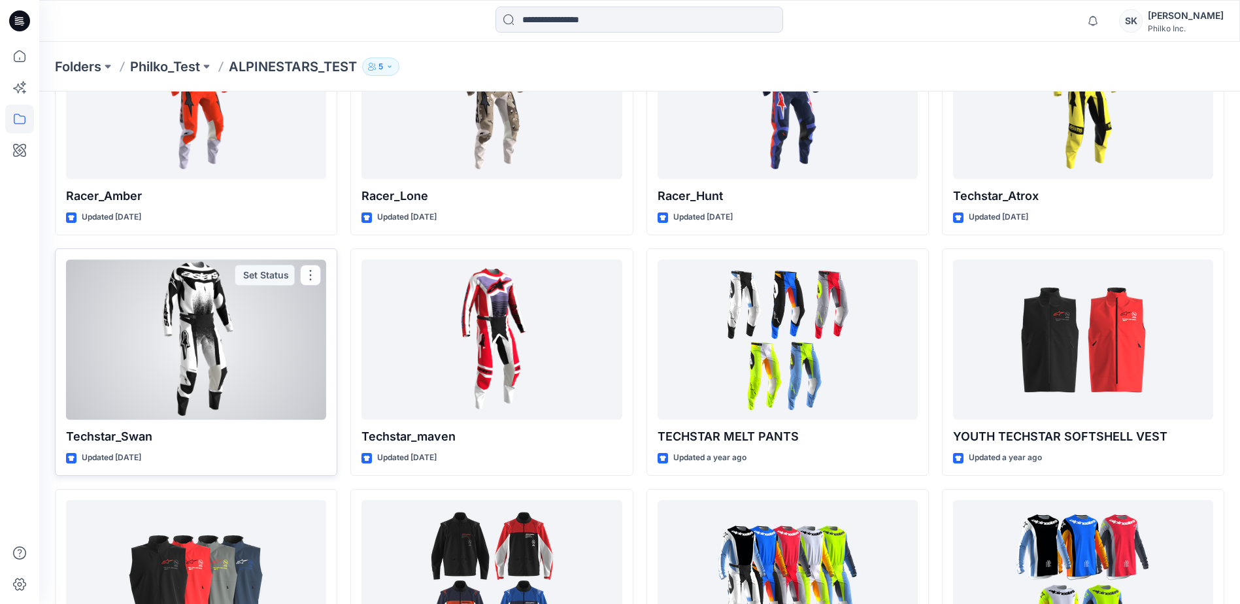
click at [180, 328] on div at bounding box center [196, 339] width 260 height 160
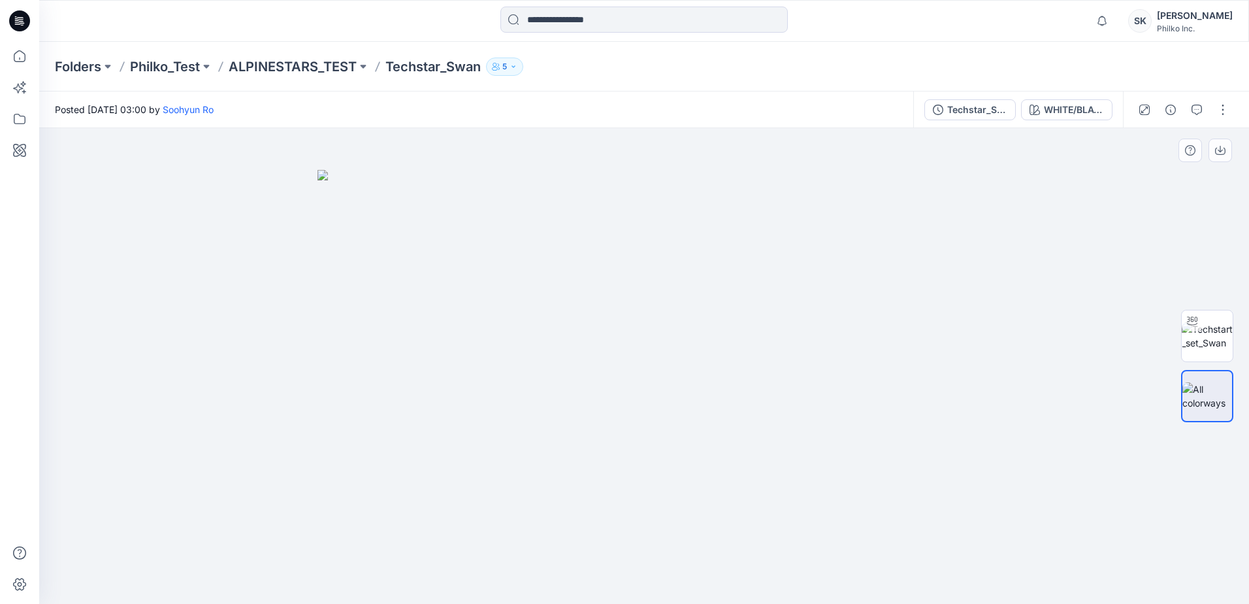
drag, startPoint x: 689, startPoint y: 303, endPoint x: 597, endPoint y: 303, distance: 92.8
click at [597, 303] on img at bounding box center [644, 387] width 653 height 434
click at [601, 345] on img at bounding box center [644, 387] width 653 height 434
click at [601, 356] on img at bounding box center [644, 387] width 653 height 434
click at [601, 333] on img at bounding box center [1207, 335] width 51 height 27
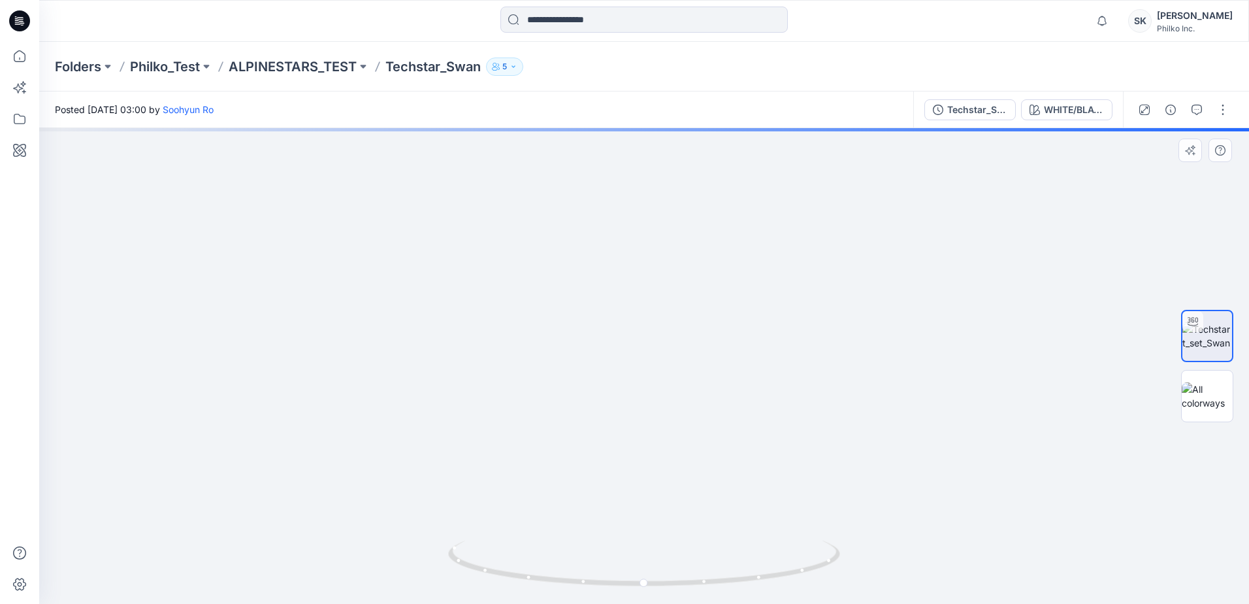
drag, startPoint x: 666, startPoint y: 200, endPoint x: 672, endPoint y: 439, distance: 239.2
click at [601, 359] on img at bounding box center [644, 256] width 1128 height 693
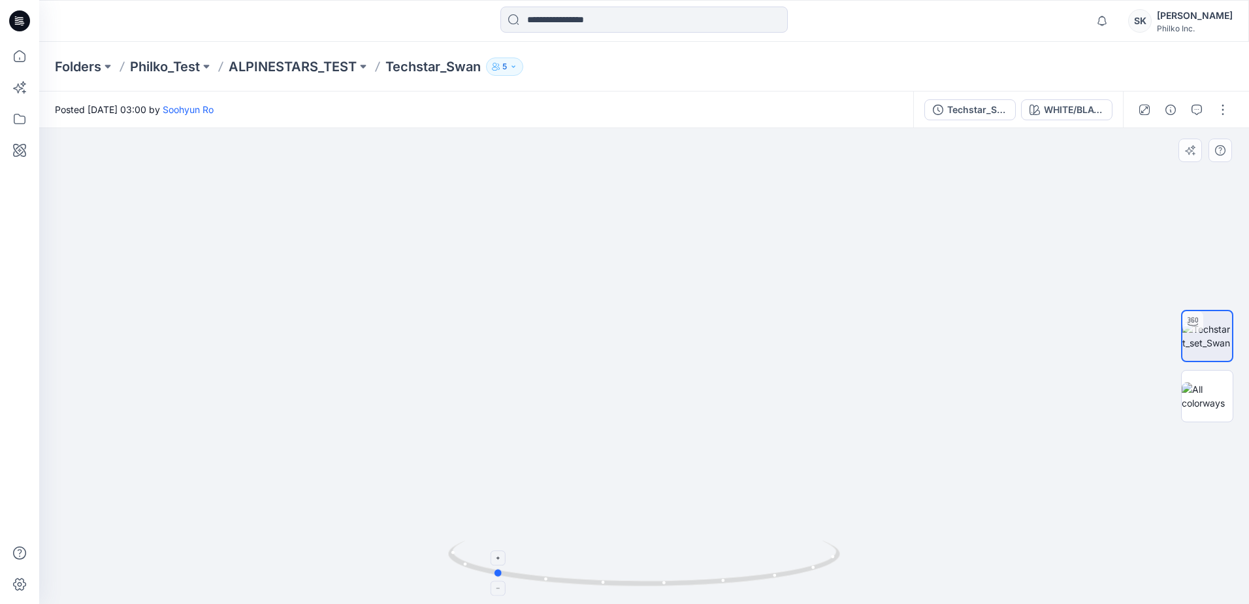
drag, startPoint x: 618, startPoint y: 591, endPoint x: 467, endPoint y: 579, distance: 151.4
click at [467, 359] on div at bounding box center [644, 570] width 392 height 65
drag, startPoint x: 527, startPoint y: 576, endPoint x: 459, endPoint y: 606, distance: 73.4
click at [459, 359] on html "Notifications [PERSON_NAME] all as read View all notifications SK [PERSON_NAME]…" at bounding box center [624, 302] width 1249 height 604
drag, startPoint x: 659, startPoint y: 291, endPoint x: 661, endPoint y: 353, distance: 61.4
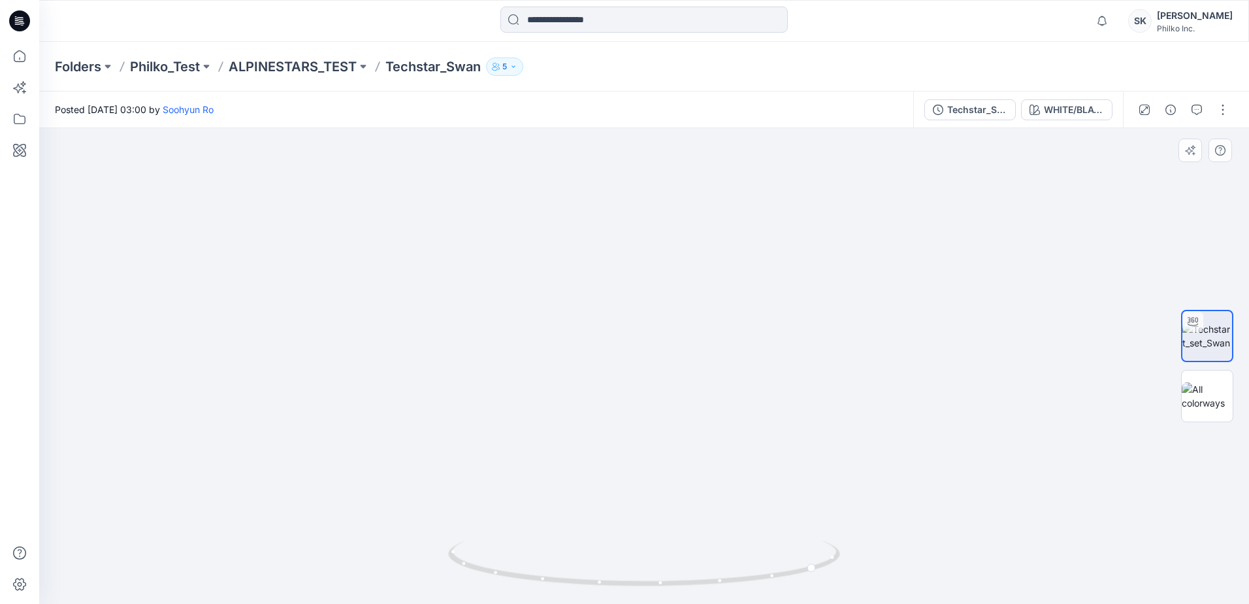
click at [601, 353] on img at bounding box center [644, 351] width 1128 height 506
drag, startPoint x: 729, startPoint y: 585, endPoint x: 503, endPoint y: 600, distance: 225.9
click at [503, 359] on div at bounding box center [644, 570] width 392 height 65
drag, startPoint x: 655, startPoint y: 507, endPoint x: 636, endPoint y: 275, distance: 232.7
click at [601, 275] on img at bounding box center [644, 314] width 818 height 580
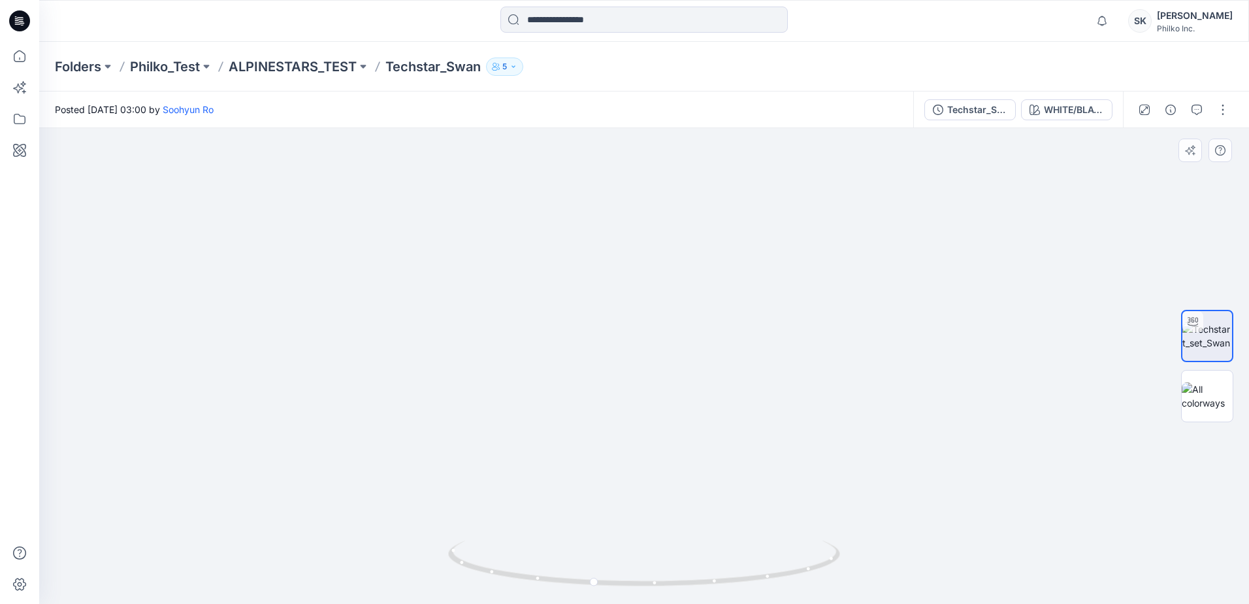
drag, startPoint x: 683, startPoint y: 344, endPoint x: 645, endPoint y: 526, distance: 185.7
click at [601, 359] on img at bounding box center [612, 162] width 1274 height 884
drag, startPoint x: 763, startPoint y: 333, endPoint x: 743, endPoint y: 255, distance: 81.0
click at [601, 255] on img at bounding box center [612, 134] width 1274 height 940
click at [601, 277] on img at bounding box center [612, 134] width 1274 height 940
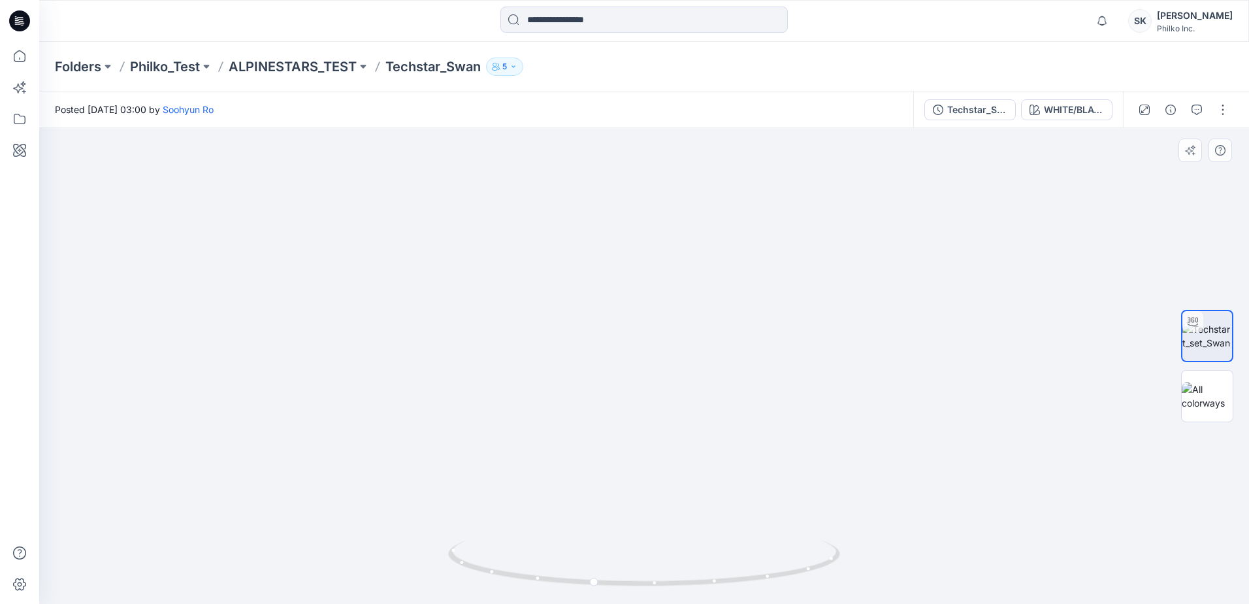
drag, startPoint x: 578, startPoint y: 317, endPoint x: 576, endPoint y: 339, distance: 22.3
click at [576, 339] on img at bounding box center [644, 163] width 1209 height 879
drag, startPoint x: 555, startPoint y: 411, endPoint x: 566, endPoint y: 276, distance: 135.0
click at [566, 276] on img at bounding box center [644, 97] width 1209 height 1014
drag, startPoint x: 589, startPoint y: 427, endPoint x: 585, endPoint y: 383, distance: 44.6
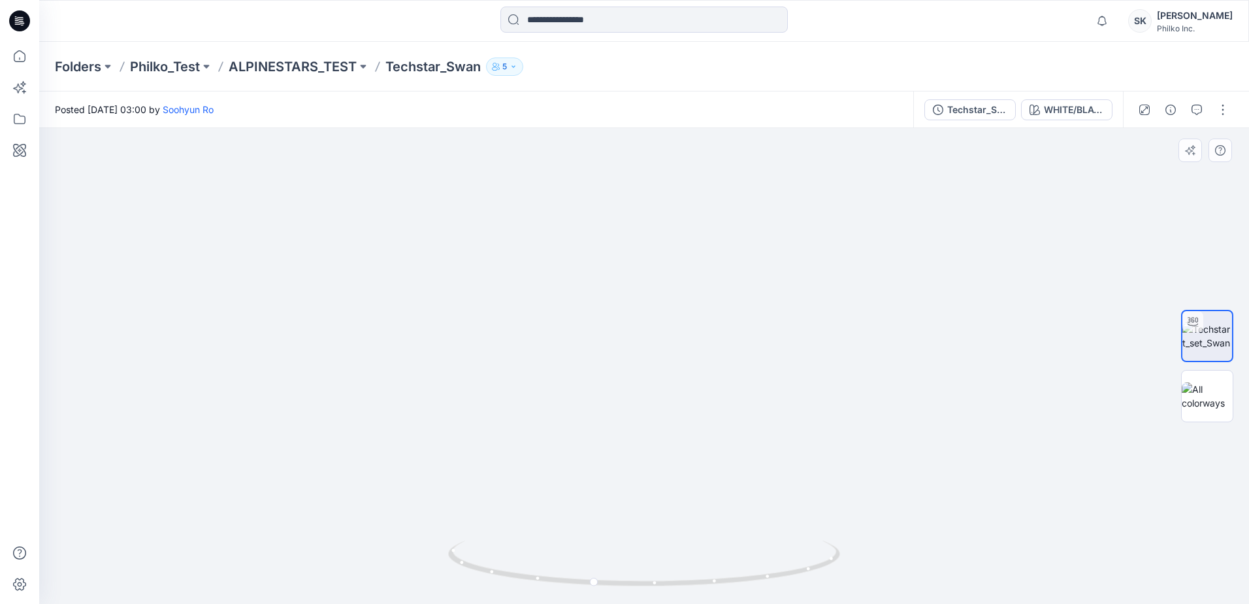
click at [585, 359] on img at bounding box center [644, 74] width 1209 height 1059
drag, startPoint x: 590, startPoint y: 273, endPoint x: 587, endPoint y: 299, distance: 25.7
click at [587, 299] on img at bounding box center [644, 161] width 1013 height 886
click at [601, 115] on div "WHITE/BLACK" at bounding box center [1074, 110] width 60 height 14
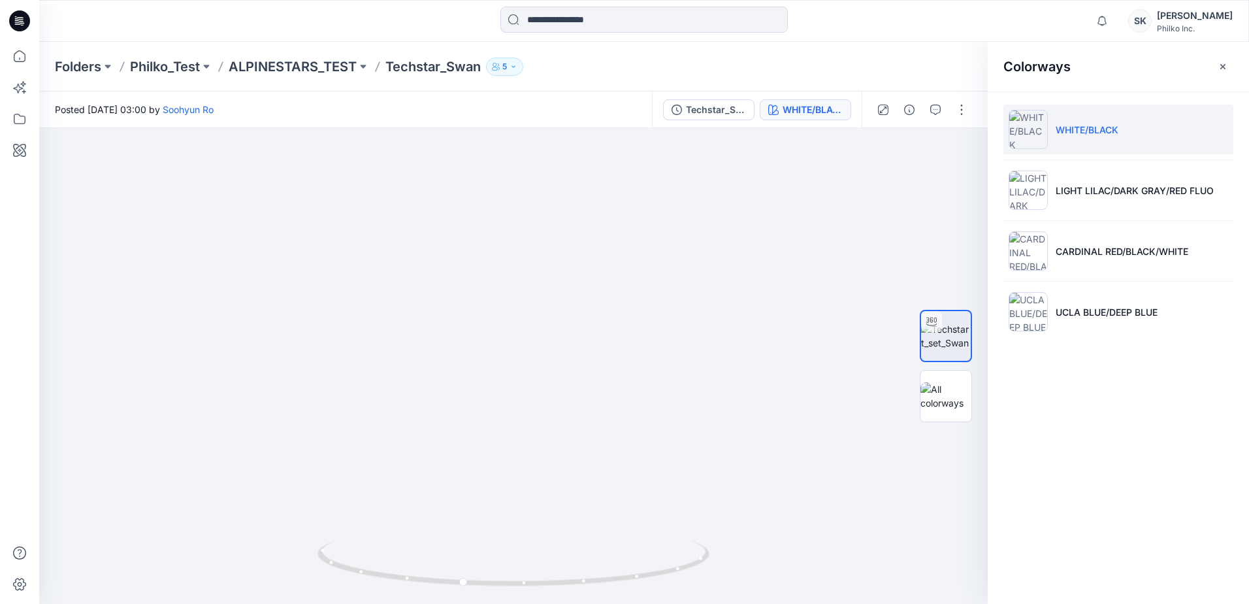
click at [601, 133] on p "WHITE/BLACK" at bounding box center [1087, 130] width 63 height 14
click at [601, 133] on li "WHITE/BLACK" at bounding box center [1119, 130] width 230 height 50
drag, startPoint x: 1121, startPoint y: 131, endPoint x: 1057, endPoint y: 131, distance: 64.0
click at [601, 131] on li "WHITE/BLACK" at bounding box center [1119, 130] width 230 height 50
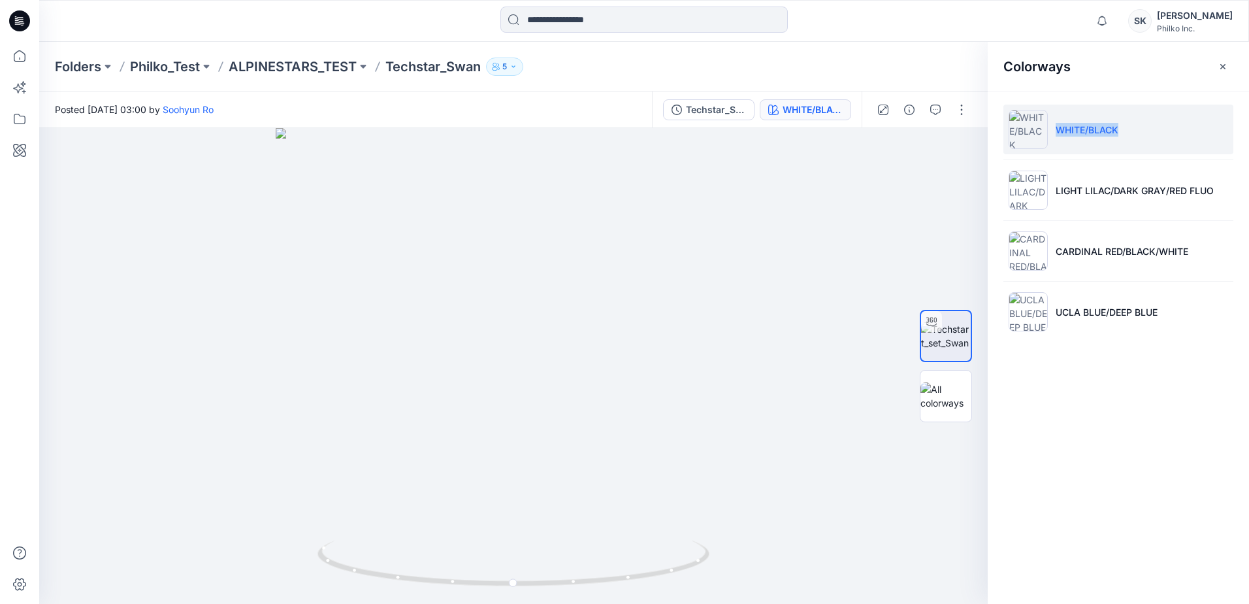
copy p "WHITE/BLACK"
drag, startPoint x: 514, startPoint y: 468, endPoint x: 454, endPoint y: 458, distance: 61.0
click at [454, 359] on img at bounding box center [511, 203] width 1128 height 801
drag, startPoint x: 608, startPoint y: 576, endPoint x: 553, endPoint y: 583, distance: 56.0
click at [553, 359] on icon at bounding box center [515, 564] width 395 height 49
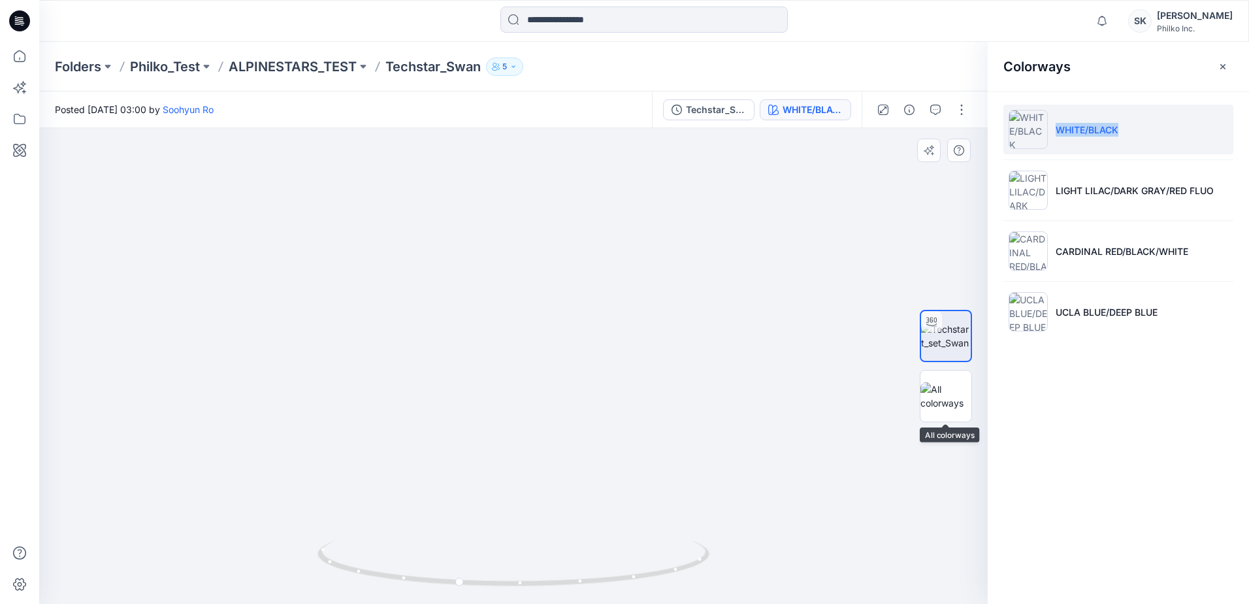
click at [456, 359] on img at bounding box center [454, 198] width 1128 height 812
drag, startPoint x: 457, startPoint y: 233, endPoint x: 472, endPoint y: 344, distance: 112.1
click at [472, 344] on img at bounding box center [419, 215] width 1274 height 777
drag, startPoint x: 448, startPoint y: 460, endPoint x: 431, endPoint y: 327, distance: 134.4
click at [431, 327] on img at bounding box center [402, 149] width 1274 height 910
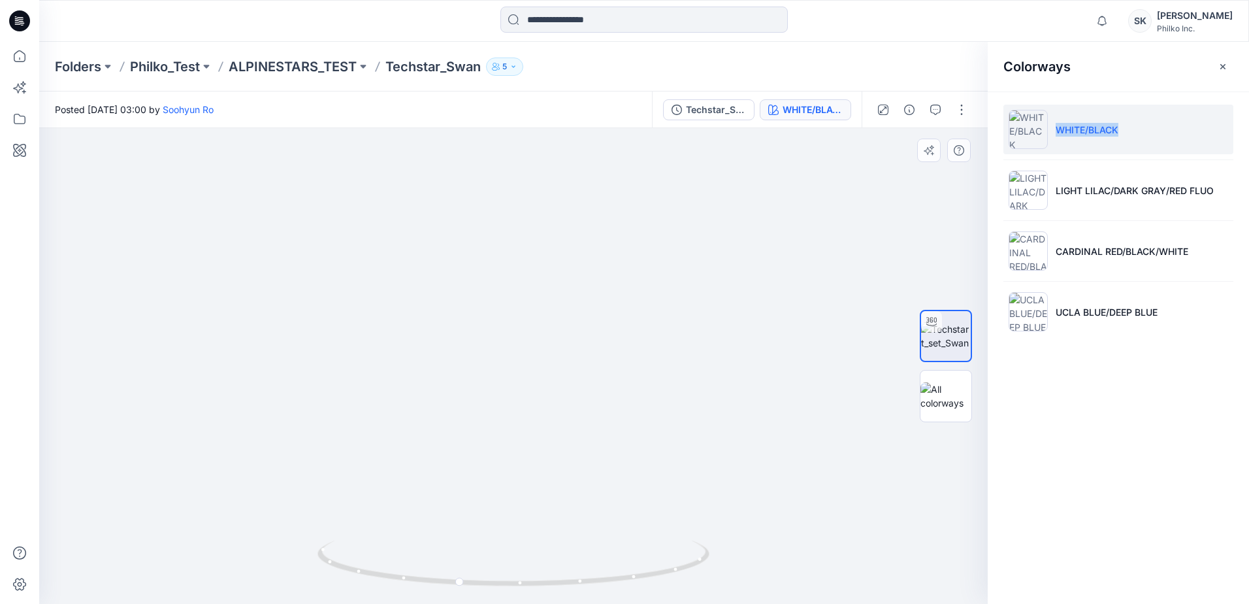
drag, startPoint x: 481, startPoint y: 489, endPoint x: 424, endPoint y: 420, distance: 89.6
click at [424, 359] on img at bounding box center [448, 167] width 1079 height 874
drag, startPoint x: 544, startPoint y: 540, endPoint x: 461, endPoint y: 372, distance: 187.6
click at [461, 359] on div at bounding box center [513, 366] width 949 height 476
drag, startPoint x: 474, startPoint y: 512, endPoint x: 559, endPoint y: 523, distance: 86.3
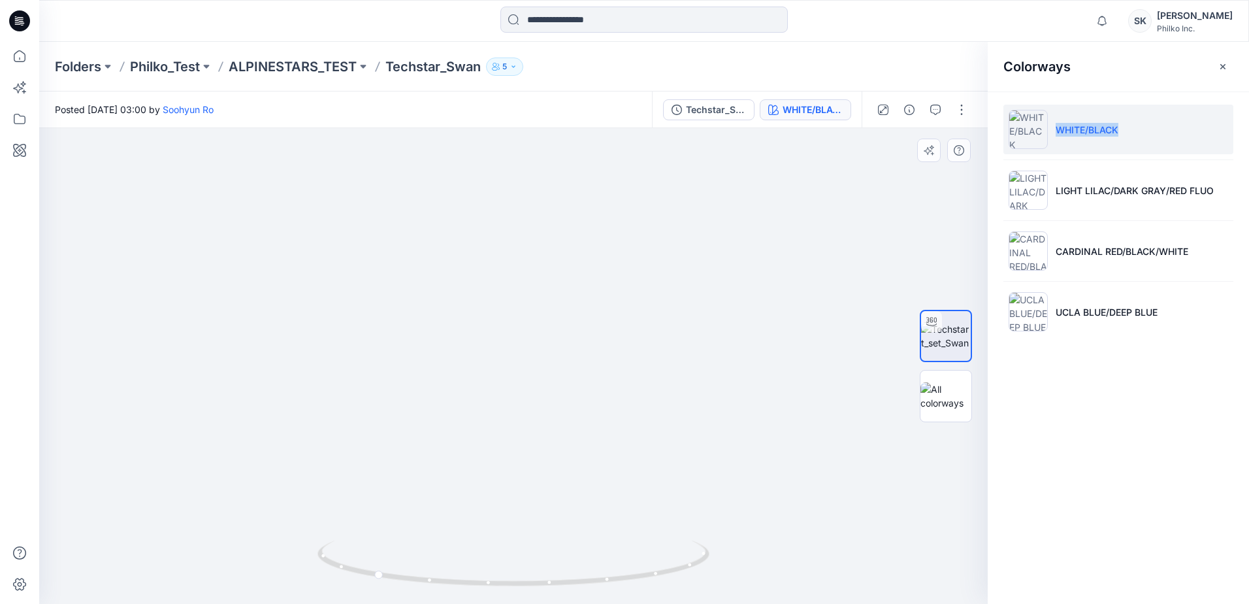
click at [559, 359] on img at bounding box center [513, 216] width 948 height 776
drag, startPoint x: 556, startPoint y: 565, endPoint x: 259, endPoint y: 579, distance: 297.6
click at [259, 359] on div at bounding box center [513, 366] width 949 height 476
drag, startPoint x: 544, startPoint y: 506, endPoint x: 538, endPoint y: 382, distance: 124.3
click at [538, 359] on img at bounding box center [513, 150] width 948 height 907
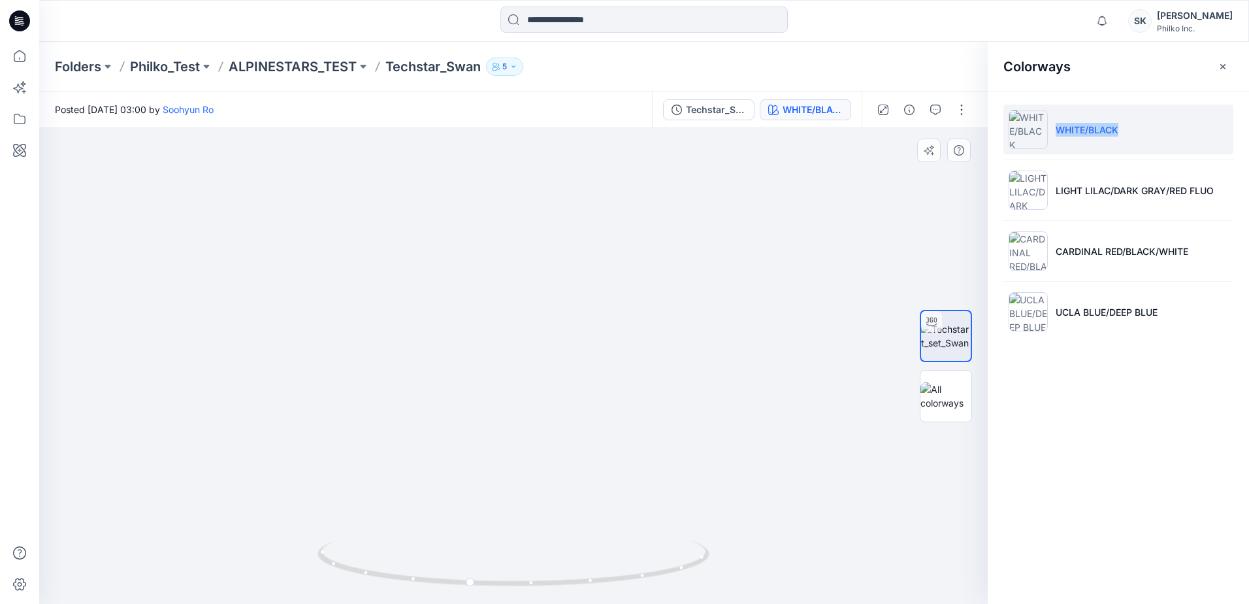
click at [601, 331] on img at bounding box center [514, 2] width 1274 height 1205
drag, startPoint x: 615, startPoint y: 359, endPoint x: 595, endPoint y: 337, distance: 29.1
click at [601, 335] on img at bounding box center [514, 2] width 1274 height 1206
drag, startPoint x: 398, startPoint y: 331, endPoint x: 397, endPoint y: 397, distance: 66.0
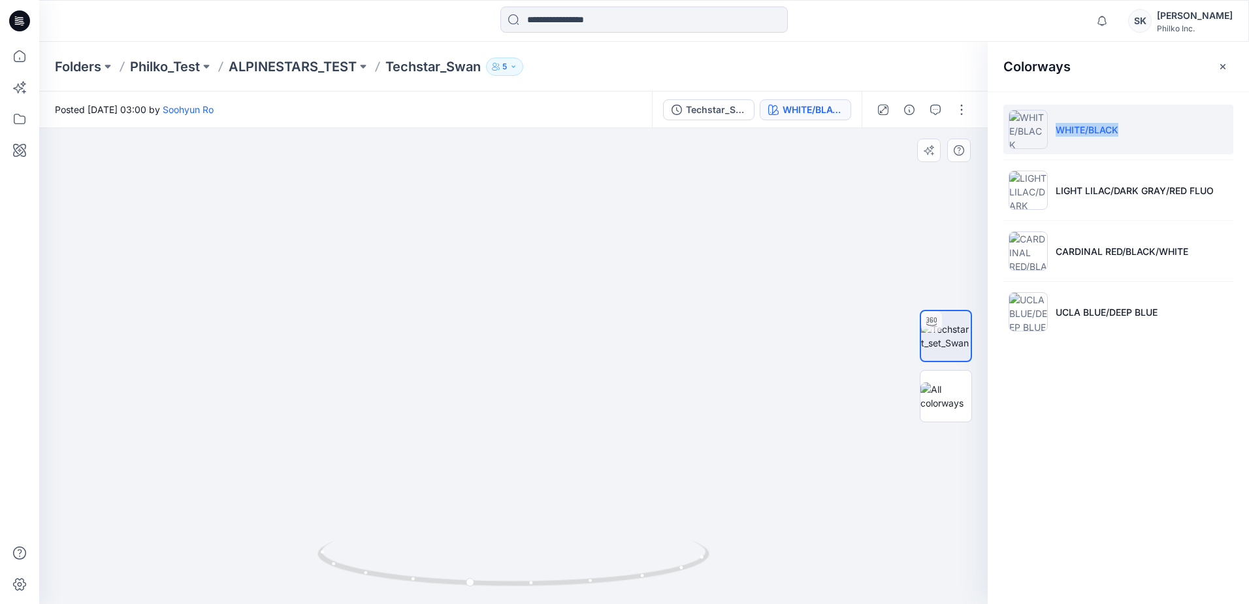
click at [397, 359] on img at bounding box center [510, 42] width 1274 height 1126
drag, startPoint x: 423, startPoint y: 310, endPoint x: 435, endPoint y: 409, distance: 99.4
click at [435, 359] on img at bounding box center [523, 91] width 1274 height 1026
drag, startPoint x: 425, startPoint y: 252, endPoint x: 425, endPoint y: 344, distance: 91.5
click at [425, 344] on img at bounding box center [523, 136] width 1274 height 935
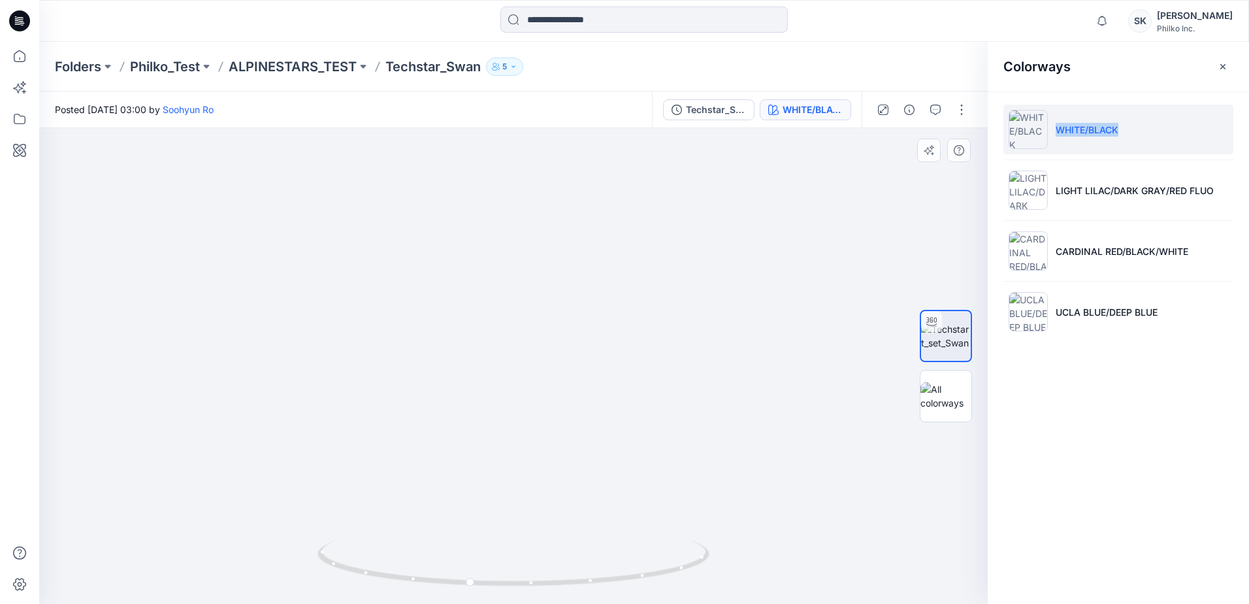
click at [448, 353] on img at bounding box center [523, 136] width 1274 height 935
drag, startPoint x: 476, startPoint y: 261, endPoint x: 483, endPoint y: 337, distance: 76.1
click at [483, 337] on img at bounding box center [530, 174] width 1274 height 859
drag, startPoint x: 589, startPoint y: 582, endPoint x: 446, endPoint y: 581, distance: 142.4
click at [446, 359] on icon at bounding box center [515, 564] width 395 height 49
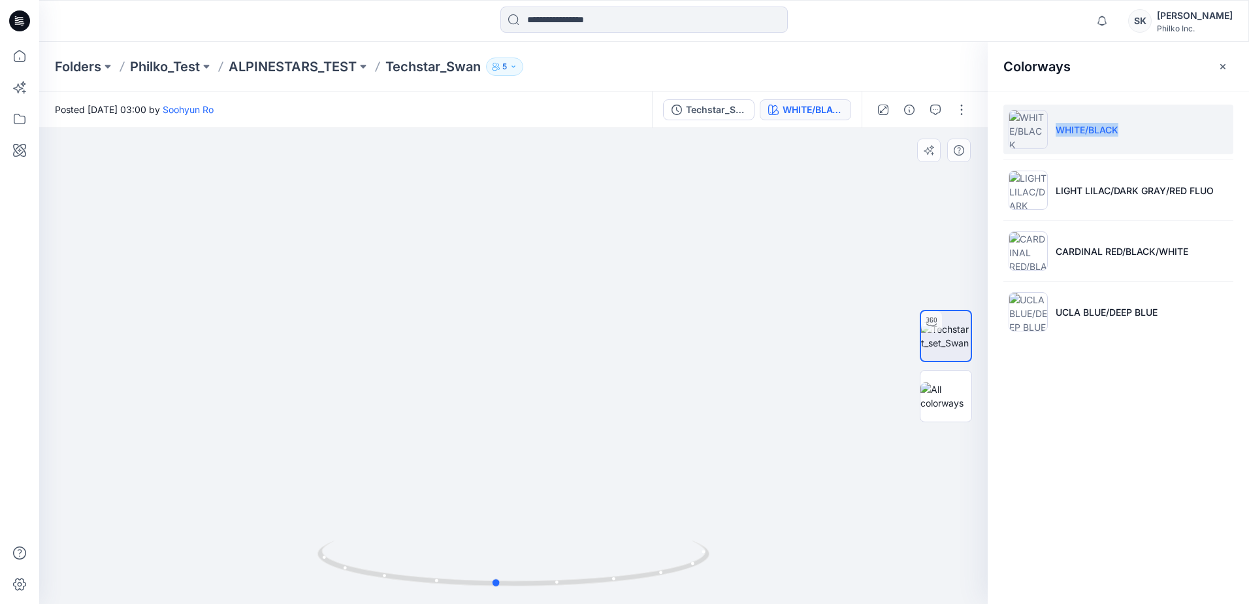
drag, startPoint x: 514, startPoint y: 581, endPoint x: 291, endPoint y: 600, distance: 224.3
click at [291, 359] on div at bounding box center [513, 366] width 949 height 476
drag, startPoint x: 556, startPoint y: 393, endPoint x: 557, endPoint y: 445, distance: 52.3
click at [556, 359] on img at bounding box center [530, 174] width 1274 height 859
drag, startPoint x: 557, startPoint y: 492, endPoint x: 522, endPoint y: 208, distance: 286.4
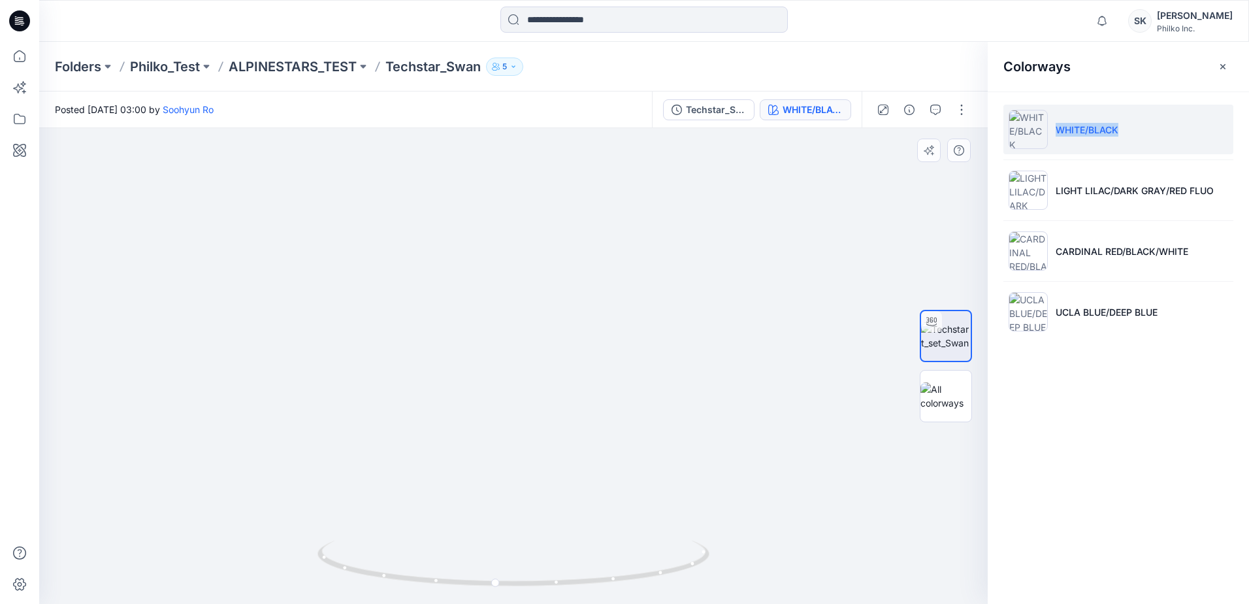
click at [522, 208] on img at bounding box center [502, 121] width 1274 height 968
click at [546, 359] on img at bounding box center [495, 32] width 1274 height 1143
click at [574, 359] on img at bounding box center [514, 571] width 392 height 63
drag, startPoint x: 574, startPoint y: 598, endPoint x: 783, endPoint y: 560, distance: 213.1
click at [601, 359] on div at bounding box center [513, 366] width 949 height 476
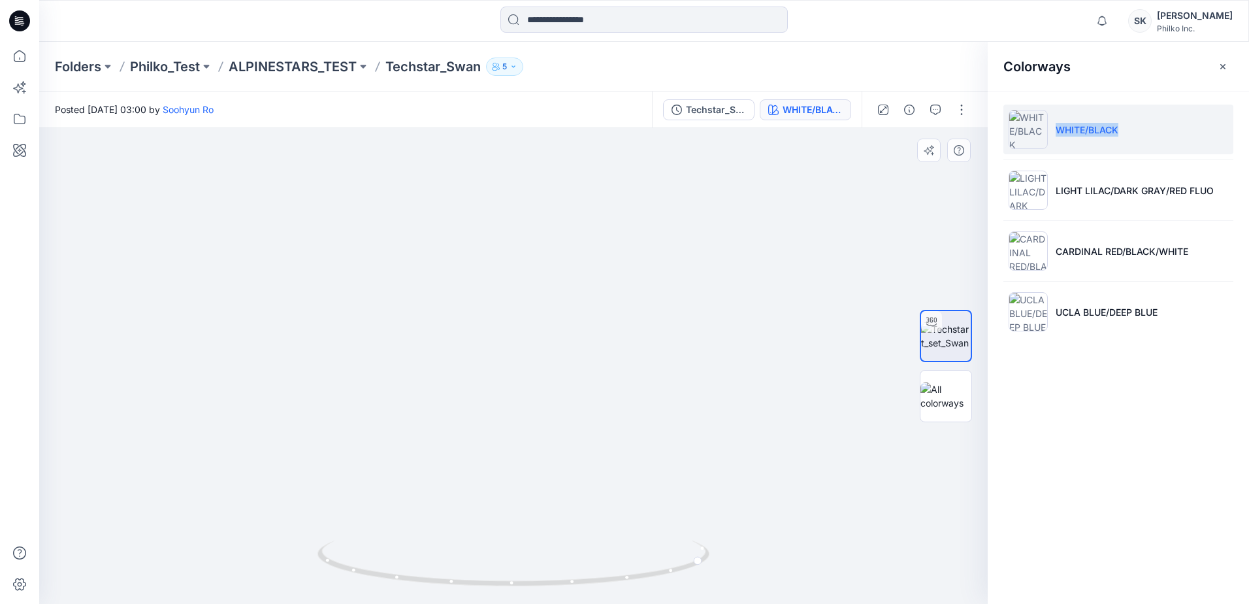
drag, startPoint x: 783, startPoint y: 560, endPoint x: 683, endPoint y: 446, distance: 151.4
click at [601, 359] on img at bounding box center [525, 98] width 1274 height 1011
drag, startPoint x: 651, startPoint y: 385, endPoint x: 664, endPoint y: 435, distance: 51.2
click at [601, 359] on img at bounding box center [537, 124] width 1274 height 962
drag, startPoint x: 259, startPoint y: 227, endPoint x: 252, endPoint y: 304, distance: 78.0
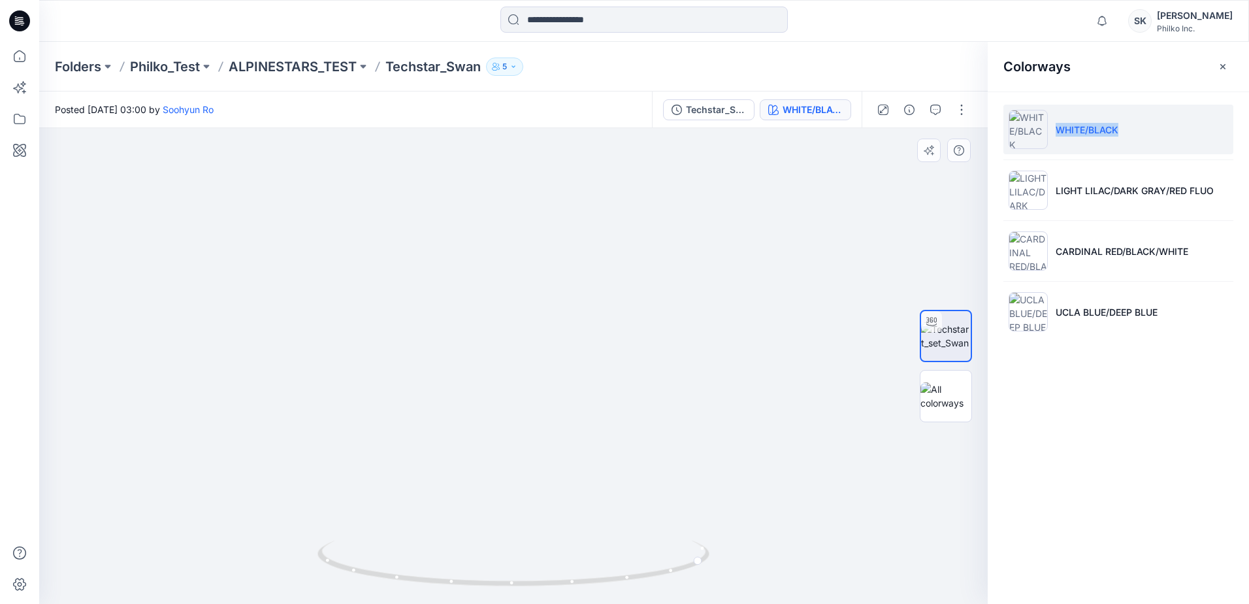
click at [252, 304] on img at bounding box center [530, 162] width 1274 height 884
click at [601, 210] on li "LIGHT LILAC/DARK GRAY/RED FLUO" at bounding box center [1119, 190] width 230 height 50
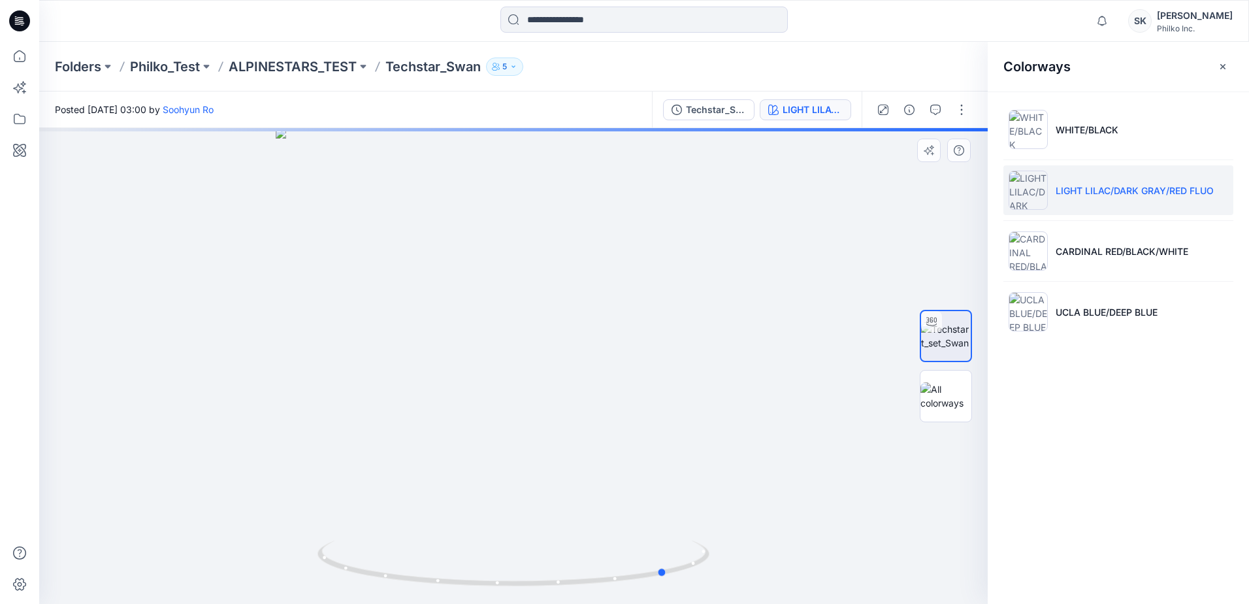
drag, startPoint x: 572, startPoint y: 585, endPoint x: 723, endPoint y: 572, distance: 151.6
click at [601, 359] on div at bounding box center [513, 366] width 949 height 476
drag, startPoint x: 558, startPoint y: 258, endPoint x: 538, endPoint y: 303, distance: 48.8
click at [540, 304] on img at bounding box center [515, 195] width 1274 height 815
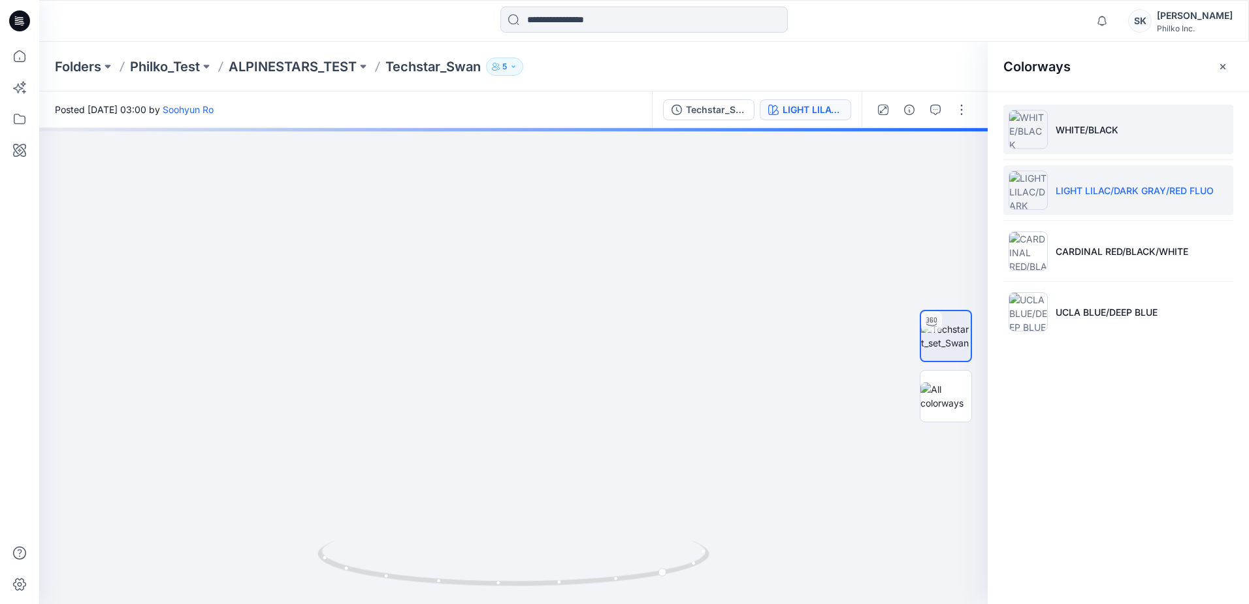
click at [601, 149] on li "WHITE/BLACK" at bounding box center [1119, 130] width 230 height 50
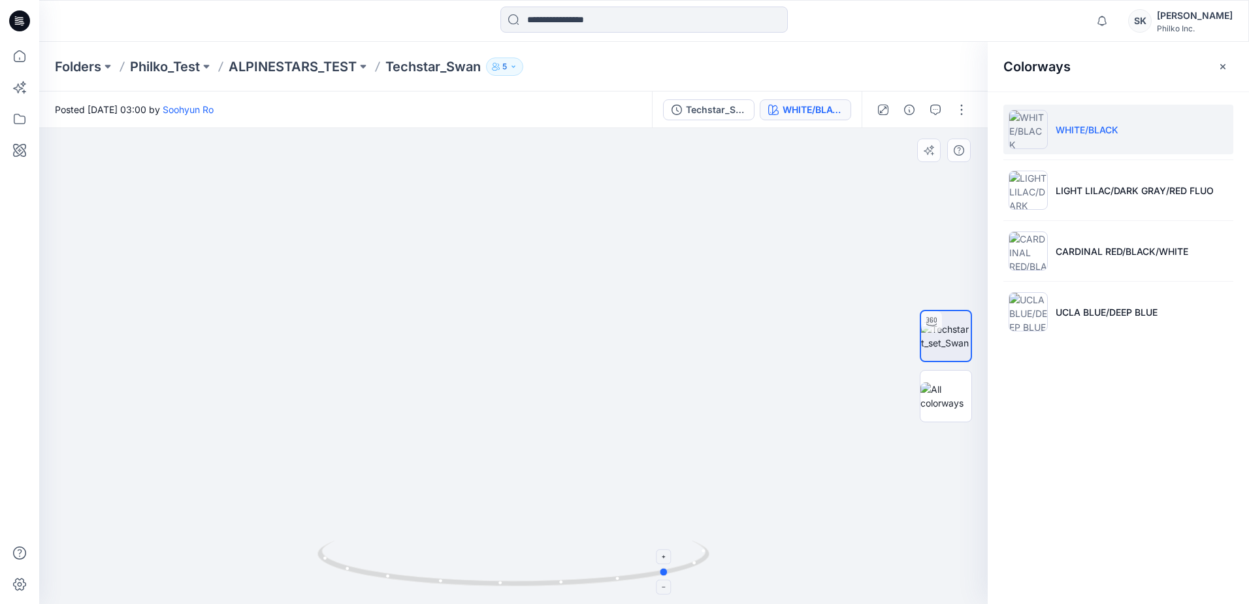
drag, startPoint x: 563, startPoint y: 595, endPoint x: 328, endPoint y: 583, distance: 234.9
click at [328, 359] on div at bounding box center [514, 570] width 392 height 65
click at [442, 359] on img at bounding box center [514, 166] width 1274 height 875
click at [491, 359] on icon at bounding box center [515, 564] width 395 height 49
drag, startPoint x: 483, startPoint y: 553, endPoint x: 465, endPoint y: 358, distance: 195.5
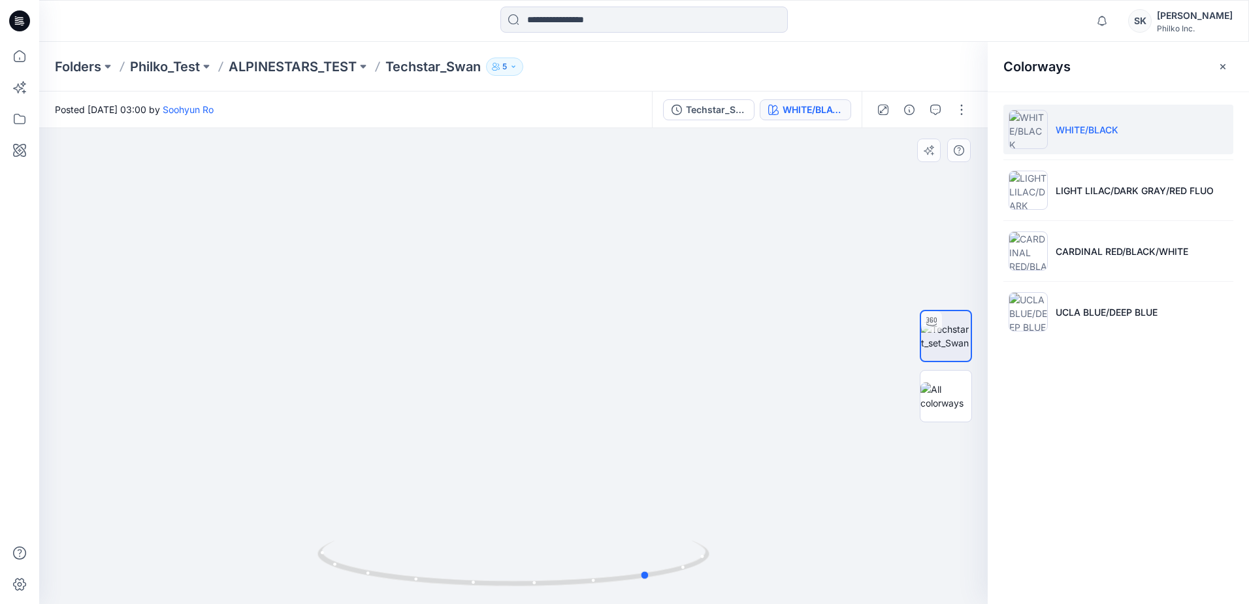
click at [465, 358] on div at bounding box center [513, 366] width 949 height 476
click at [559, 359] on icon at bounding box center [515, 564] width 395 height 49
drag, startPoint x: 557, startPoint y: 580, endPoint x: 596, endPoint y: 593, distance: 41.1
click at [596, 359] on div at bounding box center [514, 570] width 392 height 65
drag, startPoint x: 555, startPoint y: 490, endPoint x: 531, endPoint y: 308, distance: 184.0
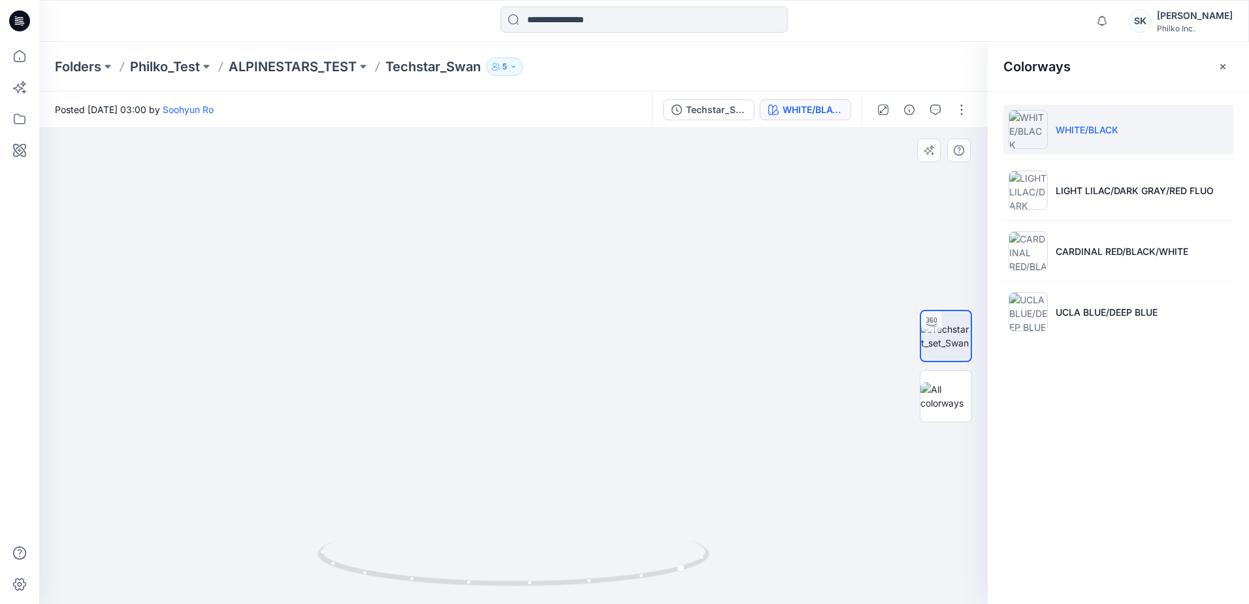
click at [531, 308] on img at bounding box center [514, 216] width 818 height 774
drag, startPoint x: 578, startPoint y: 195, endPoint x: 522, endPoint y: 521, distance: 330.1
click at [522, 359] on img at bounding box center [504, 122] width 1143 height 964
click at [567, 359] on img at bounding box center [421, 160] width 1274 height 885
click at [601, 188] on p "LIGHT LILAC/DARK GRAY/RED FLUO" at bounding box center [1135, 191] width 158 height 14
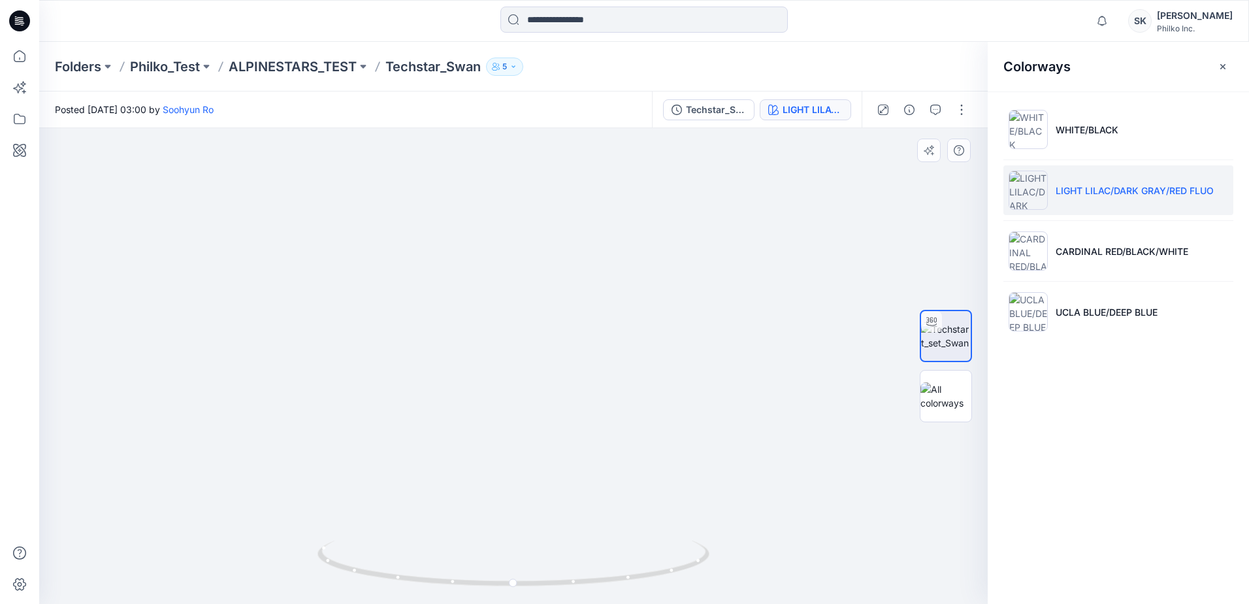
drag, startPoint x: 514, startPoint y: 242, endPoint x: 507, endPoint y: 523, distance: 281.0
click at [507, 359] on img at bounding box center [507, 311] width 1258 height 586
drag, startPoint x: 565, startPoint y: 316, endPoint x: 560, endPoint y: 349, distance: 33.6
click at [560, 349] on img at bounding box center [506, 313] width 1258 height 582
click at [446, 297] on img at bounding box center [502, 329] width 1274 height 550
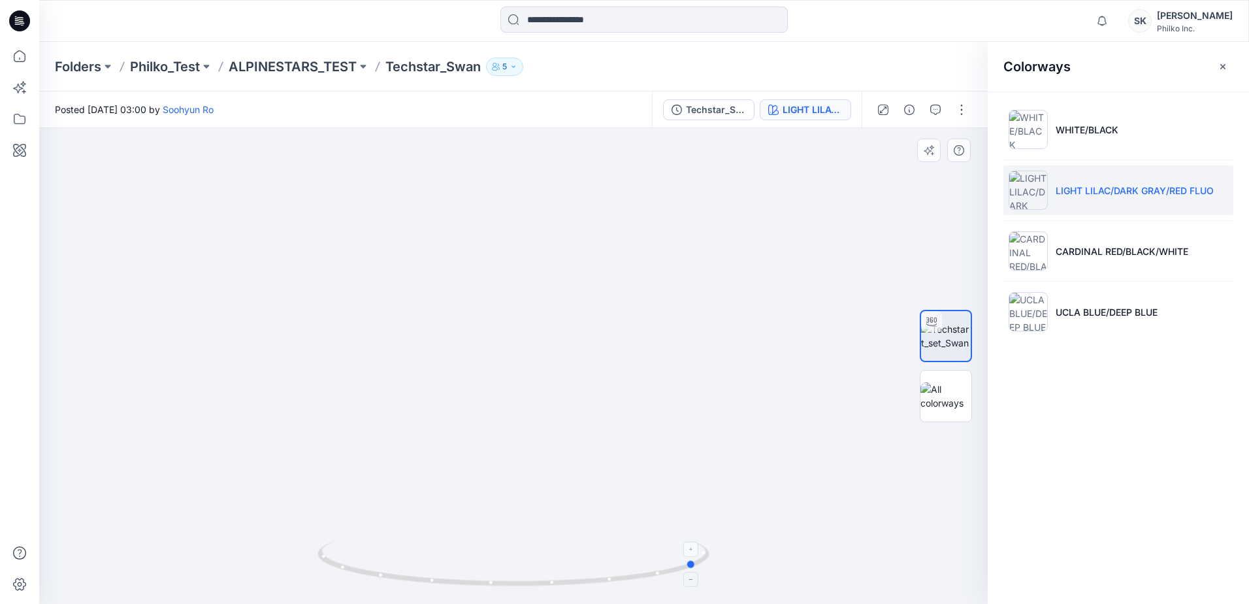
drag, startPoint x: 540, startPoint y: 592, endPoint x: 333, endPoint y: 578, distance: 208.3
click at [333, 359] on div at bounding box center [514, 570] width 392 height 65
click at [225, 359] on img at bounding box center [513, 340] width 1013 height 525
drag, startPoint x: 577, startPoint y: 582, endPoint x: 421, endPoint y: 579, distance: 155.5
click at [421, 359] on icon at bounding box center [515, 564] width 395 height 49
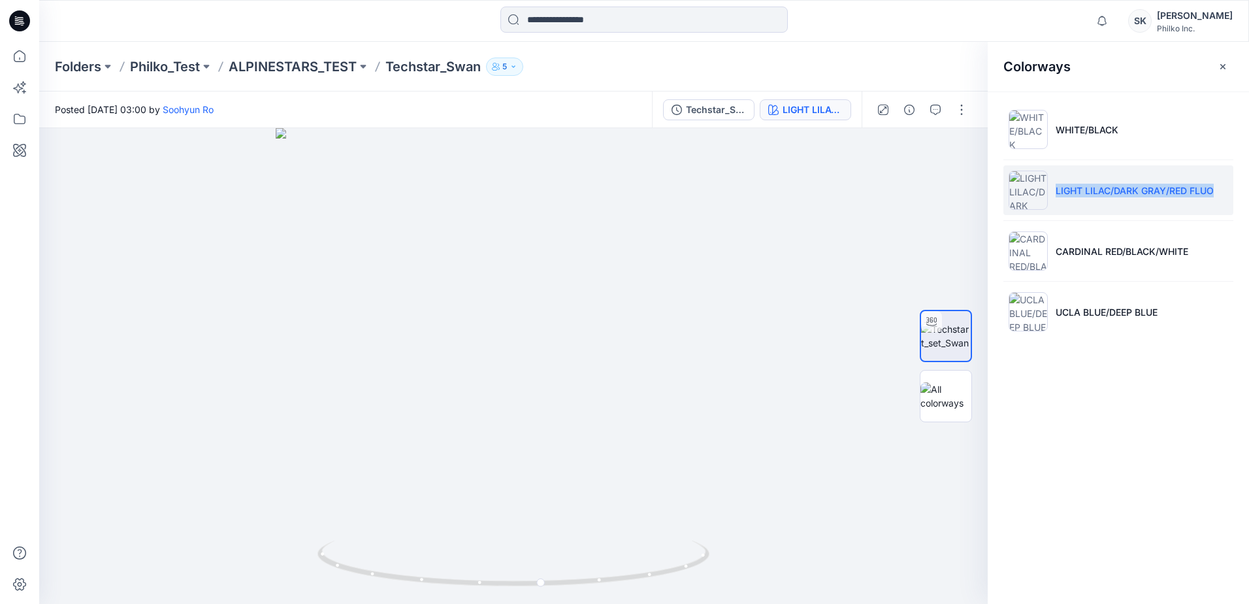
drag, startPoint x: 1224, startPoint y: 190, endPoint x: 1057, endPoint y: 193, distance: 166.6
click at [601, 193] on li "LIGHT LILAC/DARK GRAY/RED FLUO" at bounding box center [1119, 190] width 230 height 50
copy p "LIGHT LILAC/DARK GRAY/RED FLUO"
drag, startPoint x: 624, startPoint y: 583, endPoint x: 567, endPoint y: 583, distance: 57.5
click at [567, 359] on icon at bounding box center [515, 564] width 395 height 49
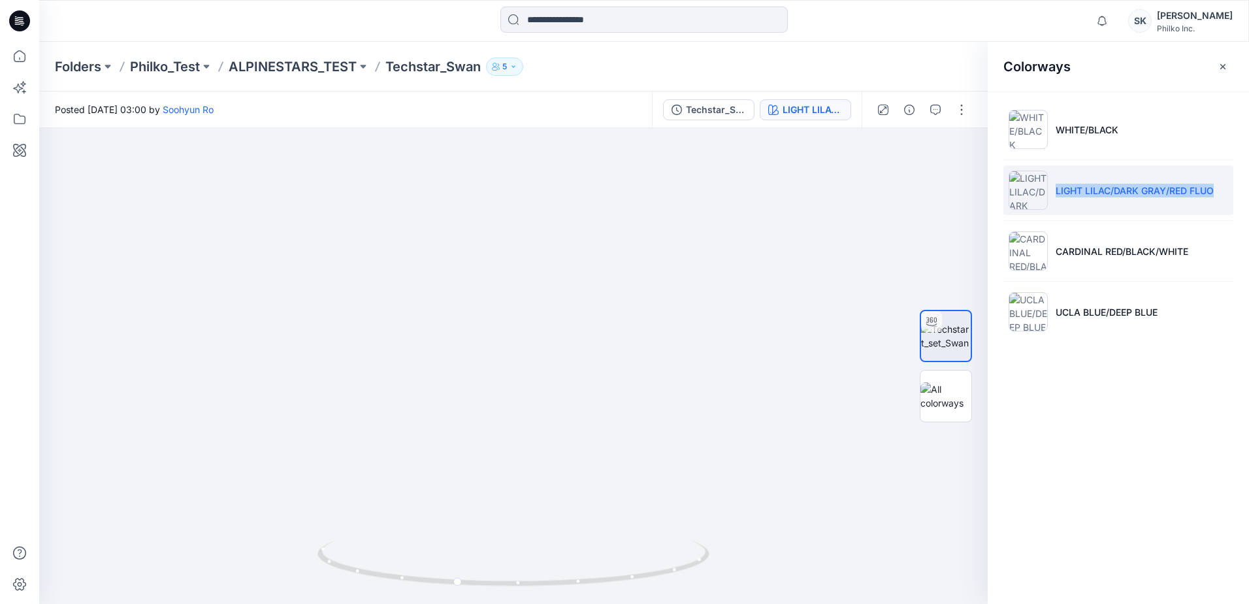
copy p "LIGHT LILAC/DARK GRAY/RED FLUO"
drag, startPoint x: 530, startPoint y: 473, endPoint x: 538, endPoint y: 340, distance: 133.5
click at [538, 340] on img at bounding box center [513, 222] width 948 height 763
drag, startPoint x: 651, startPoint y: 478, endPoint x: 634, endPoint y: 436, distance: 45.5
click at [601, 359] on img at bounding box center [497, 31] width 1274 height 1146
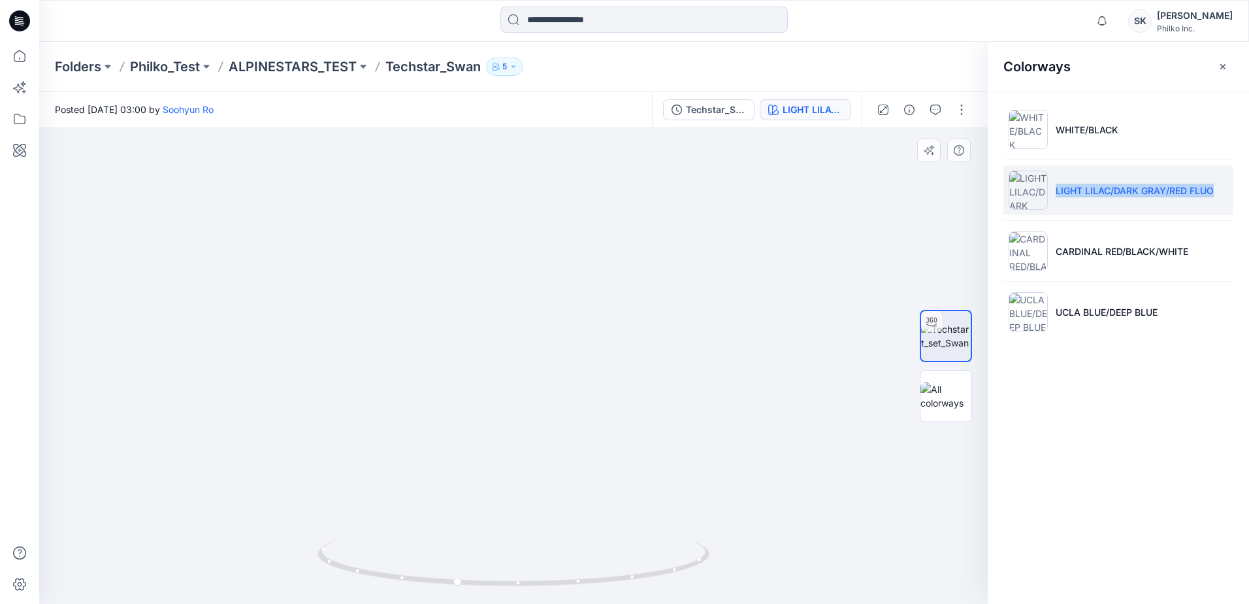
click at [252, 359] on img at bounding box center [497, 31] width 1274 height 1146
click at [587, 359] on img at bounding box center [497, 31] width 1274 height 1146
drag, startPoint x: 485, startPoint y: 310, endPoint x: 488, endPoint y: 316, distance: 7.0
click at [488, 316] on img at bounding box center [500, 34] width 1274 height 1140
drag, startPoint x: 536, startPoint y: 582, endPoint x: 781, endPoint y: 569, distance: 245.3
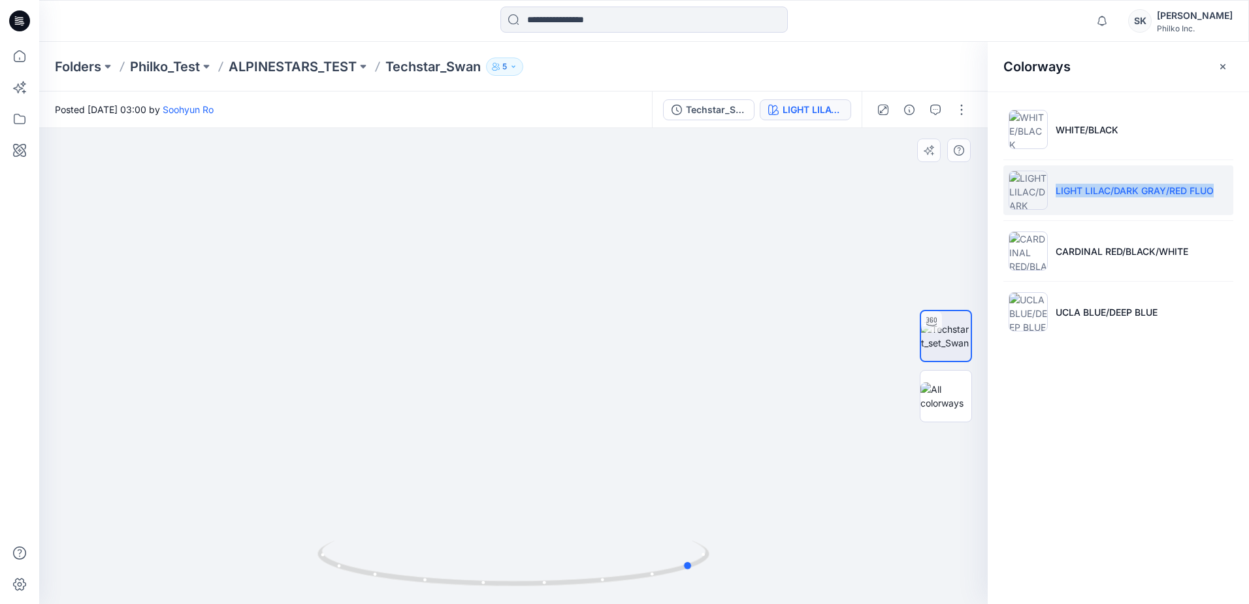
click at [601, 359] on div at bounding box center [513, 366] width 949 height 476
drag, startPoint x: 514, startPoint y: 229, endPoint x: 491, endPoint y: 490, distance: 262.4
click at [491, 359] on img at bounding box center [477, 165] width 1274 height 878
drag, startPoint x: 518, startPoint y: 206, endPoint x: 571, endPoint y: 274, distance: 85.6
click at [573, 274] on img at bounding box center [498, 171] width 1274 height 865
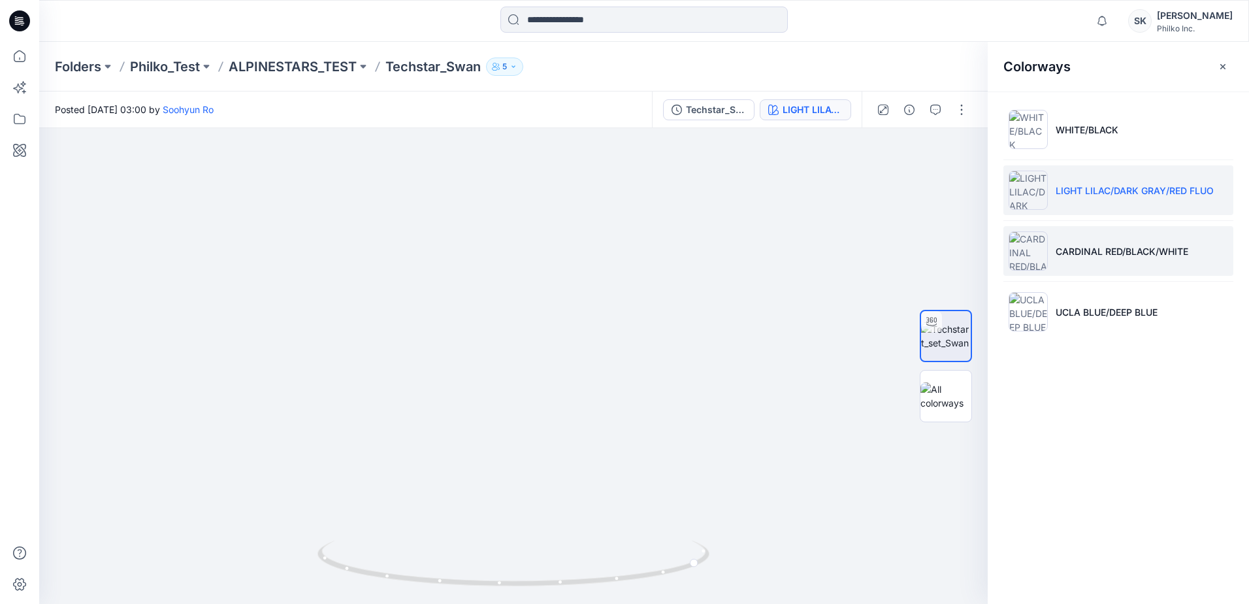
click at [601, 257] on p "CARDINAL RED/BLACK/WHITE" at bounding box center [1122, 251] width 133 height 14
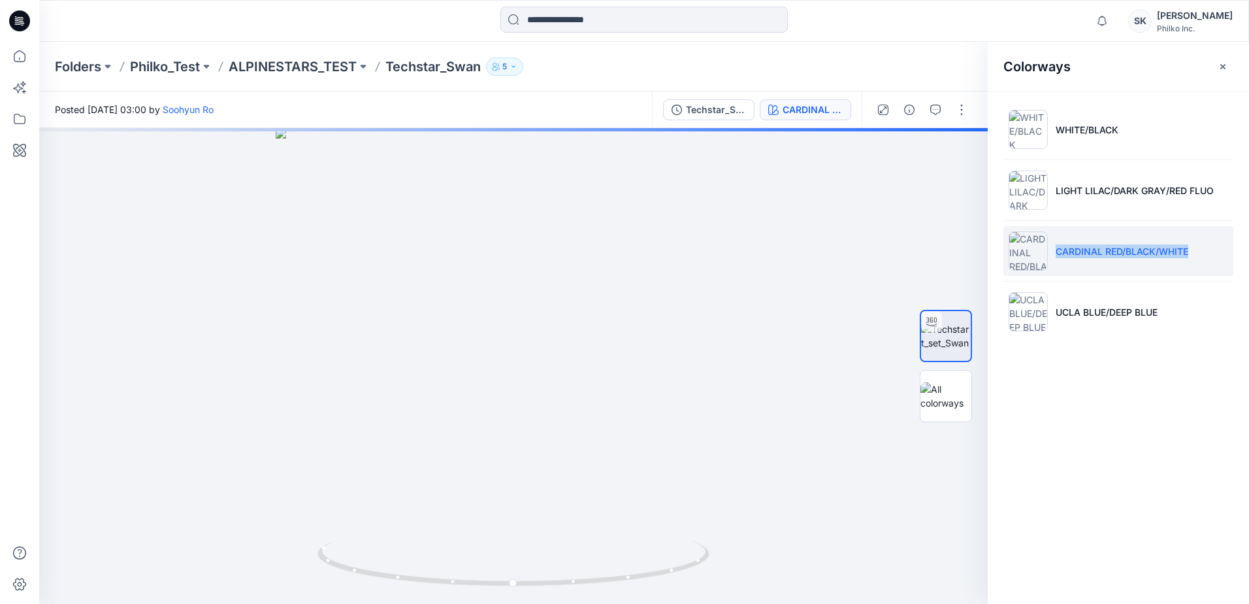
drag, startPoint x: 1194, startPoint y: 250, endPoint x: 1053, endPoint y: 258, distance: 141.4
click at [601, 258] on li "CARDINAL RED/BLACK/WHITE" at bounding box center [1119, 251] width 230 height 50
copy p "CARDINAL RED/BLACK/WHITE"
drag, startPoint x: 574, startPoint y: 367, endPoint x: 561, endPoint y: 367, distance: 12.4
click at [572, 359] on div at bounding box center [513, 366] width 949 height 476
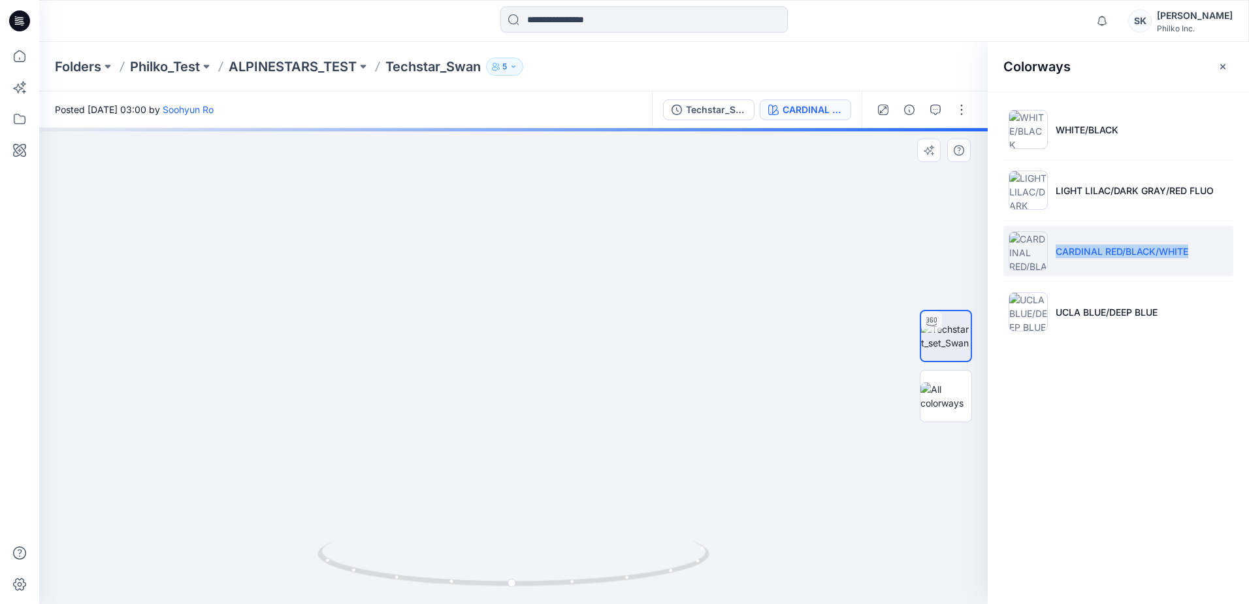
drag, startPoint x: 494, startPoint y: 217, endPoint x: 491, endPoint y: 395, distance: 177.7
click at [491, 359] on img at bounding box center [511, 307] width 1062 height 591
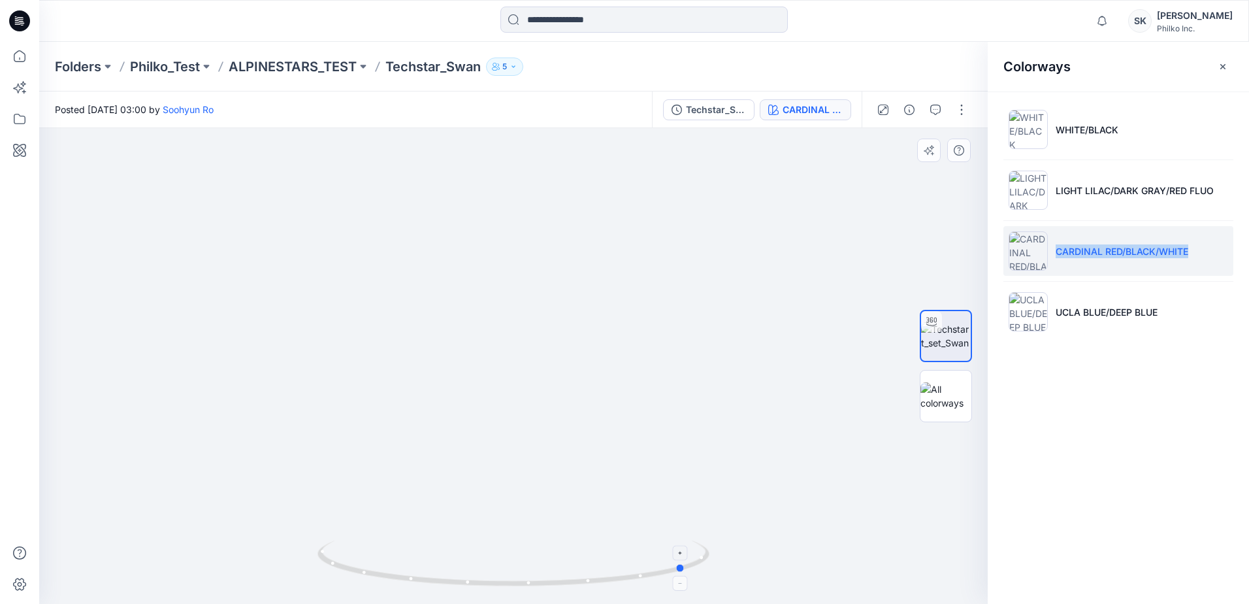
drag, startPoint x: 537, startPoint y: 585, endPoint x: 320, endPoint y: 583, distance: 217.6
click at [320, 359] on icon at bounding box center [515, 564] width 395 height 49
drag, startPoint x: 572, startPoint y: 584, endPoint x: 352, endPoint y: 607, distance: 221.4
click at [352, 359] on html "Notifications [PERSON_NAME] all as read View all notifications SK [PERSON_NAME]…" at bounding box center [624, 302] width 1249 height 604
drag, startPoint x: 447, startPoint y: 505, endPoint x: 423, endPoint y: 303, distance: 204.0
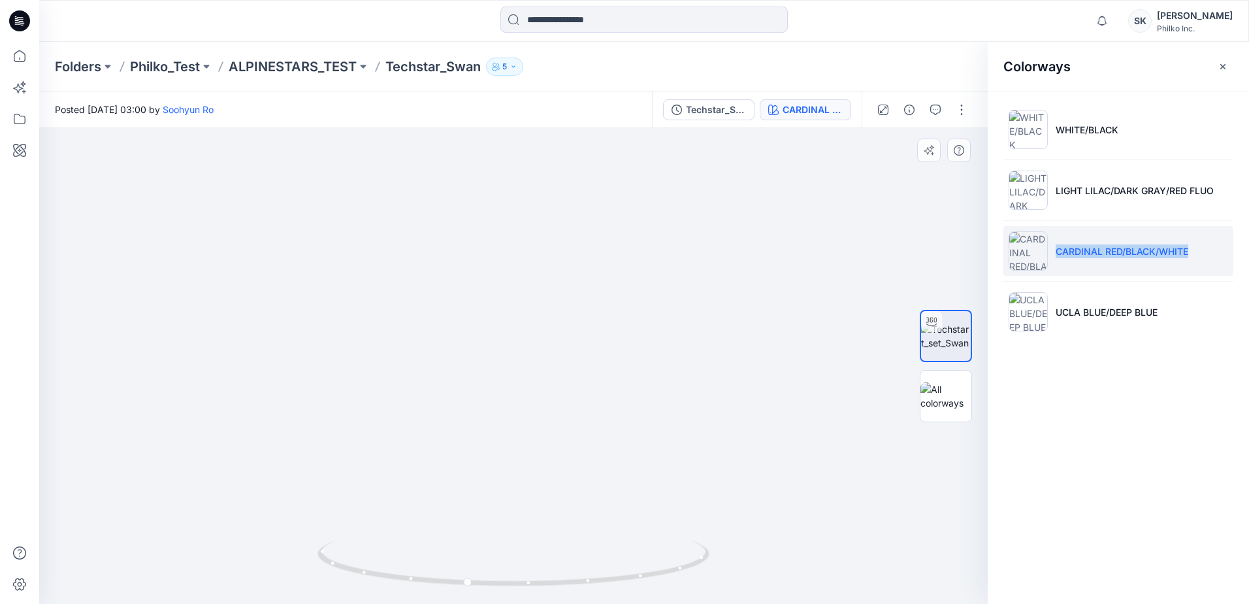
click at [423, 303] on img at bounding box center [510, 287] width 1209 height 634
drag, startPoint x: 475, startPoint y: 462, endPoint x: 452, endPoint y: 260, distance: 203.2
click at [452, 260] on img at bounding box center [483, 190] width 1209 height 827
drag, startPoint x: 452, startPoint y: 436, endPoint x: 447, endPoint y: 401, distance: 35.7
click at [447, 359] on img at bounding box center [459, 83] width 1209 height 1042
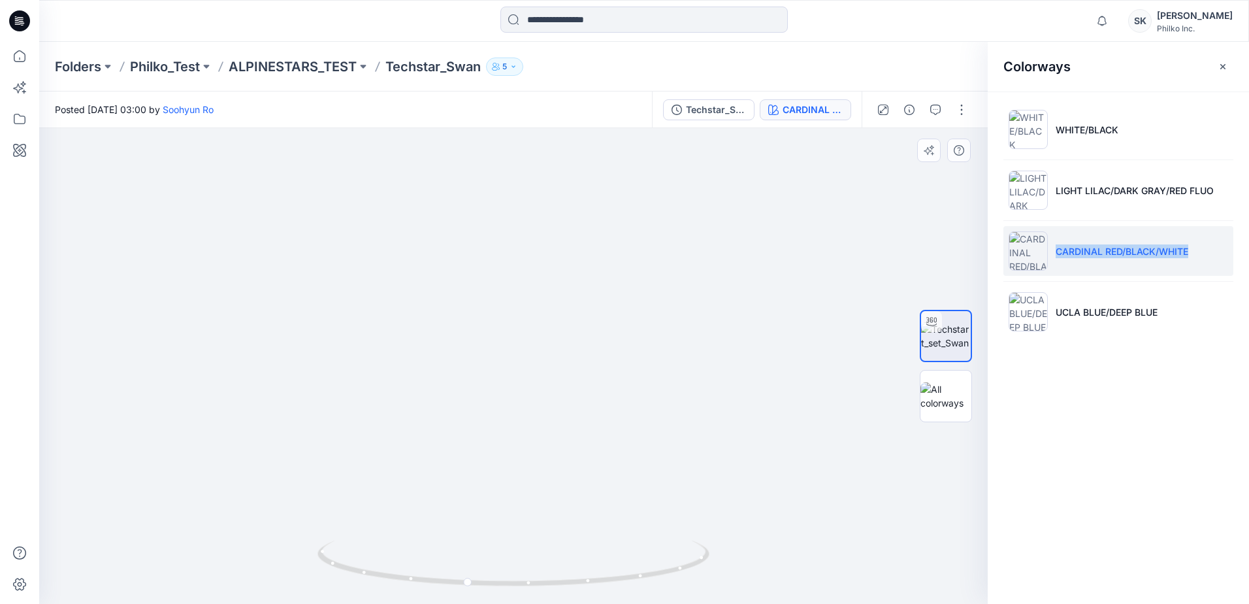
drag, startPoint x: 599, startPoint y: 422, endPoint x: 590, endPoint y: 422, distance: 9.1
click at [590, 359] on img at bounding box center [426, 45] width 1274 height 1118
drag, startPoint x: 465, startPoint y: 354, endPoint x: 463, endPoint y: 386, distance: 31.4
click at [463, 359] on img at bounding box center [423, 60] width 1274 height 1087
click at [533, 359] on img at bounding box center [423, 59] width 1274 height 1087
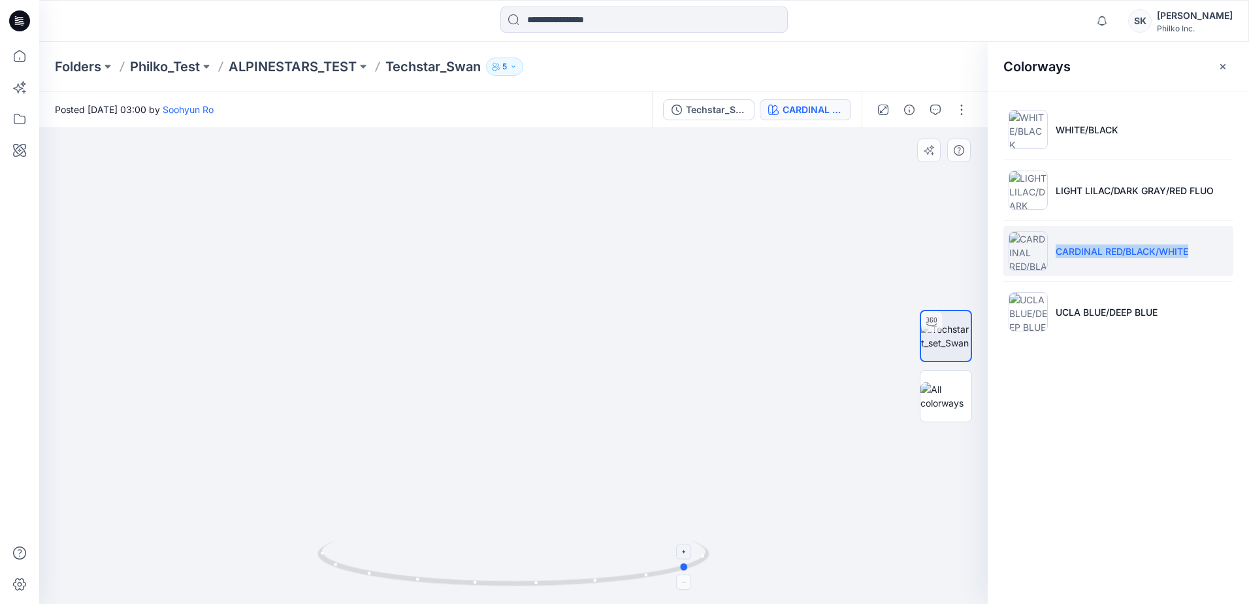
drag, startPoint x: 524, startPoint y: 587, endPoint x: 356, endPoint y: 586, distance: 167.9
click at [356, 359] on icon at bounding box center [515, 564] width 395 height 49
drag, startPoint x: 390, startPoint y: 265, endPoint x: 400, endPoint y: 454, distance: 189.1
click at [400, 359] on img at bounding box center [432, 121] width 1274 height 965
click at [374, 289] on img at bounding box center [437, 190] width 1274 height 828
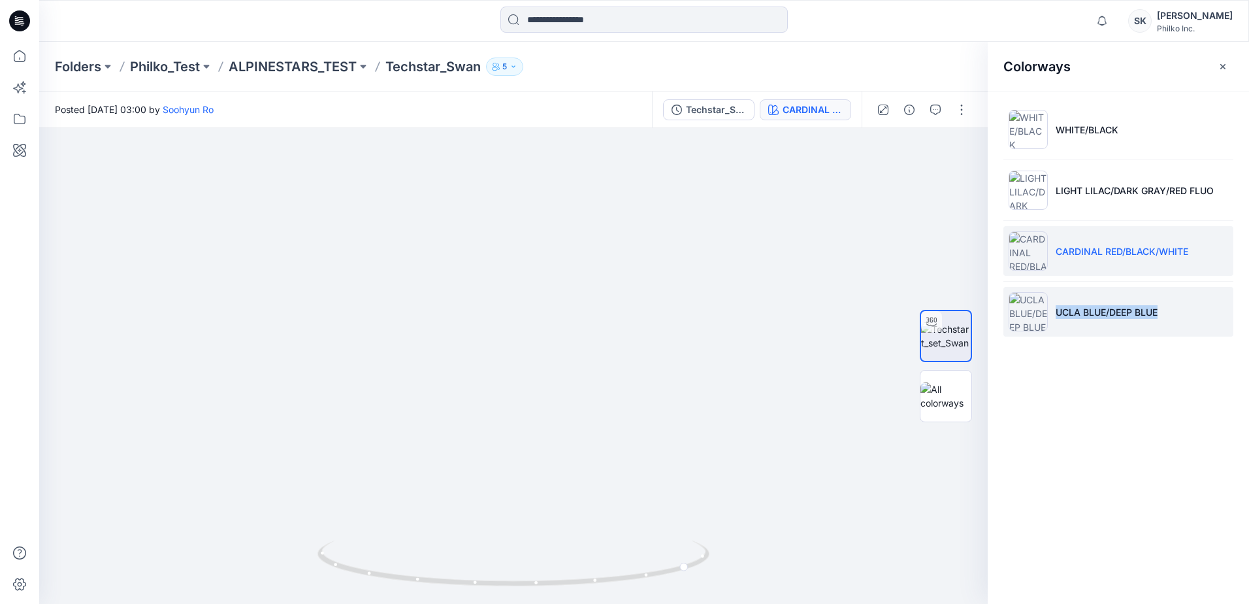
drag, startPoint x: 1159, startPoint y: 311, endPoint x: 1057, endPoint y: 314, distance: 102.0
click at [601, 314] on p "UCLA BLUE/DEEP BLUE" at bounding box center [1107, 312] width 102 height 14
copy p "UCLA BLUE/DEEP BLUE"
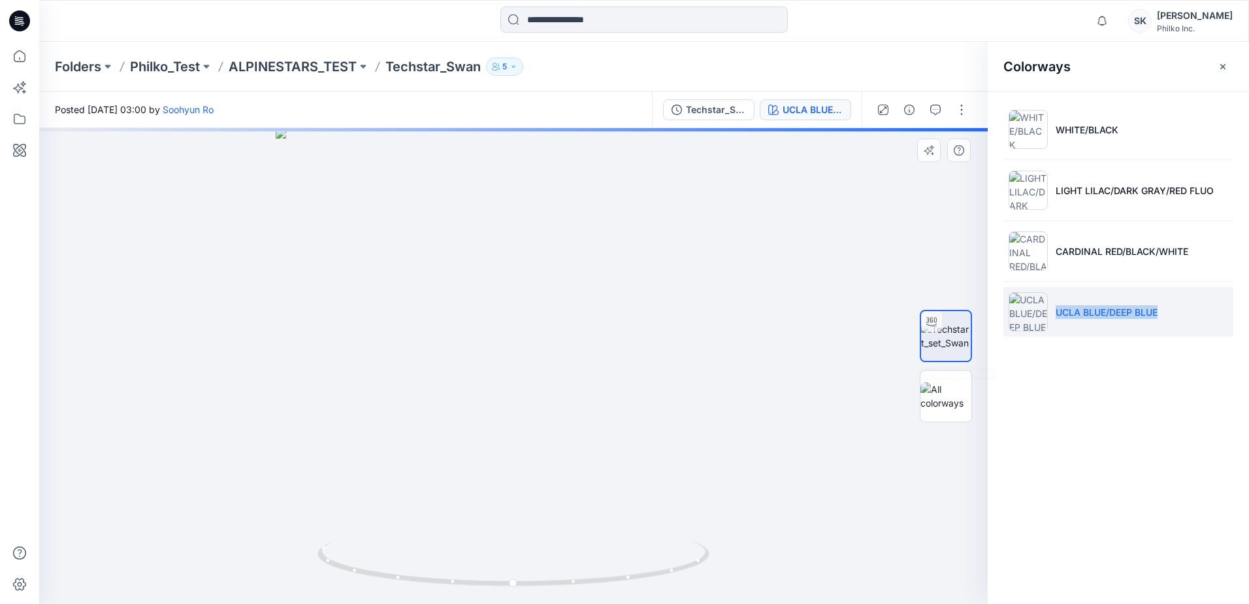
click at [601, 297] on div at bounding box center [513, 366] width 949 height 476
drag, startPoint x: 539, startPoint y: 262, endPoint x: 539, endPoint y: 327, distance: 64.7
click at [539, 327] on img at bounding box center [514, 166] width 1274 height 875
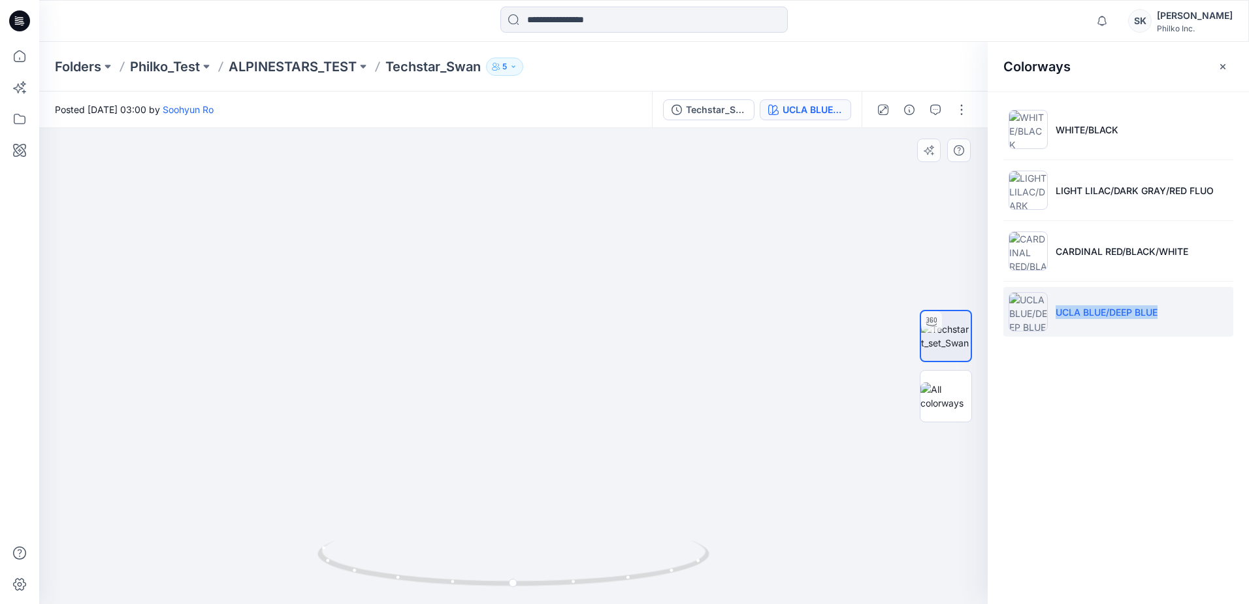
drag, startPoint x: 655, startPoint y: 523, endPoint x: 605, endPoint y: 386, distance: 146.8
click at [601, 359] on img at bounding box center [465, 130] width 1274 height 947
drag, startPoint x: 510, startPoint y: 463, endPoint x: 475, endPoint y: 369, distance: 100.9
click at [475, 359] on img at bounding box center [459, 140] width 1079 height 927
drag, startPoint x: 453, startPoint y: 270, endPoint x: 464, endPoint y: 368, distance: 98.6
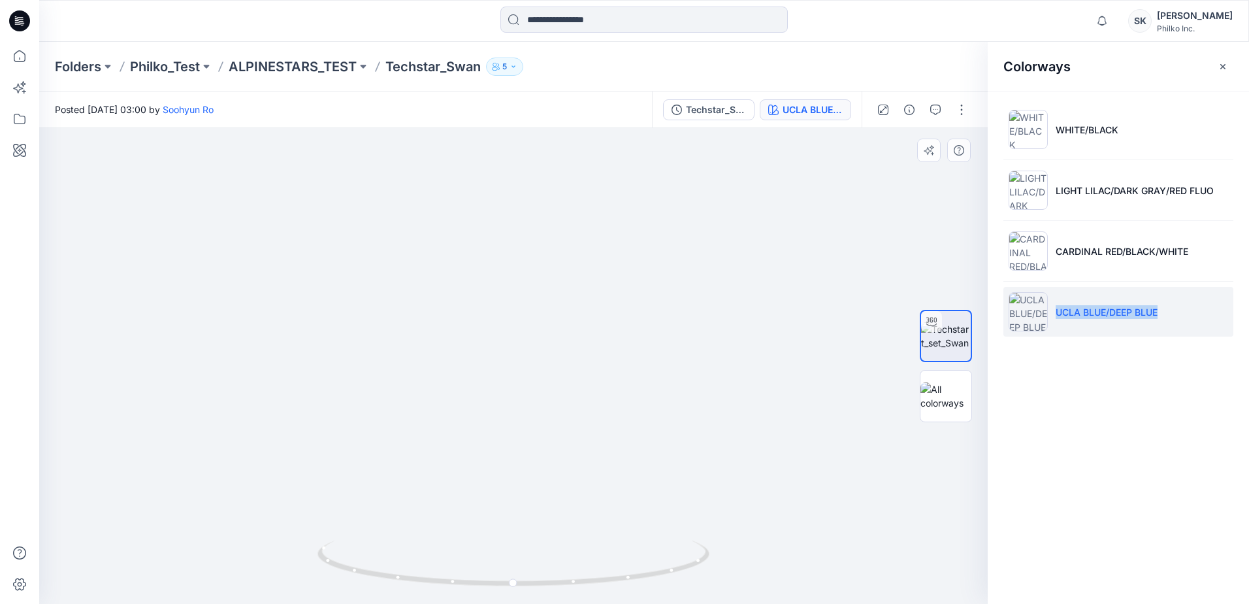
click at [464, 359] on img at bounding box center [470, 194] width 1079 height 819
drag, startPoint x: 346, startPoint y: 439, endPoint x: 331, endPoint y: 297, distance: 142.5
click at [331, 297] on img at bounding box center [474, 175] width 1079 height 858
drag, startPoint x: 494, startPoint y: 589, endPoint x: 318, endPoint y: 595, distance: 175.9
click at [318, 359] on div at bounding box center [514, 570] width 392 height 65
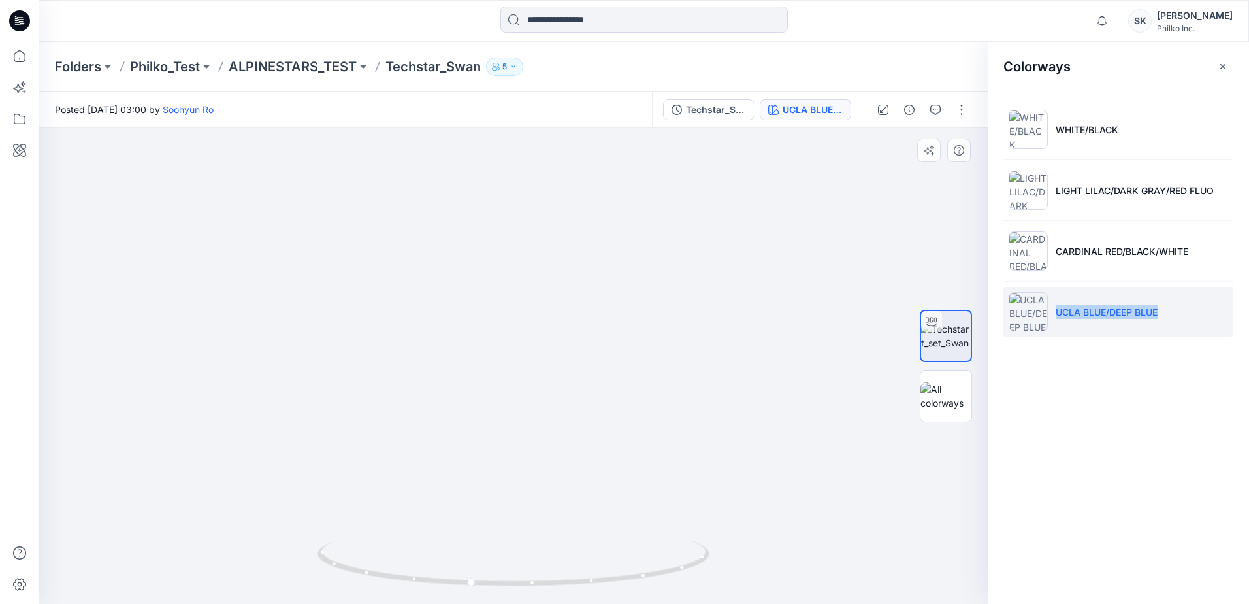
drag, startPoint x: 276, startPoint y: 454, endPoint x: 349, endPoint y: 402, distance: 89.0
drag, startPoint x: 626, startPoint y: 272, endPoint x: 607, endPoint y: 182, distance: 92.1
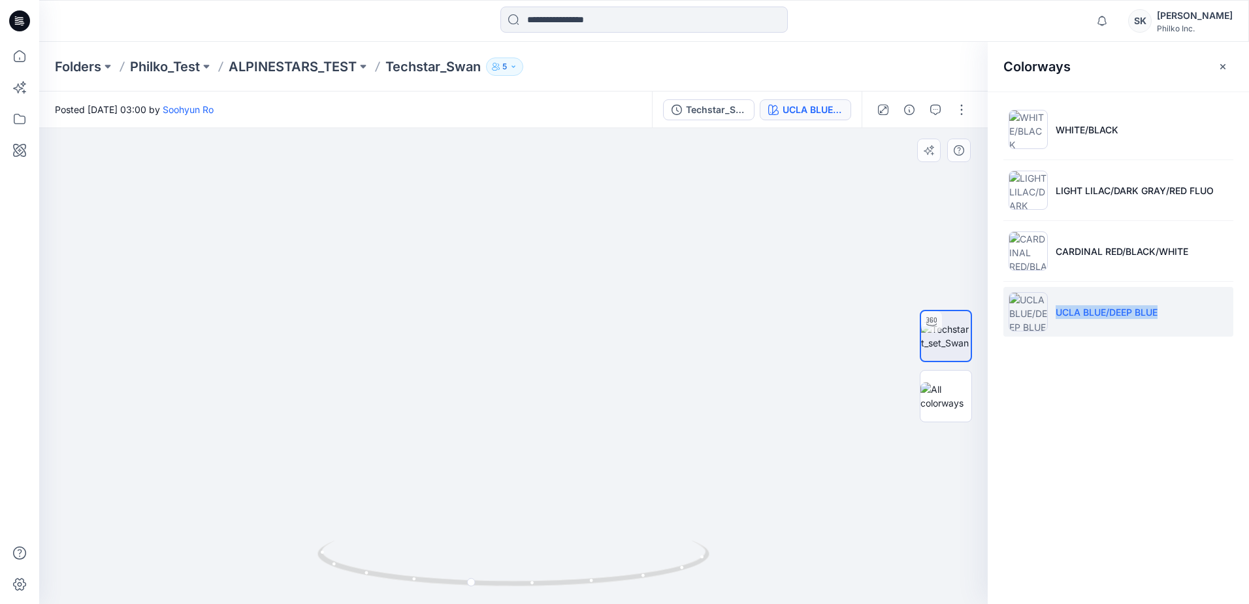
drag, startPoint x: 608, startPoint y: 316, endPoint x: 575, endPoint y: 315, distance: 33.3
drag, startPoint x: 612, startPoint y: 589, endPoint x: 566, endPoint y: 590, distance: 46.4
click at [566, 359] on img at bounding box center [514, 571] width 392 height 63
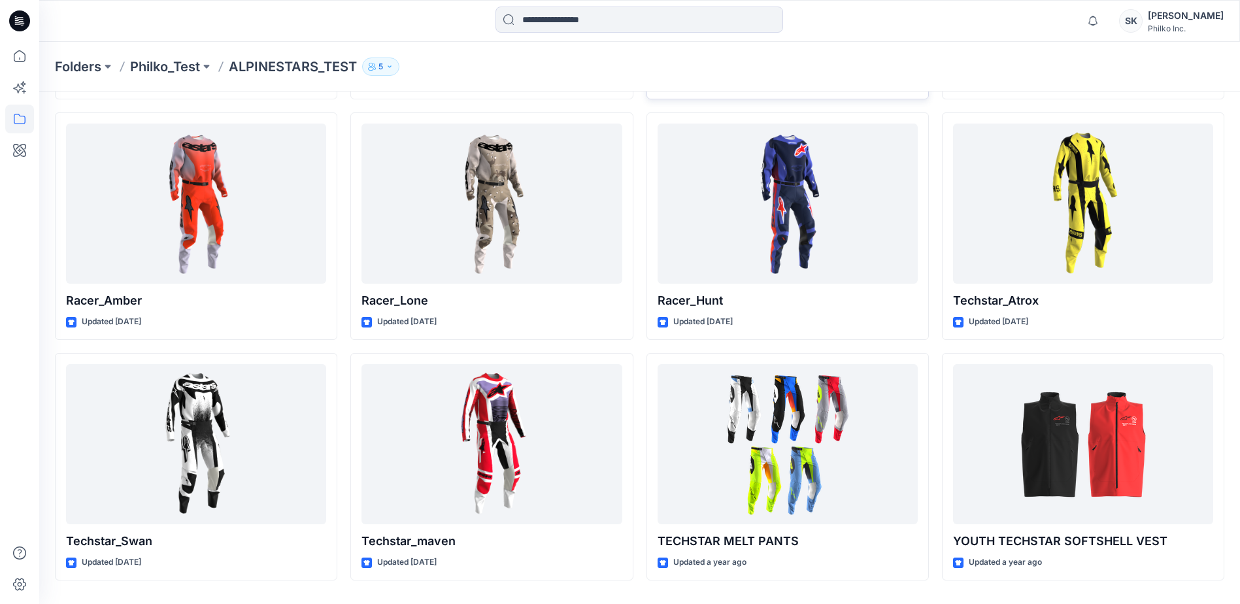
scroll to position [314, 0]
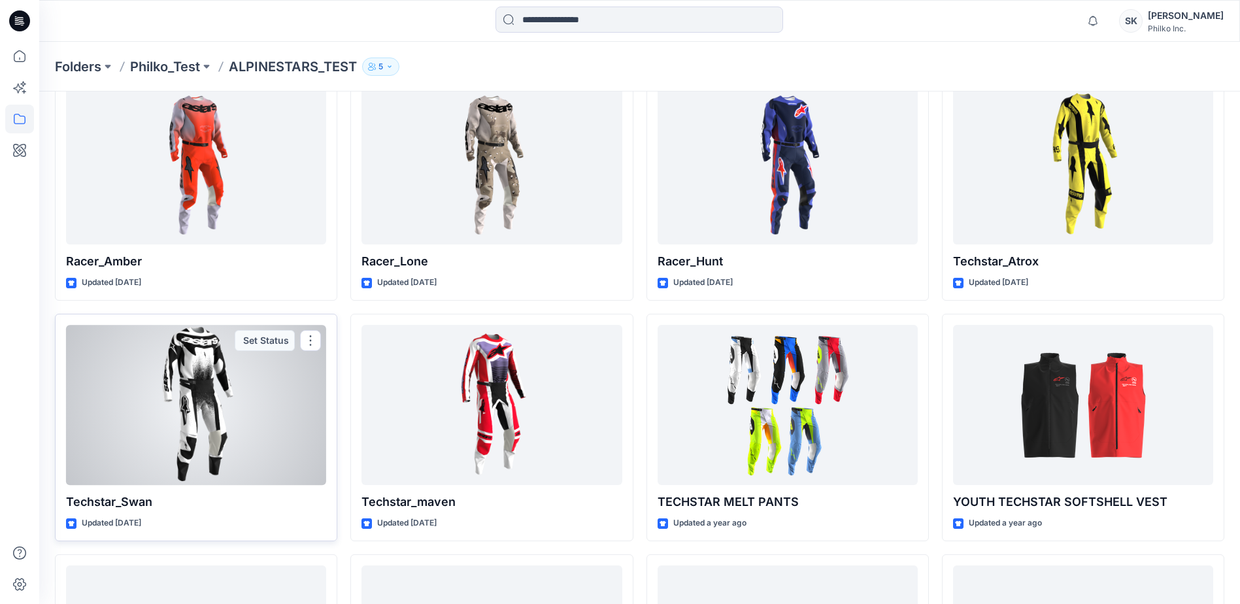
click at [240, 453] on div at bounding box center [196, 405] width 260 height 160
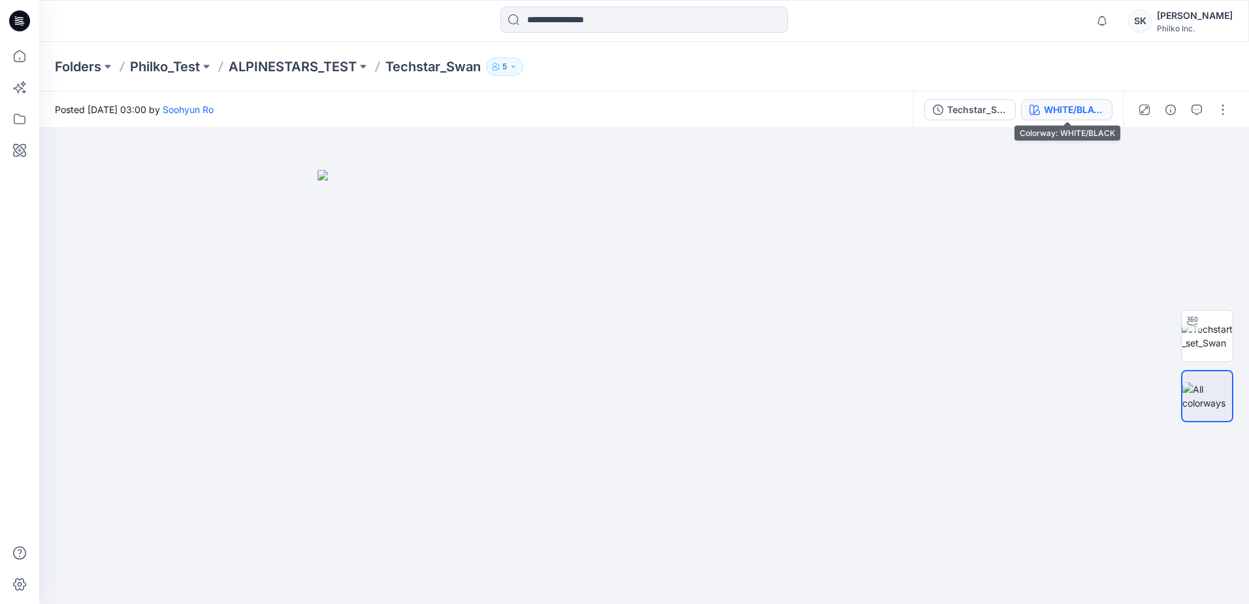
click at [1082, 115] on div "WHITE/BLACK" at bounding box center [1074, 110] width 60 height 14
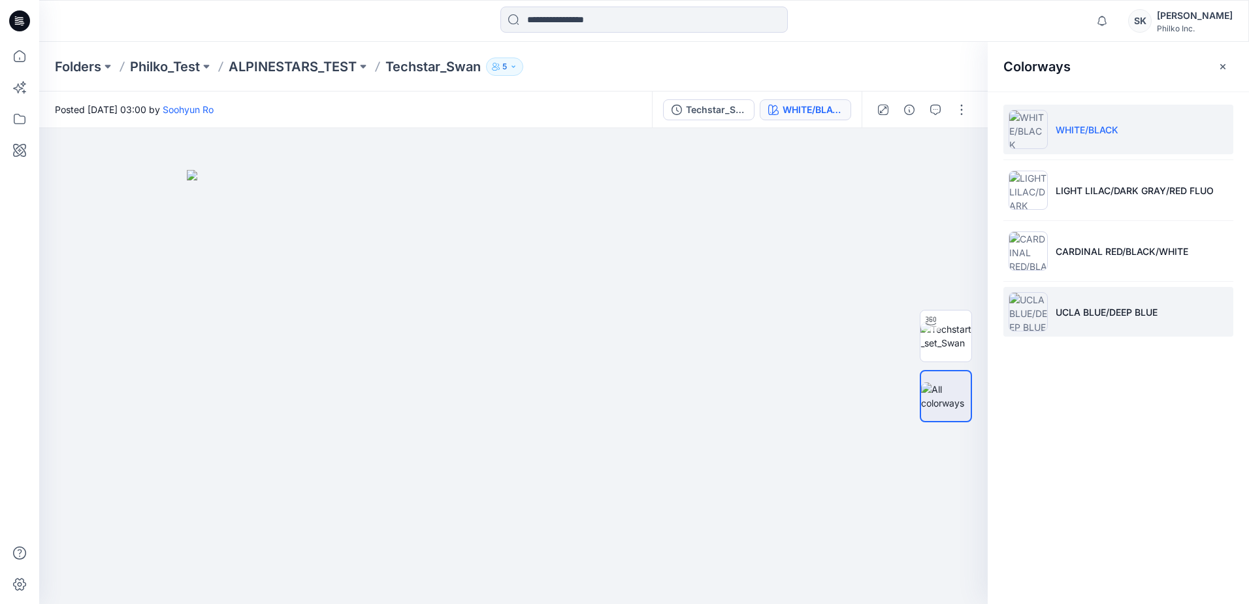
click at [1126, 313] on p "UCLA BLUE/DEEP BLUE" at bounding box center [1107, 312] width 102 height 14
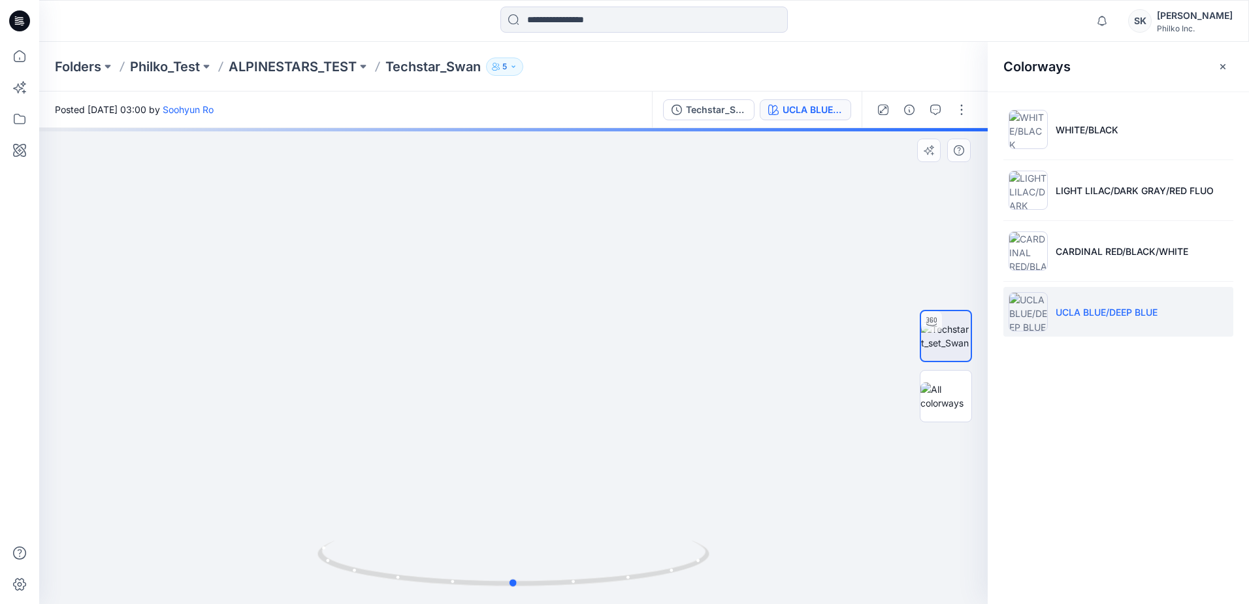
drag, startPoint x: 457, startPoint y: 457, endPoint x: 452, endPoint y: 350, distance: 107.3
click at [452, 350] on div at bounding box center [513, 366] width 949 height 476
drag, startPoint x: 463, startPoint y: 471, endPoint x: 494, endPoint y: 283, distance: 190.7
click at [495, 283] on img at bounding box center [514, 165] width 1274 height 878
drag, startPoint x: 515, startPoint y: 465, endPoint x: 518, endPoint y: 267, distance: 197.4
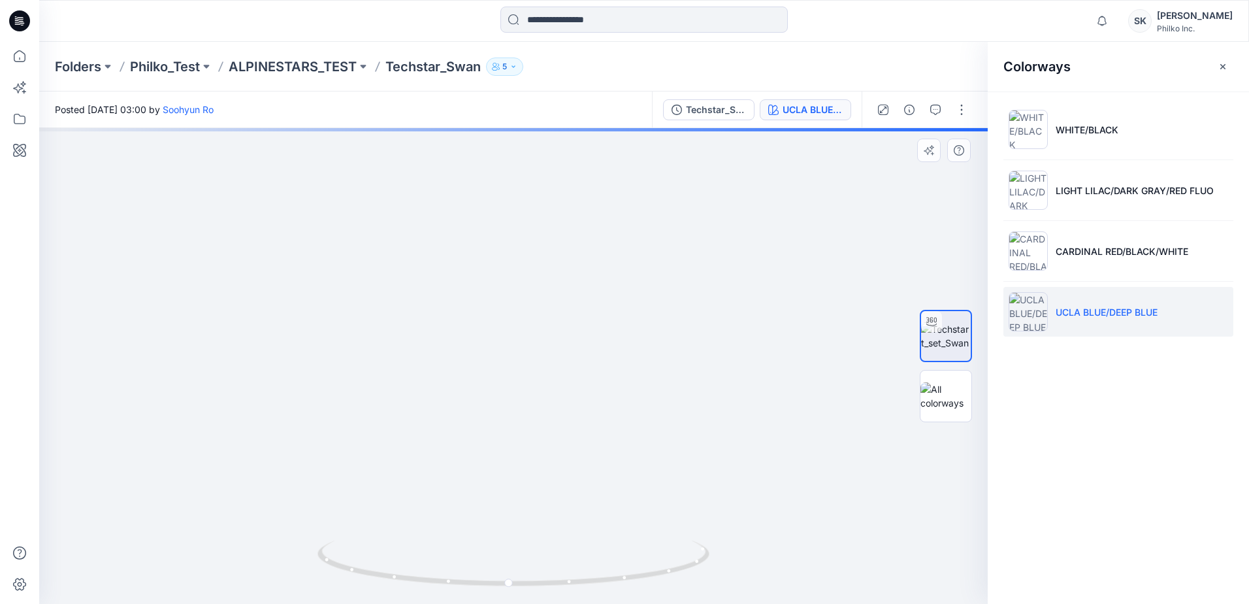
click at [517, 267] on img at bounding box center [545, 72] width 1274 height 1063
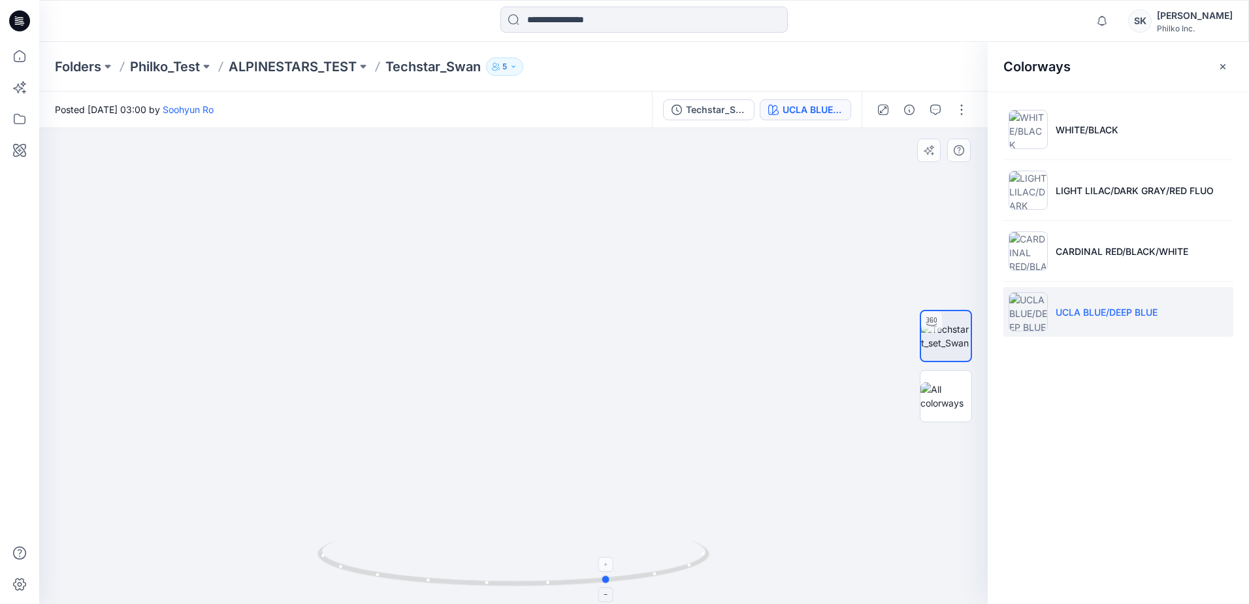
drag, startPoint x: 570, startPoint y: 584, endPoint x: 671, endPoint y: 577, distance: 100.9
click at [671, 577] on icon at bounding box center [515, 564] width 395 height 49
drag, startPoint x: 488, startPoint y: 593, endPoint x: 284, endPoint y: 587, distance: 204.6
click at [284, 587] on div at bounding box center [513, 366] width 949 height 476
drag, startPoint x: 747, startPoint y: 290, endPoint x: 750, endPoint y: 491, distance: 200.6
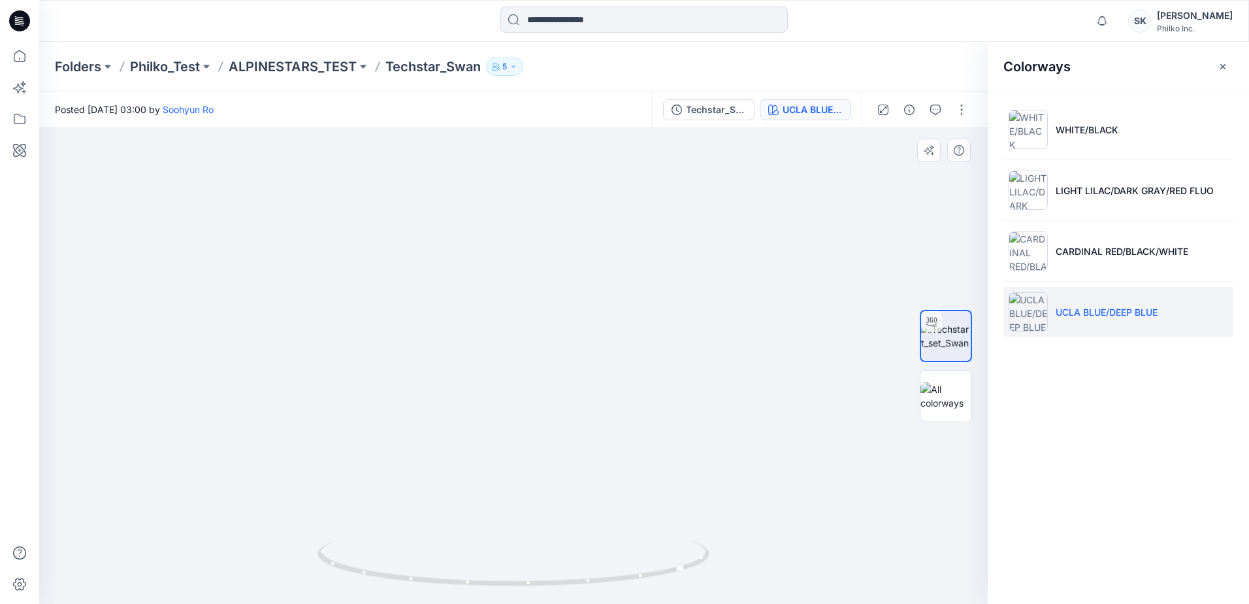
click at [750, 491] on img at bounding box center [570, 61] width 1274 height 1083
click at [667, 310] on img at bounding box center [573, 93] width 1274 height 1019
drag, startPoint x: 667, startPoint y: 310, endPoint x: 642, endPoint y: 512, distance: 203.4
click at [642, 512] on img at bounding box center [548, 194] width 1274 height 817
click at [429, 329] on img at bounding box center [548, 194] width 1274 height 817
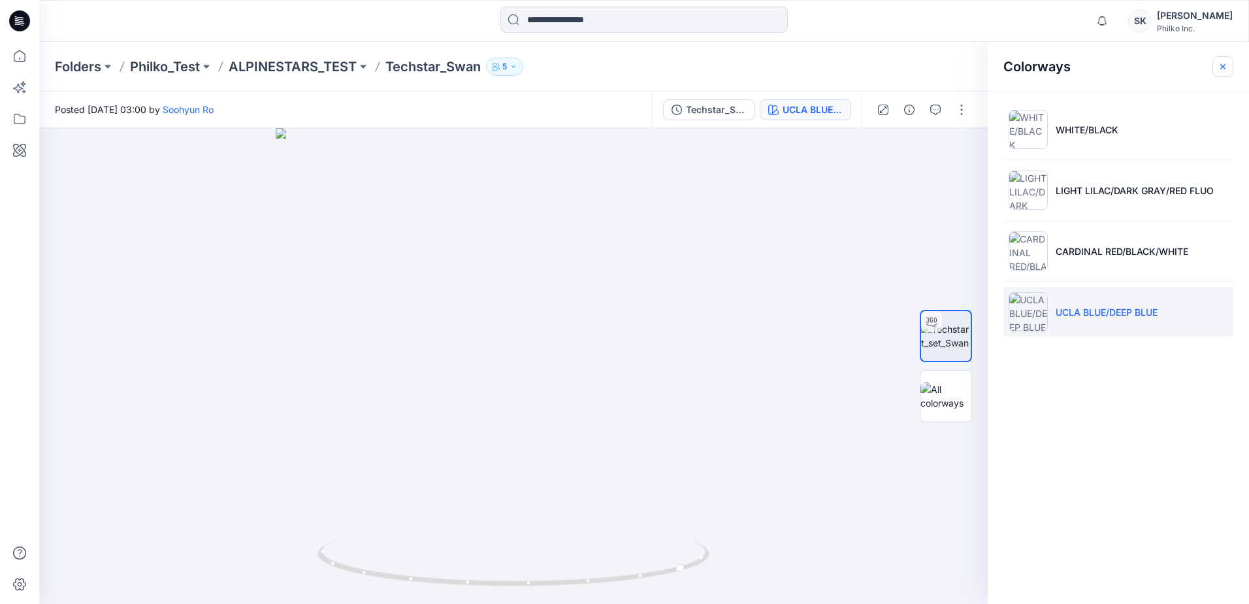
click at [1224, 69] on icon "button" at bounding box center [1223, 66] width 10 height 10
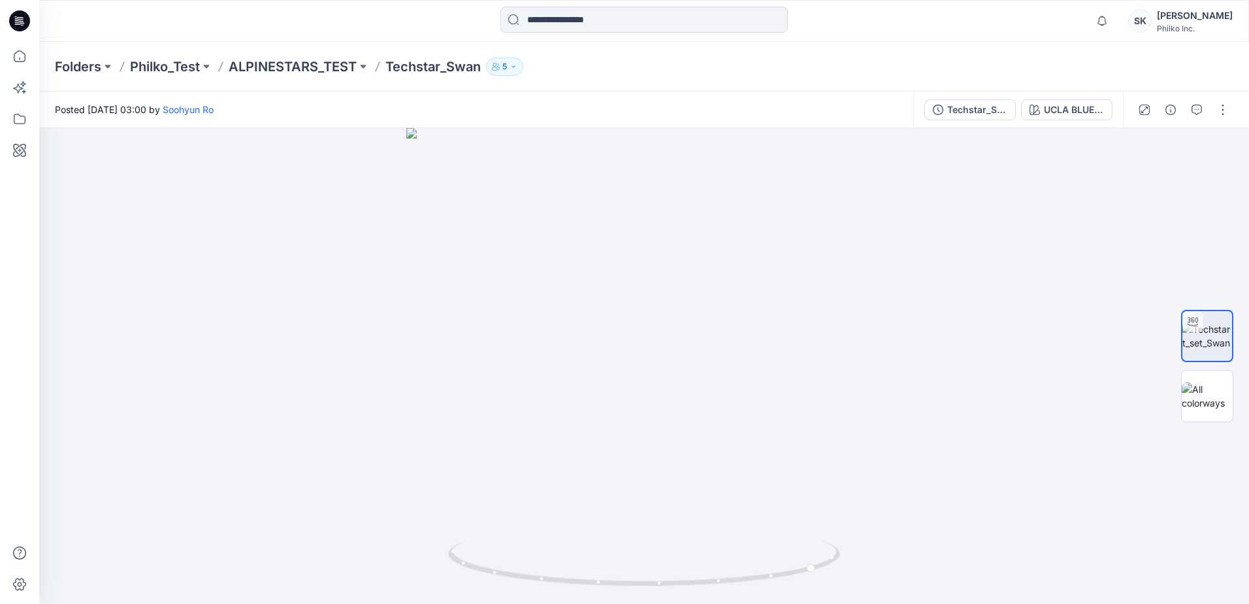
click at [436, 72] on p "Techstar_Swan" at bounding box center [433, 66] width 95 height 18
click at [497, 69] on icon "button" at bounding box center [496, 67] width 8 height 8
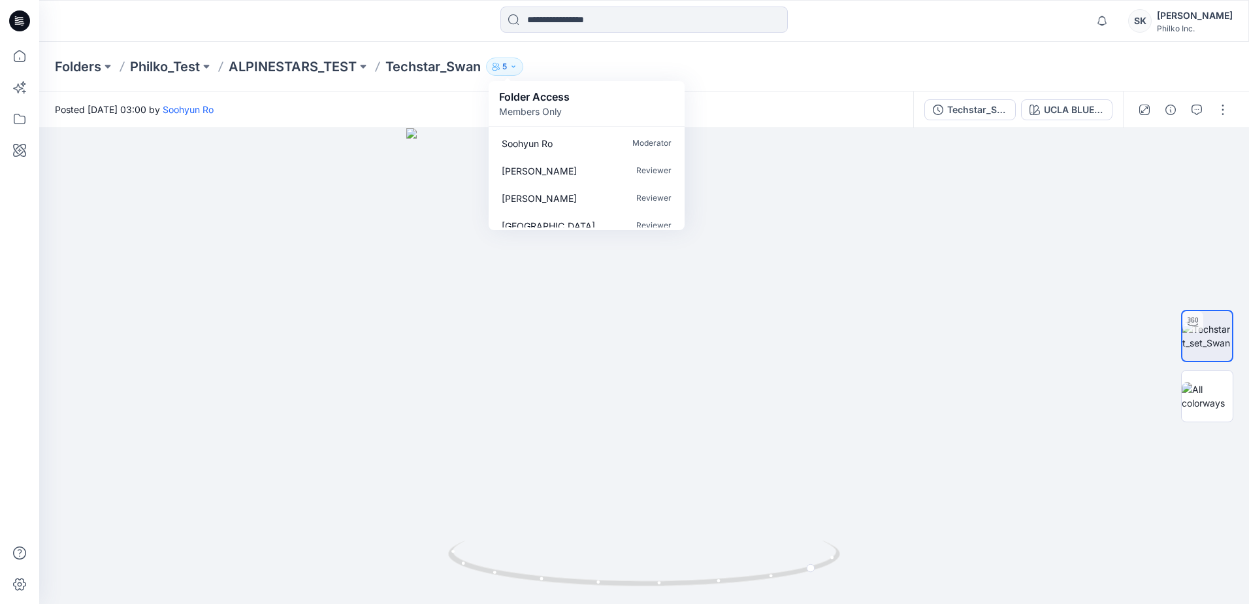
click at [439, 73] on p "Techstar_Swan" at bounding box center [433, 66] width 95 height 18
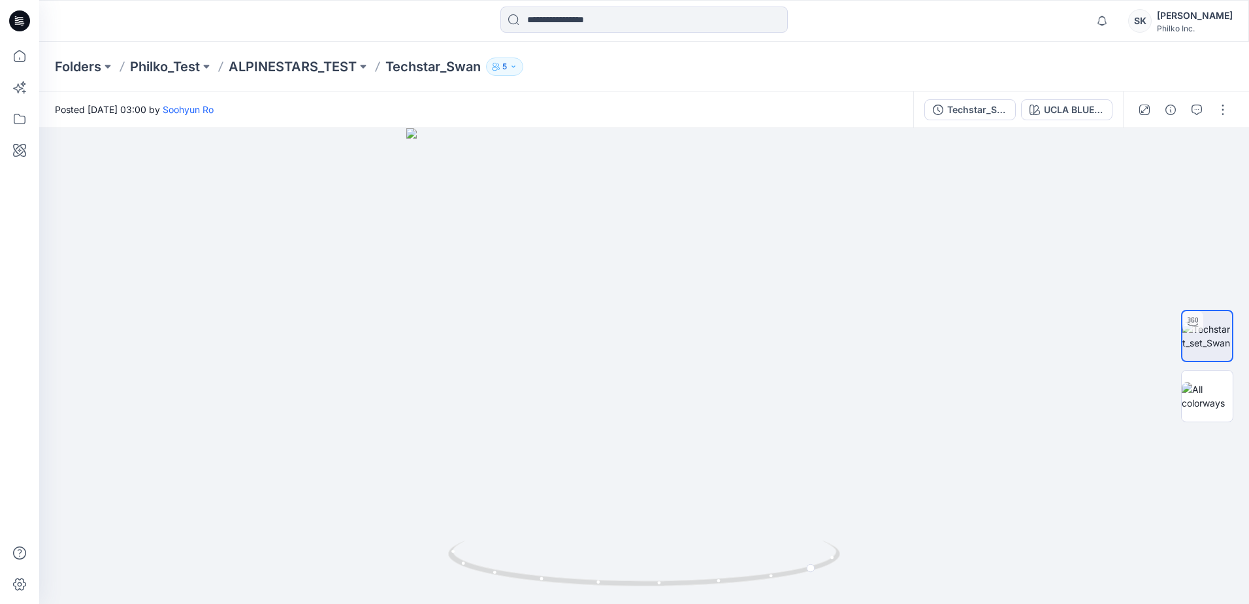
click at [426, 69] on p "Techstar_Swan" at bounding box center [433, 66] width 95 height 18
click at [314, 61] on p "ALPINESTARS_TEST" at bounding box center [293, 66] width 128 height 18
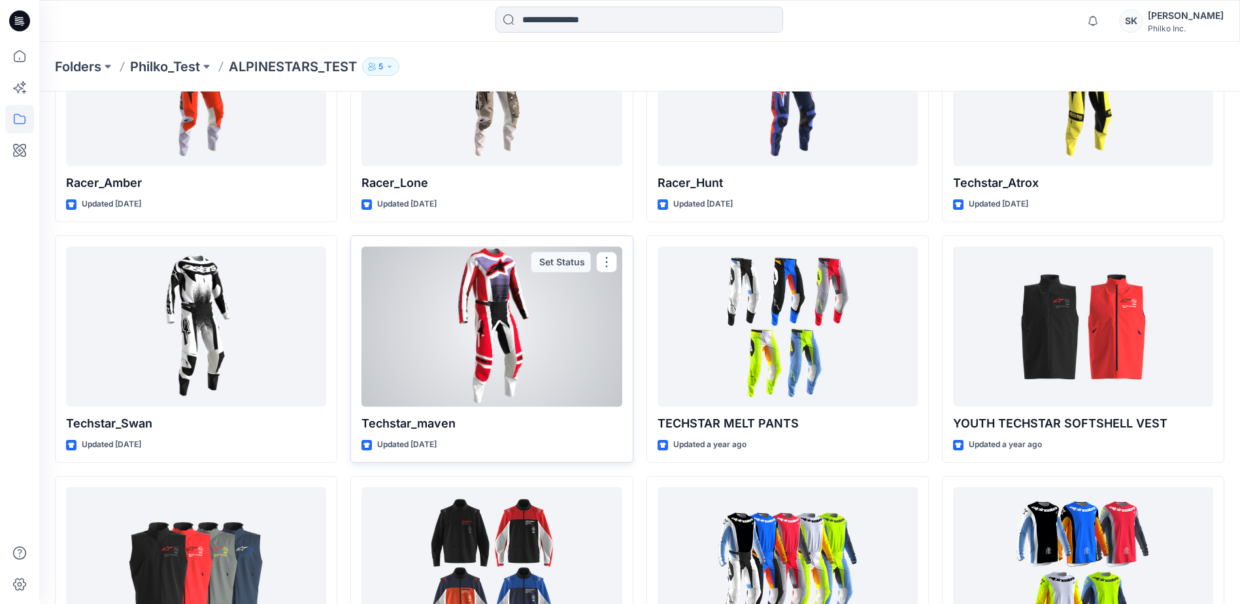
scroll to position [196, 0]
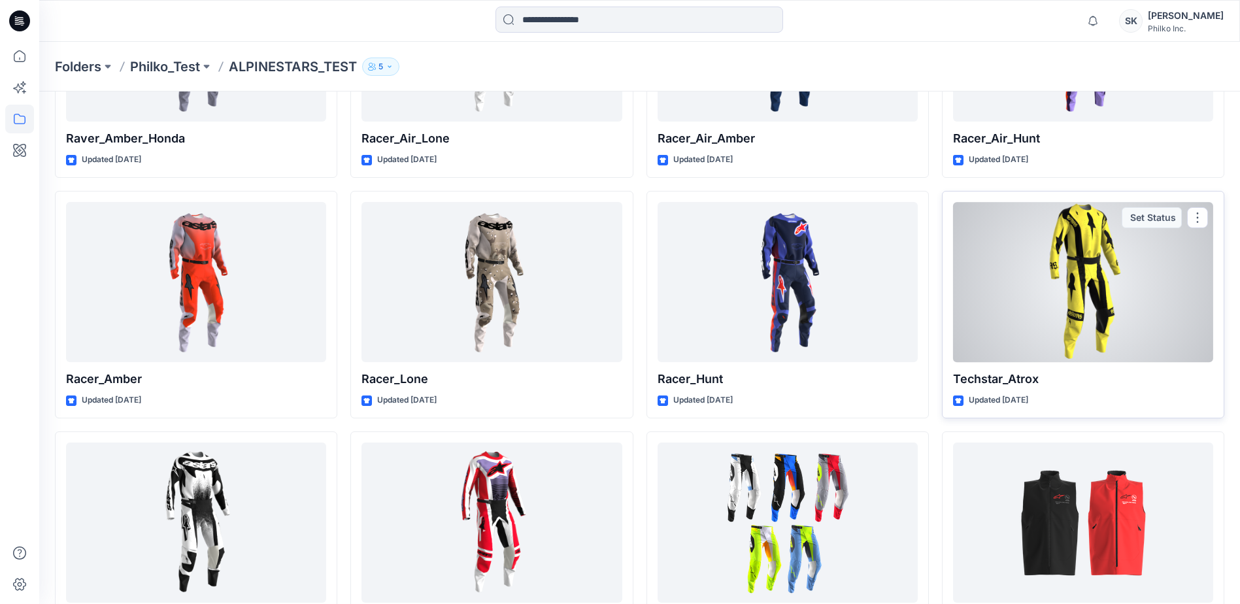
click at [1040, 304] on div at bounding box center [1083, 282] width 260 height 160
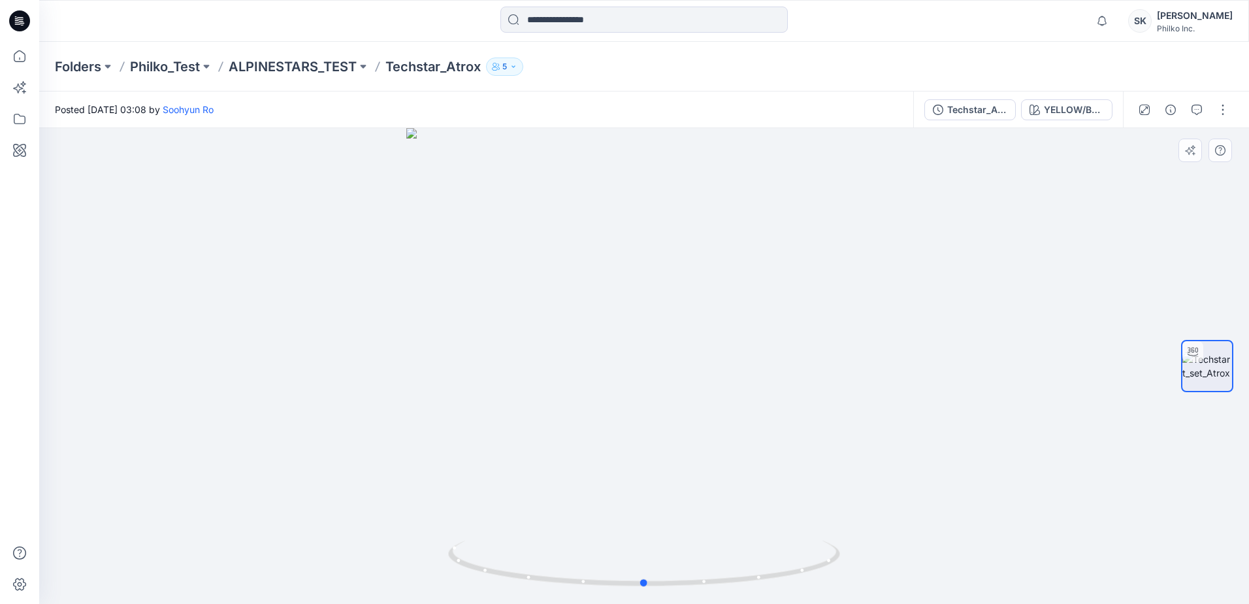
click at [639, 470] on div at bounding box center [644, 366] width 1210 height 476
drag, startPoint x: 732, startPoint y: 240, endPoint x: 715, endPoint y: 452, distance: 212.4
click at [715, 452] on img at bounding box center [644, 339] width 997 height 529
drag, startPoint x: 661, startPoint y: 589, endPoint x: 606, endPoint y: 583, distance: 55.8
click at [606, 583] on icon at bounding box center [645, 564] width 395 height 49
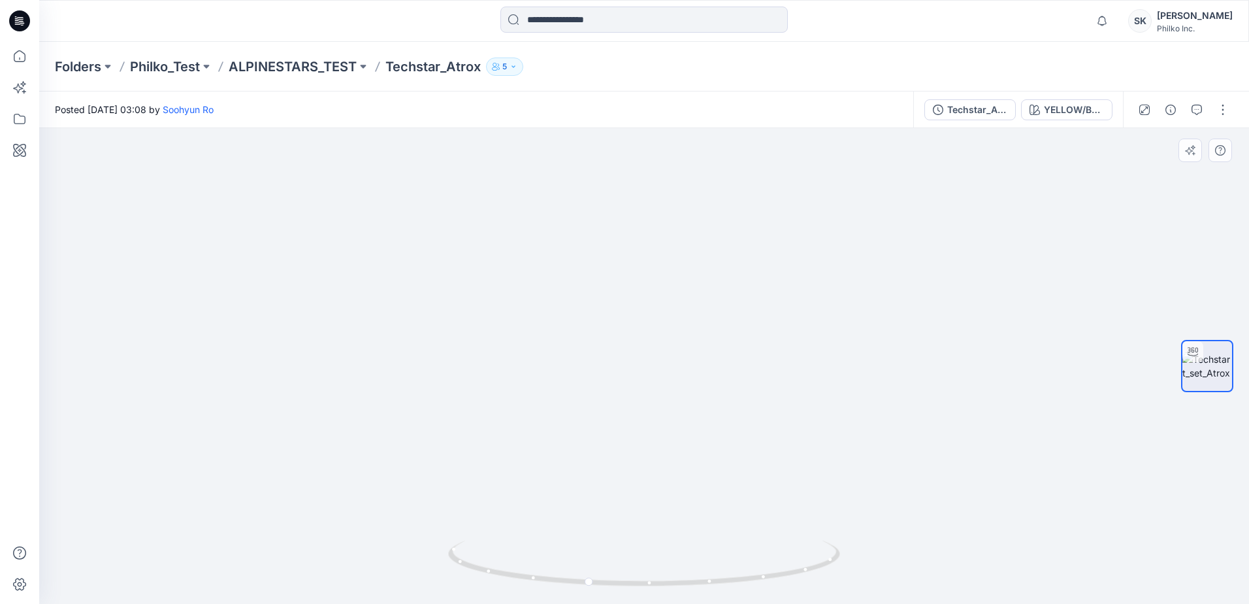
drag, startPoint x: 642, startPoint y: 391, endPoint x: 587, endPoint y: 264, distance: 138.5
click at [587, 258] on img at bounding box center [644, 261] width 997 height 685
drag, startPoint x: 606, startPoint y: 450, endPoint x: 597, endPoint y: 331, distance: 119.9
click at [597, 331] on img at bounding box center [644, 209] width 997 height 787
drag, startPoint x: 626, startPoint y: 350, endPoint x: 625, endPoint y: 334, distance: 16.4
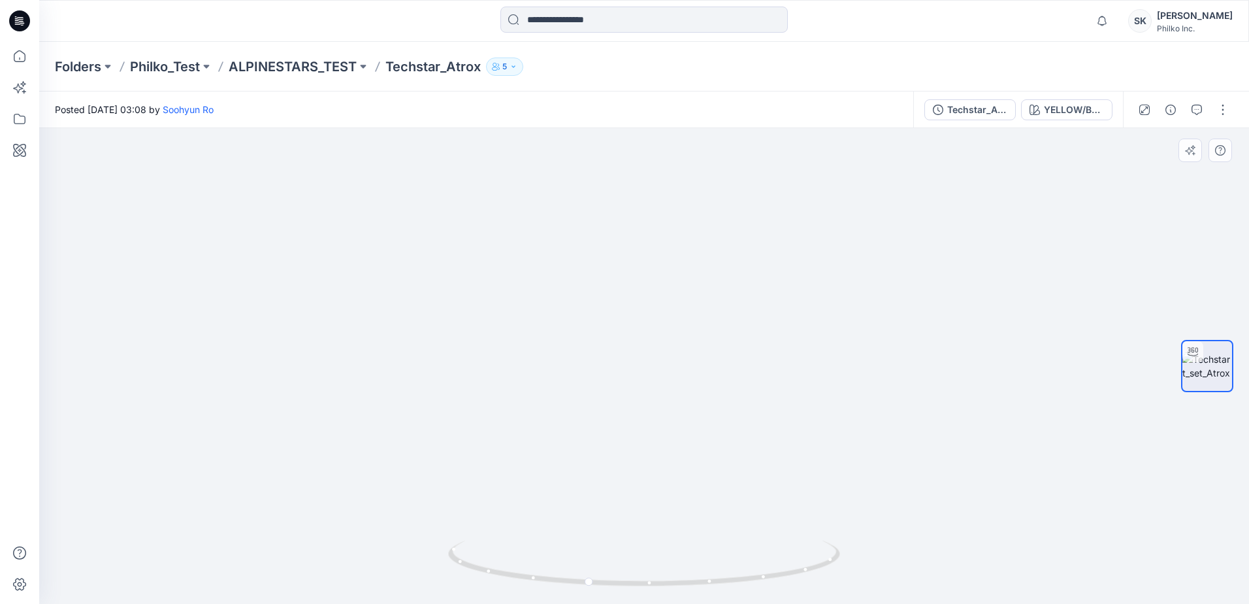
click at [625, 334] on img at bounding box center [644, 188] width 997 height 830
click at [1072, 112] on div "YELLOW/BLACK" at bounding box center [1074, 110] width 60 height 14
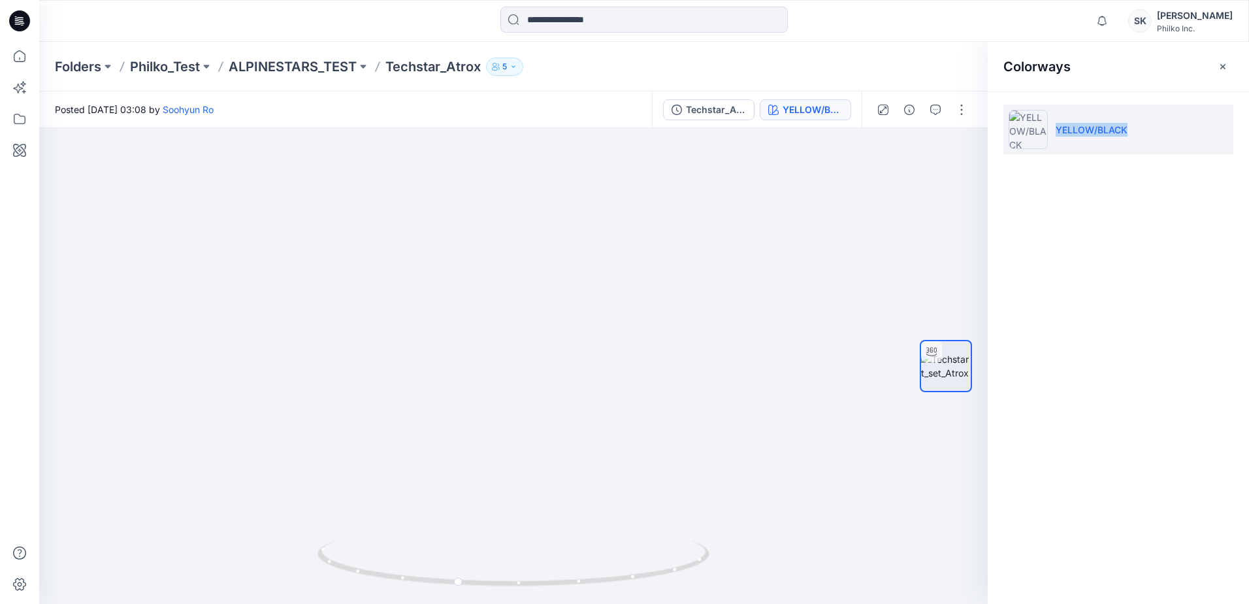
drag, startPoint x: 1136, startPoint y: 131, endPoint x: 1053, endPoint y: 131, distance: 82.3
click at [1053, 131] on li "YELLOW/BLACK" at bounding box center [1119, 130] width 230 height 50
copy p "YELLOW/BLACK"
click at [478, 377] on div at bounding box center [513, 366] width 949 height 476
drag, startPoint x: 561, startPoint y: 423, endPoint x: 463, endPoint y: 424, distance: 97.4
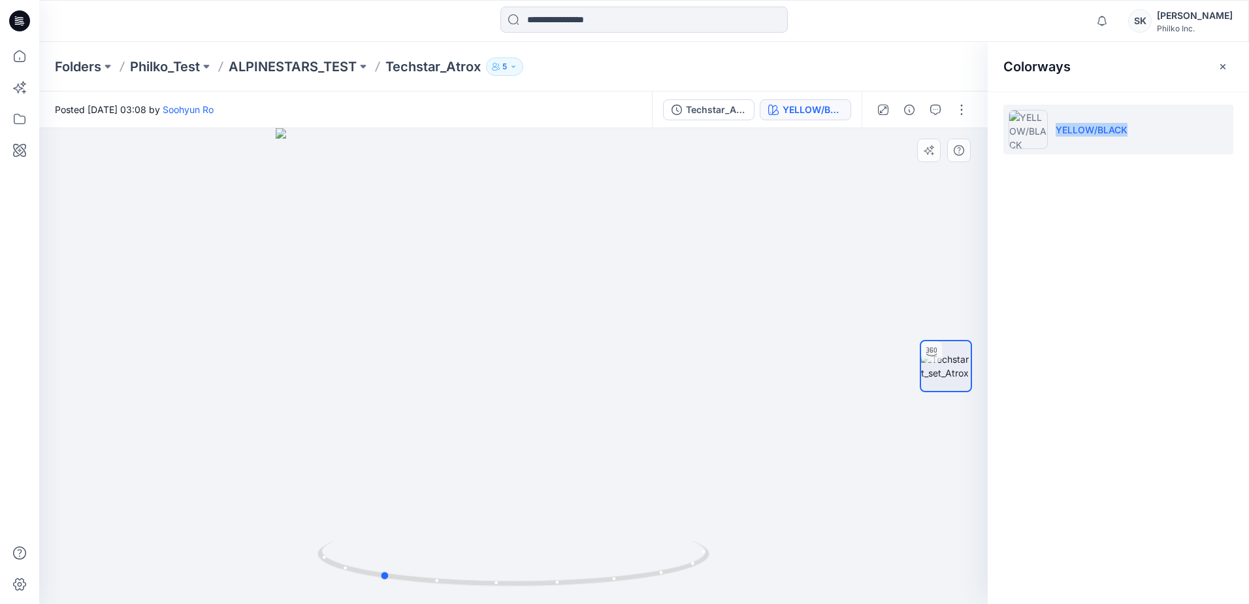
click at [463, 424] on div at bounding box center [513, 366] width 949 height 476
drag, startPoint x: 502, startPoint y: 432, endPoint x: 567, endPoint y: 433, distance: 64.7
click at [567, 433] on div at bounding box center [513, 366] width 949 height 476
click at [604, 495] on img at bounding box center [506, 171] width 1258 height 865
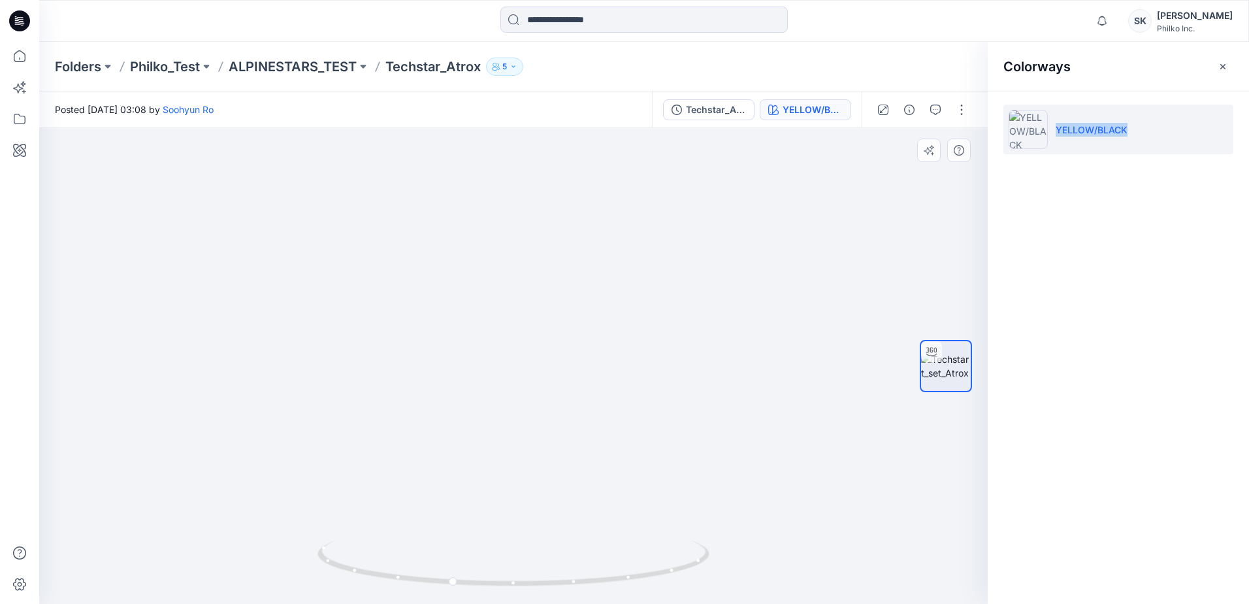
drag, startPoint x: 593, startPoint y: 457, endPoint x: 567, endPoint y: 337, distance: 122.9
click at [567, 337] on img at bounding box center [514, 170] width 932 height 867
drag, startPoint x: 593, startPoint y: 463, endPoint x: 583, endPoint y: 439, distance: 26.1
click at [583, 439] on img at bounding box center [514, 170] width 932 height 867
drag, startPoint x: 534, startPoint y: 591, endPoint x: 517, endPoint y: 591, distance: 16.3
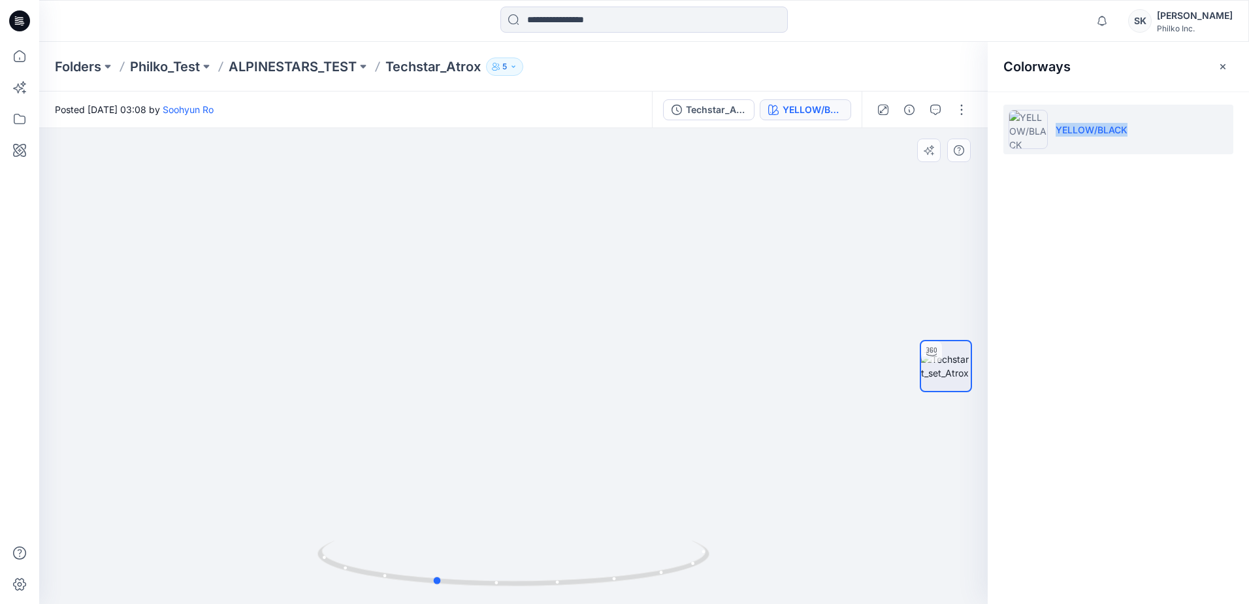
click at [517, 591] on img at bounding box center [514, 571] width 392 height 63
drag, startPoint x: 453, startPoint y: 583, endPoint x: 502, endPoint y: 590, distance: 48.8
click at [502, 590] on div at bounding box center [514, 570] width 392 height 65
click at [468, 380] on img at bounding box center [514, 158] width 932 height 891
drag, startPoint x: 427, startPoint y: 365, endPoint x: 464, endPoint y: 512, distance: 152.1
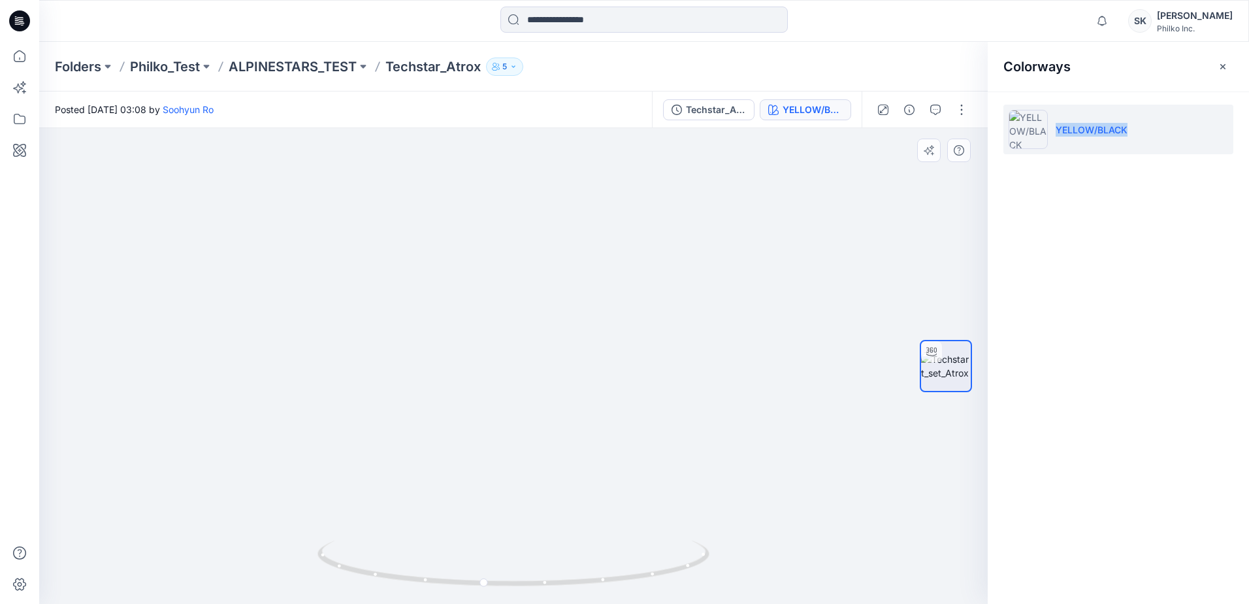
click at [464, 512] on img at bounding box center [514, 158] width 932 height 891
click at [399, 398] on img at bounding box center [514, 232] width 932 height 744
click at [572, 589] on img at bounding box center [514, 571] width 392 height 63
click at [507, 437] on img at bounding box center [514, 232] width 932 height 744
drag, startPoint x: 506, startPoint y: 587, endPoint x: 738, endPoint y: 583, distance: 232.0
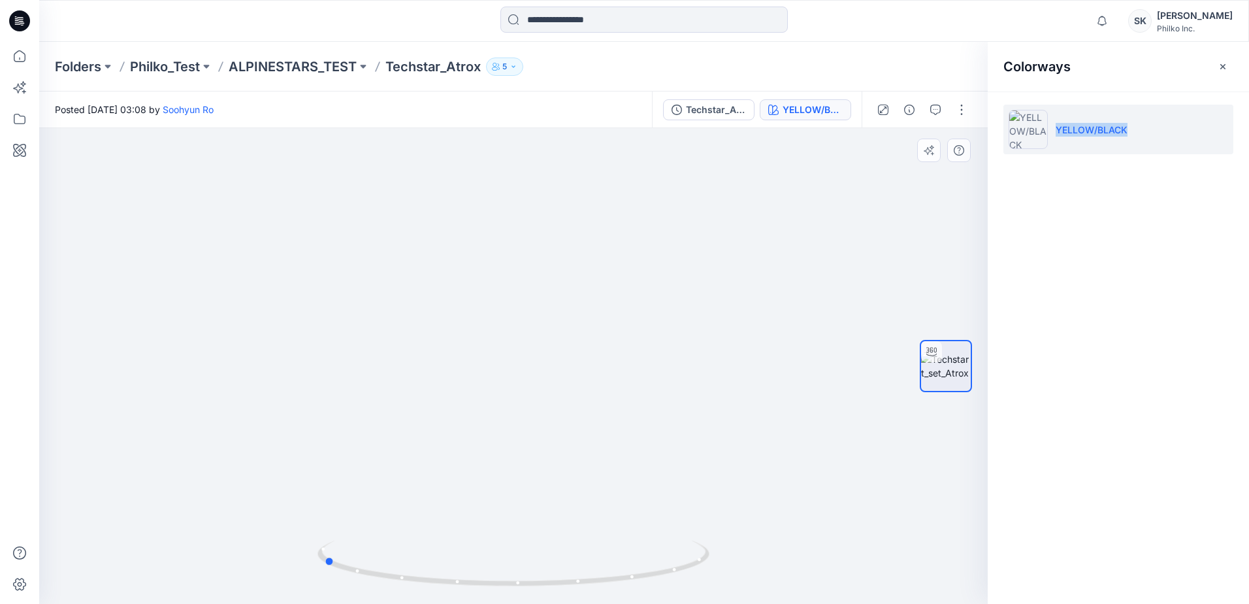
click at [738, 583] on div at bounding box center [513, 366] width 949 height 476
drag, startPoint x: 627, startPoint y: 584, endPoint x: 550, endPoint y: 594, distance: 77.7
click at [550, 594] on div at bounding box center [514, 570] width 392 height 65
drag, startPoint x: 568, startPoint y: 589, endPoint x: 612, endPoint y: 604, distance: 46.1
click at [612, 603] on html "Notifications Mark all as read View all notifications SK Sungji Kim Philko Inc.…" at bounding box center [624, 302] width 1249 height 604
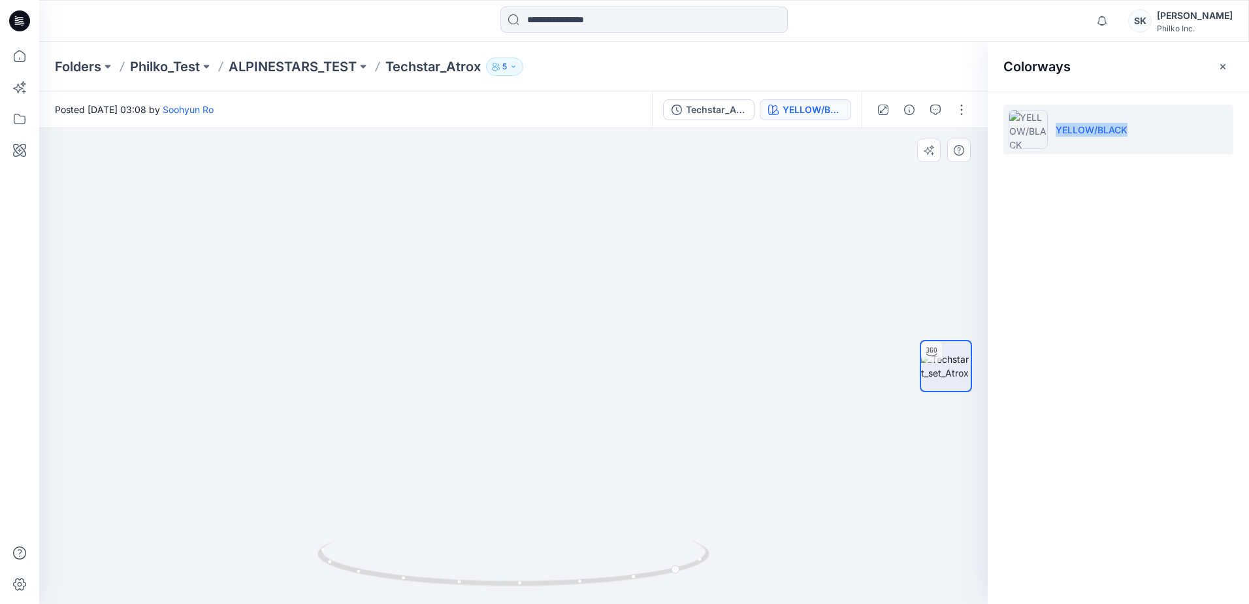
drag, startPoint x: 463, startPoint y: 224, endPoint x: 480, endPoint y: 412, distance: 188.9
click at [480, 412] on img at bounding box center [530, 202] width 1274 height 803
drag, startPoint x: 626, startPoint y: 581, endPoint x: 604, endPoint y: 584, distance: 21.8
click at [604, 584] on icon at bounding box center [515, 564] width 395 height 49
drag, startPoint x: 674, startPoint y: 568, endPoint x: 721, endPoint y: 587, distance: 51.1
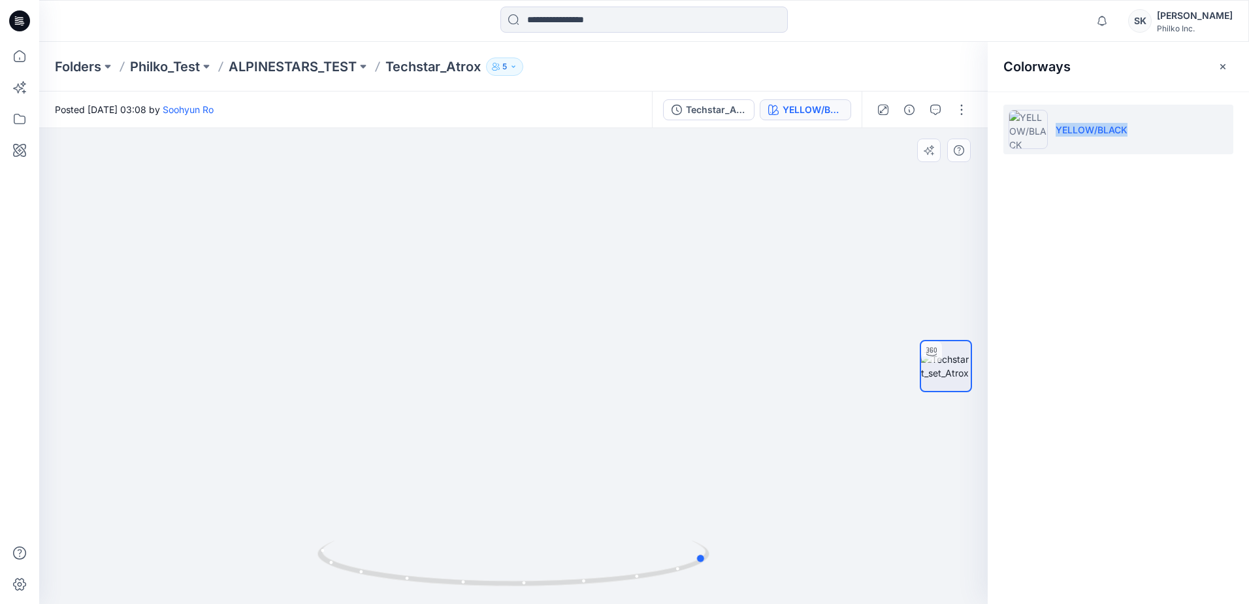
click at [721, 587] on div at bounding box center [513, 366] width 949 height 476
drag, startPoint x: 444, startPoint y: 453, endPoint x: 472, endPoint y: 389, distance: 70.2
click at [472, 389] on img at bounding box center [564, 184] width 1274 height 838
click at [48, 450] on img at bounding box center [577, 173] width 1274 height 861
drag, startPoint x: 582, startPoint y: 589, endPoint x: 595, endPoint y: 587, distance: 12.6
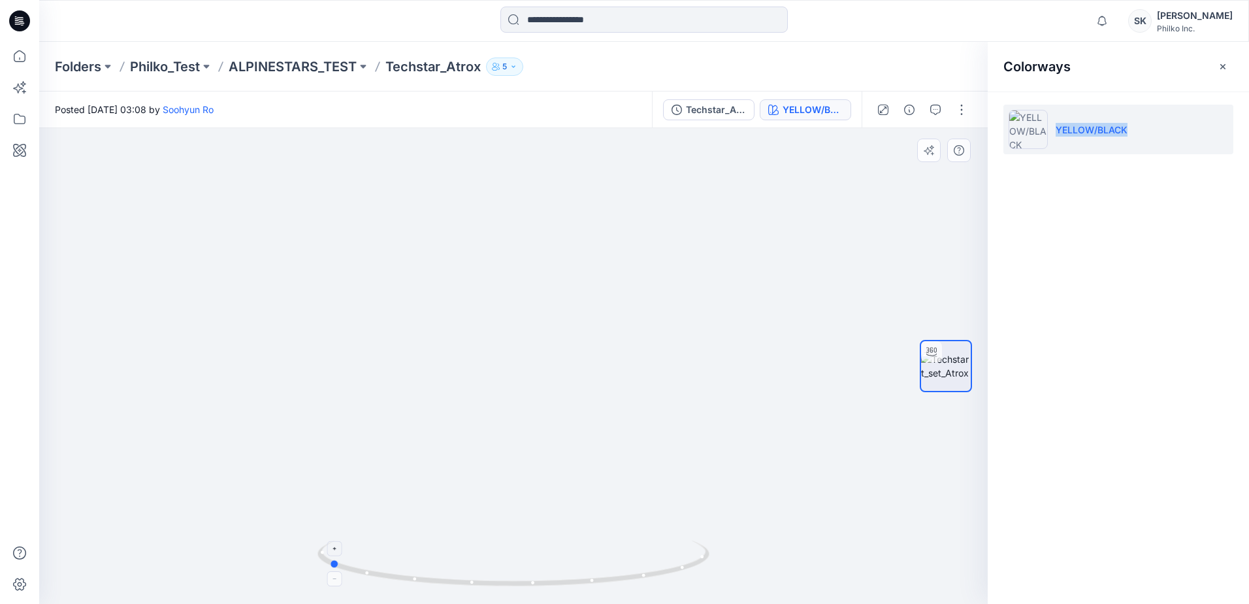
click at [595, 587] on div at bounding box center [514, 570] width 392 height 65
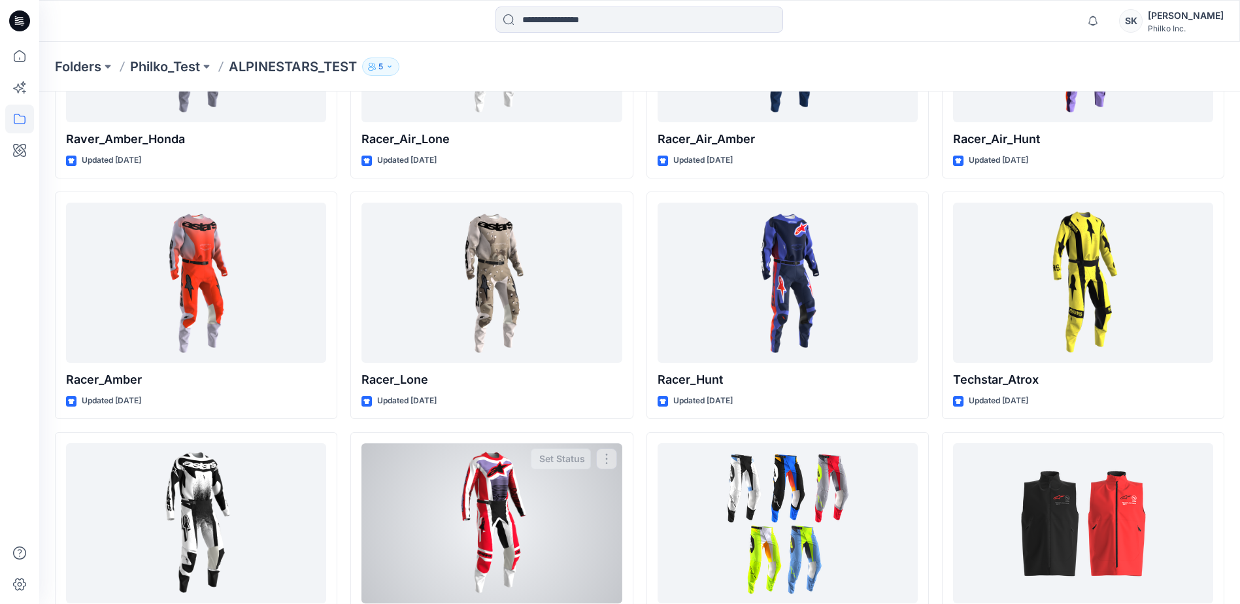
scroll to position [183, 0]
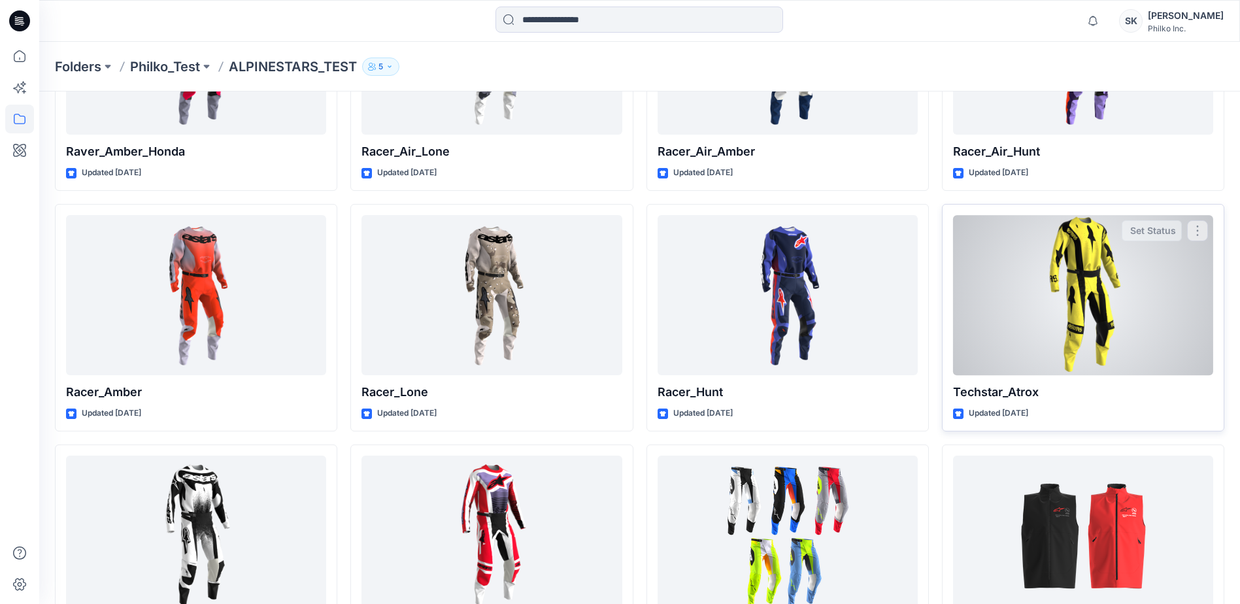
click at [1028, 304] on div at bounding box center [1083, 295] width 260 height 160
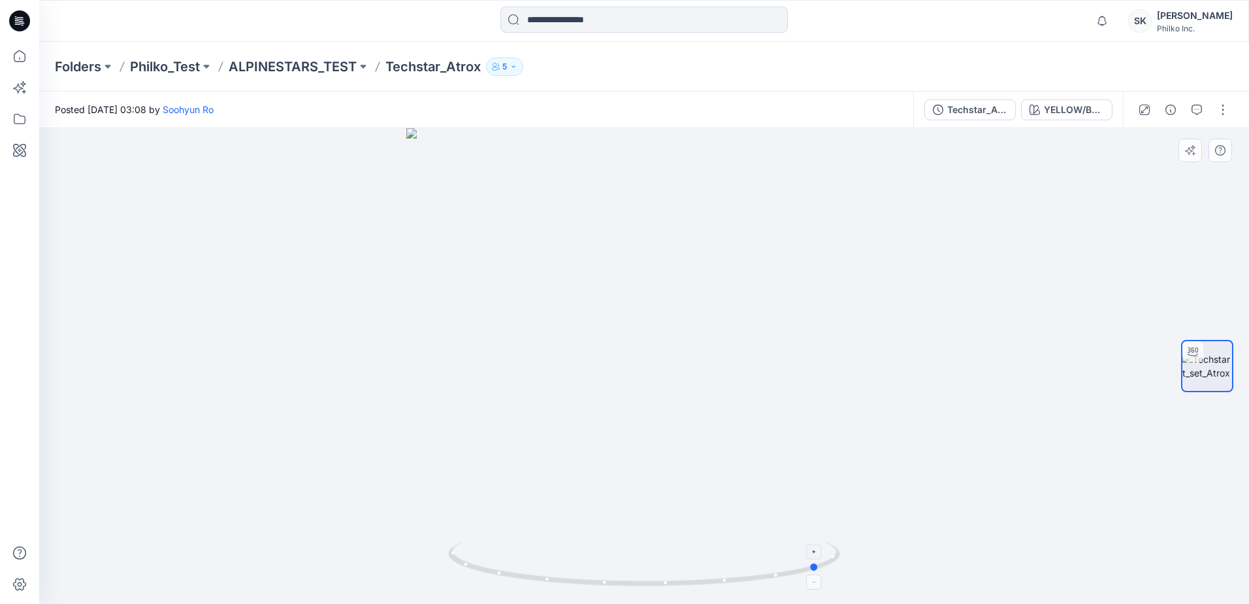
drag, startPoint x: 651, startPoint y: 577, endPoint x: 827, endPoint y: 559, distance: 177.3
click at [827, 559] on icon at bounding box center [645, 564] width 395 height 49
click at [607, 317] on img at bounding box center [650, 194] width 1274 height 817
click at [667, 587] on icon at bounding box center [645, 564] width 395 height 49
drag, startPoint x: 742, startPoint y: 587, endPoint x: 756, endPoint y: 577, distance: 16.9
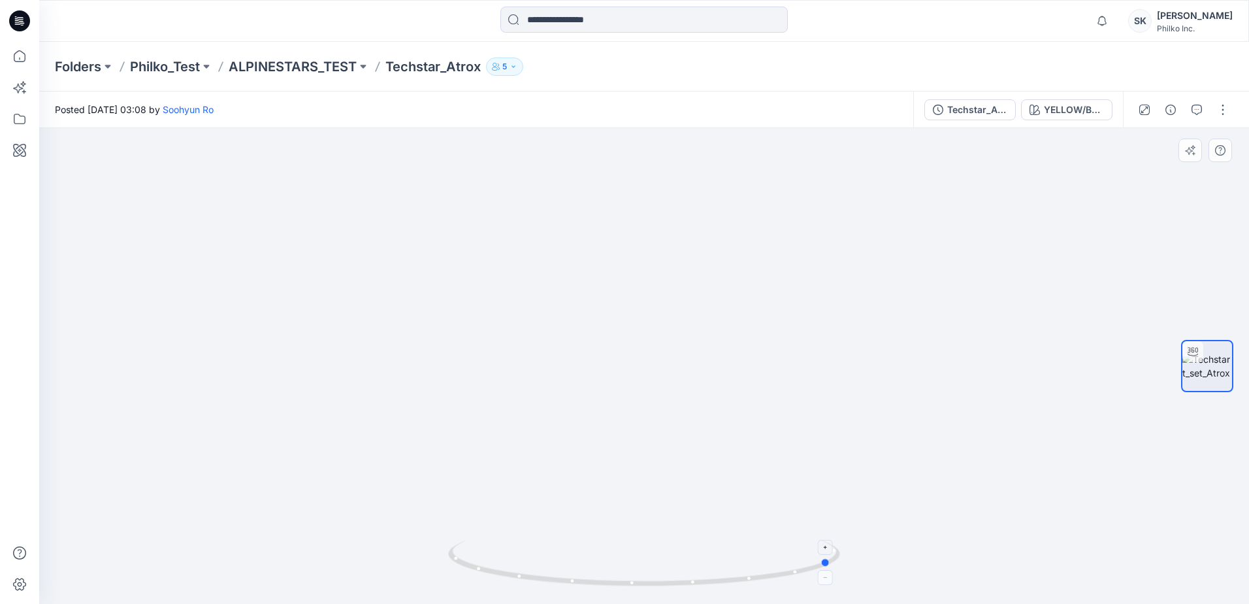
click at [756, 577] on icon at bounding box center [645, 564] width 395 height 49
drag, startPoint x: 626, startPoint y: 592, endPoint x: 636, endPoint y: 585, distance: 12.7
click at [636, 585] on div at bounding box center [644, 570] width 392 height 65
drag, startPoint x: 647, startPoint y: 594, endPoint x: 637, endPoint y: 594, distance: 9.8
click at [637, 594] on img at bounding box center [644, 571] width 392 height 63
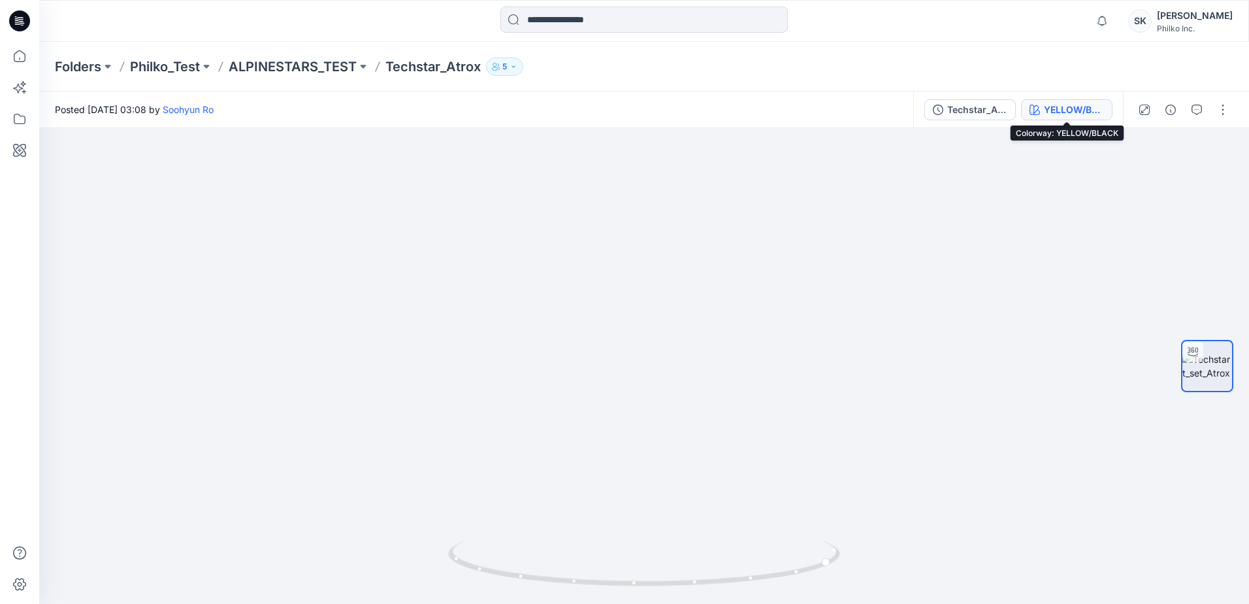
click at [1075, 107] on div "YELLOW/BLACK" at bounding box center [1074, 110] width 60 height 14
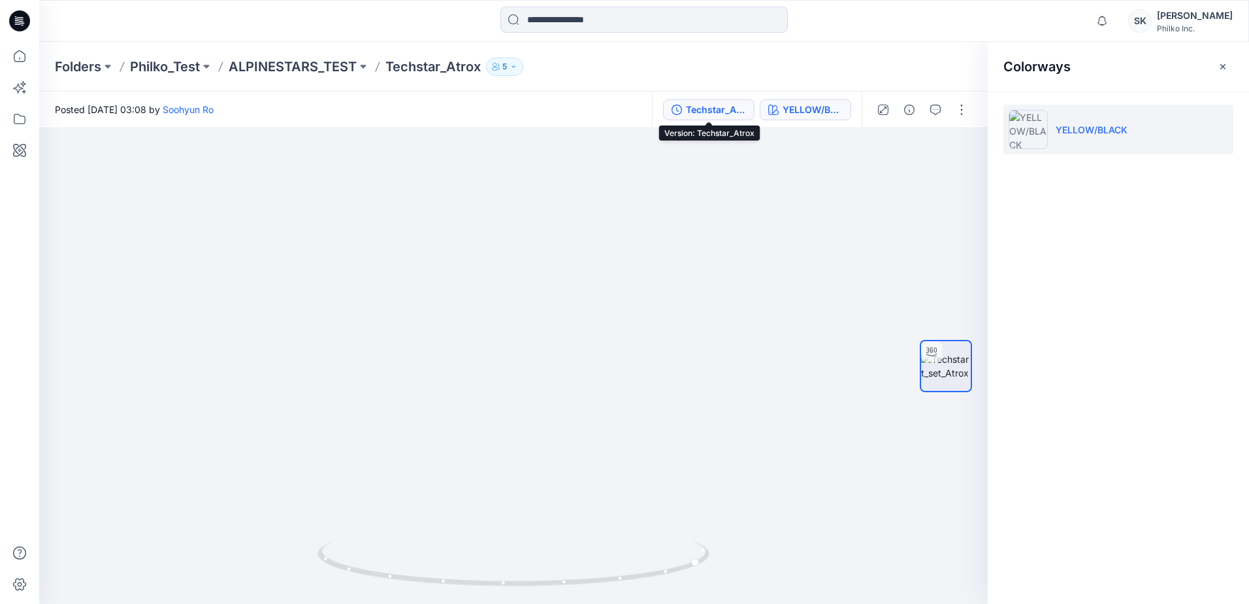
click at [732, 107] on div "Techstar_Atrox" at bounding box center [716, 110] width 60 height 14
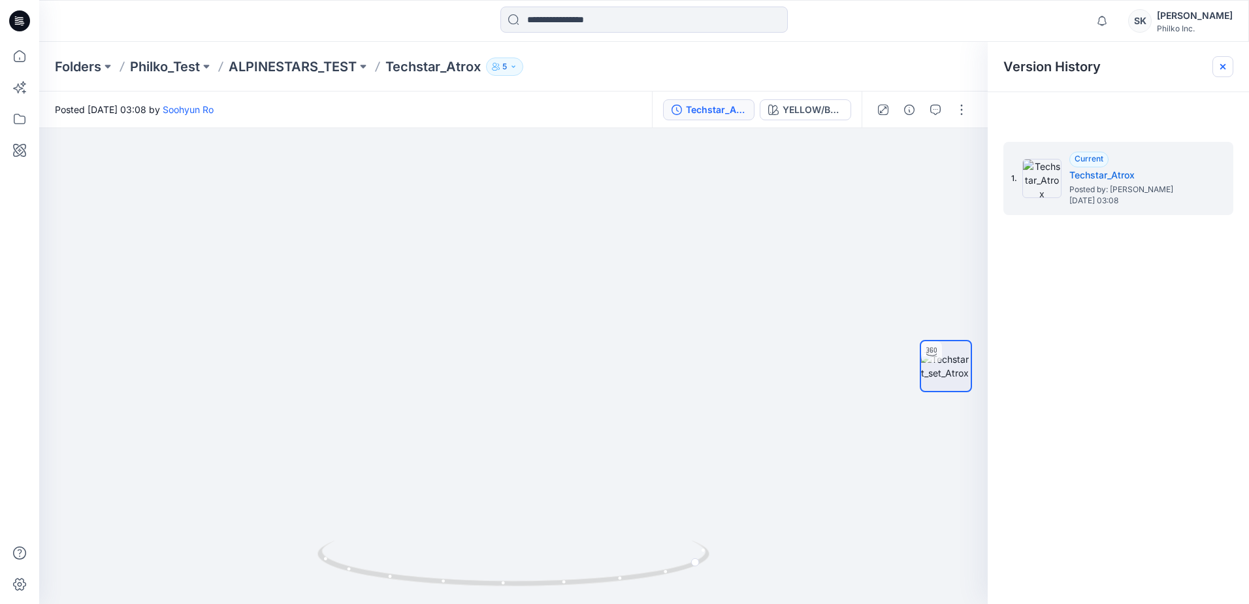
click at [1228, 61] on icon at bounding box center [1223, 66] width 10 height 10
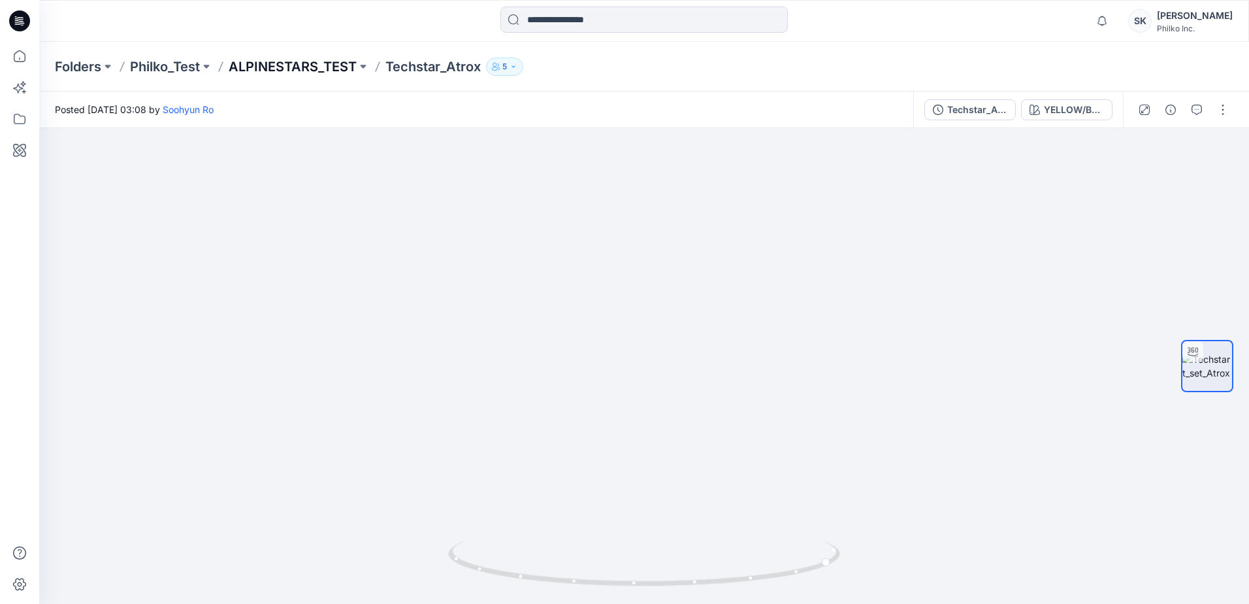
click at [334, 64] on p "ALPINESTARS_TEST" at bounding box center [293, 66] width 128 height 18
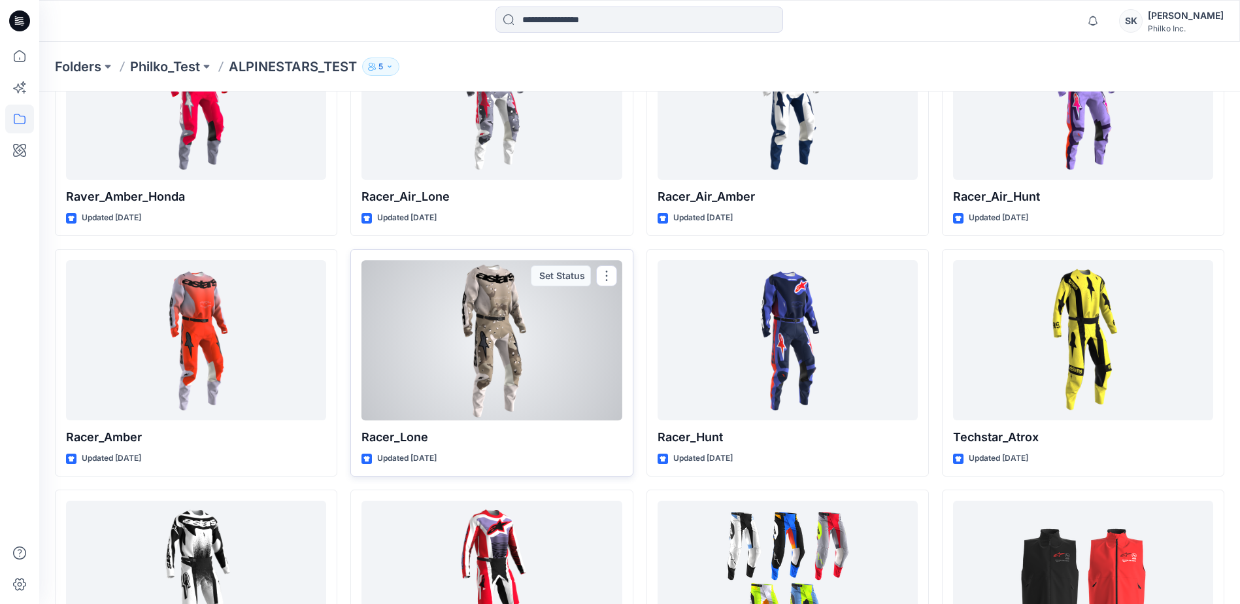
scroll to position [327, 0]
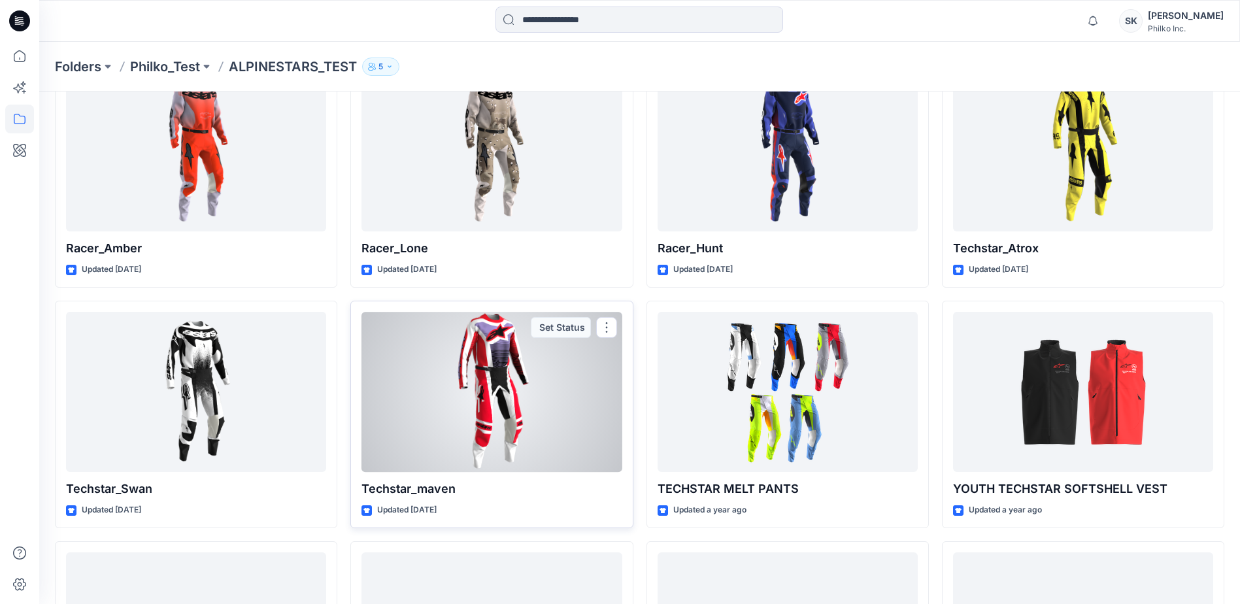
click at [464, 447] on div at bounding box center [491, 392] width 260 height 160
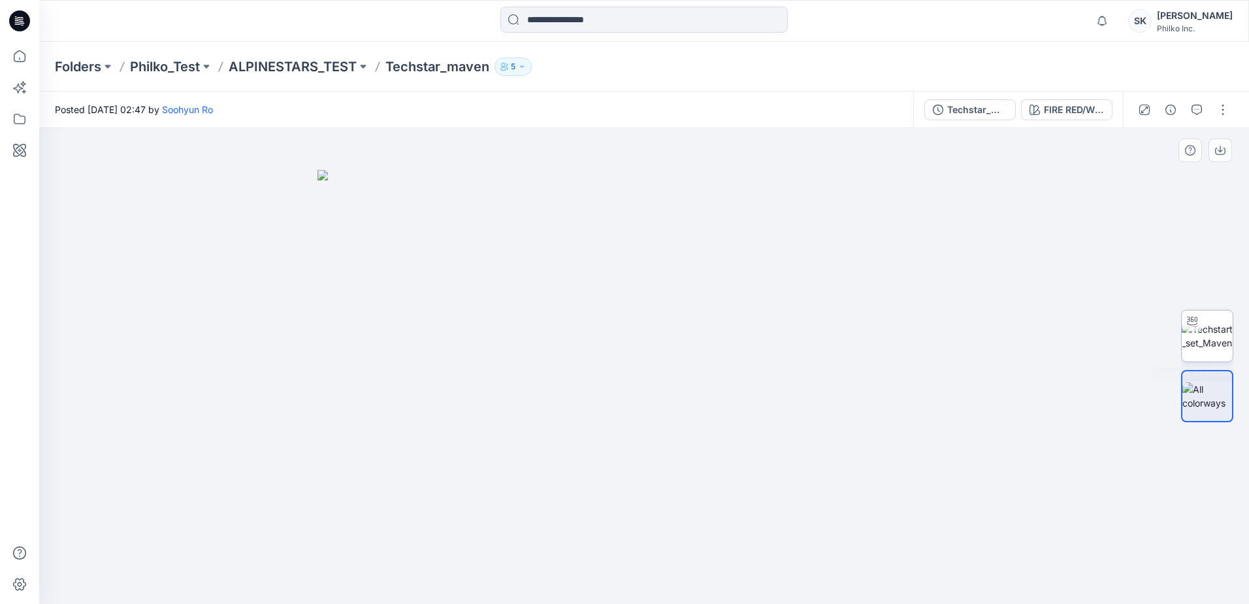
click at [1207, 322] on img at bounding box center [1207, 335] width 51 height 27
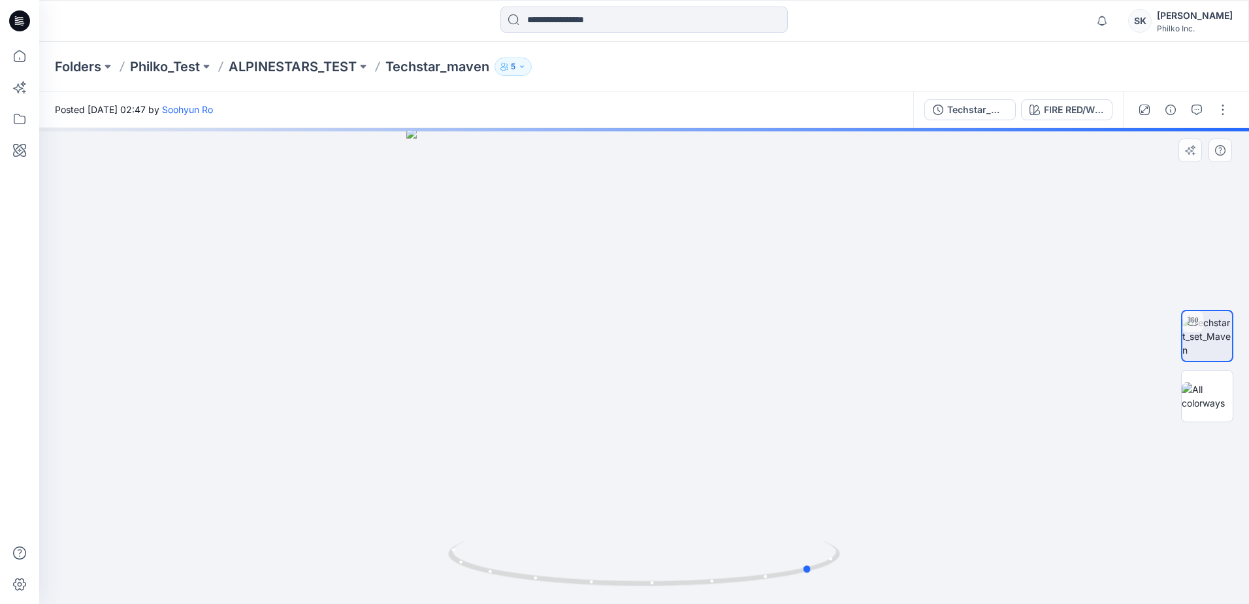
drag, startPoint x: 713, startPoint y: 591, endPoint x: 492, endPoint y: 591, distance: 220.9
click at [492, 591] on img at bounding box center [644, 571] width 392 height 63
drag, startPoint x: 648, startPoint y: 293, endPoint x: 645, endPoint y: 363, distance: 70.6
click at [645, 363] on img at bounding box center [644, 222] width 1128 height 763
click at [621, 295] on img at bounding box center [644, 209] width 1274 height 789
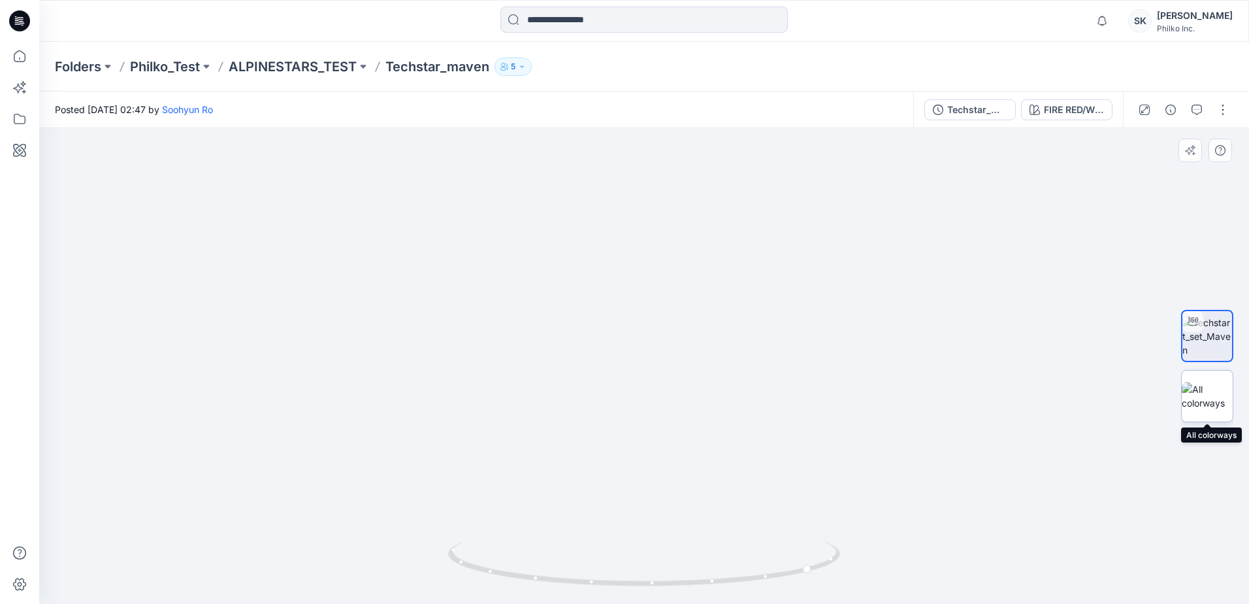
click at [1214, 385] on img at bounding box center [1207, 395] width 51 height 27
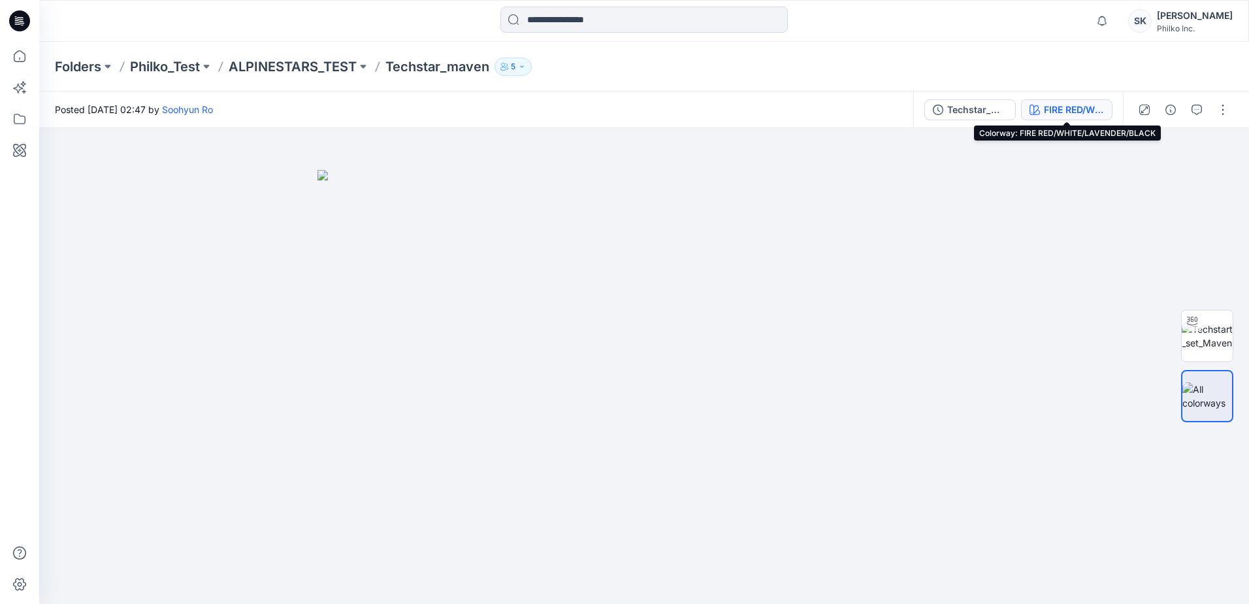
click at [1076, 109] on div "FIRE RED/WHITE/LAVENDER/BLACK" at bounding box center [1074, 110] width 60 height 14
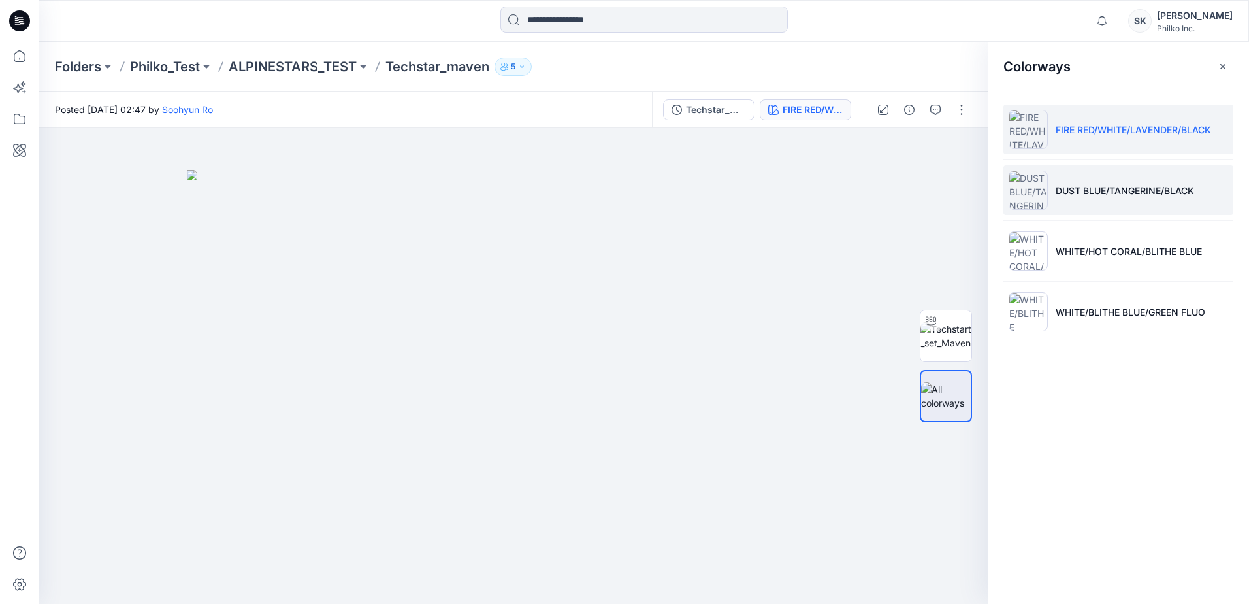
click at [1133, 205] on li "DUST BLUE/TANGERINE/BLACK" at bounding box center [1119, 190] width 230 height 50
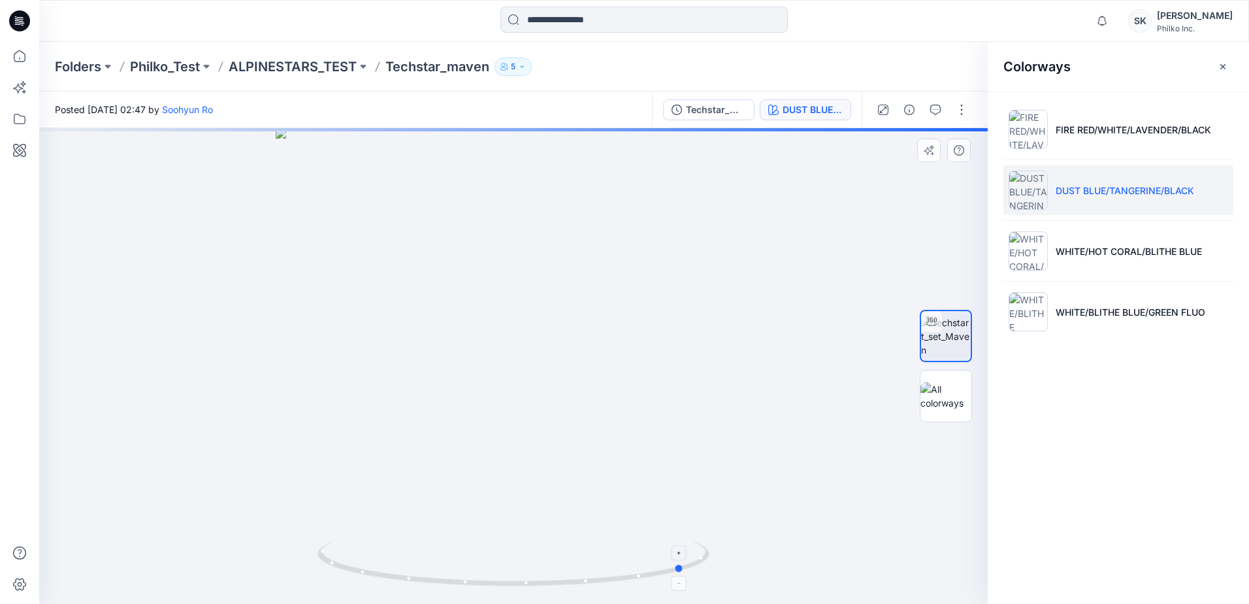
drag, startPoint x: 620, startPoint y: 580, endPoint x: 404, endPoint y: 584, distance: 216.3
click at [404, 584] on icon at bounding box center [515, 564] width 395 height 49
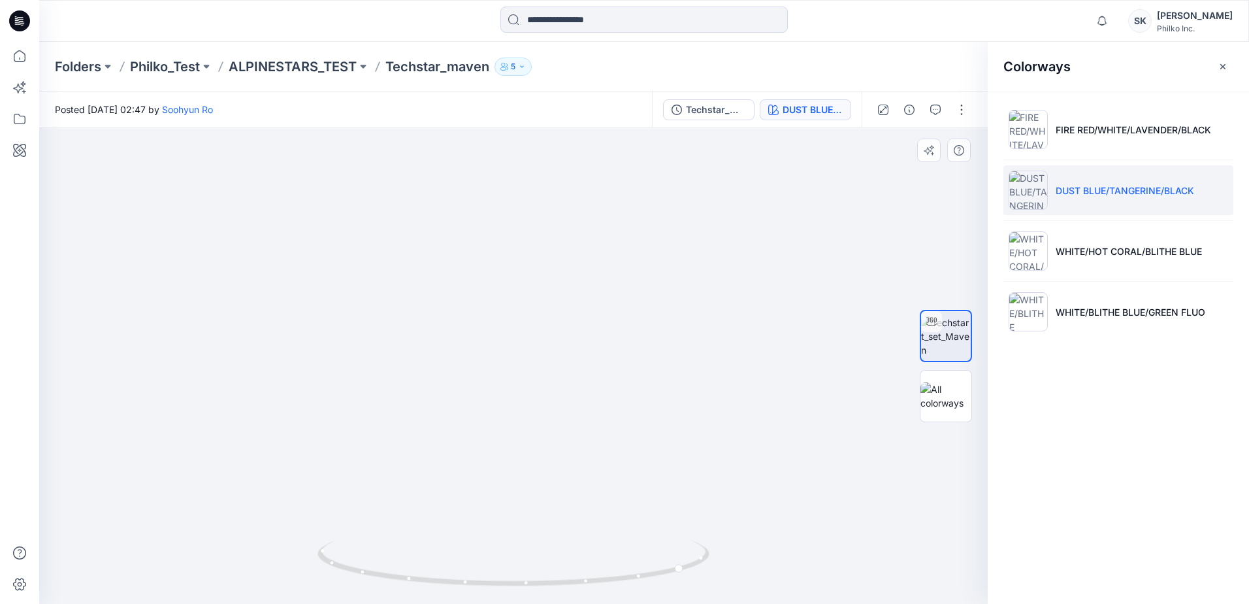
drag, startPoint x: 514, startPoint y: 184, endPoint x: 527, endPoint y: 420, distance: 236.2
click at [526, 424] on img at bounding box center [519, 247] width 1274 height 714
drag, startPoint x: 535, startPoint y: 294, endPoint x: 540, endPoint y: 331, distance: 37.6
click at [540, 331] on img at bounding box center [532, 303] width 1274 height 602
click at [580, 299] on img at bounding box center [532, 305] width 1274 height 598
